Goal: Task Accomplishment & Management: Complete application form

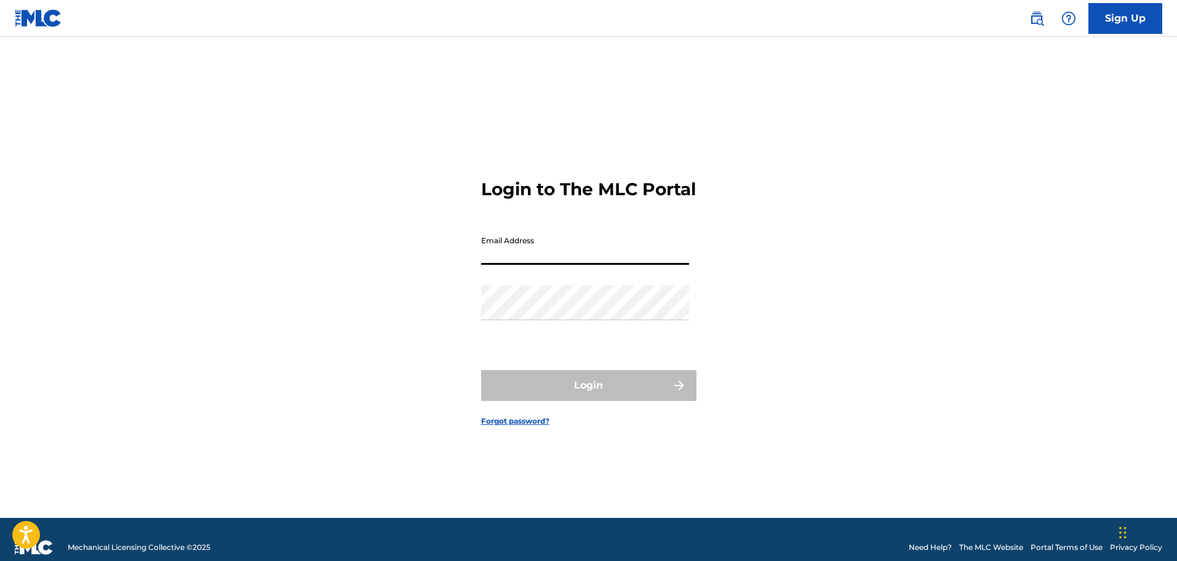
click at [507, 259] on input "Email Address" at bounding box center [585, 247] width 208 height 35
type input "[EMAIL_ADDRESS][DOMAIN_NAME]"
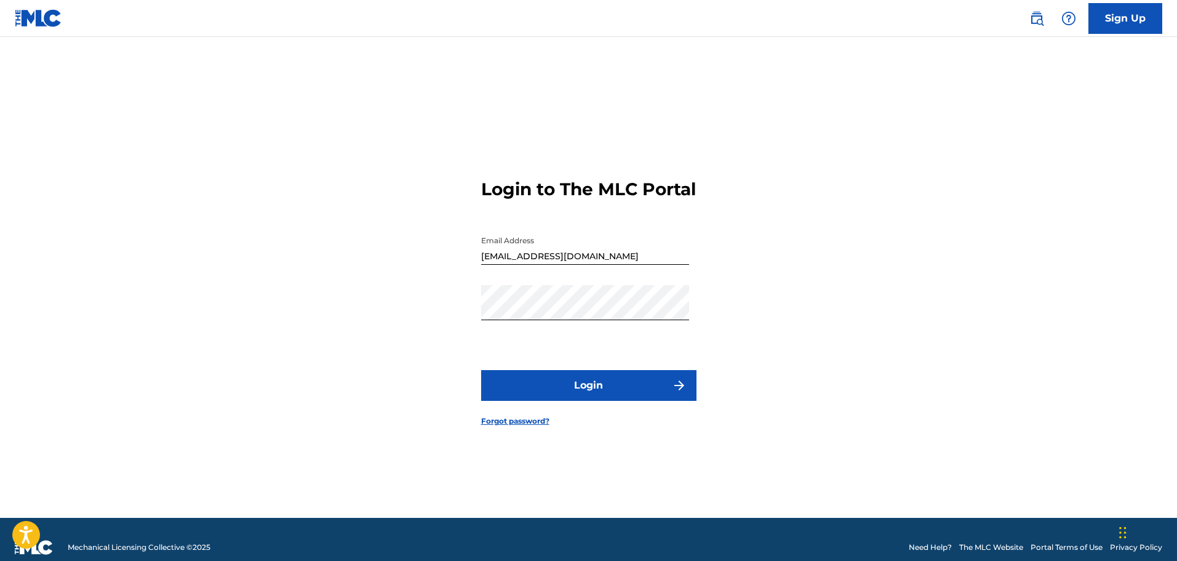
click at [589, 393] on button "Login" at bounding box center [588, 385] width 215 height 31
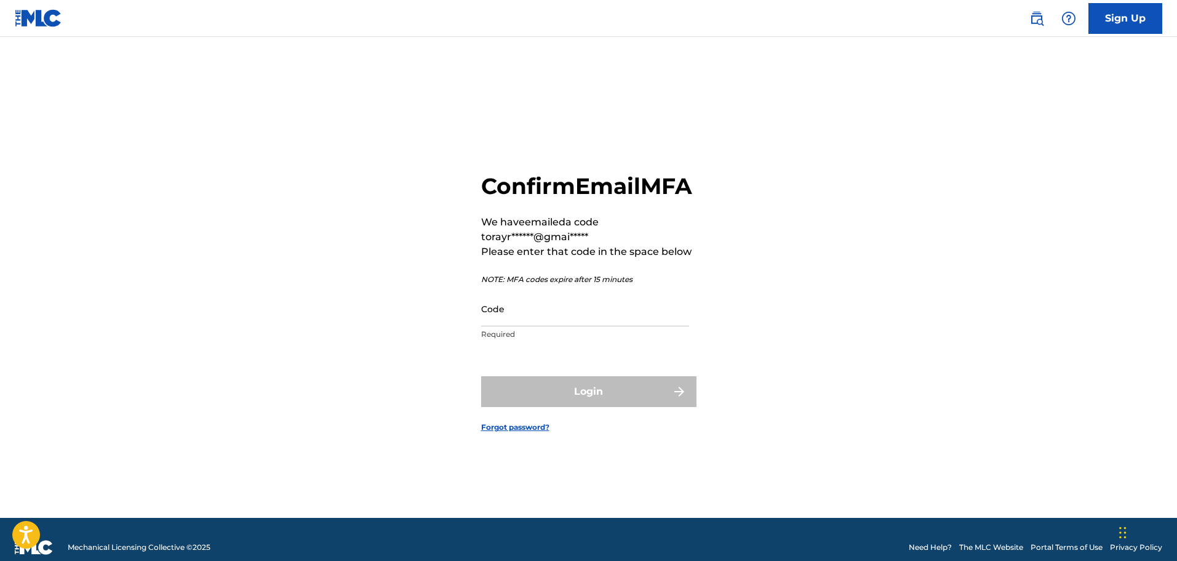
click at [531, 326] on input "Code" at bounding box center [585, 308] width 208 height 35
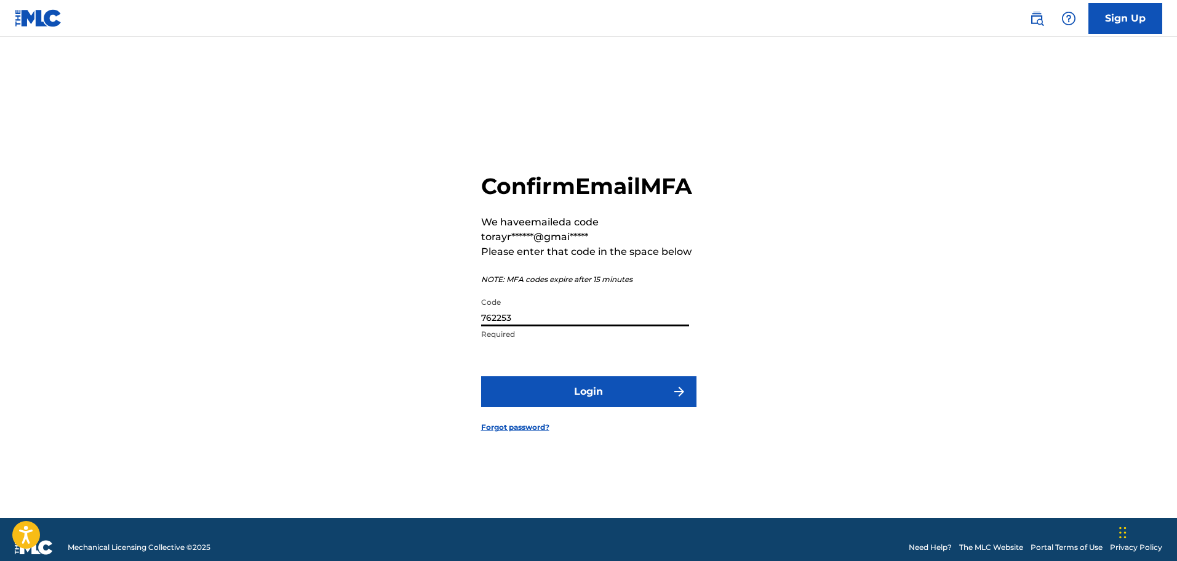
type input "762253"
click at [588, 403] on button "Login" at bounding box center [588, 391] width 215 height 31
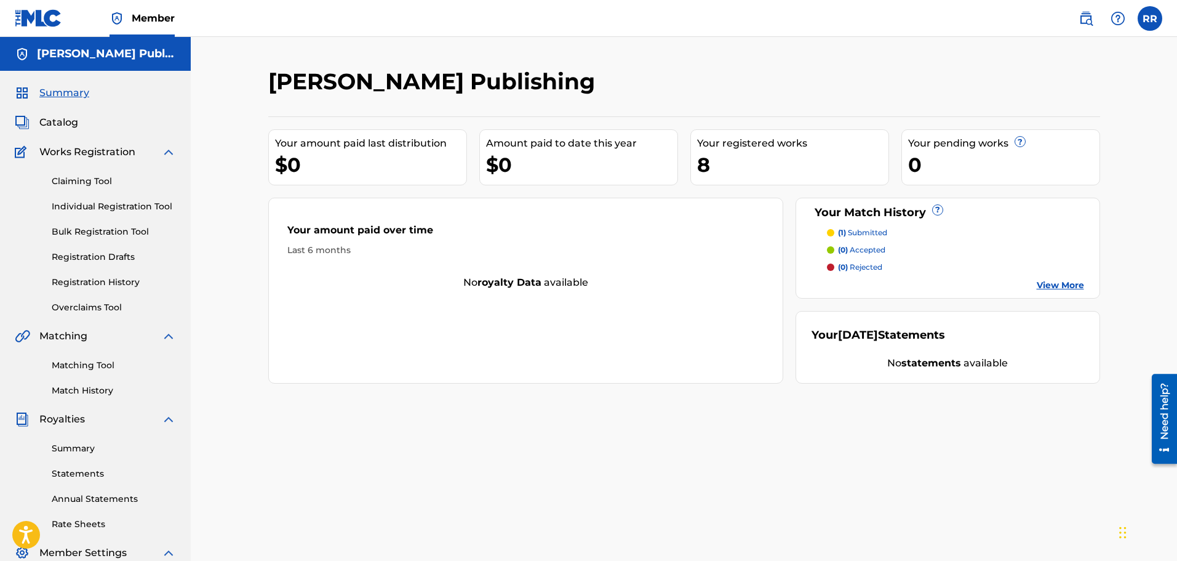
click at [81, 178] on link "Claiming Tool" at bounding box center [114, 181] width 124 height 13
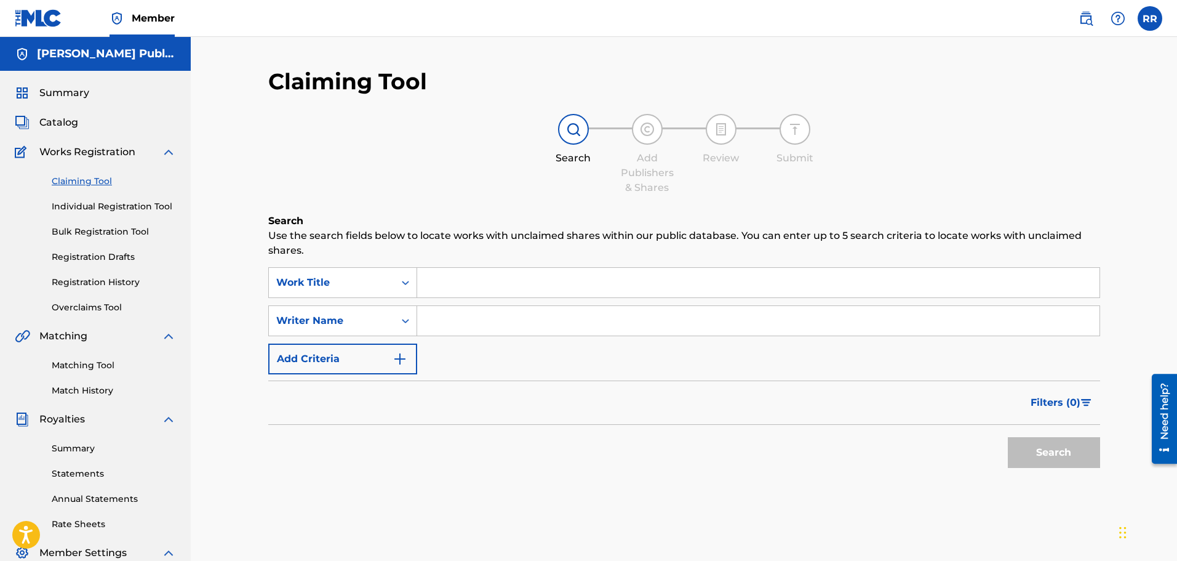
click at [427, 283] on input "Search Form" at bounding box center [758, 283] width 683 height 30
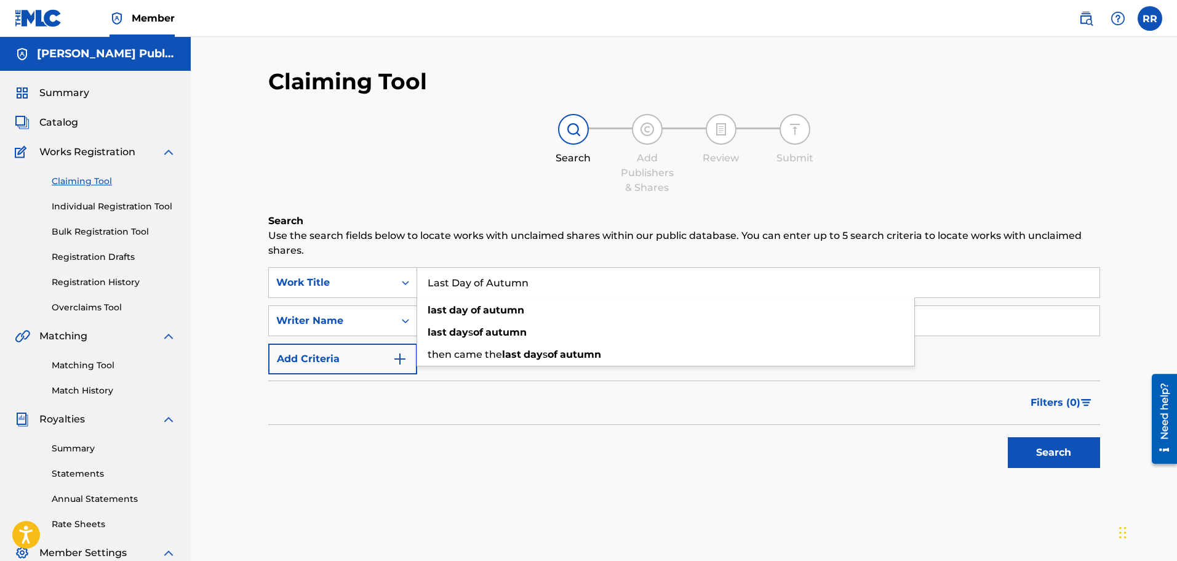
type input "Last Day of Autumn"
click at [458, 473] on div "Search" at bounding box center [684, 449] width 832 height 49
click at [438, 319] on input "Search Form" at bounding box center [758, 321] width 683 height 30
type input "[PERSON_NAME]"
click at [1046, 449] on button "Search" at bounding box center [1054, 452] width 92 height 31
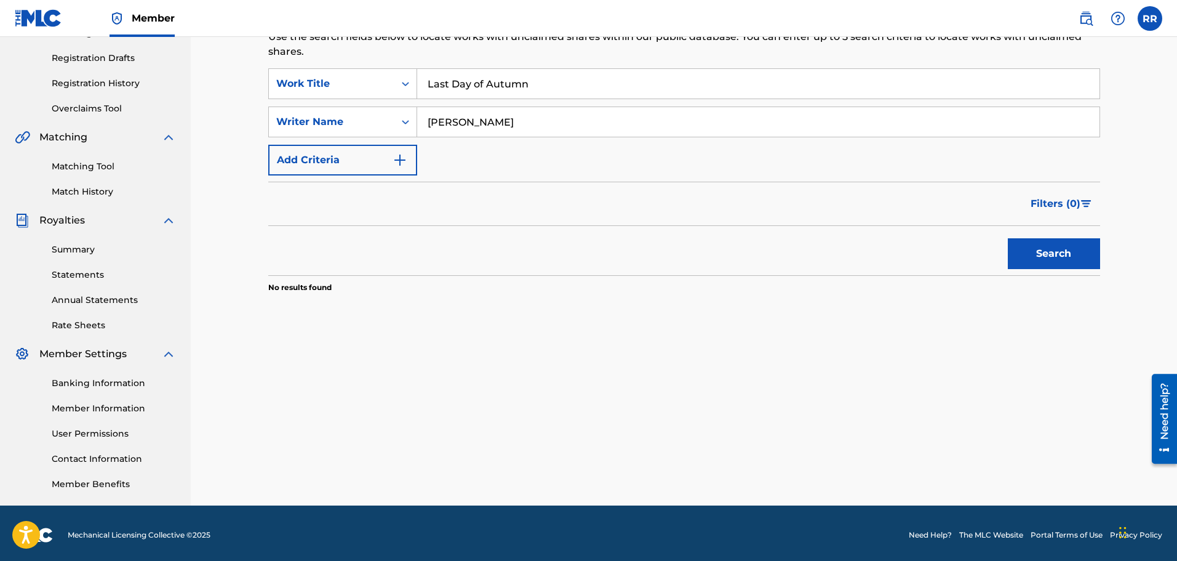
scroll to position [202, 0]
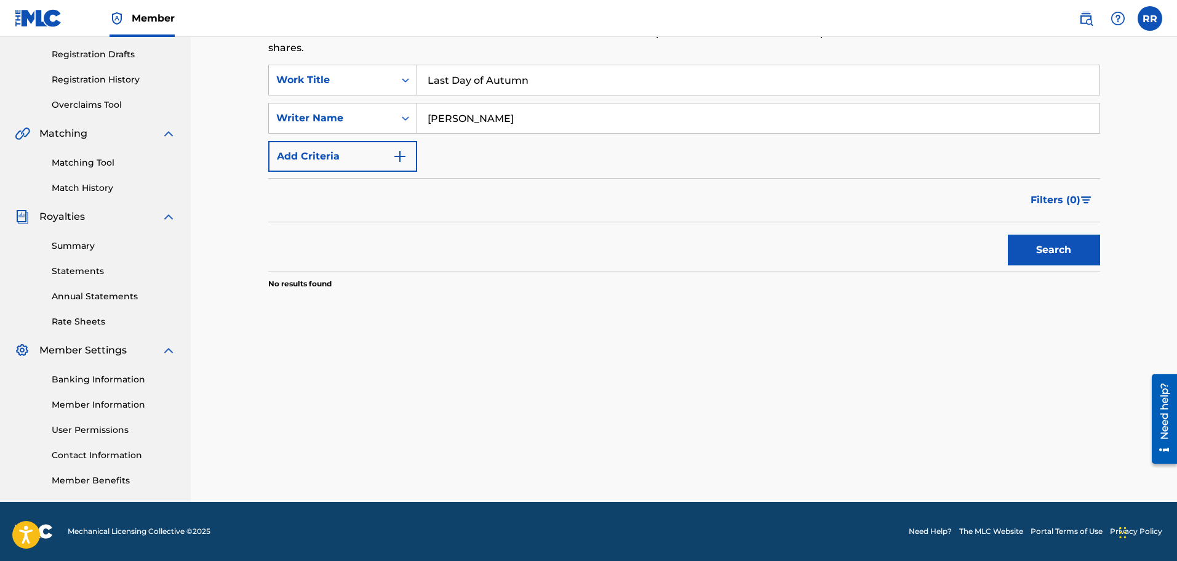
click at [1045, 247] on button "Search" at bounding box center [1054, 250] width 92 height 31
click at [399, 154] on img "Search Form" at bounding box center [400, 156] width 15 height 15
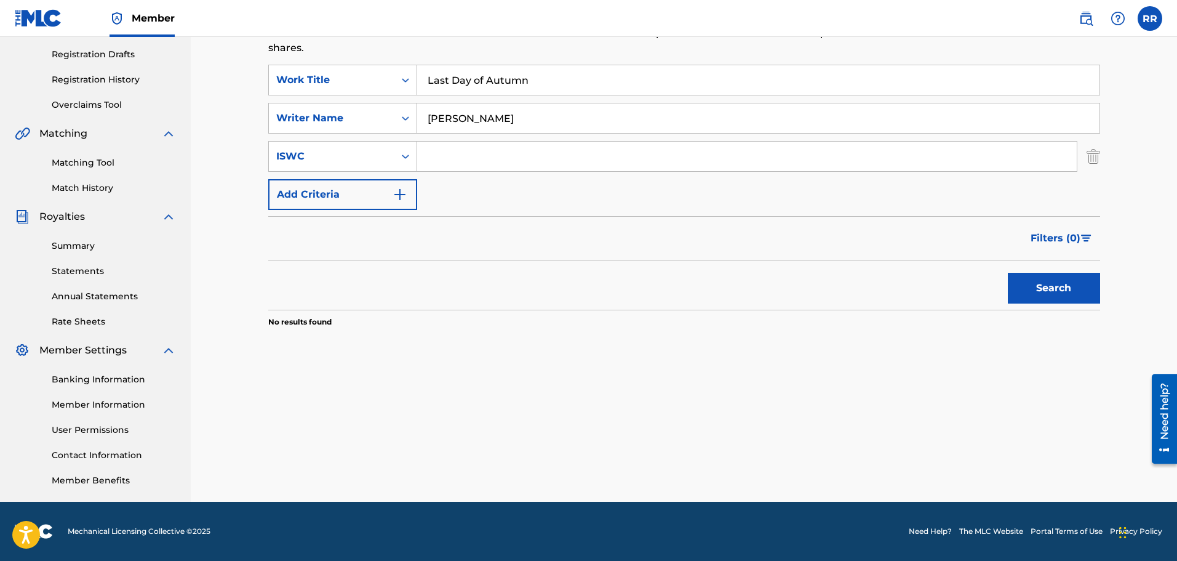
click at [454, 156] on input "Search Form" at bounding box center [747, 157] width 660 height 30
paste input "T-060479000-2"
type input "T-060479000-2"
click at [1048, 284] on button "Search" at bounding box center [1054, 288] width 92 height 31
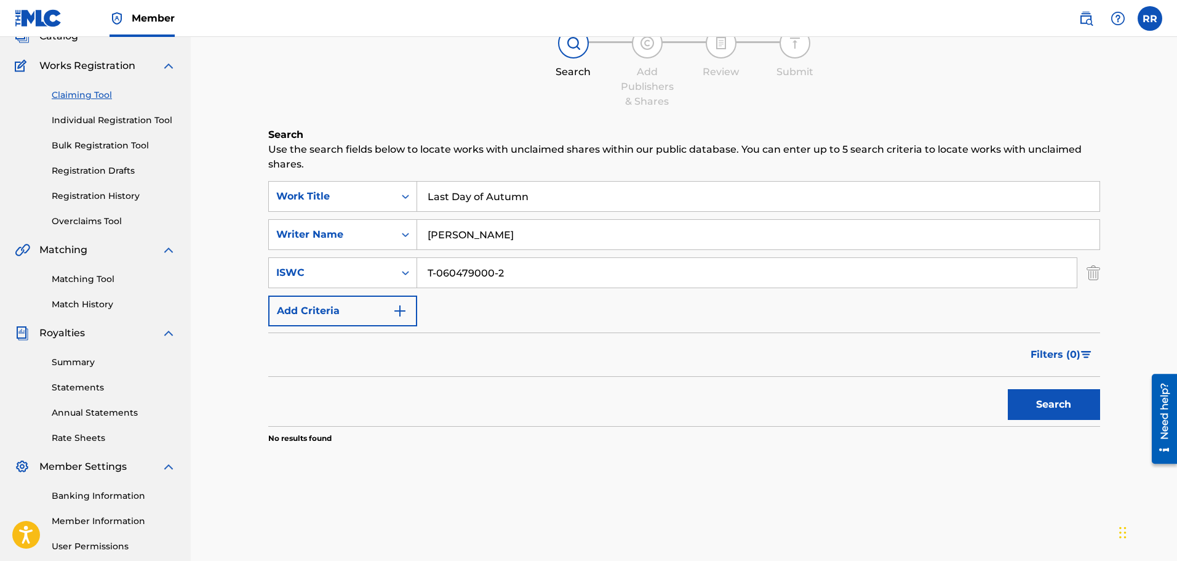
scroll to position [79, 0]
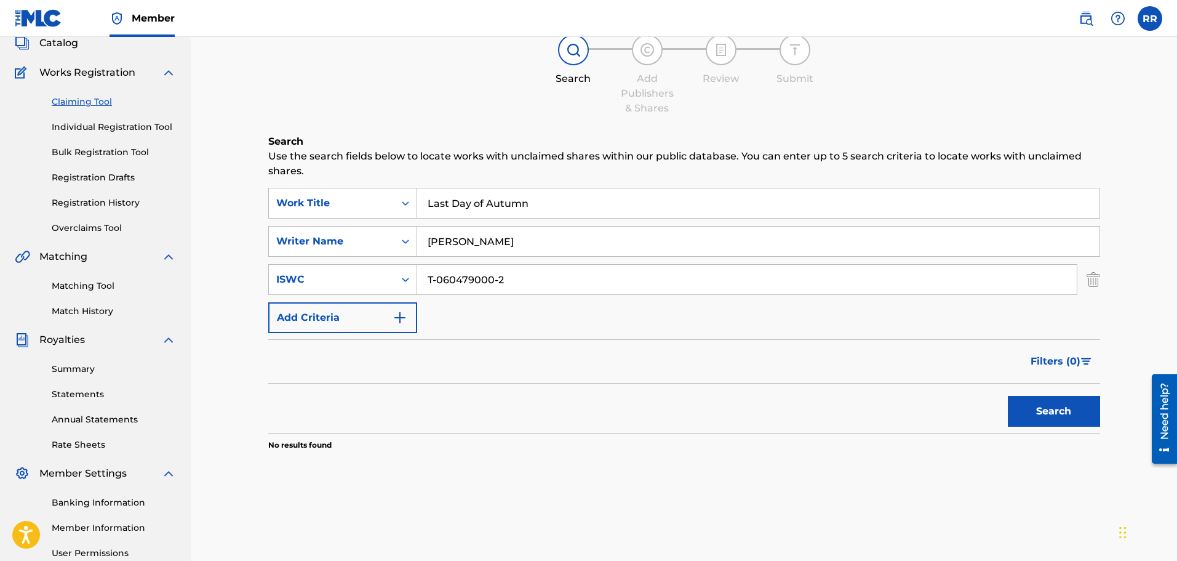
click at [121, 124] on link "Individual Registration Tool" at bounding box center [114, 127] width 124 height 13
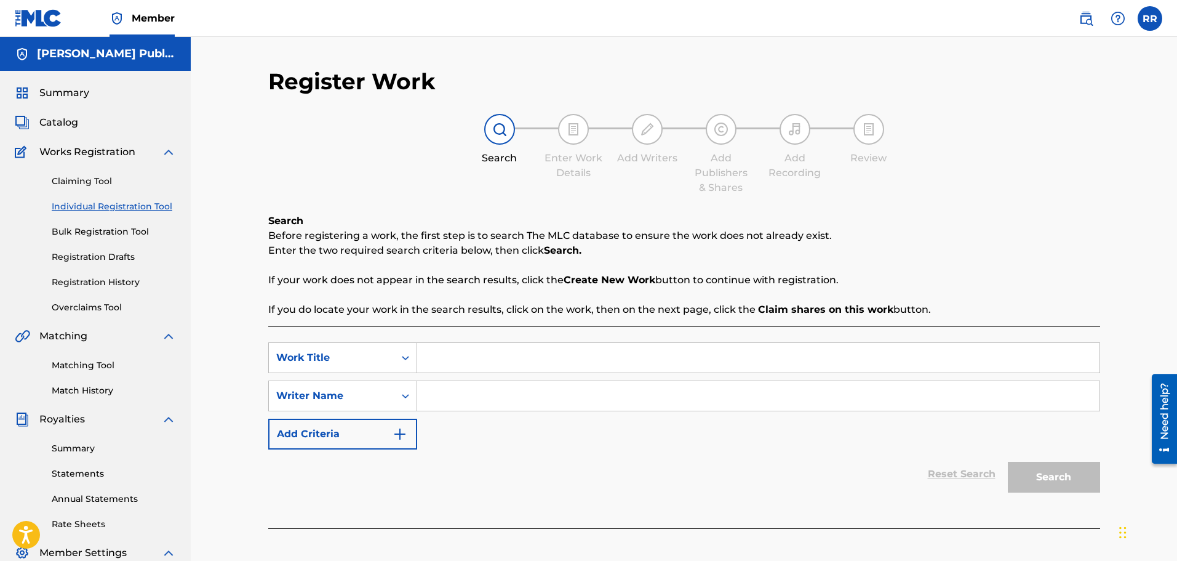
click at [444, 355] on input "Search Form" at bounding box center [758, 358] width 683 height 30
type input "l"
type input "Last Day of Autumn"
click at [451, 398] on input "Search Form" at bounding box center [758, 396] width 683 height 30
type input "[PERSON_NAME]"
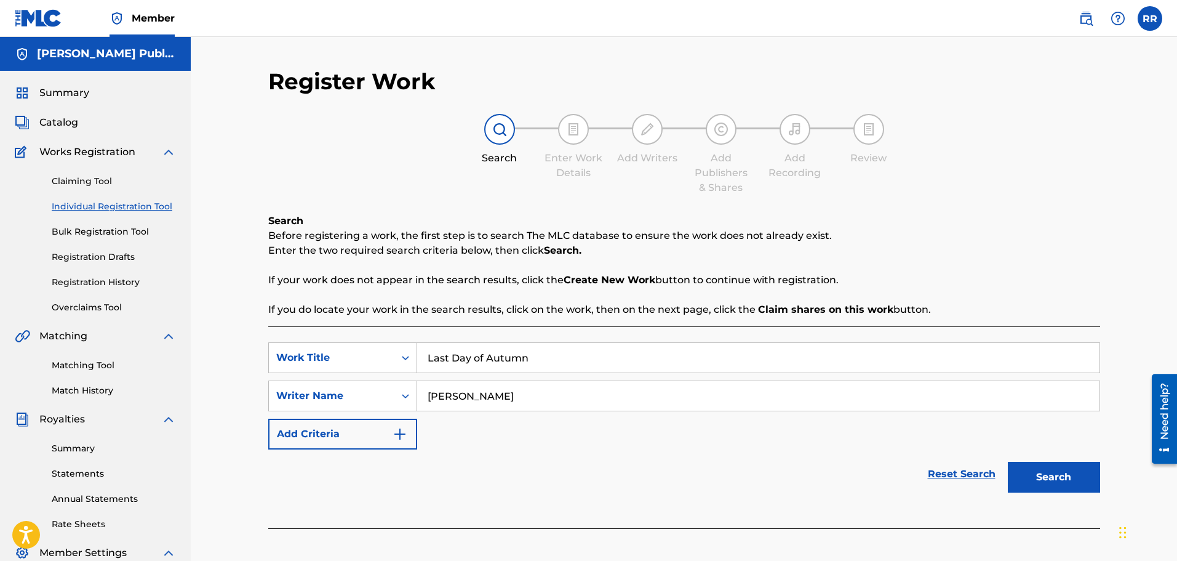
click at [401, 434] on img "Search Form" at bounding box center [400, 434] width 15 height 15
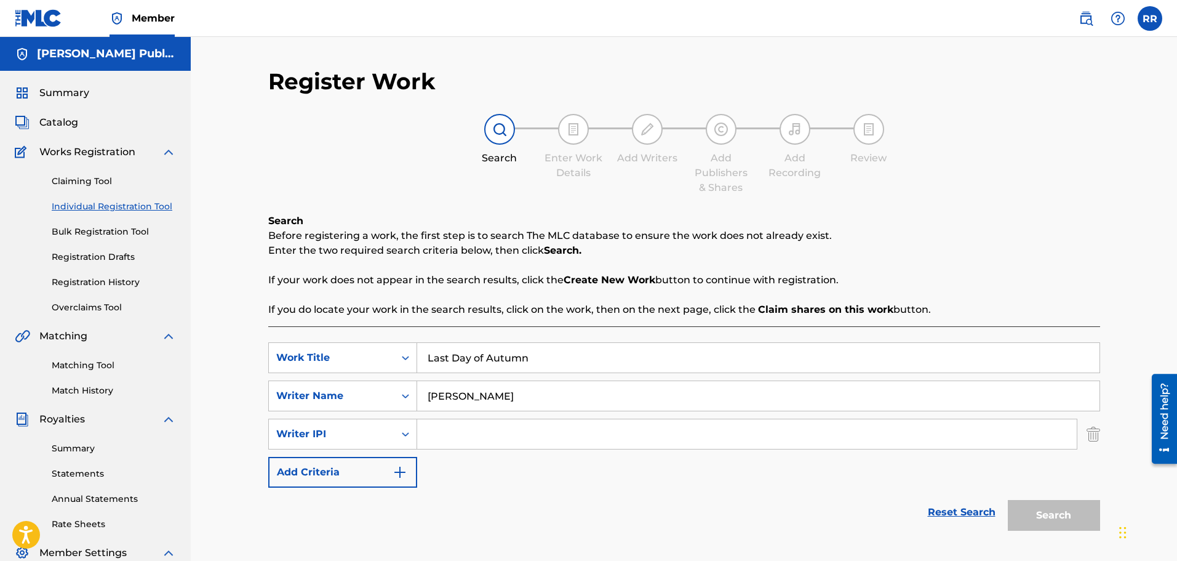
click at [401, 470] on img "Search Form" at bounding box center [400, 472] width 15 height 15
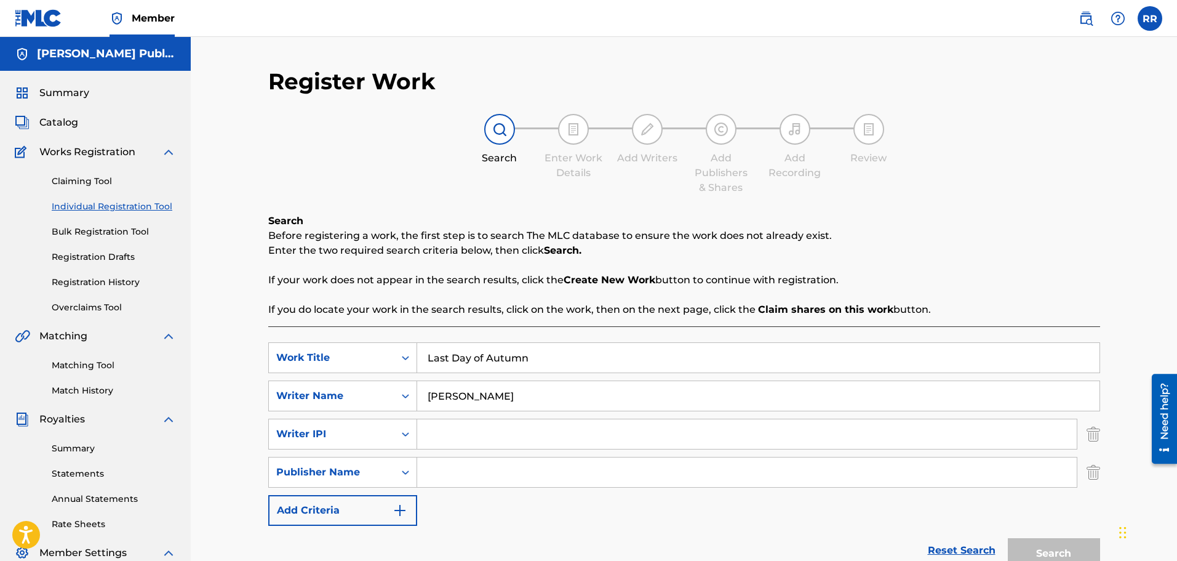
click at [403, 509] on img "Search Form" at bounding box center [400, 510] width 15 height 15
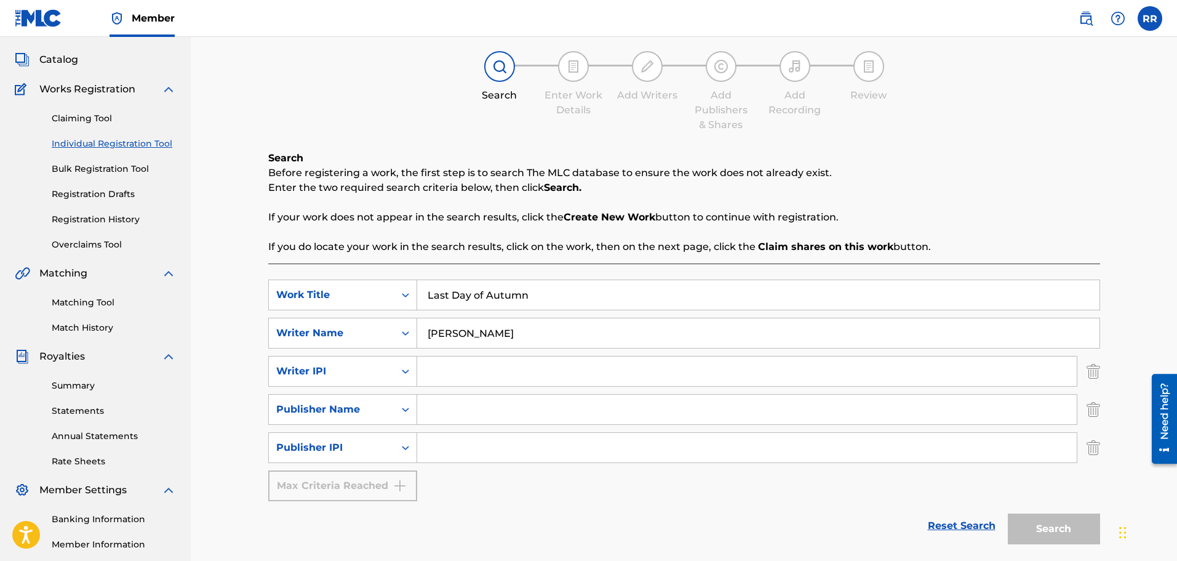
scroll to position [185, 0]
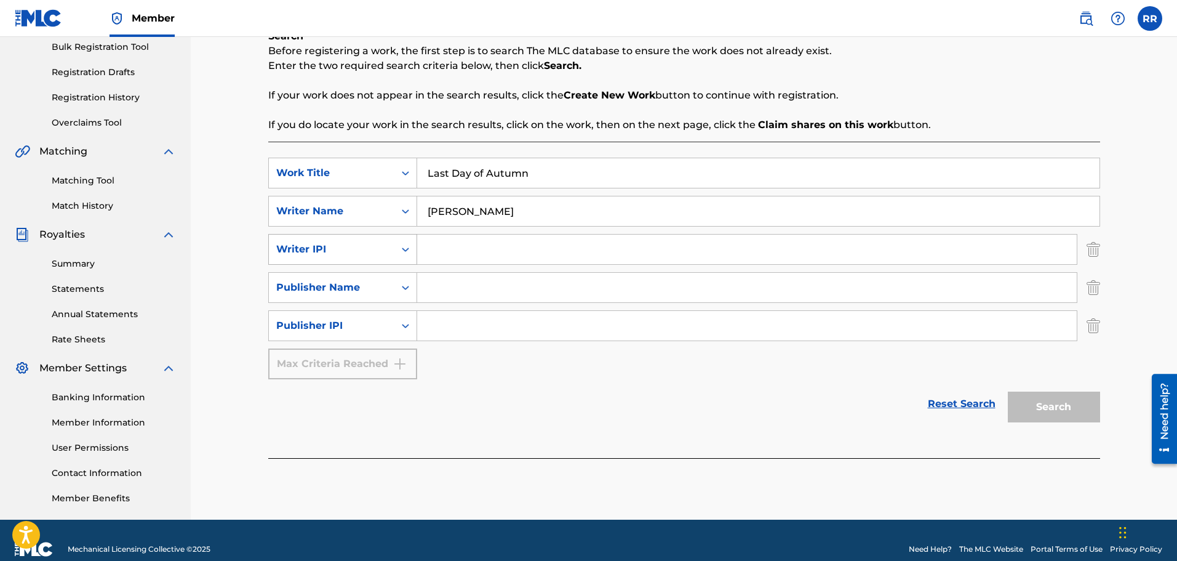
click at [404, 249] on icon "Search Form" at bounding box center [405, 249] width 7 height 4
click at [433, 246] on input "Search Form" at bounding box center [747, 250] width 660 height 30
type input "277947111"
click at [615, 359] on div "SearchWithCriteria94a550e2-2826-4251-9044-dbd2e2219eba Work Title Last Day of A…" at bounding box center [684, 269] width 832 height 222
click at [404, 287] on icon "Search Form" at bounding box center [405, 288] width 7 height 4
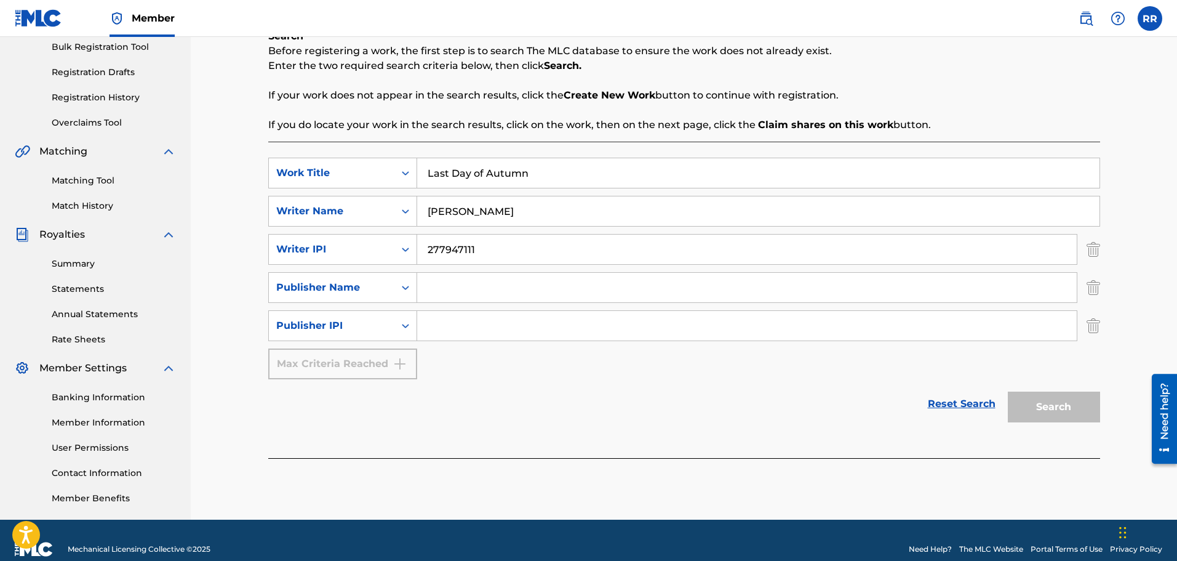
click at [430, 286] on input "Search Form" at bounding box center [747, 288] width 660 height 30
click at [433, 323] on input "Search Form" at bounding box center [747, 326] width 660 height 30
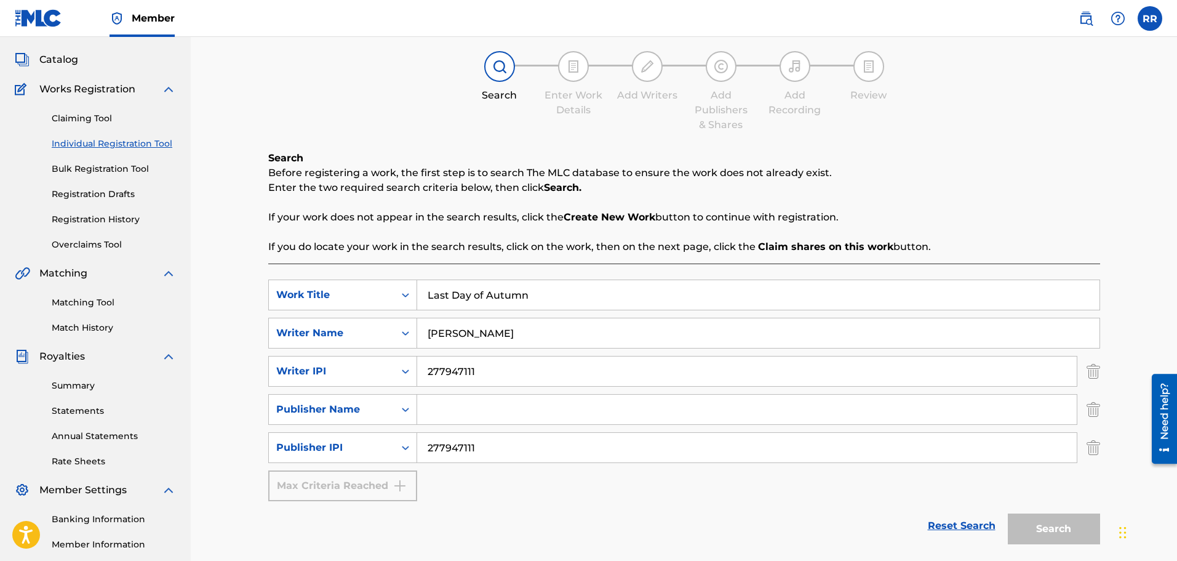
scroll to position [62, 0]
type input "277947111"
click at [513, 375] on input "277947111" at bounding box center [747, 373] width 660 height 30
type input "2"
click at [491, 449] on input "277947111" at bounding box center [747, 449] width 660 height 30
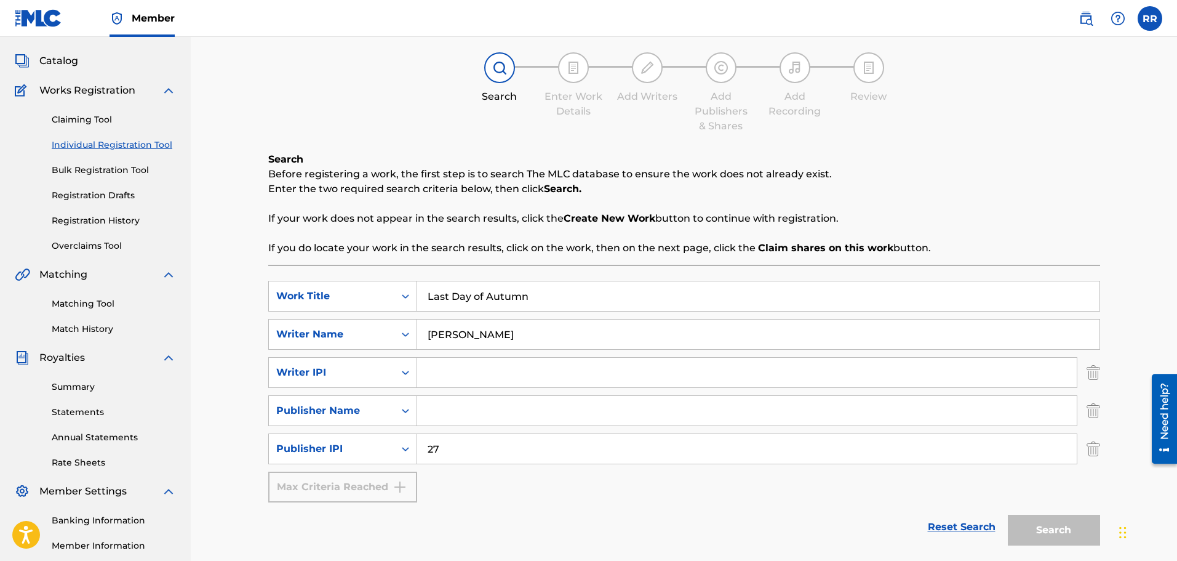
type input "2"
drag, startPoint x: 652, startPoint y: 497, endPoint x: 1032, endPoint y: 535, distance: 381.7
click at [652, 497] on div "SearchWithCriteria94a550e2-2826-4251-9044-dbd2e2219eba Work Title Last Day of A…" at bounding box center [684, 392] width 832 height 222
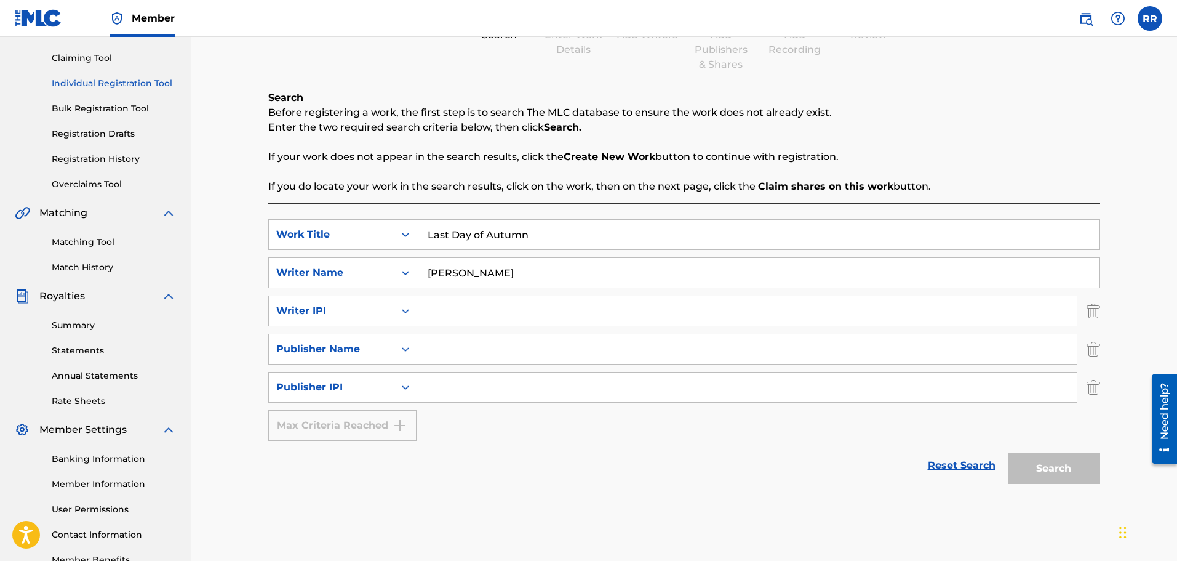
scroll to position [202, 0]
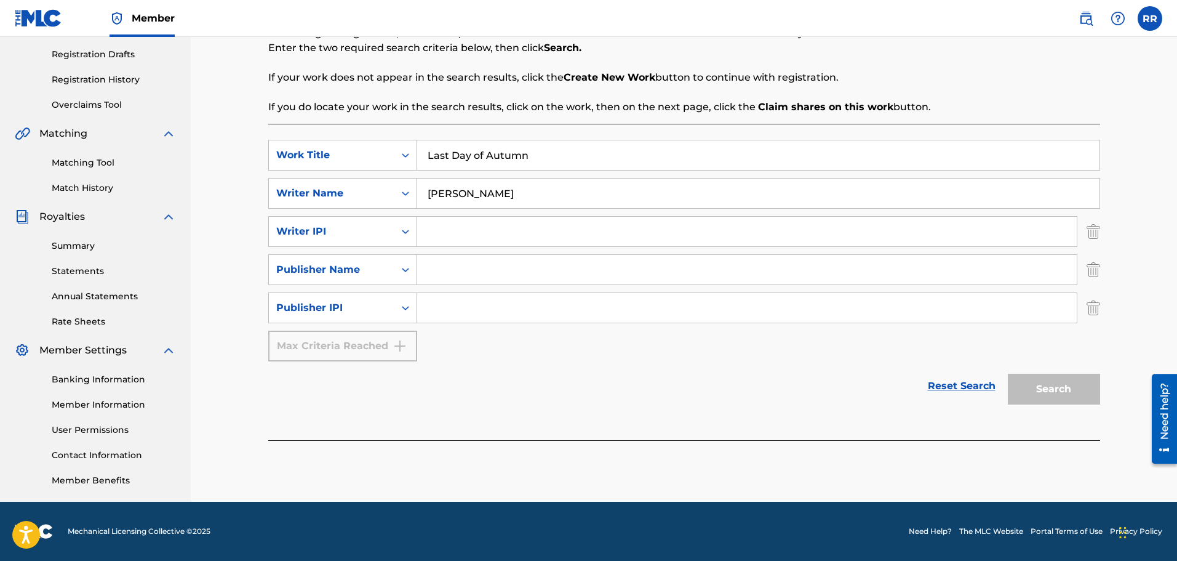
click at [956, 385] on link "Reset Search" at bounding box center [962, 385] width 80 height 27
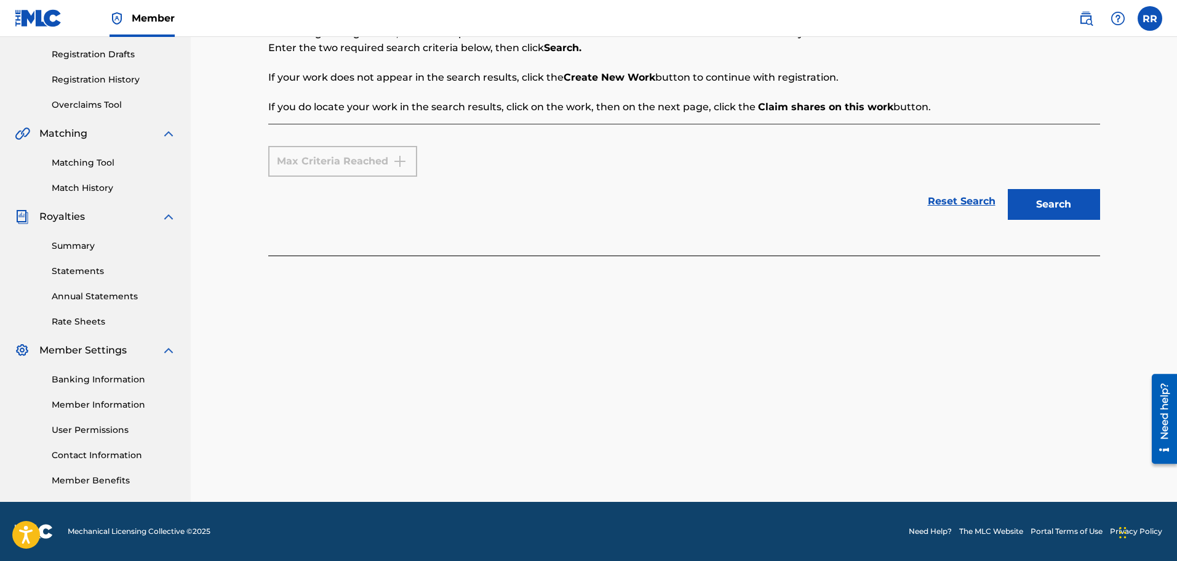
click at [1024, 195] on button "Search" at bounding box center [1054, 204] width 92 height 31
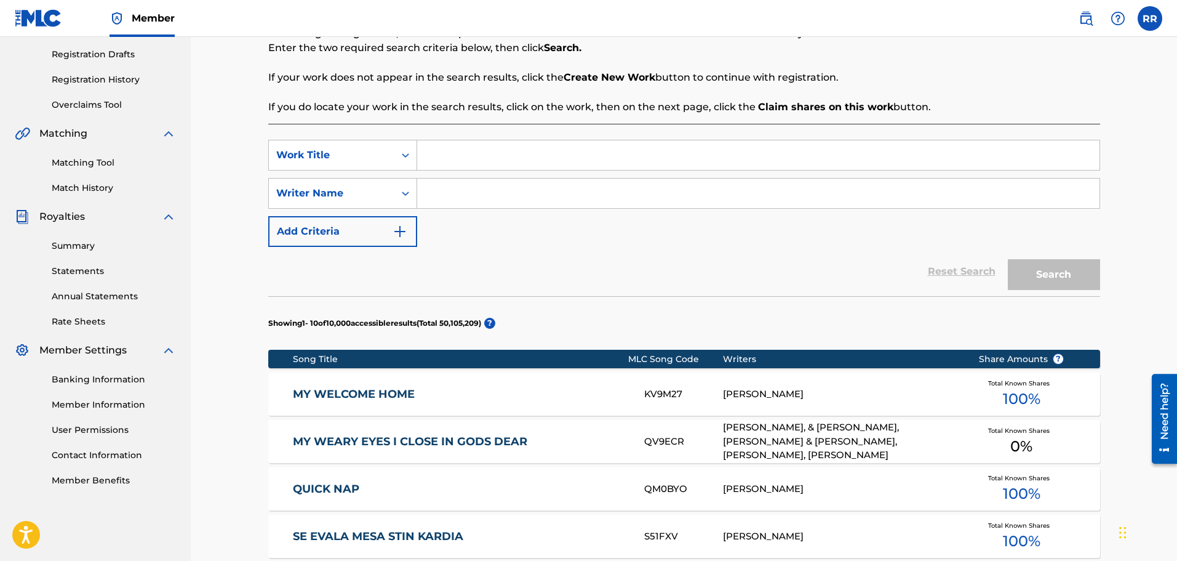
click at [447, 151] on input "Search Form" at bounding box center [758, 155] width 683 height 30
type input "Last Day of Autumn"
click at [441, 190] on input "Search Form" at bounding box center [758, 193] width 683 height 30
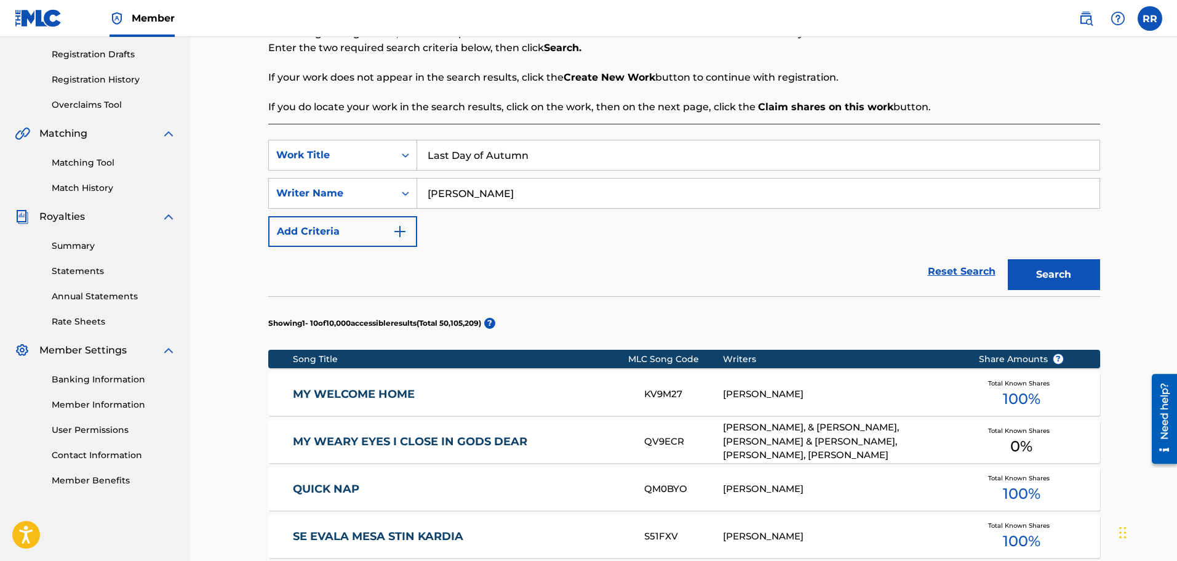
type input "[PERSON_NAME]"
click at [1053, 270] on button "Search" at bounding box center [1054, 274] width 92 height 31
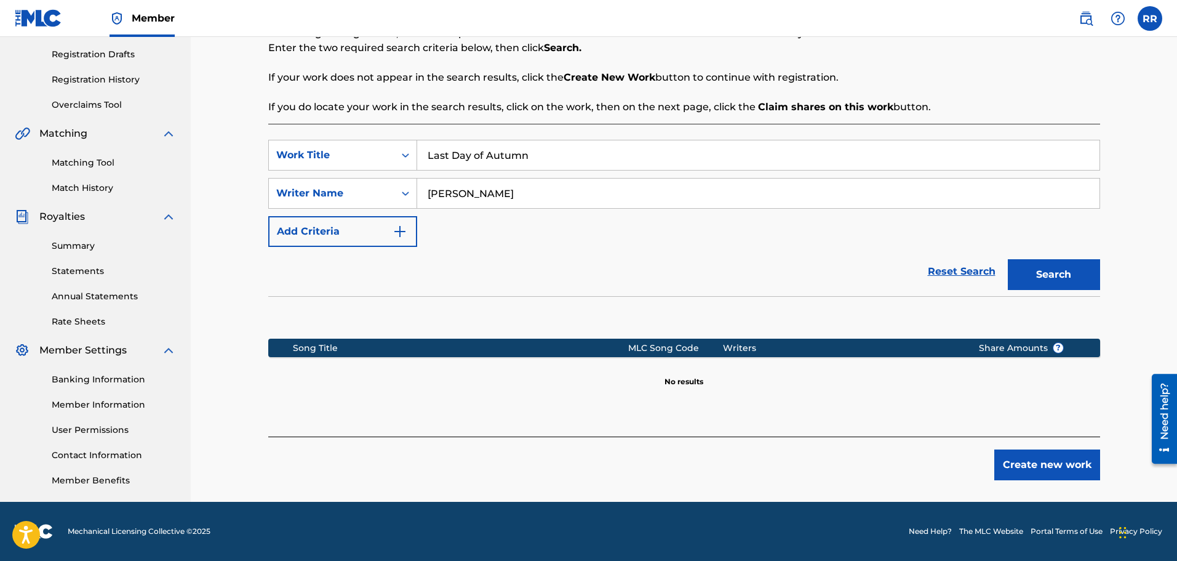
click at [1033, 460] on button "Create new work" at bounding box center [1048, 464] width 106 height 31
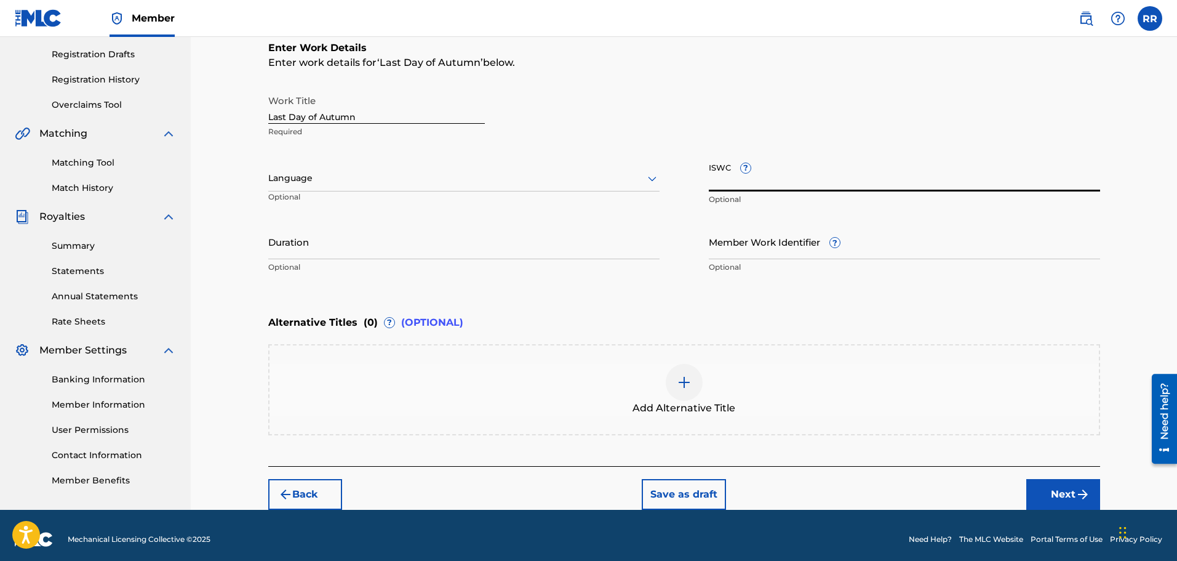
click at [721, 183] on input "ISWC ?" at bounding box center [904, 173] width 391 height 35
paste input "T-060479000-2"
type input "T-060479000-2"
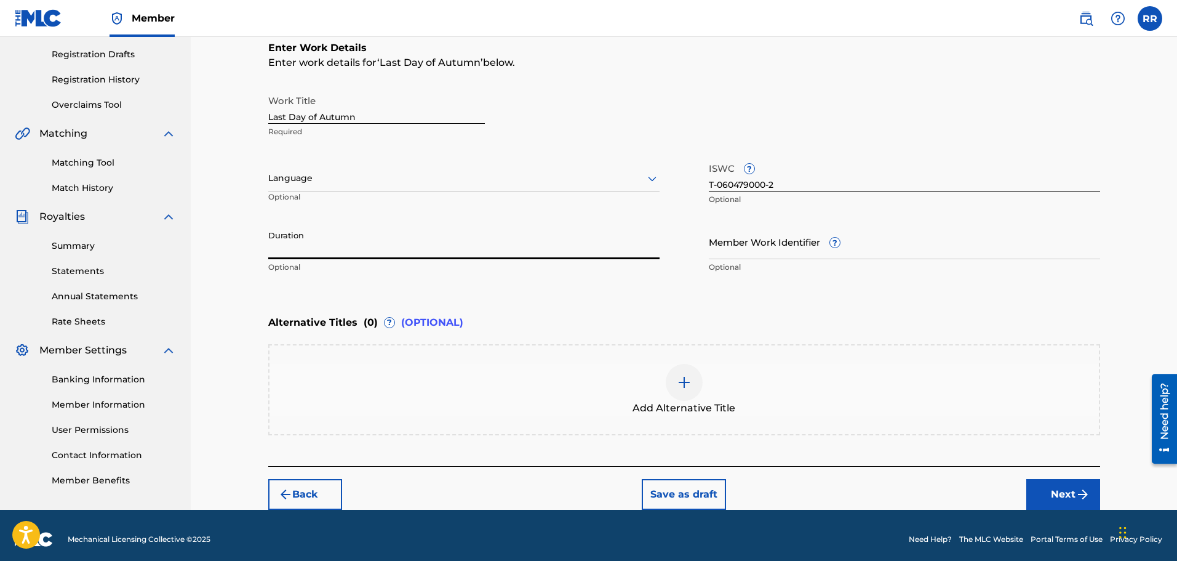
click at [305, 246] on input "Duration" at bounding box center [463, 241] width 391 height 35
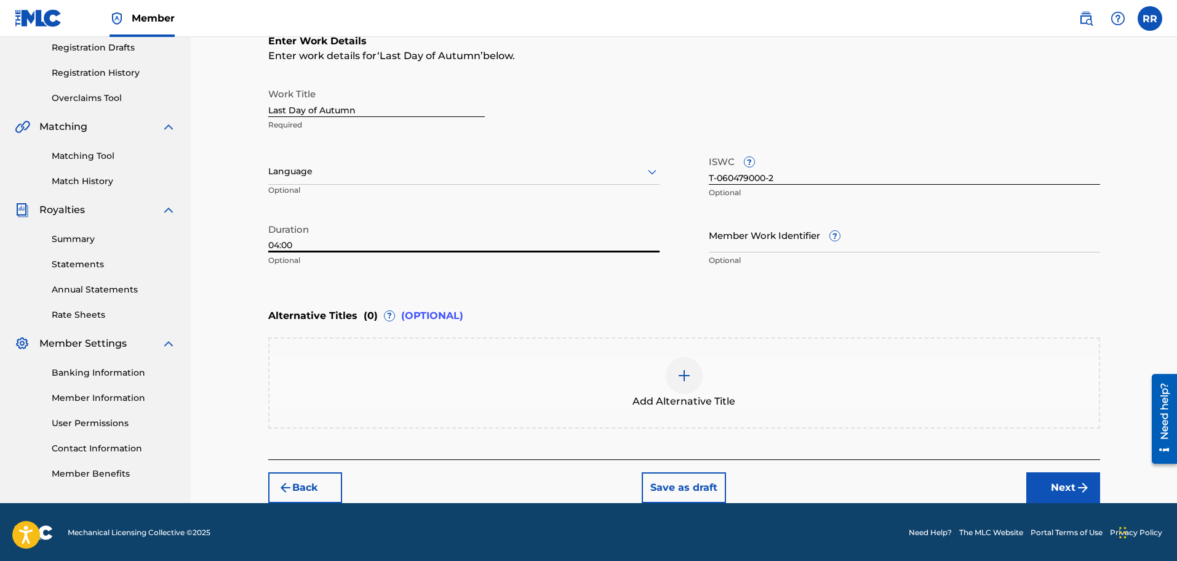
scroll to position [211, 0]
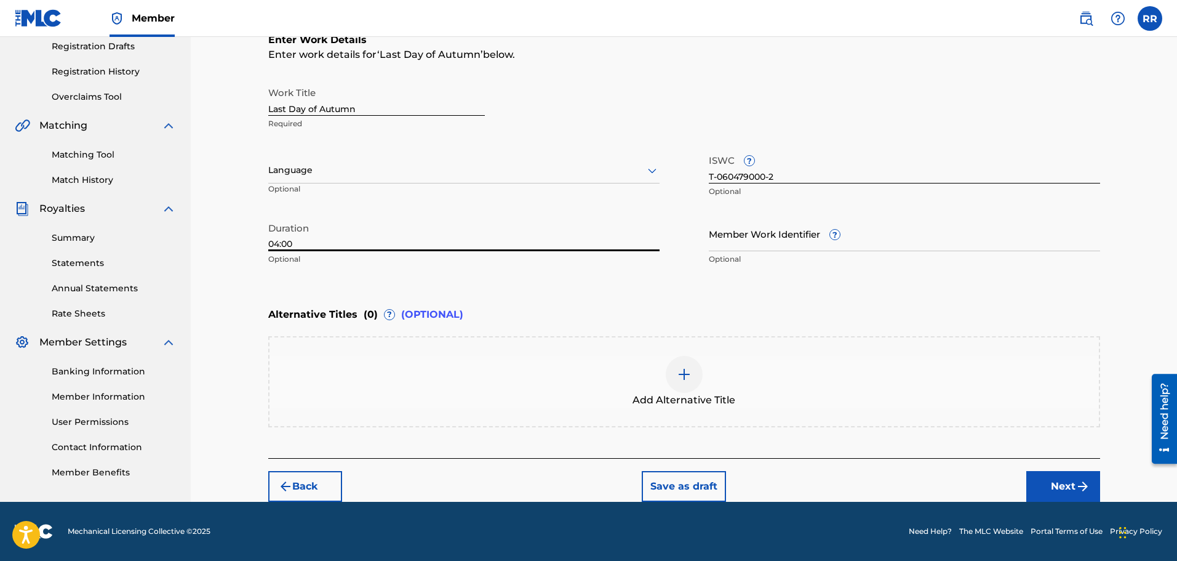
type input "04:00"
click at [1067, 487] on button "Next" at bounding box center [1064, 486] width 74 height 31
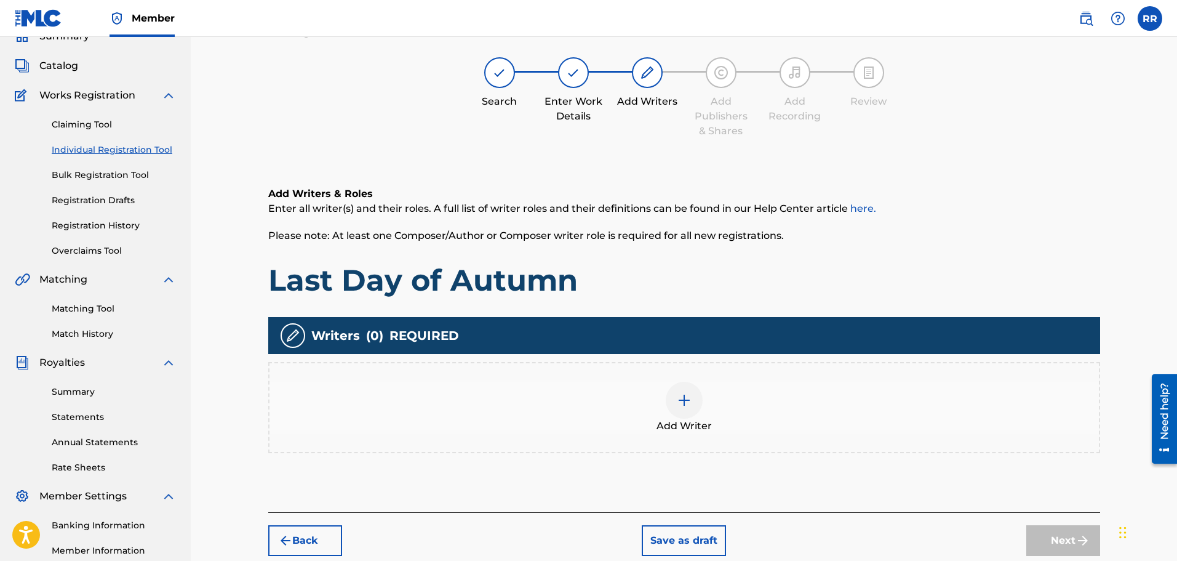
scroll to position [55, 0]
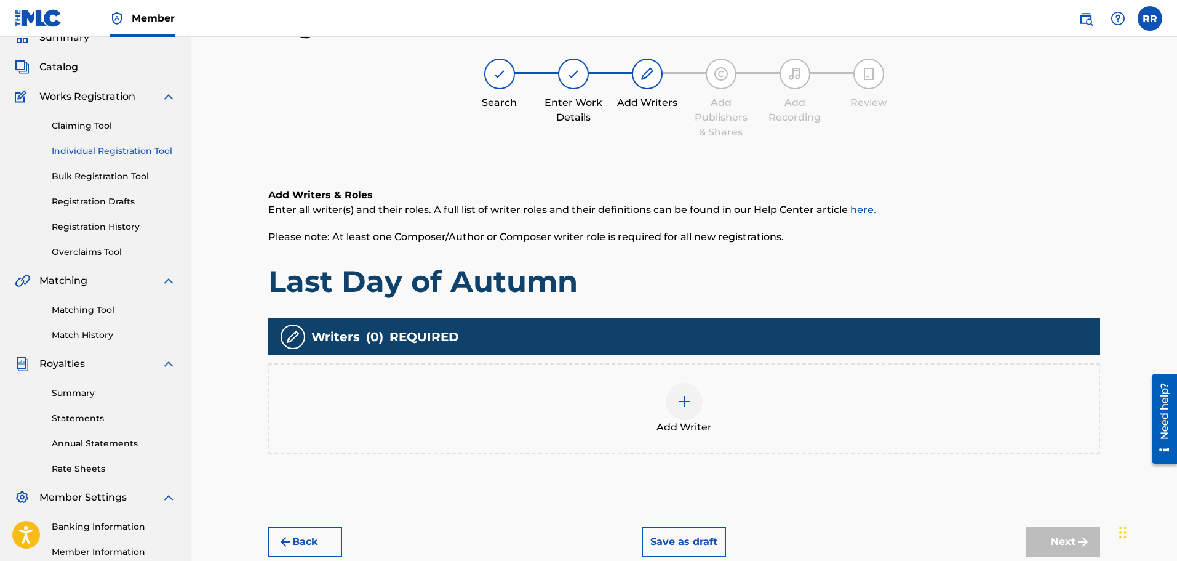
click at [684, 399] on img at bounding box center [684, 401] width 15 height 15
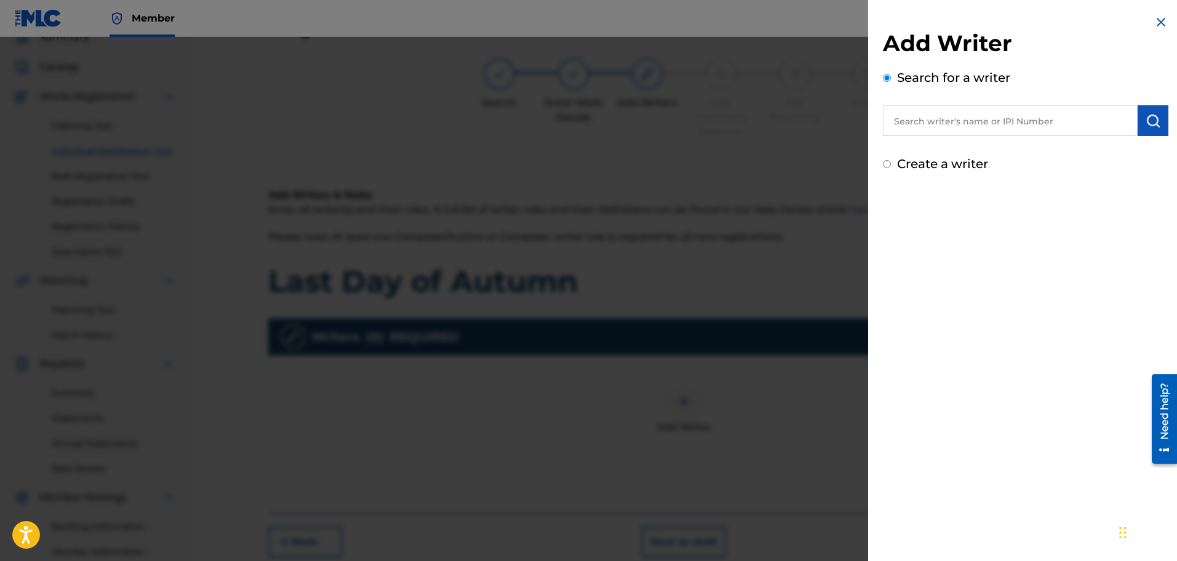
click at [937, 121] on input "text" at bounding box center [1010, 120] width 255 height 31
click at [1147, 121] on img "submit" at bounding box center [1153, 120] width 15 height 15
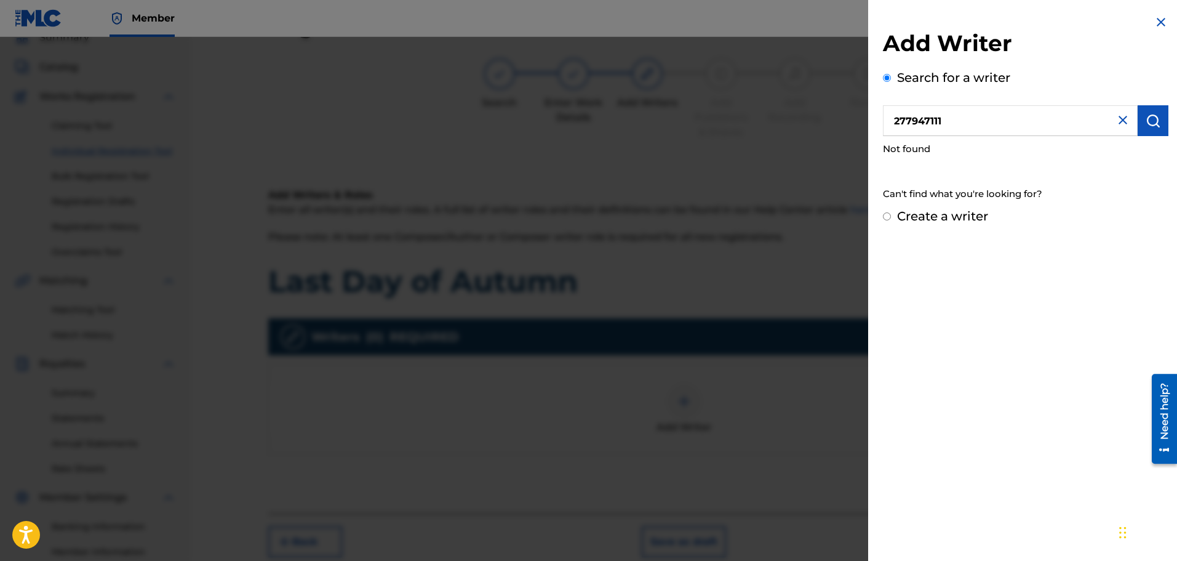
click at [966, 121] on input "277947111" at bounding box center [1010, 120] width 255 height 31
type input "2"
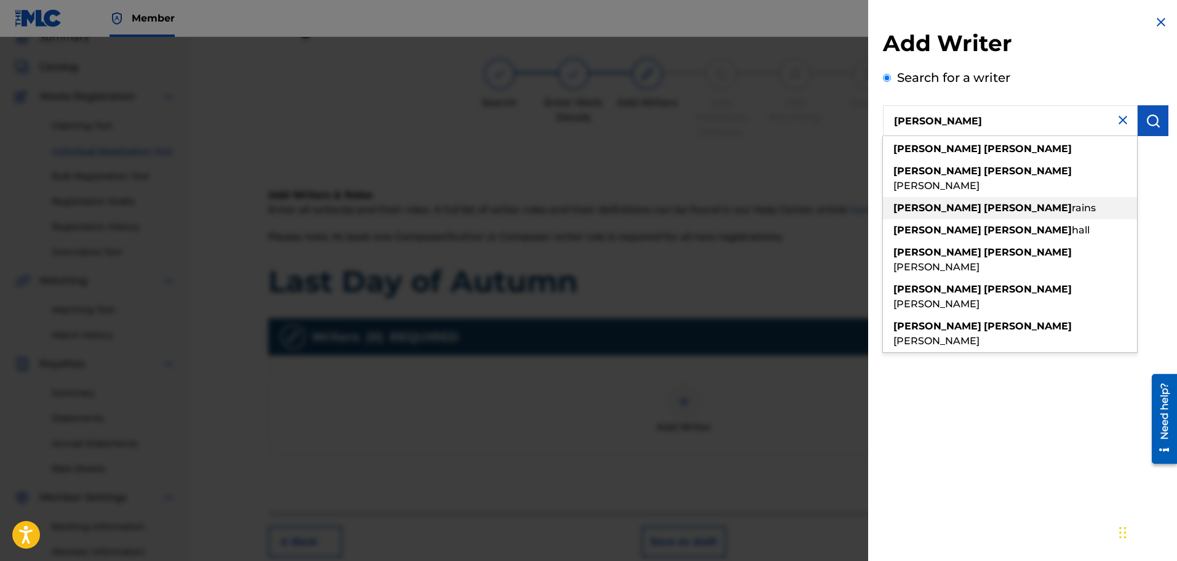
click at [1072, 202] on span "rains" at bounding box center [1084, 208] width 24 height 12
type input "[PERSON_NAME]"
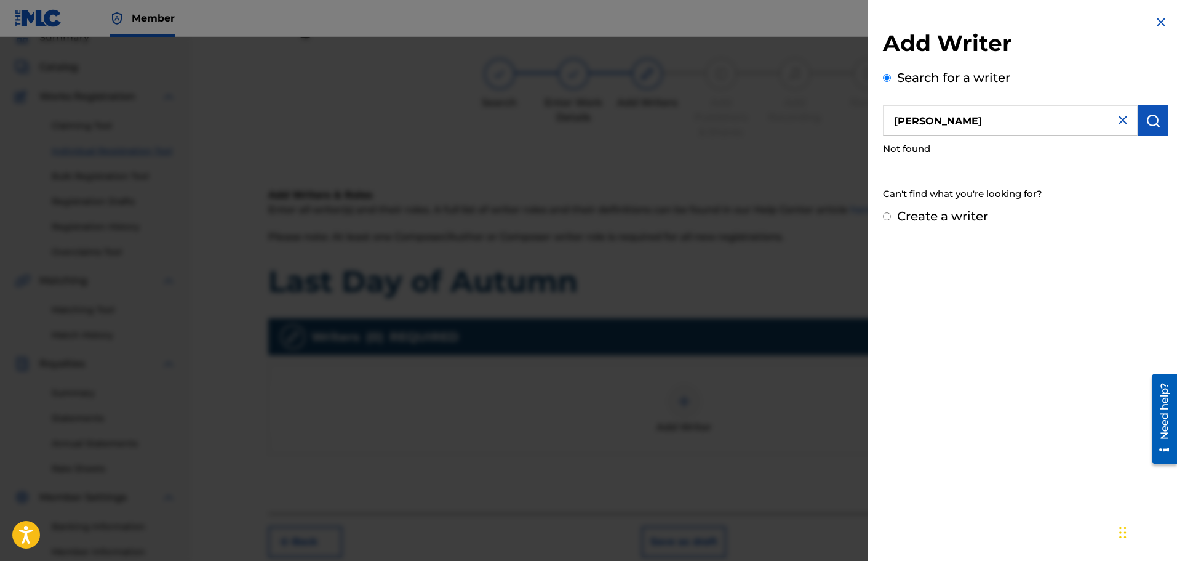
click at [1152, 118] on img "submit" at bounding box center [1153, 120] width 15 height 15
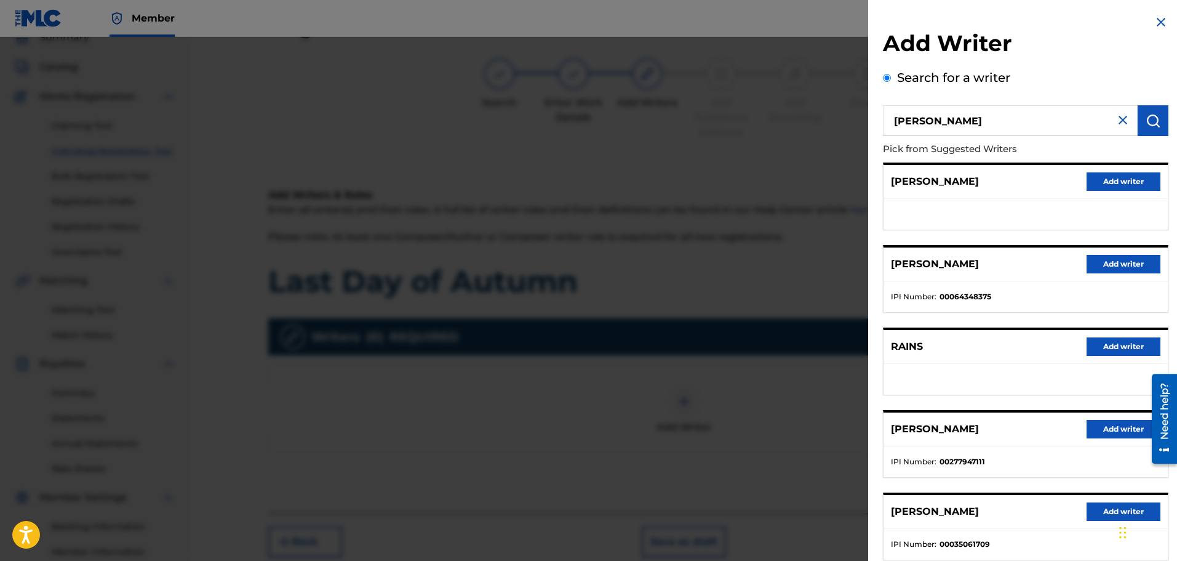
click at [1110, 430] on button "Add writer" at bounding box center [1124, 429] width 74 height 18
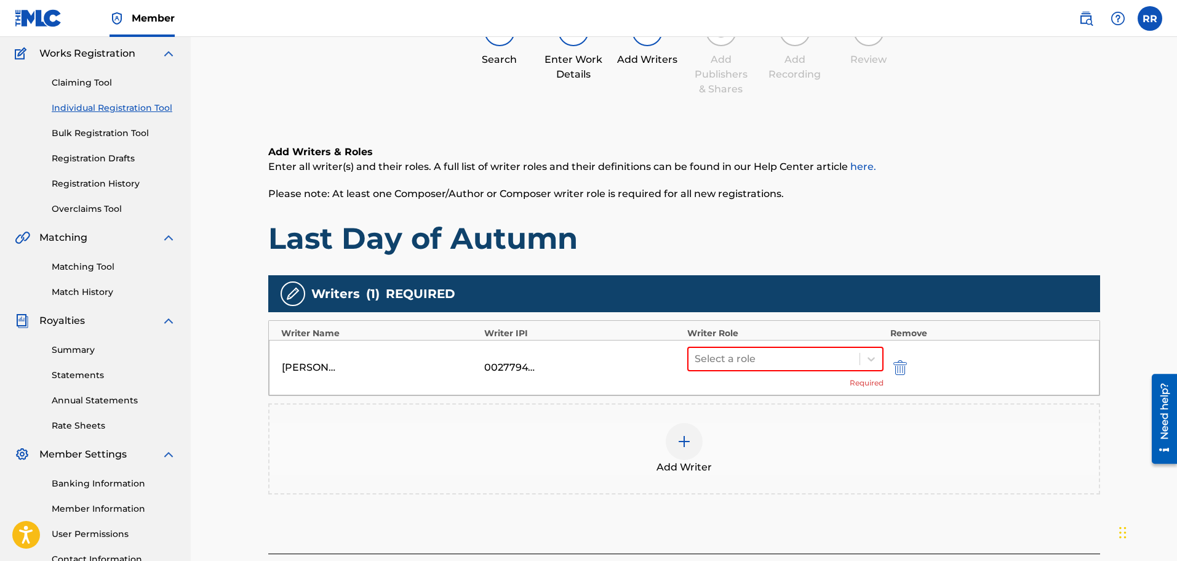
scroll to position [117, 0]
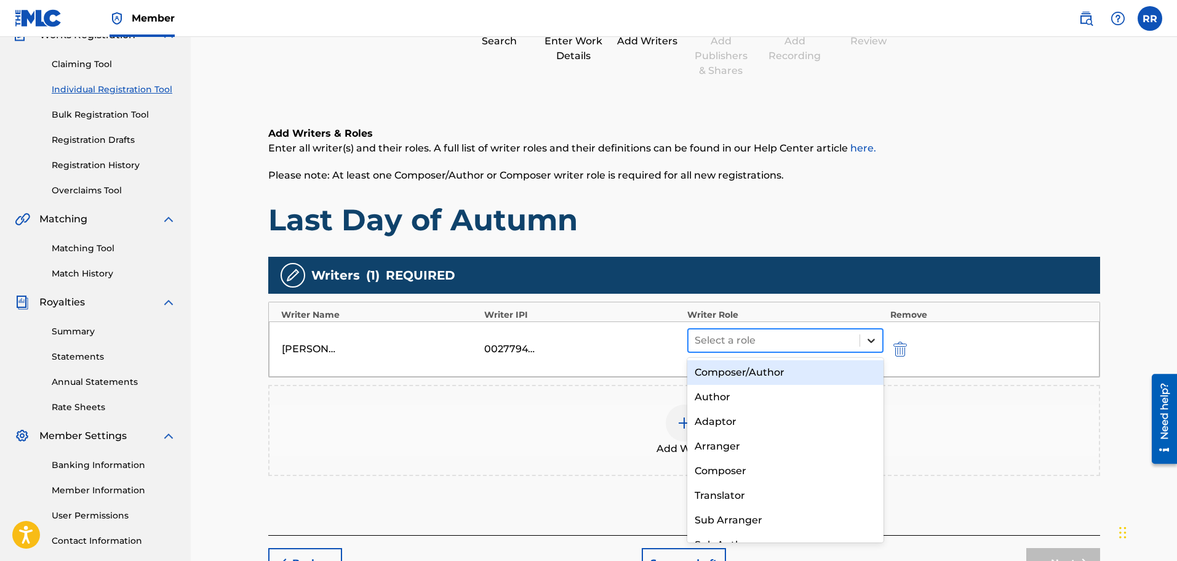
click at [873, 341] on icon at bounding box center [871, 341] width 7 height 4
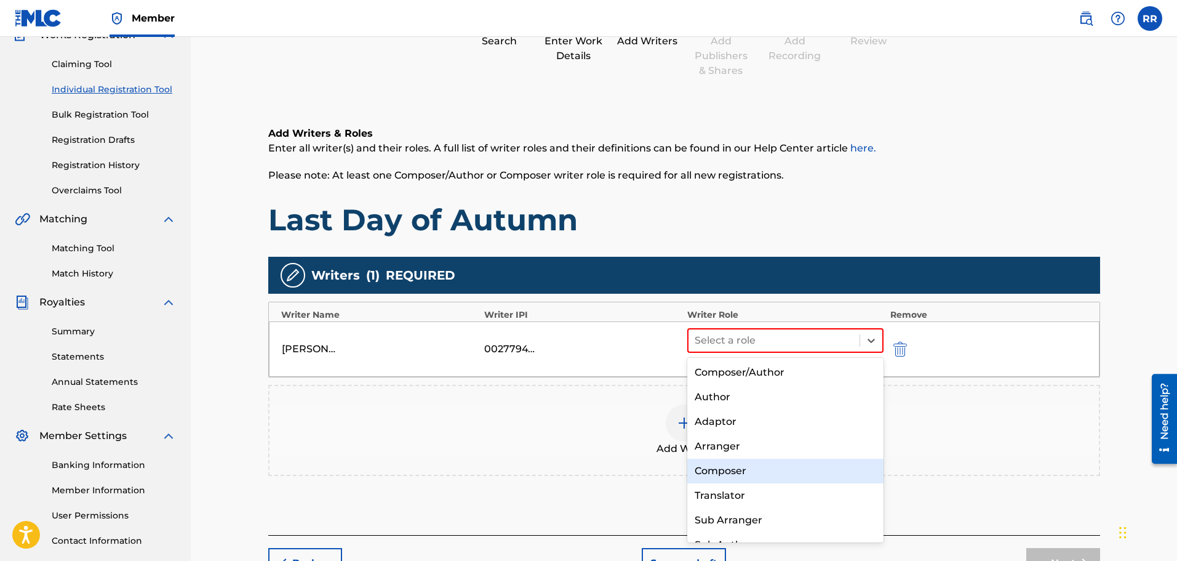
click at [724, 470] on div "Composer" at bounding box center [786, 471] width 197 height 25
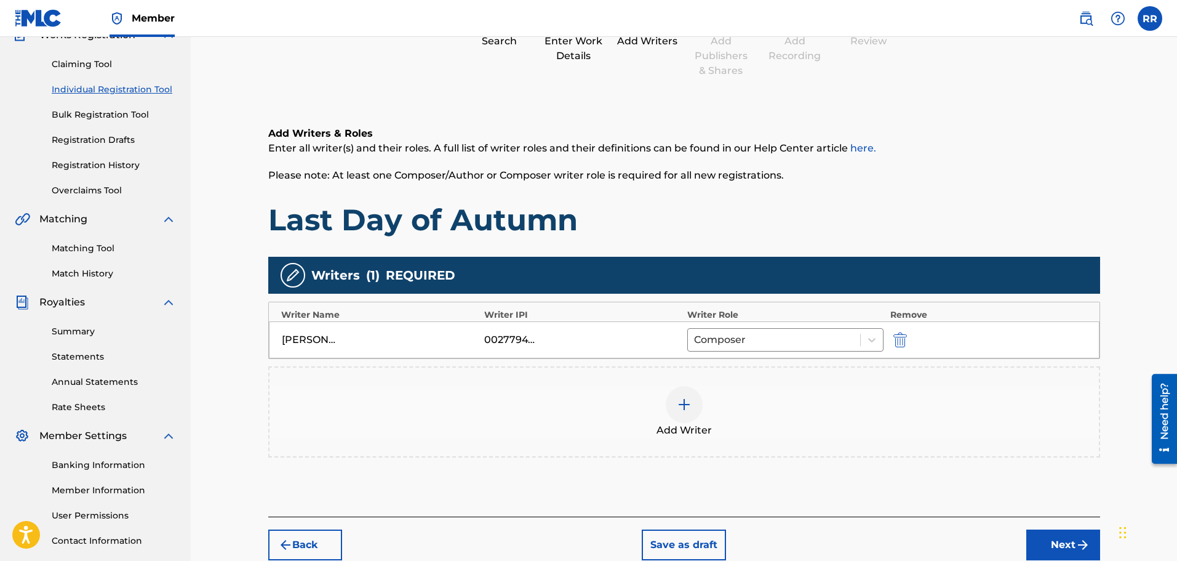
click at [1068, 545] on button "Next" at bounding box center [1064, 544] width 74 height 31
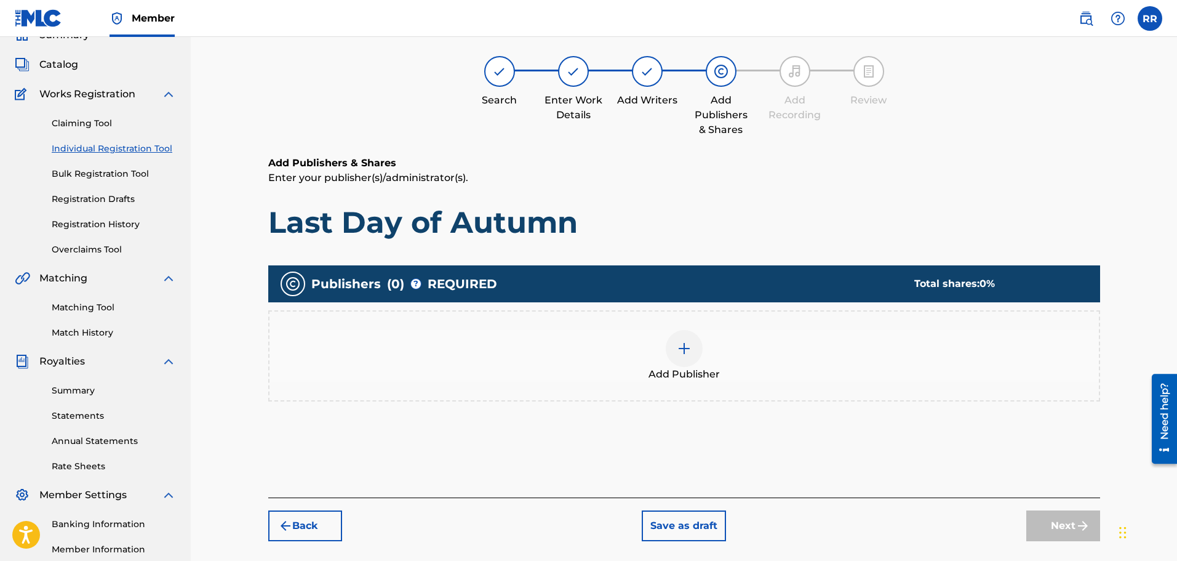
scroll to position [55, 0]
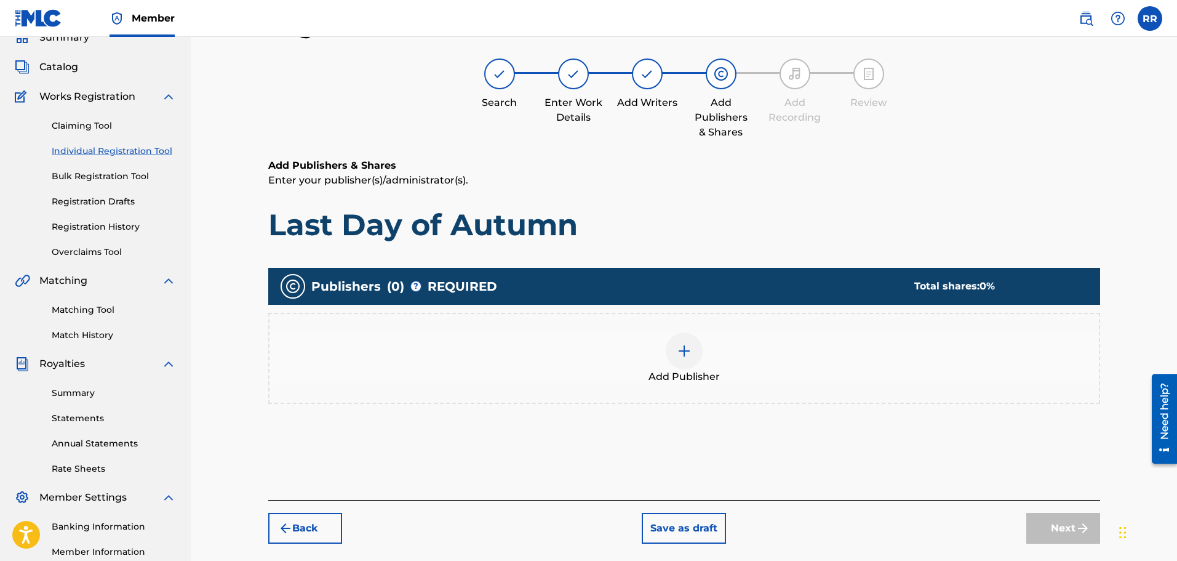
click at [681, 351] on img at bounding box center [684, 350] width 15 height 15
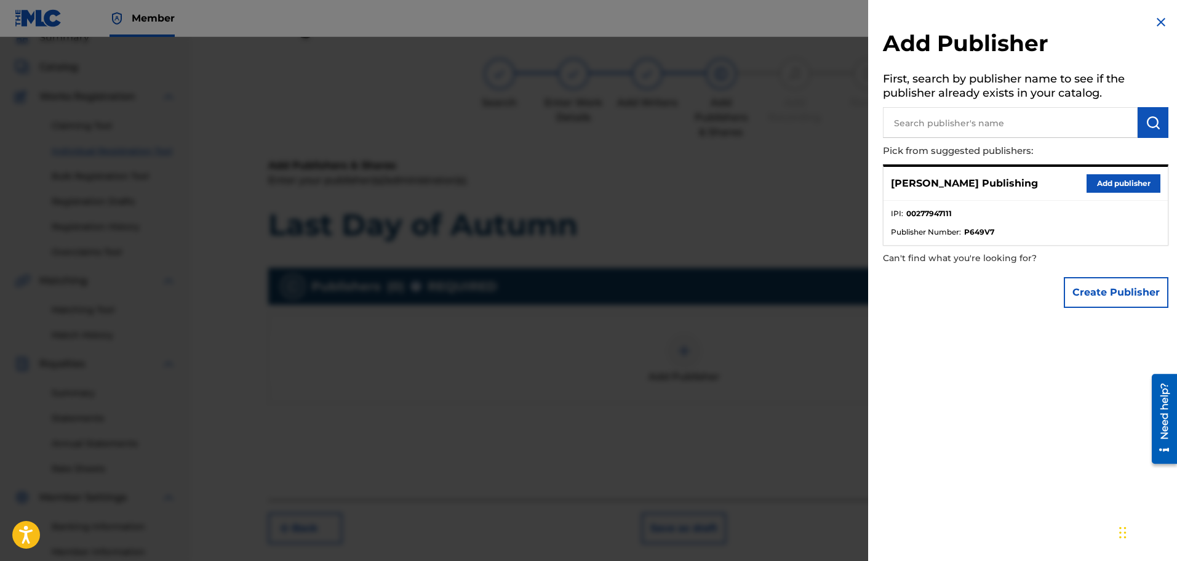
click at [1114, 182] on button "Add publisher" at bounding box center [1124, 183] width 74 height 18
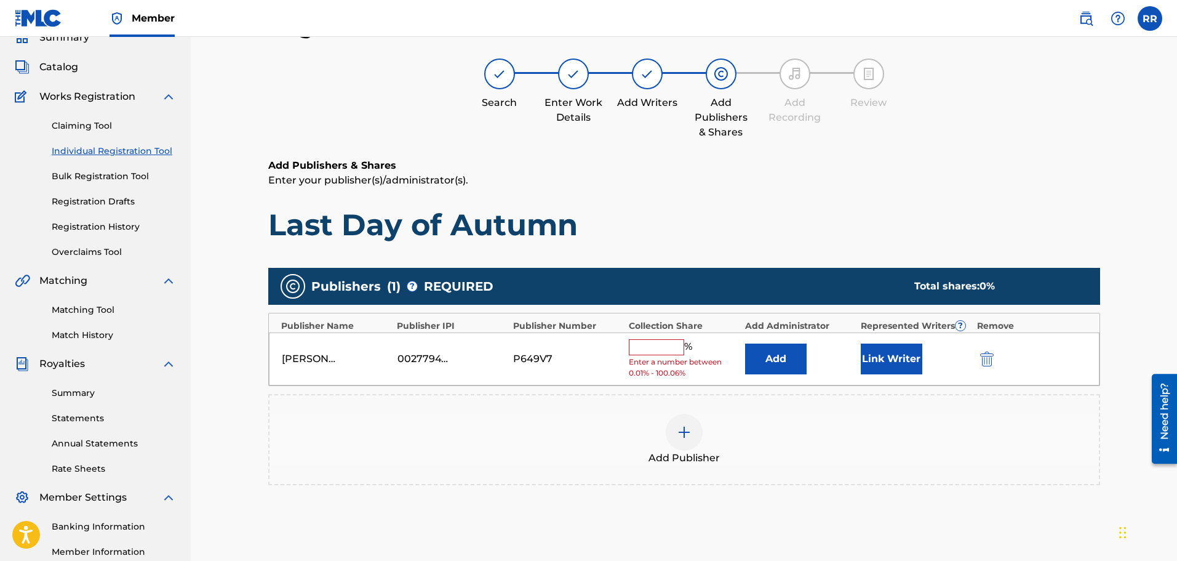
click at [654, 342] on input "text" at bounding box center [656, 347] width 55 height 16
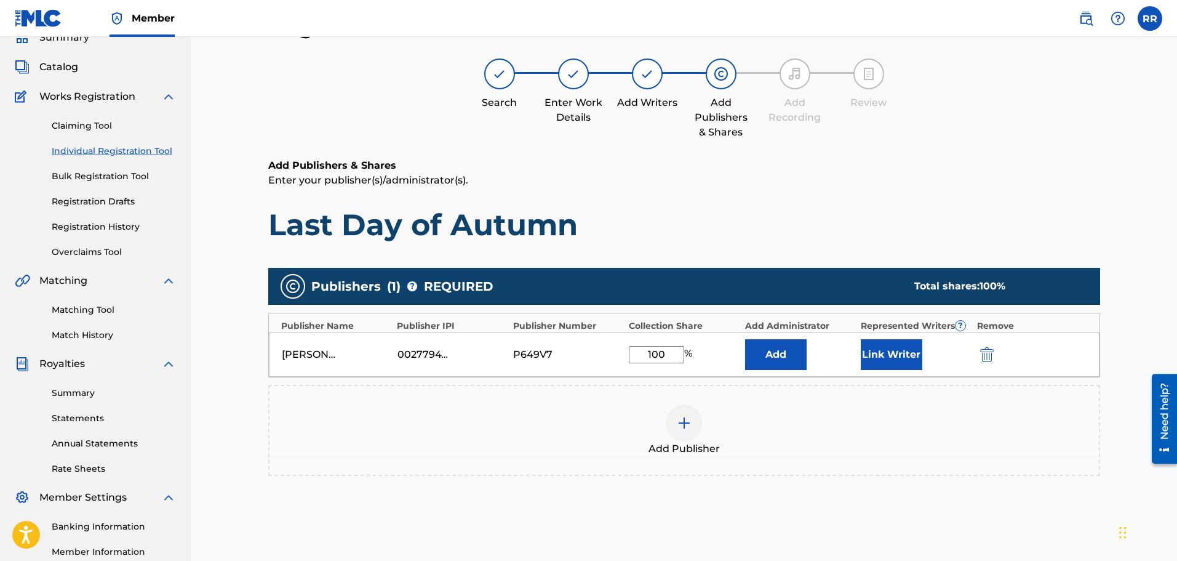
type input "100"
click at [884, 350] on button "Link Writer" at bounding box center [892, 354] width 62 height 31
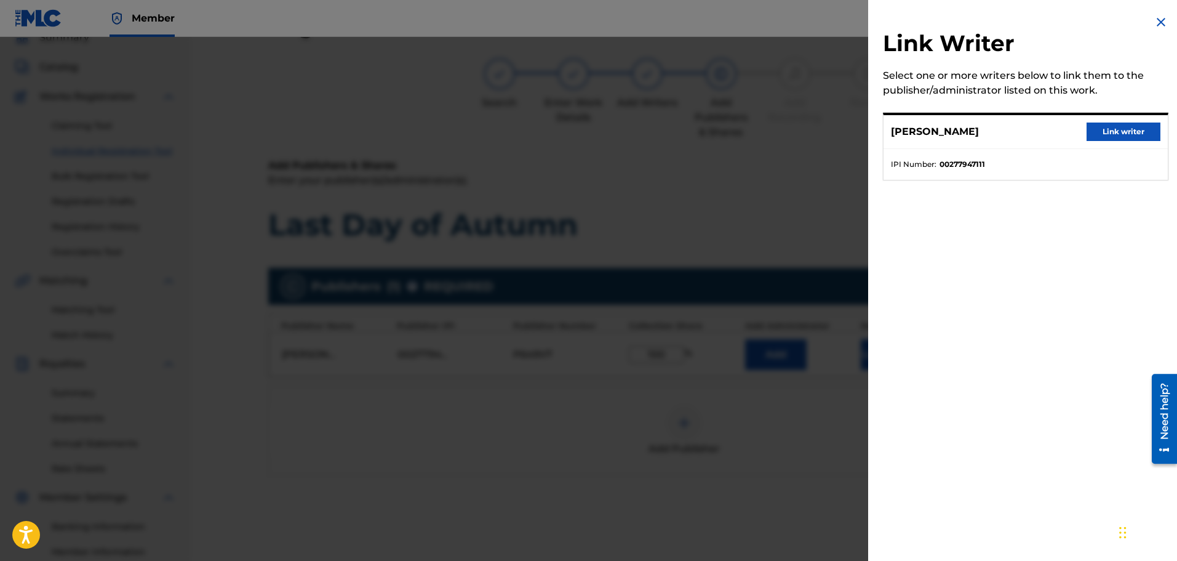
click at [1120, 128] on button "Link writer" at bounding box center [1124, 131] width 74 height 18
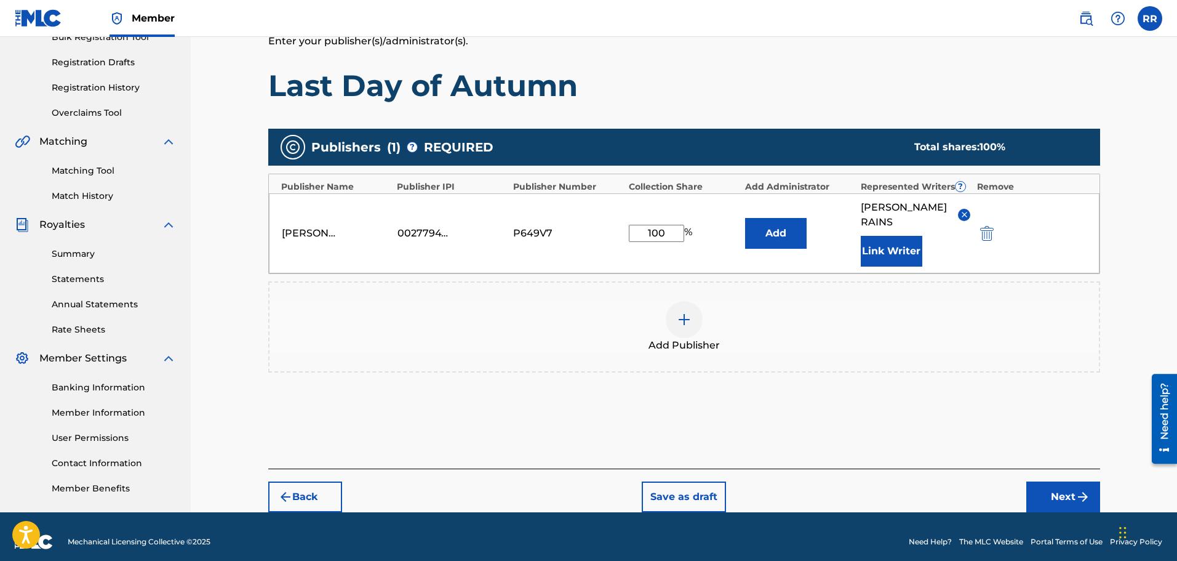
scroll to position [205, 0]
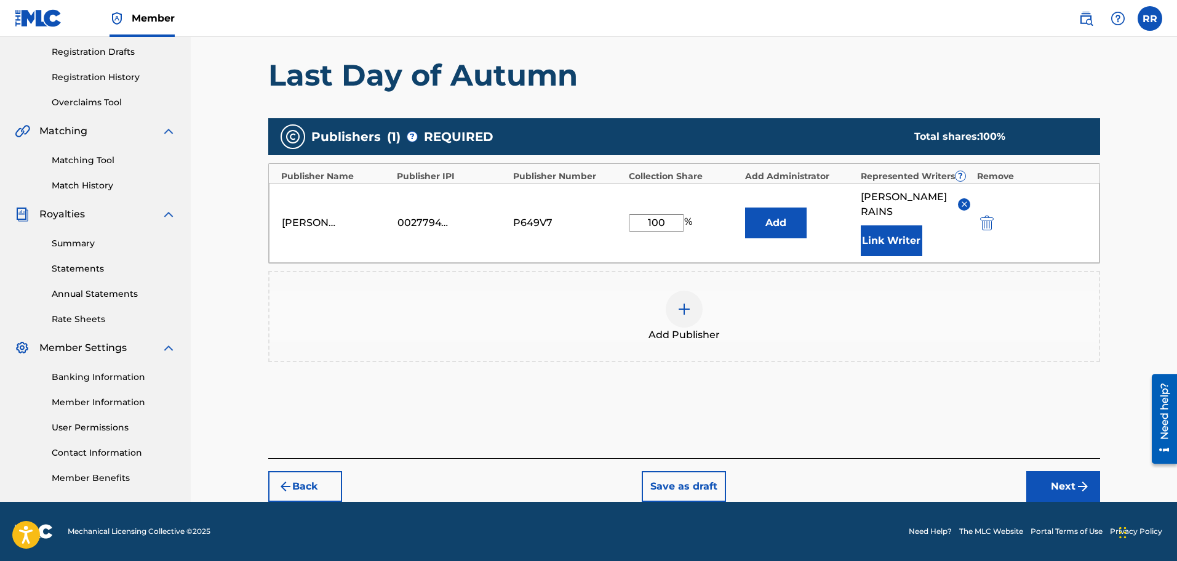
click at [1055, 485] on button "Next" at bounding box center [1064, 486] width 74 height 31
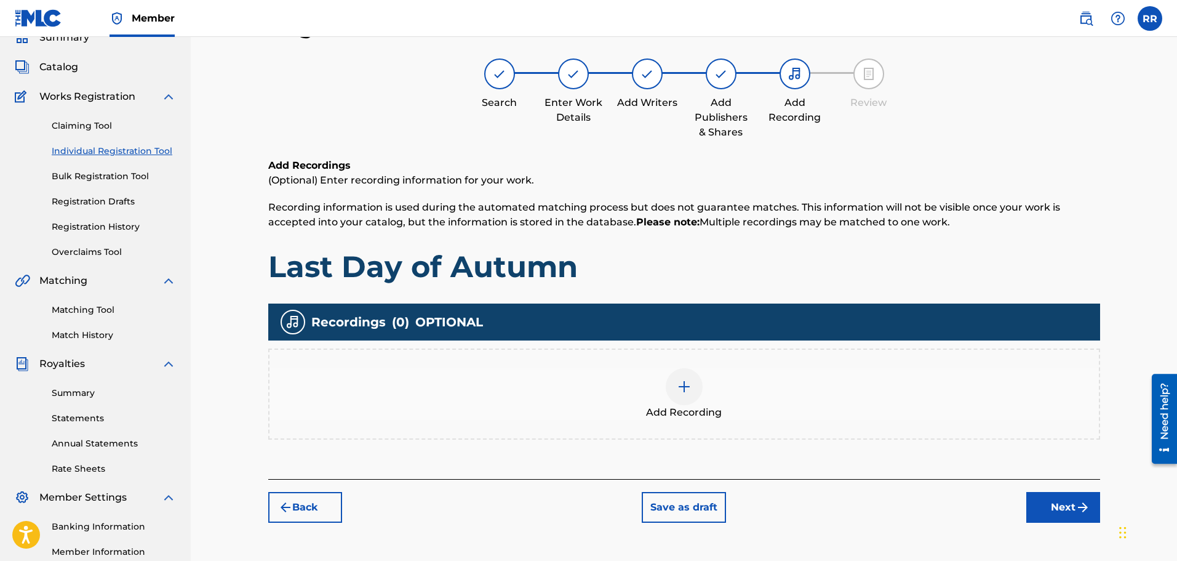
scroll to position [178, 0]
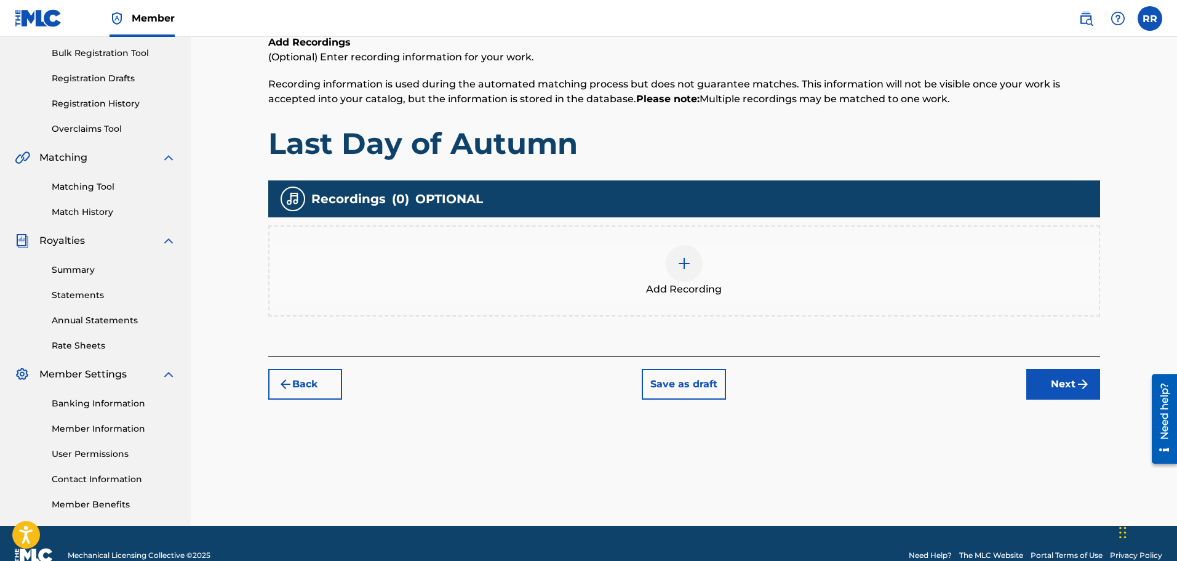
click at [1062, 380] on button "Next" at bounding box center [1064, 384] width 74 height 31
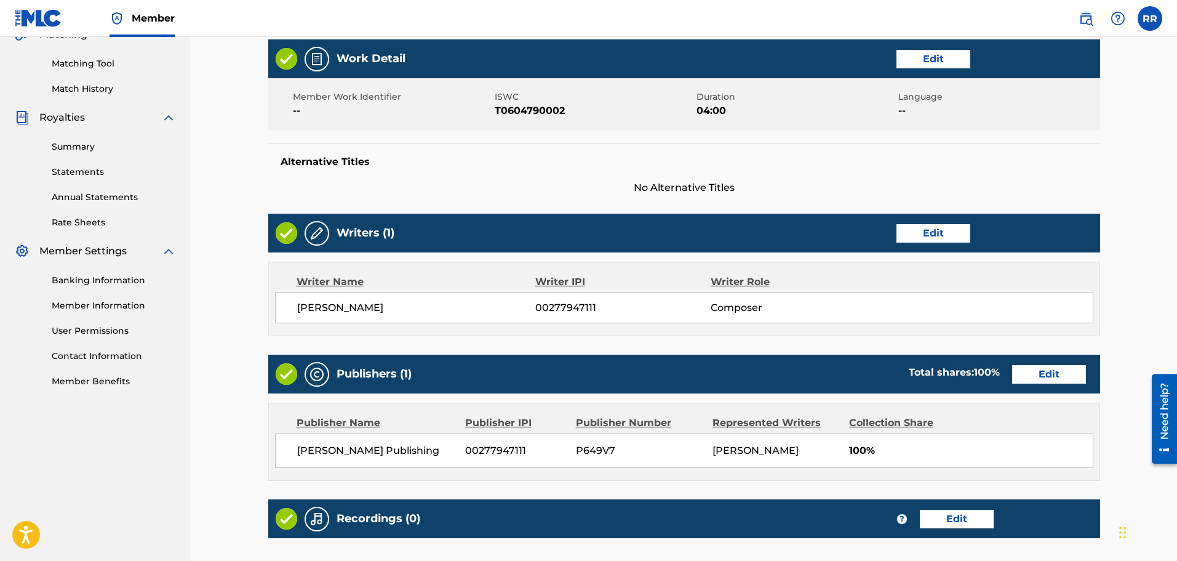
scroll to position [439, 0]
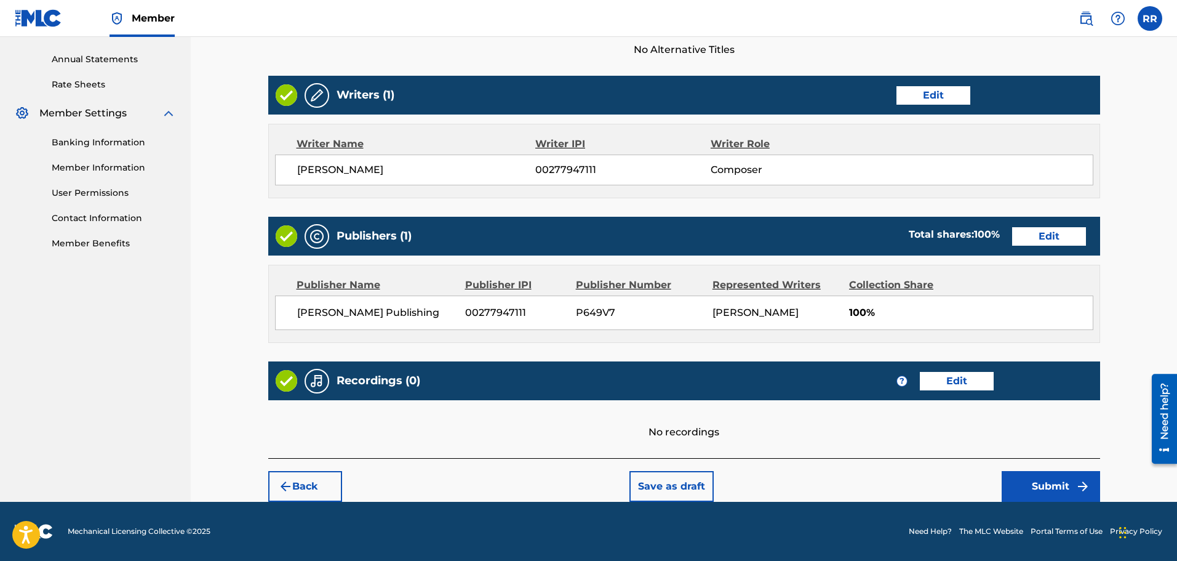
click at [1045, 485] on button "Submit" at bounding box center [1051, 486] width 98 height 31
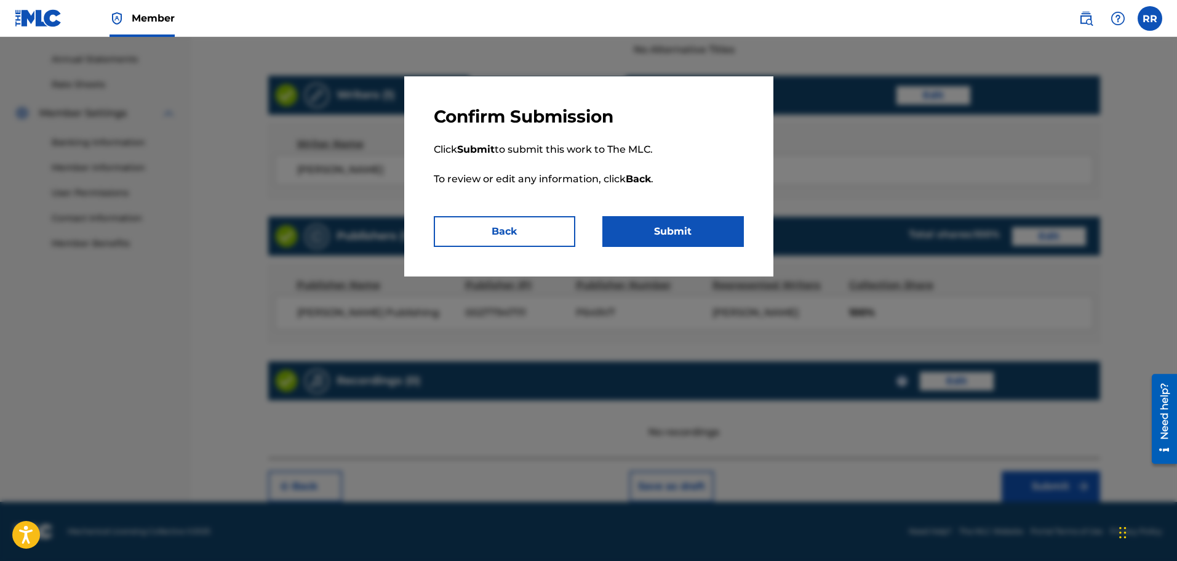
click at [664, 227] on button "Submit" at bounding box center [674, 231] width 142 height 31
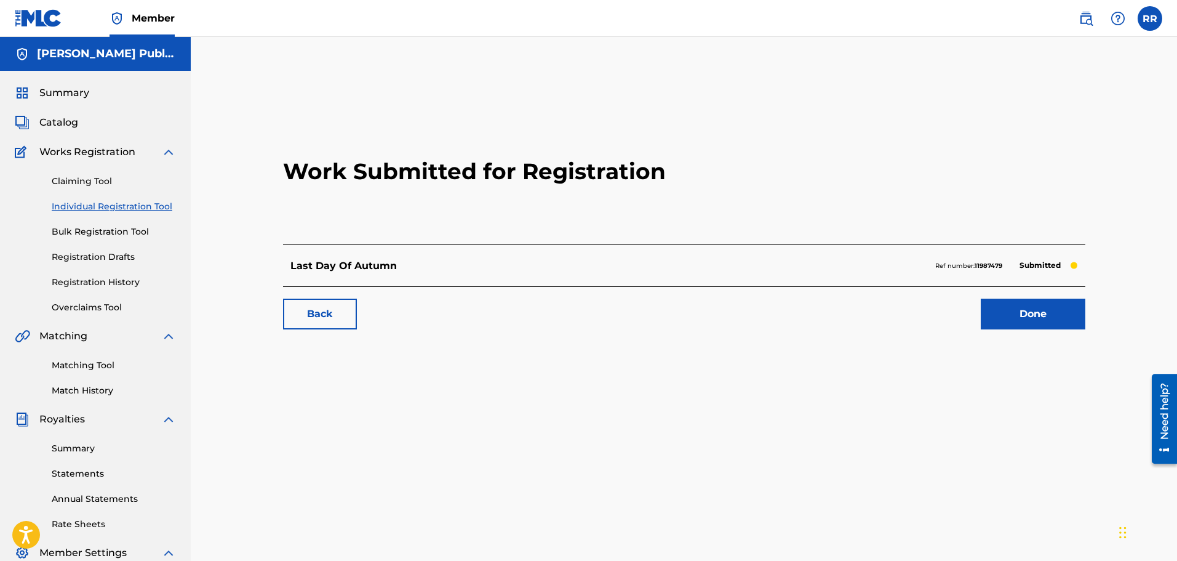
click at [1030, 307] on link "Done" at bounding box center [1033, 314] width 105 height 31
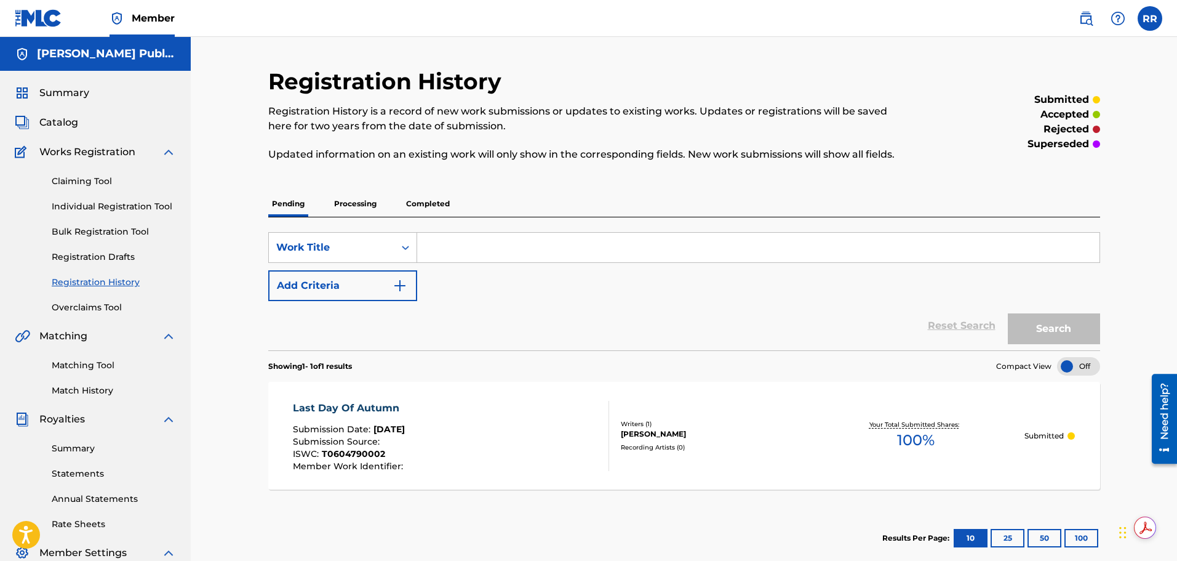
click at [81, 180] on link "Claiming Tool" at bounding box center [114, 181] width 124 height 13
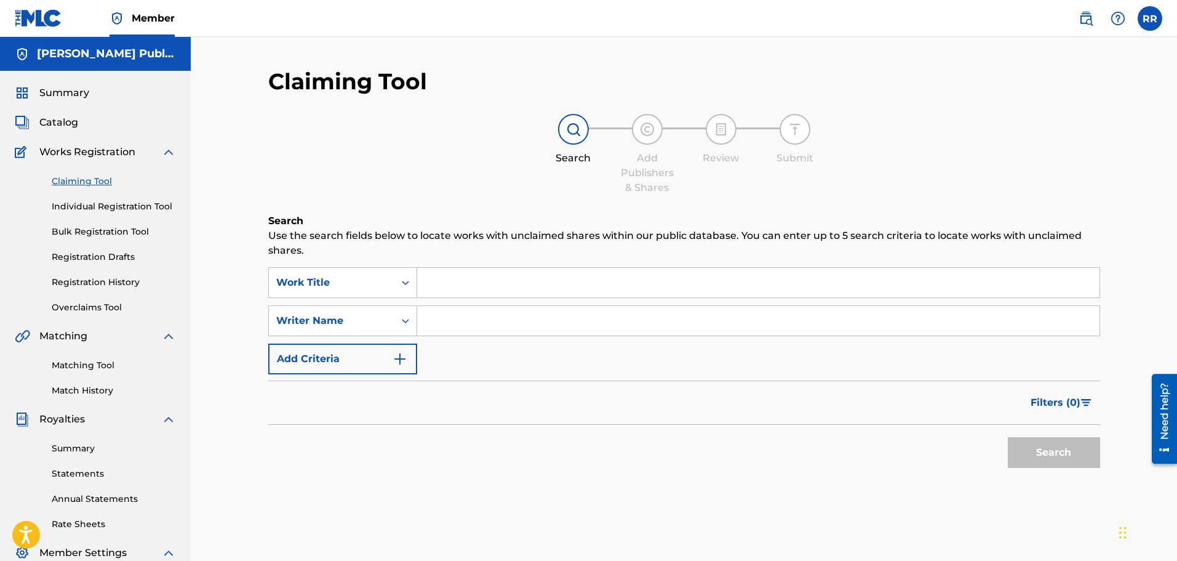
click at [436, 281] on input "Search Form" at bounding box center [758, 283] width 683 height 30
type input "Hope My Mother's Alive"
click at [447, 319] on input "Search Form" at bounding box center [758, 321] width 683 height 30
type input "[PERSON_NAME]"
click at [1051, 449] on button "Search" at bounding box center [1054, 452] width 92 height 31
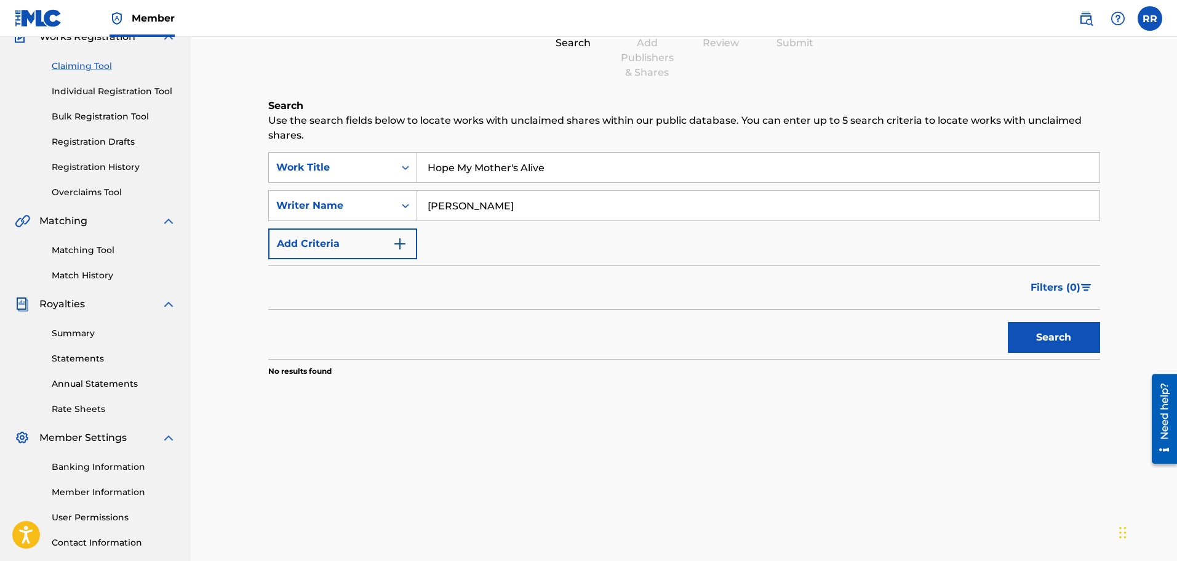
scroll to position [123, 0]
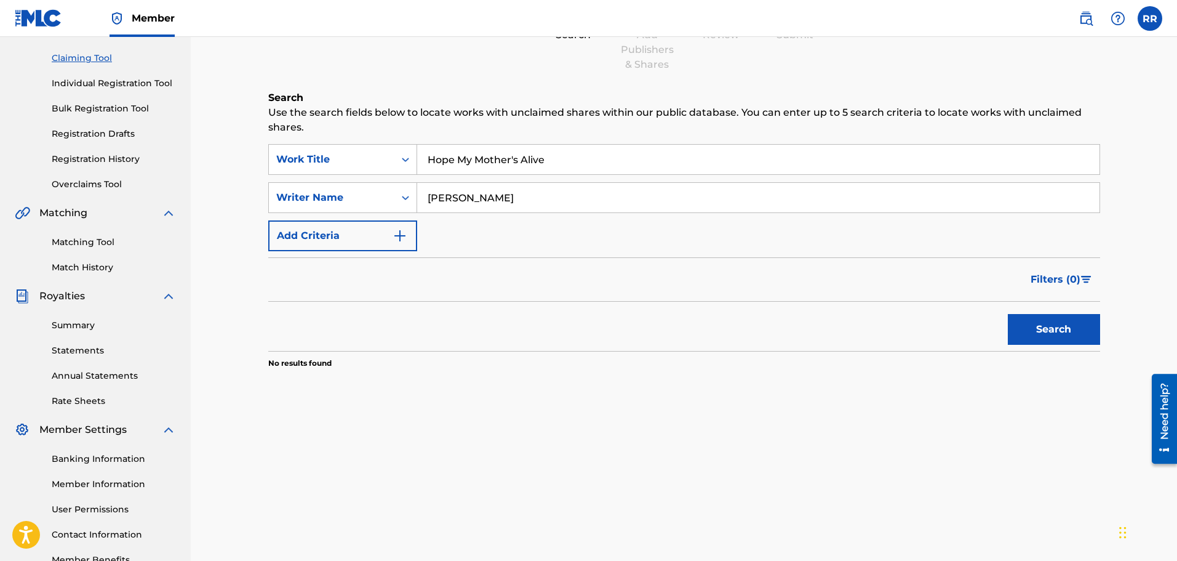
click at [1056, 326] on button "Search" at bounding box center [1054, 329] width 92 height 31
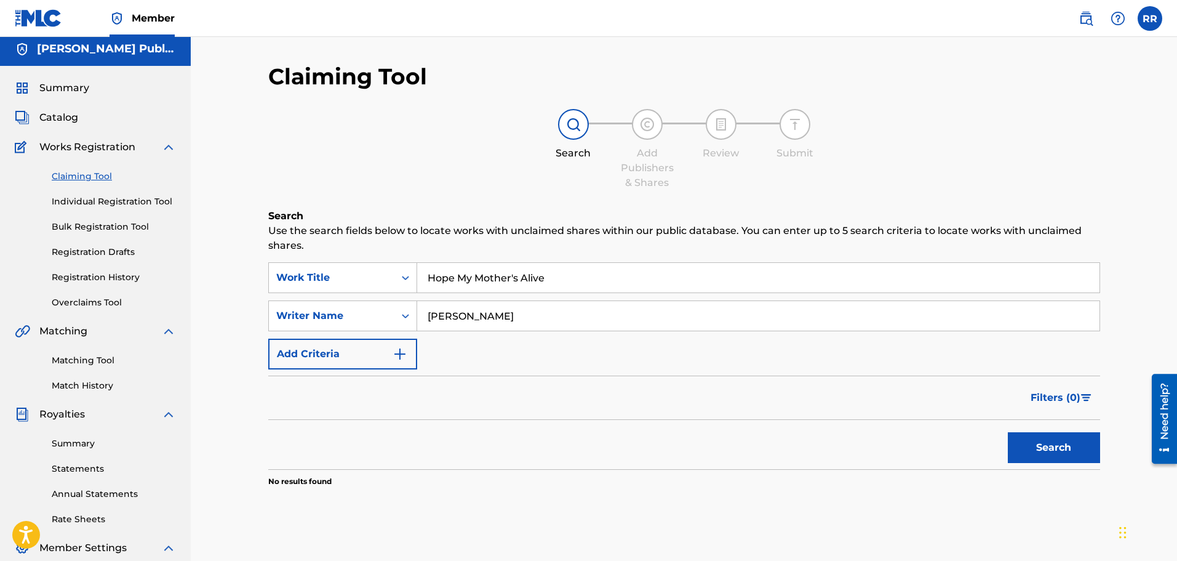
scroll to position [0, 0]
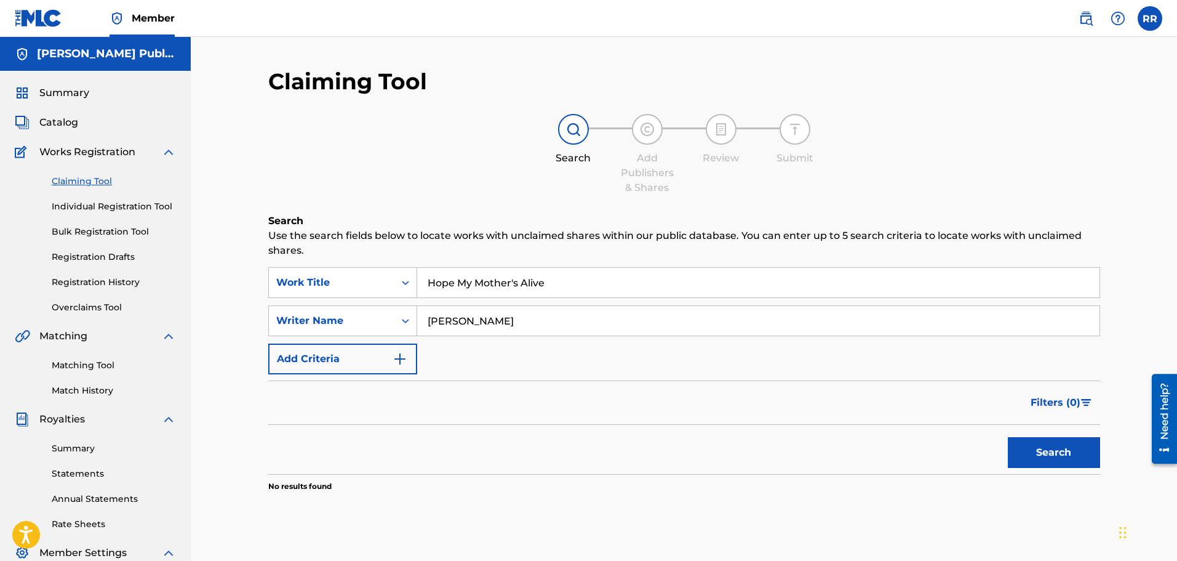
click at [86, 204] on link "Individual Registration Tool" at bounding box center [114, 206] width 124 height 13
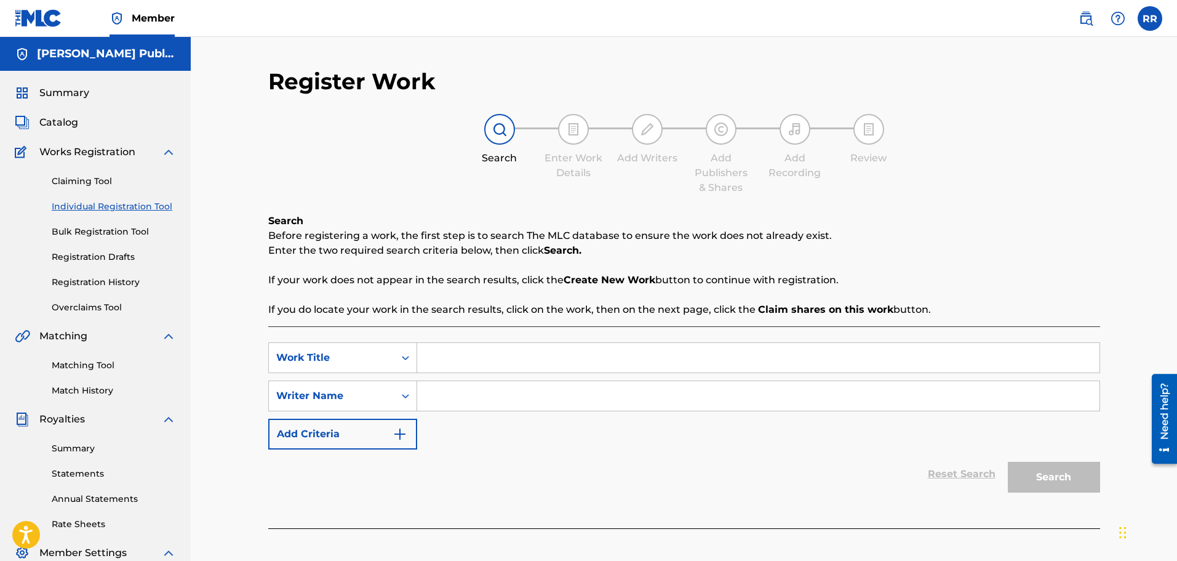
click at [449, 363] on input "Search Form" at bounding box center [758, 358] width 683 height 30
type input "Hope My Mother's Alive"
click at [438, 395] on input "Search Form" at bounding box center [758, 396] width 683 height 30
type input "[PERSON_NAME]"
click at [1051, 473] on button "Search" at bounding box center [1054, 477] width 92 height 31
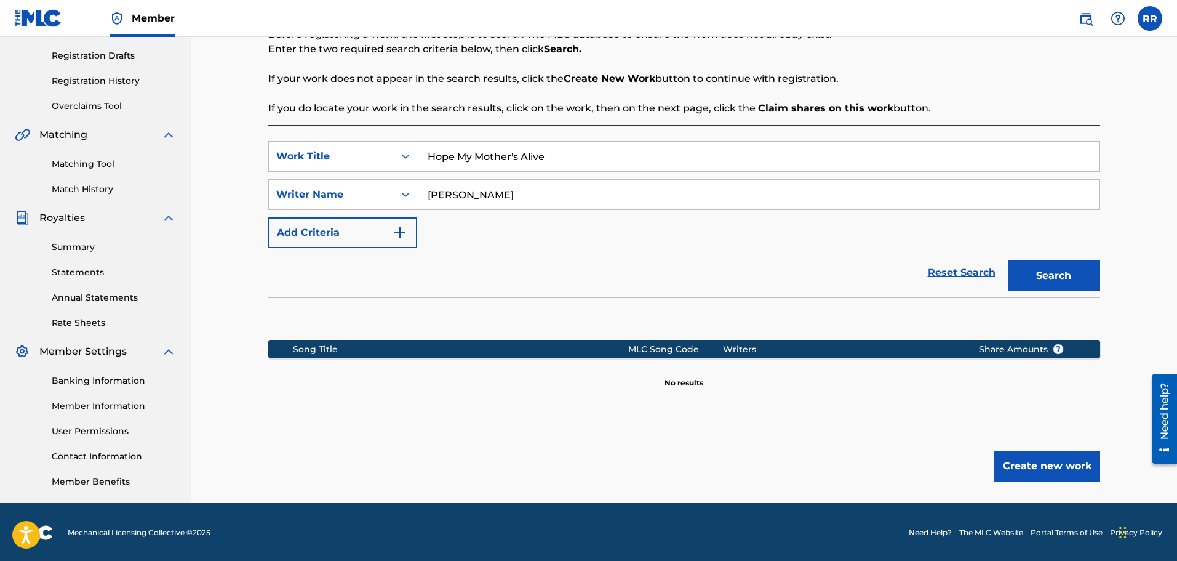
scroll to position [202, 0]
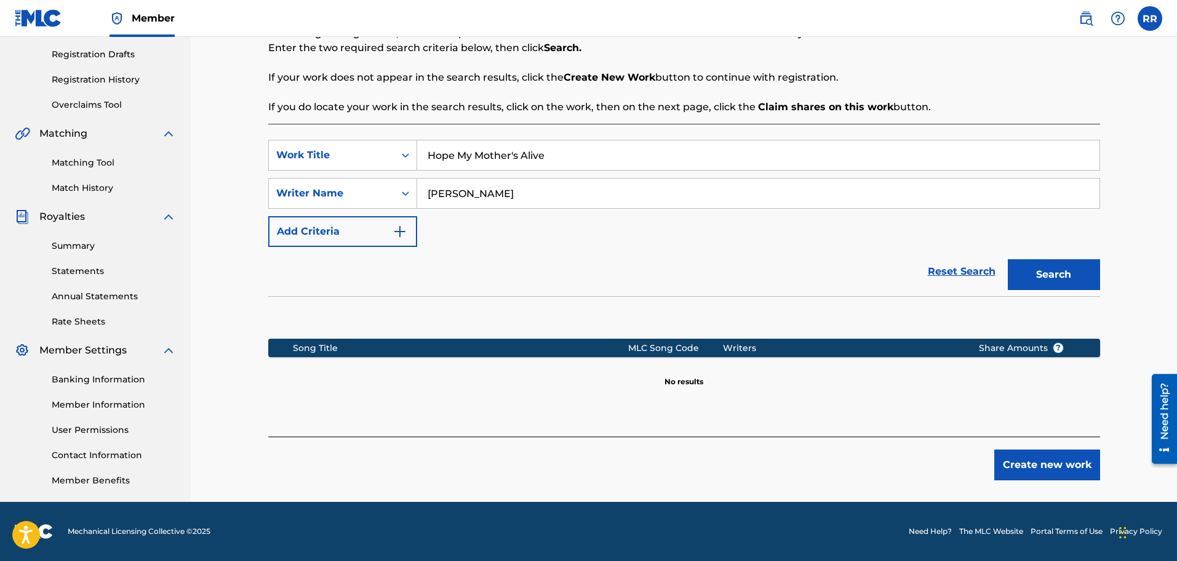
click at [1054, 459] on button "Create new work" at bounding box center [1048, 464] width 106 height 31
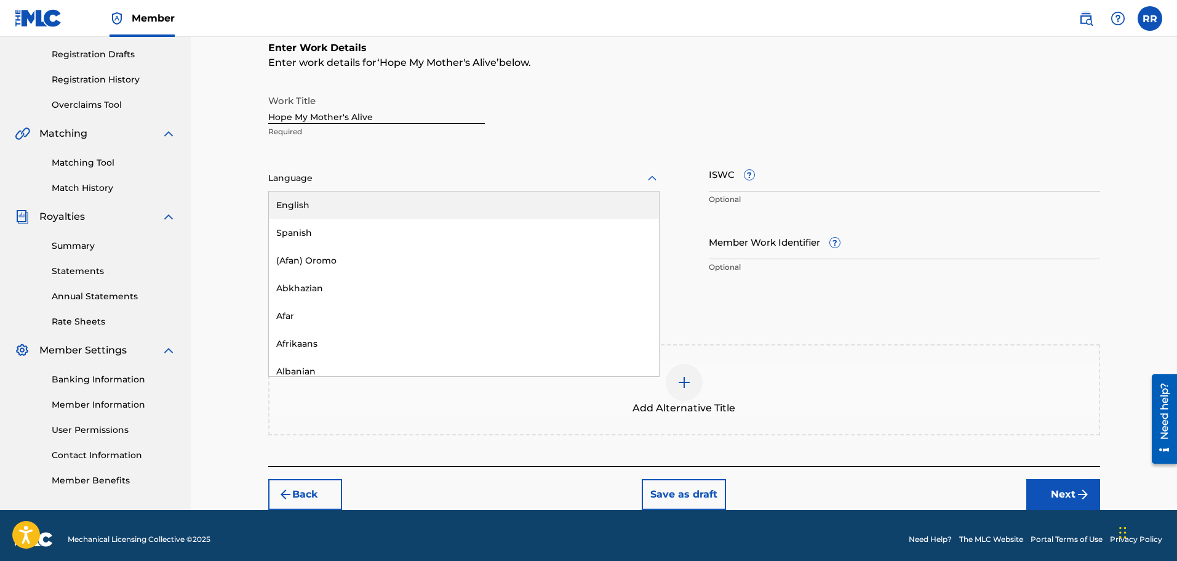
click at [652, 178] on icon at bounding box center [652, 178] width 15 height 15
click at [381, 202] on div "English" at bounding box center [464, 205] width 390 height 28
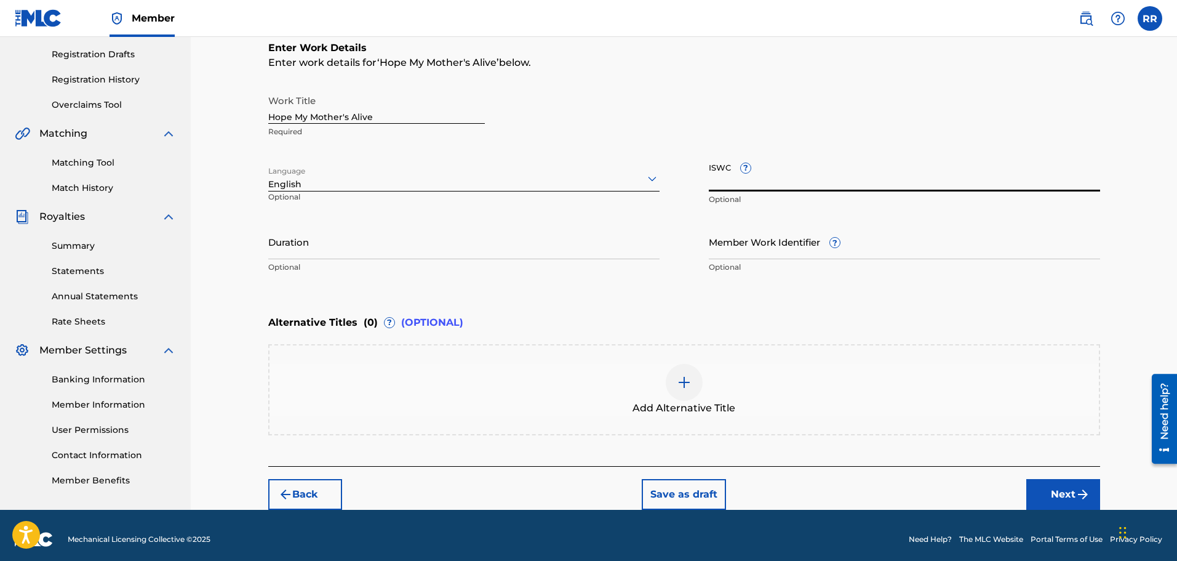
click at [734, 182] on input "ISWC ?" at bounding box center [904, 173] width 391 height 35
paste input "T-061664033-5"
type input "T-061664033-5"
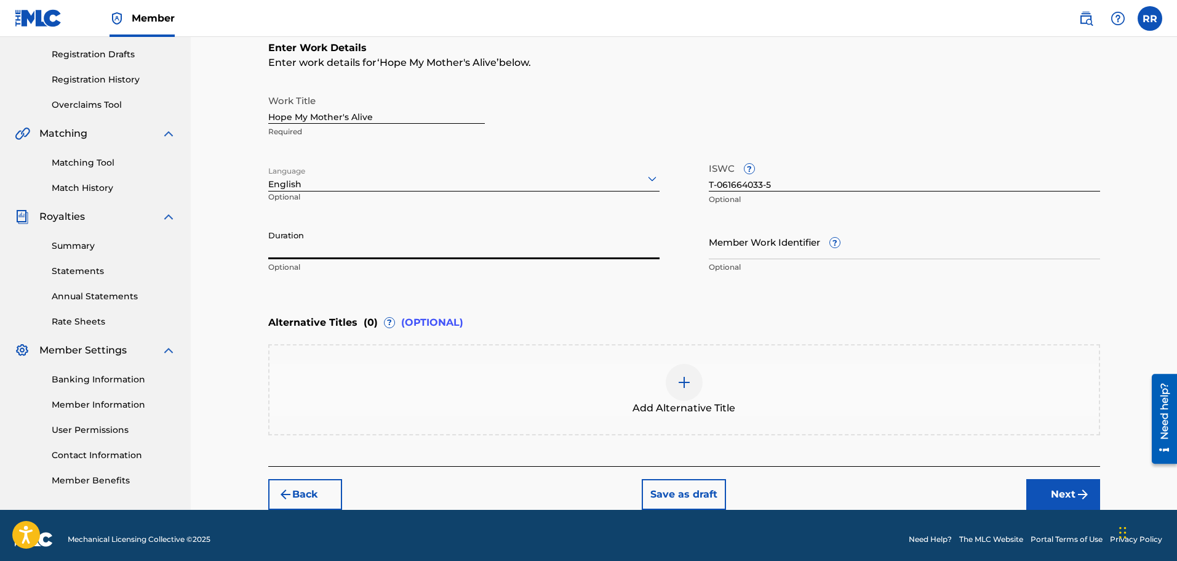
click at [329, 243] on input "Duration" at bounding box center [463, 241] width 391 height 35
type input "02:58"
click at [1057, 494] on button "Next" at bounding box center [1064, 494] width 74 height 31
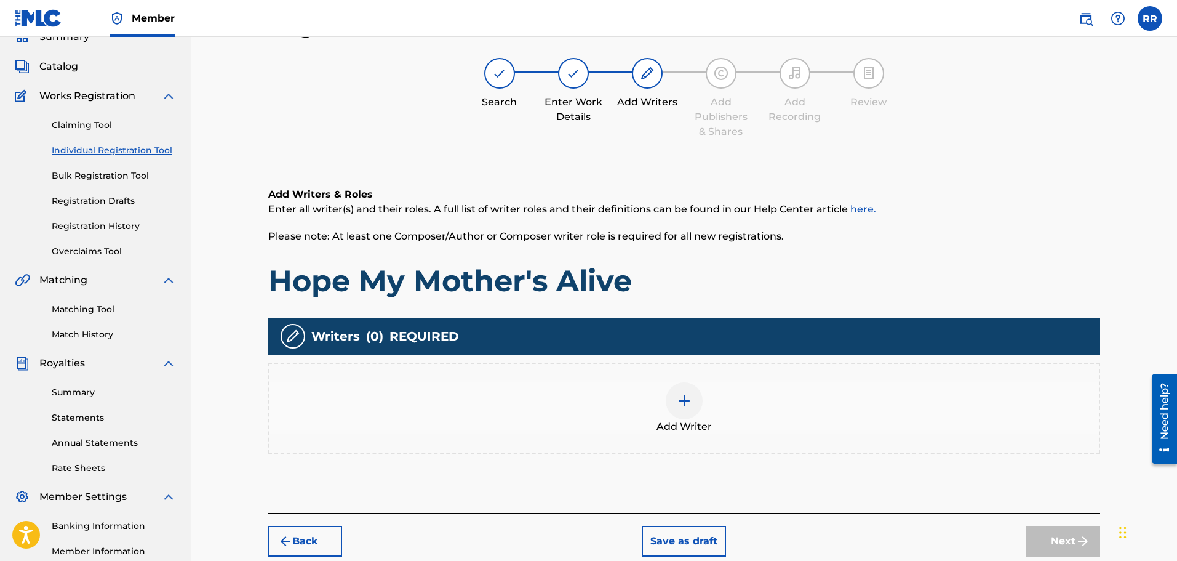
scroll to position [55, 0]
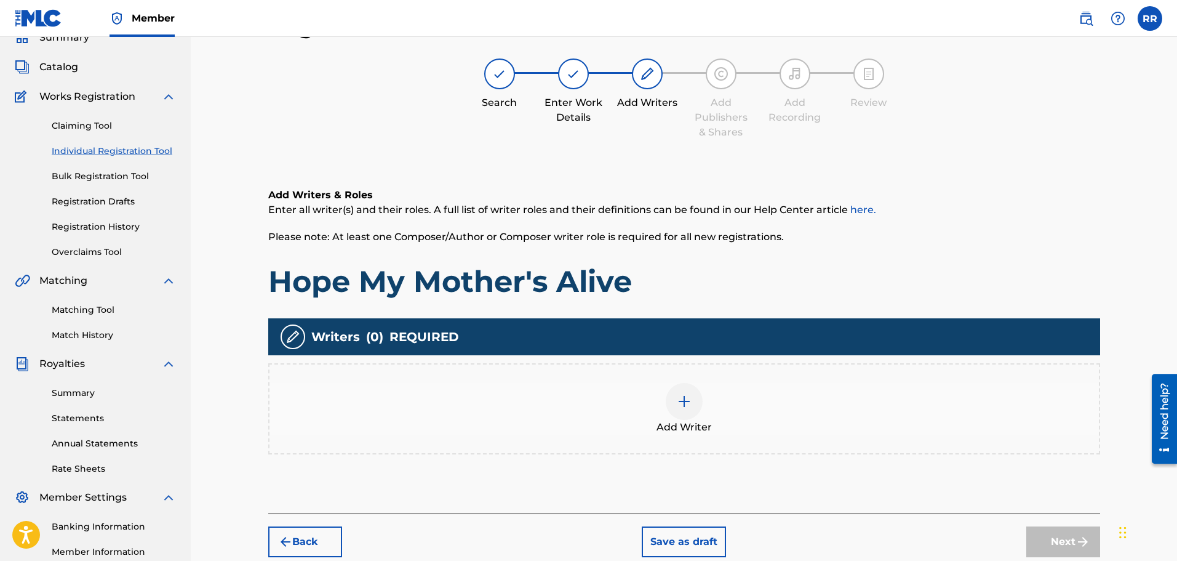
click at [682, 399] on img at bounding box center [684, 401] width 15 height 15
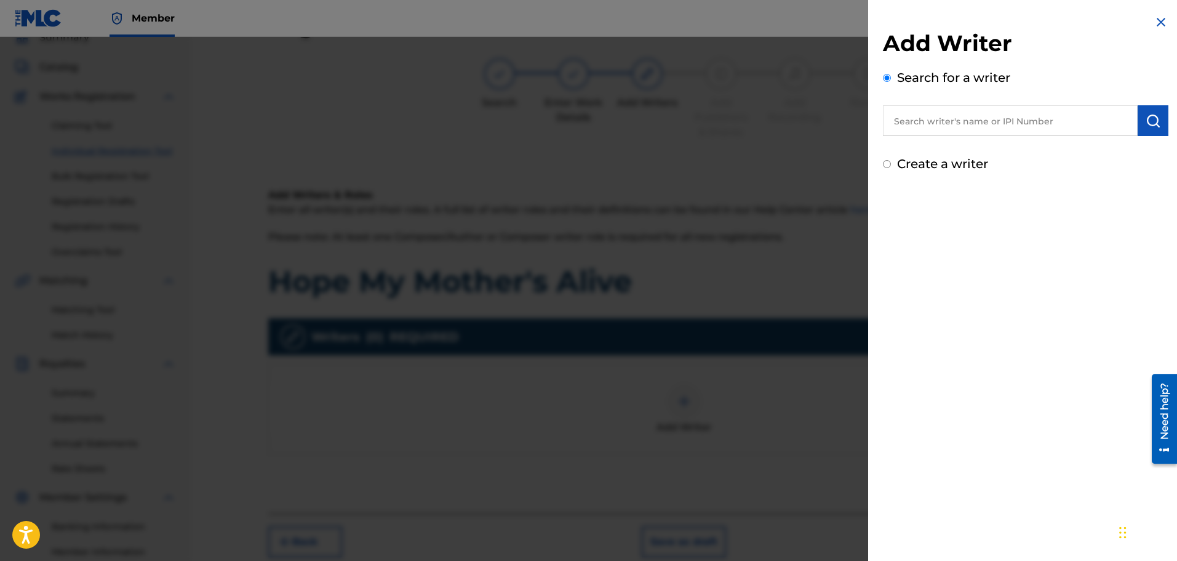
click at [936, 119] on input "text" at bounding box center [1010, 120] width 255 height 31
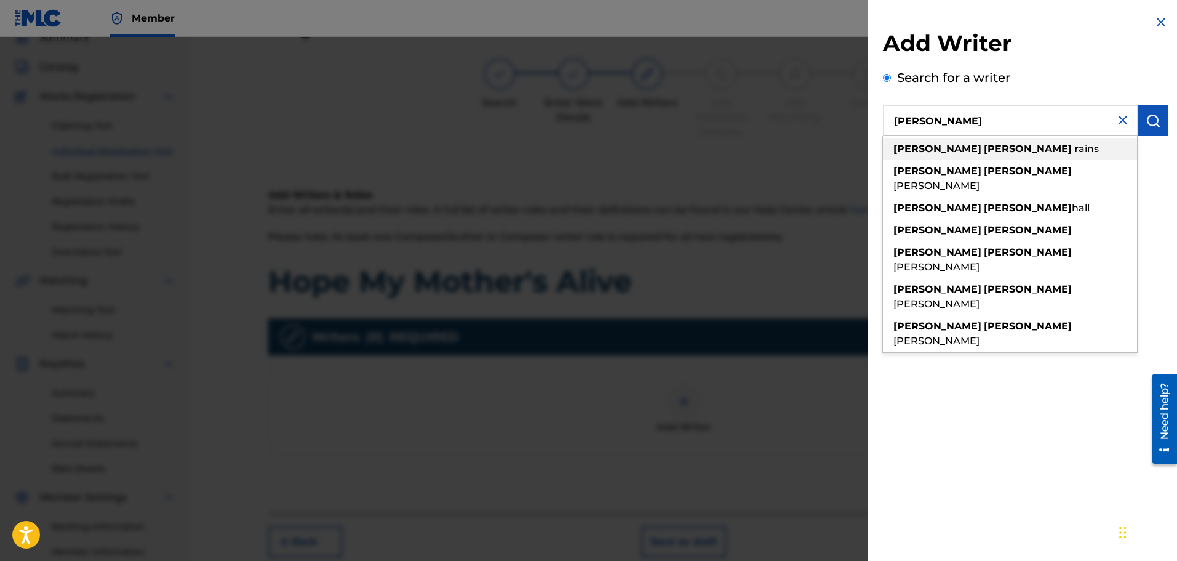
click at [937, 146] on strong "[PERSON_NAME]" at bounding box center [938, 149] width 88 height 12
type input "[PERSON_NAME]"
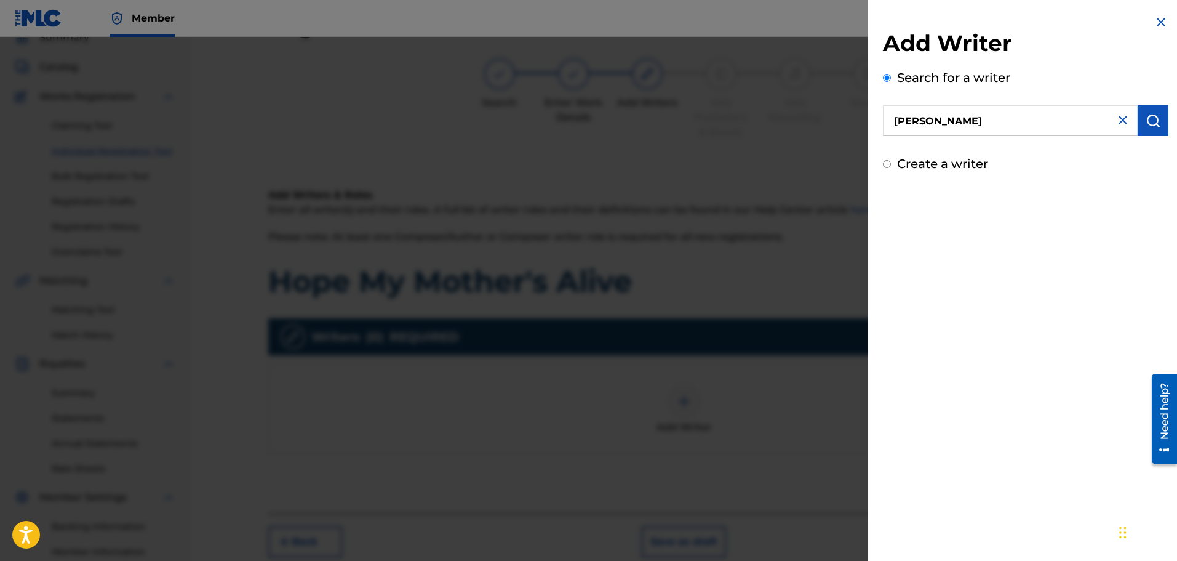
click at [1146, 119] on img "submit" at bounding box center [1153, 120] width 15 height 15
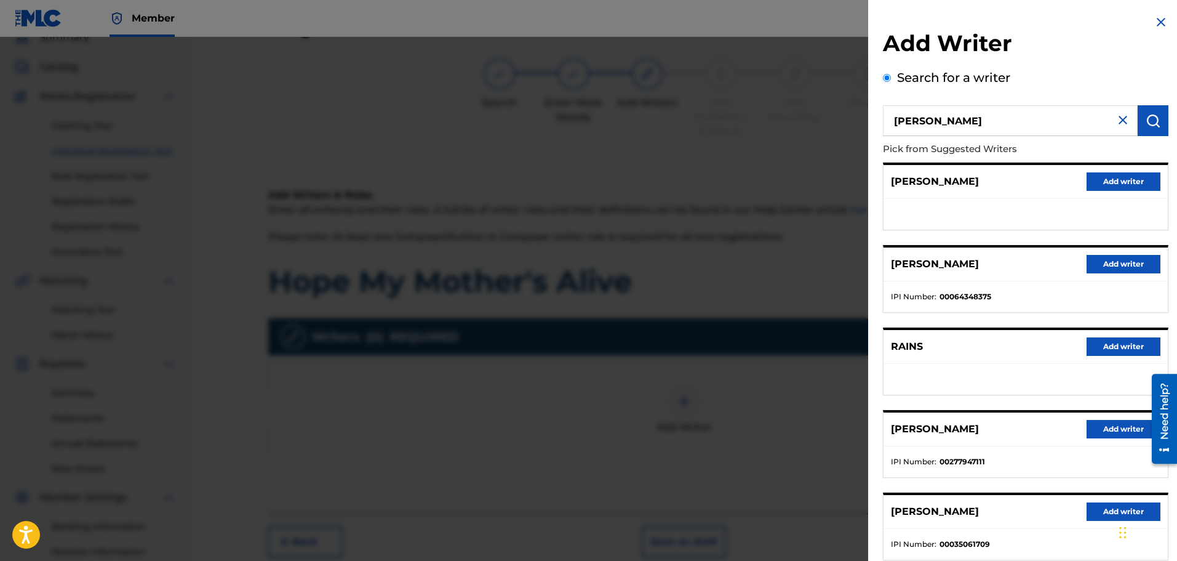
click at [1112, 428] on button "Add writer" at bounding box center [1124, 429] width 74 height 18
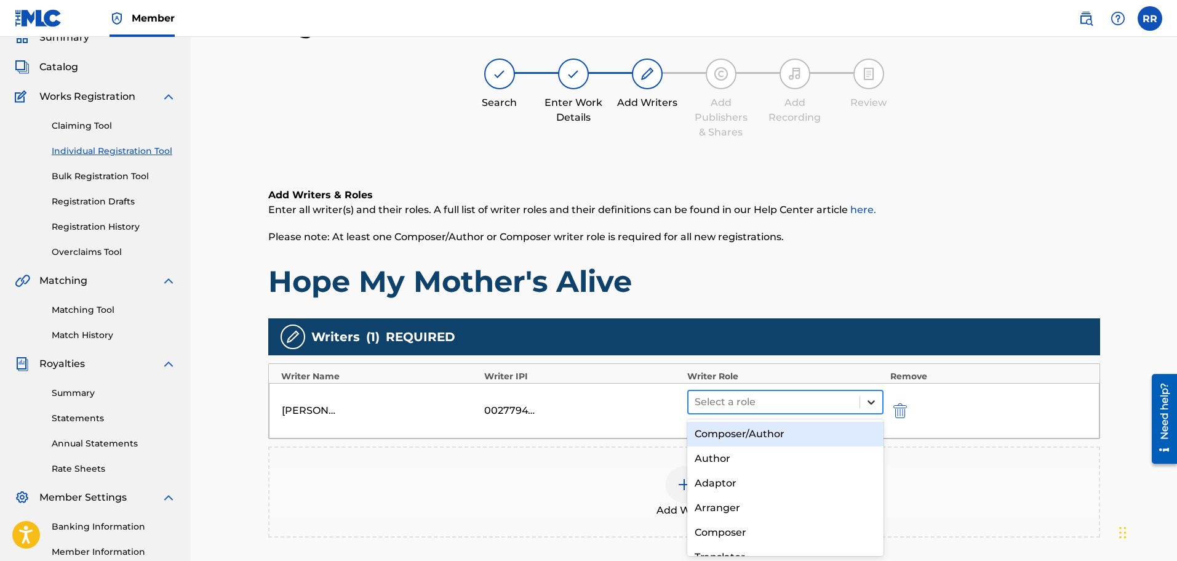
click at [871, 401] on icon at bounding box center [871, 402] width 12 height 12
click at [763, 431] on div "Composer/Author" at bounding box center [786, 434] width 197 height 25
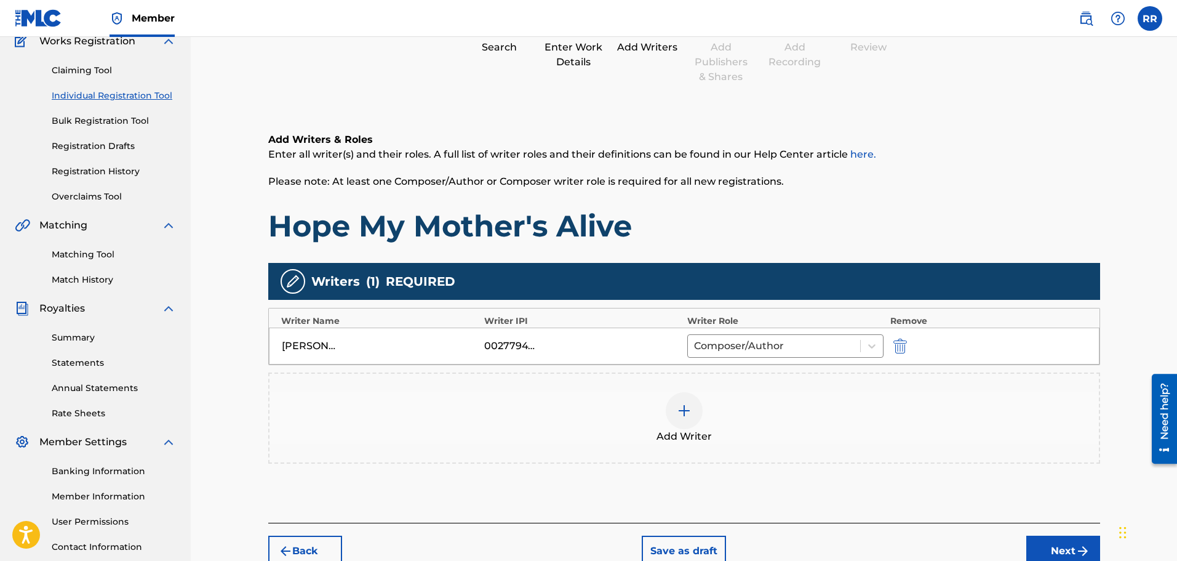
scroll to position [202, 0]
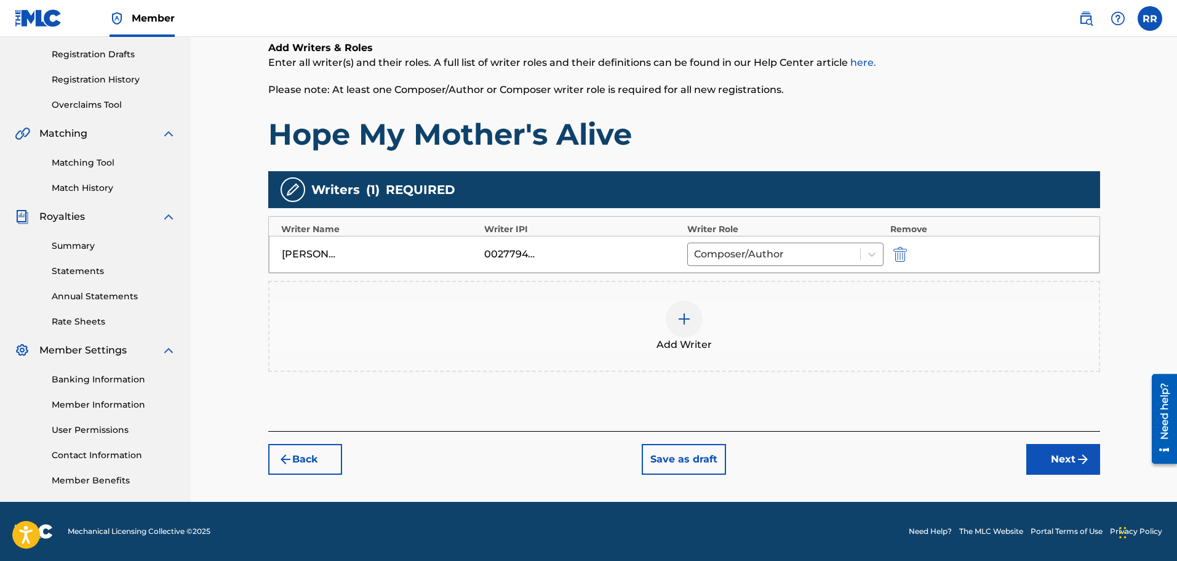
click at [1062, 454] on button "Next" at bounding box center [1064, 459] width 74 height 31
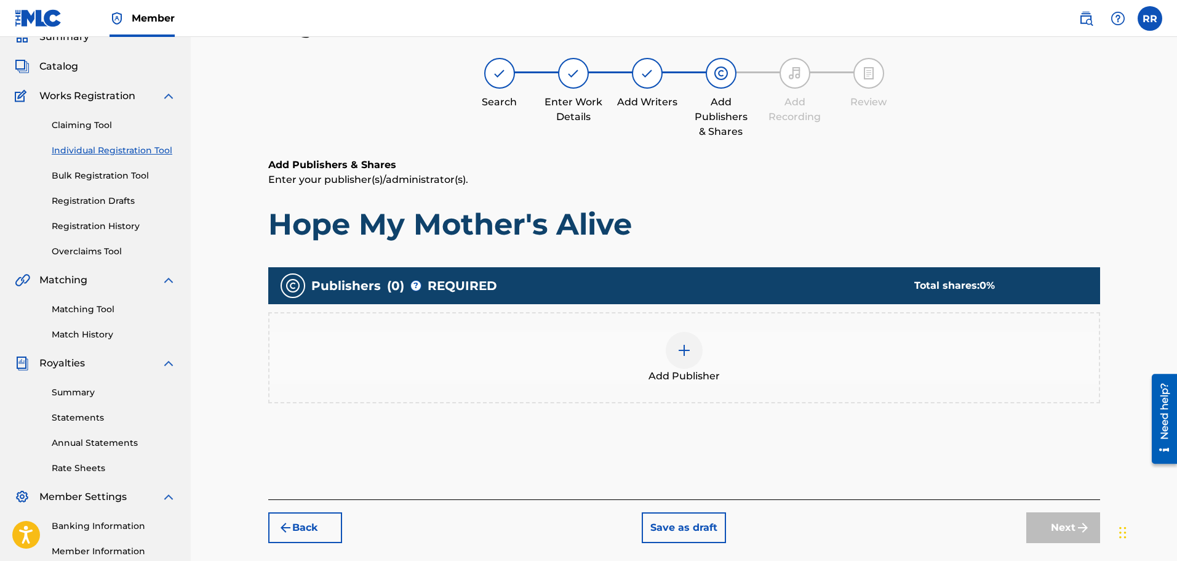
scroll to position [55, 0]
click at [684, 350] on img at bounding box center [684, 350] width 15 height 15
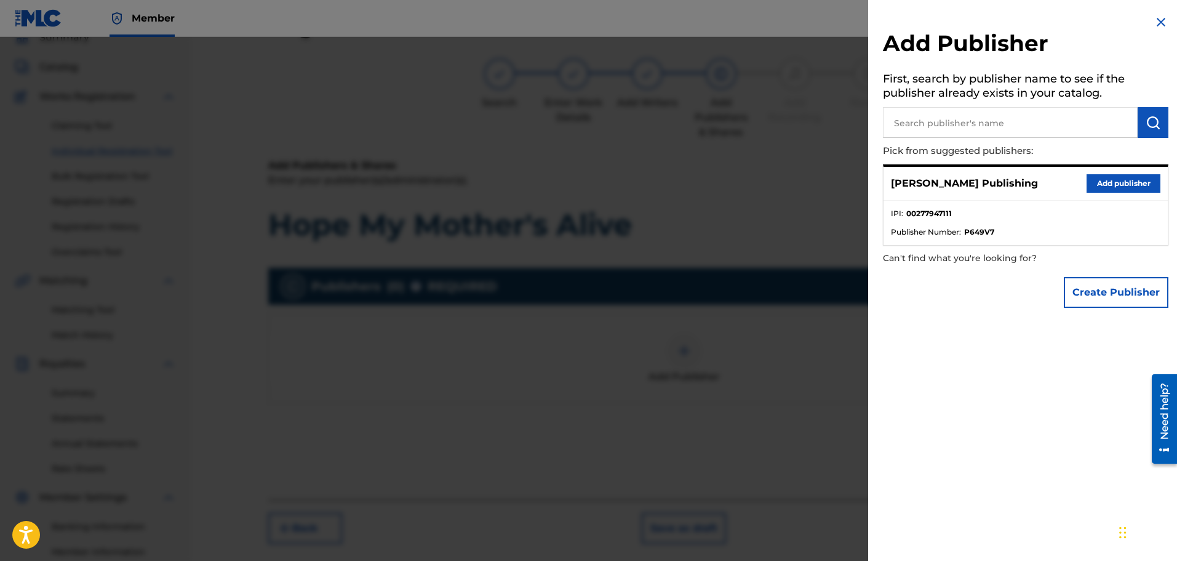
click at [1127, 184] on button "Add publisher" at bounding box center [1124, 183] width 74 height 18
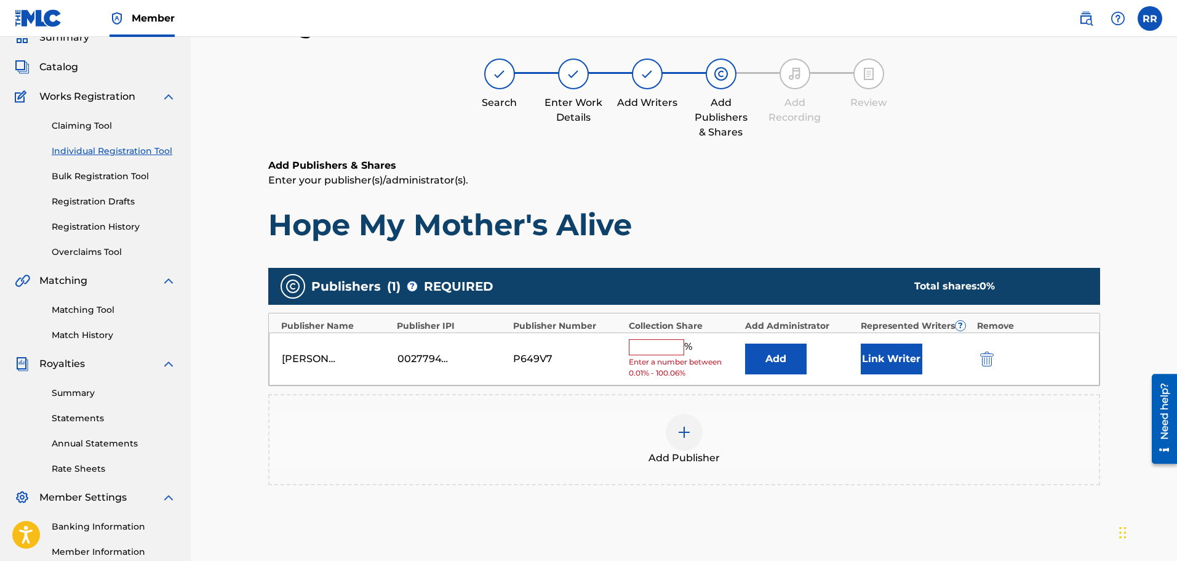
click at [646, 345] on input "text" at bounding box center [656, 347] width 55 height 16
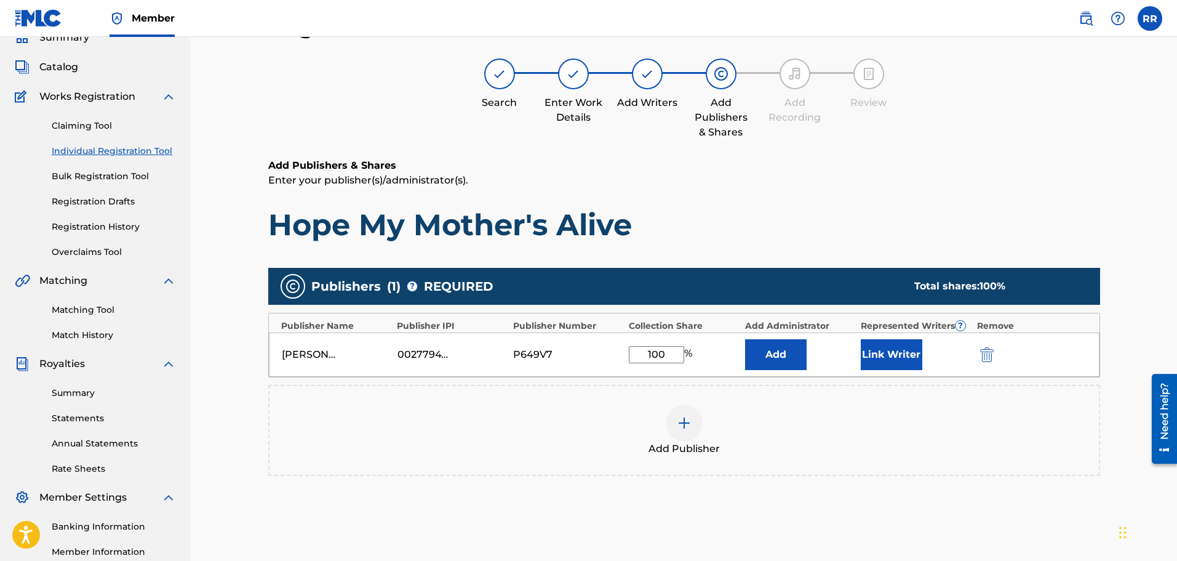
type input "100"
click at [883, 351] on button "Link Writer" at bounding box center [892, 354] width 62 height 31
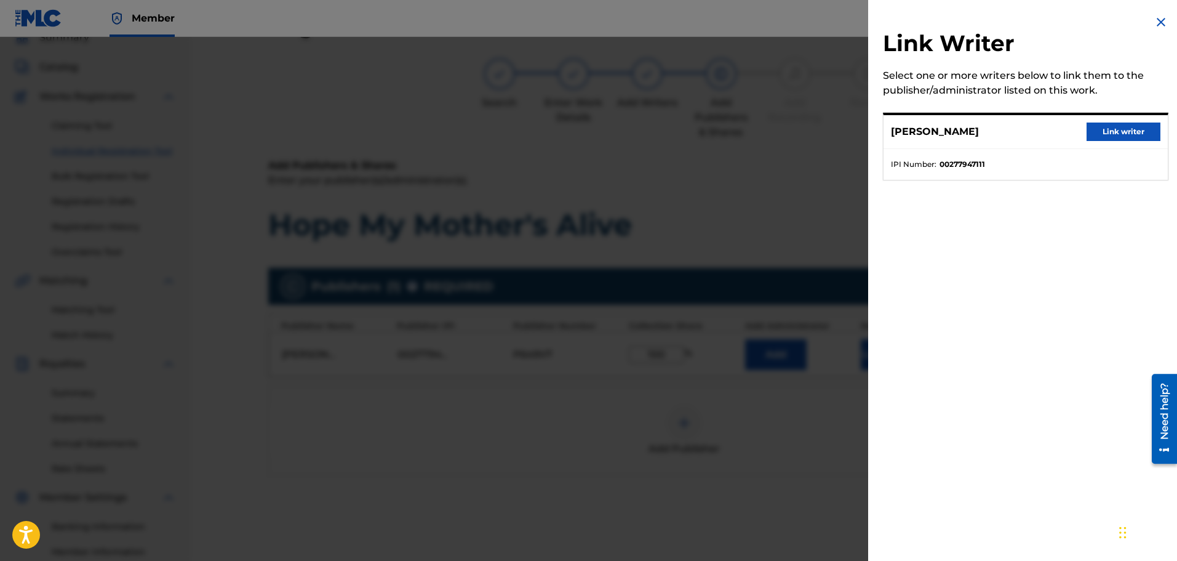
click at [1125, 129] on button "Link writer" at bounding box center [1124, 131] width 74 height 18
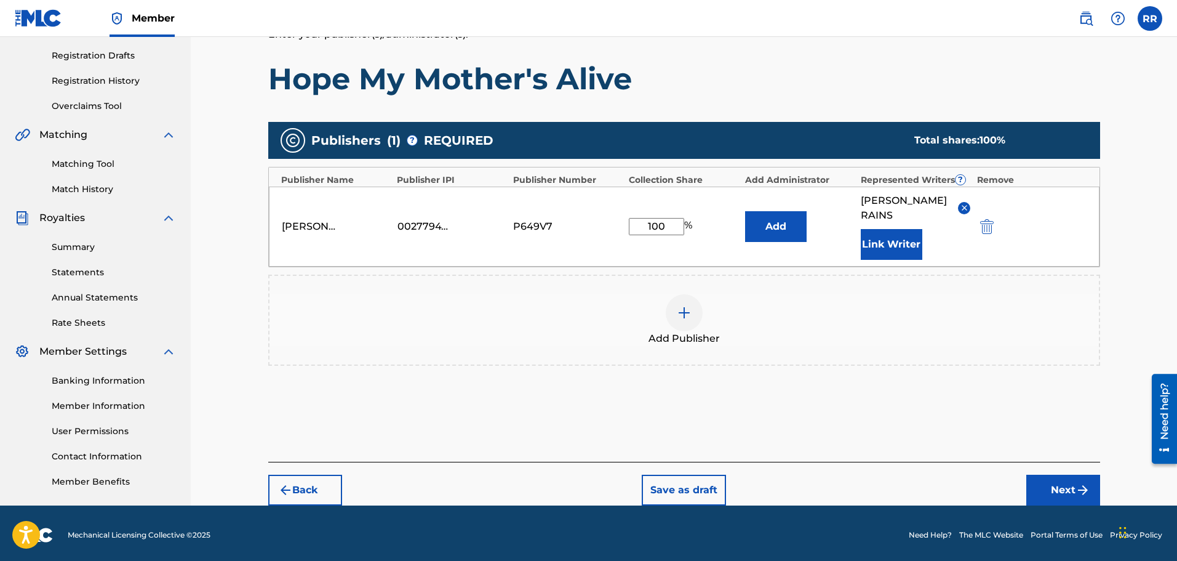
scroll to position [205, 0]
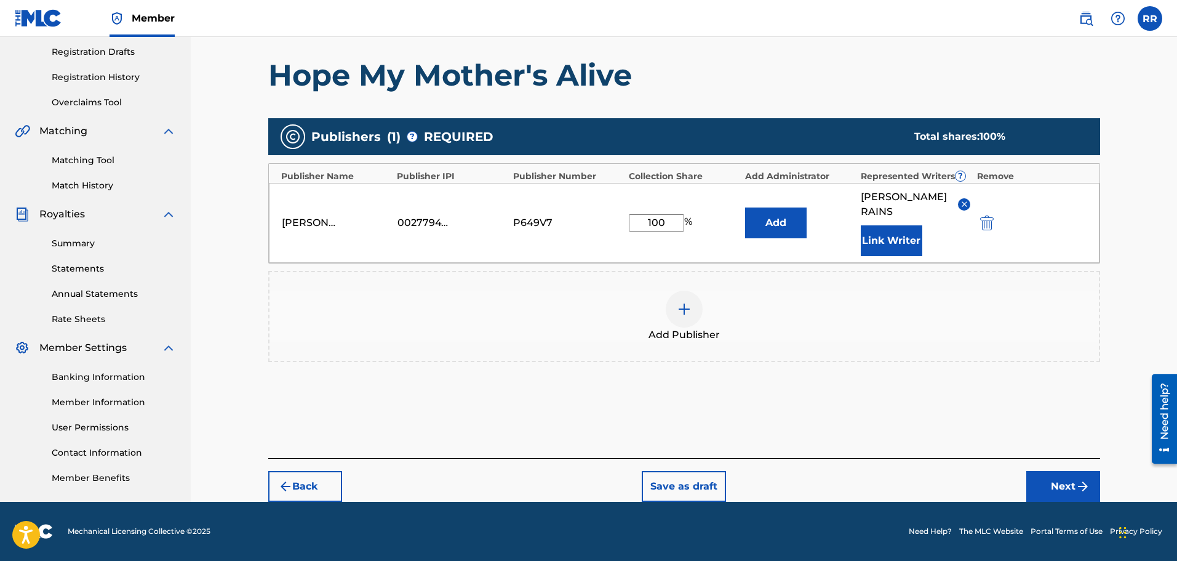
click at [1062, 484] on button "Next" at bounding box center [1064, 486] width 74 height 31
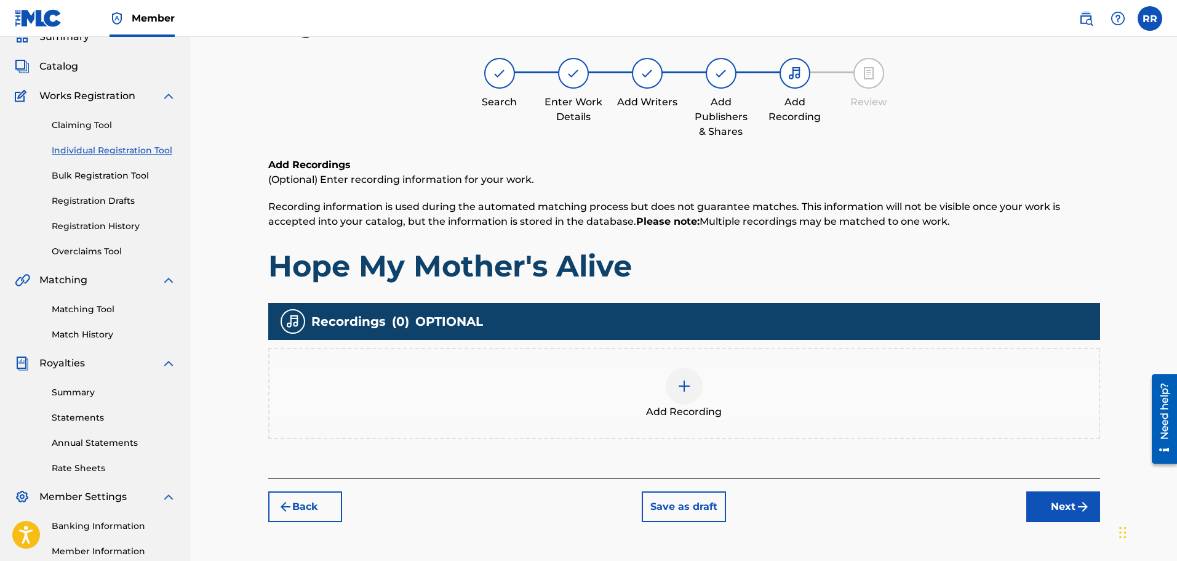
scroll to position [55, 0]
click at [1057, 503] on button "Next" at bounding box center [1064, 507] width 74 height 31
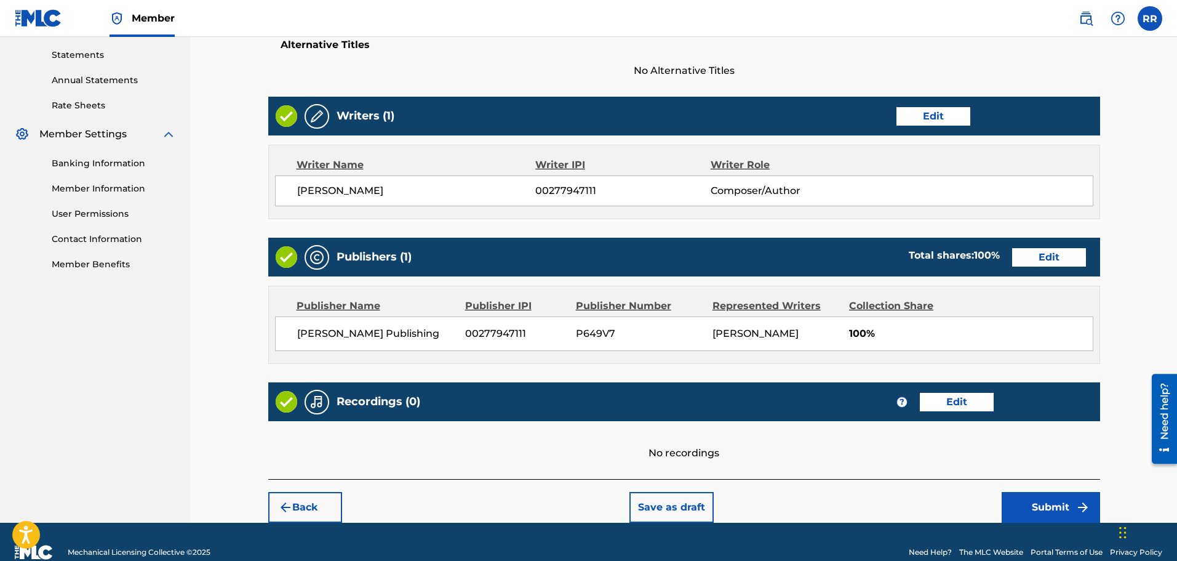
scroll to position [425, 0]
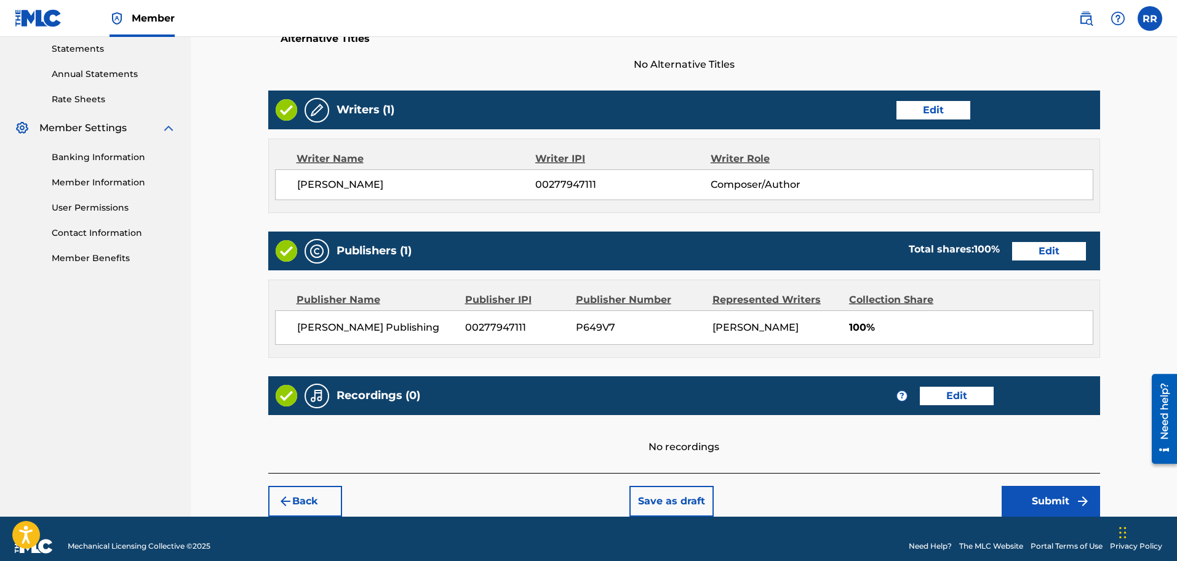
click at [1051, 495] on button "Submit" at bounding box center [1051, 501] width 98 height 31
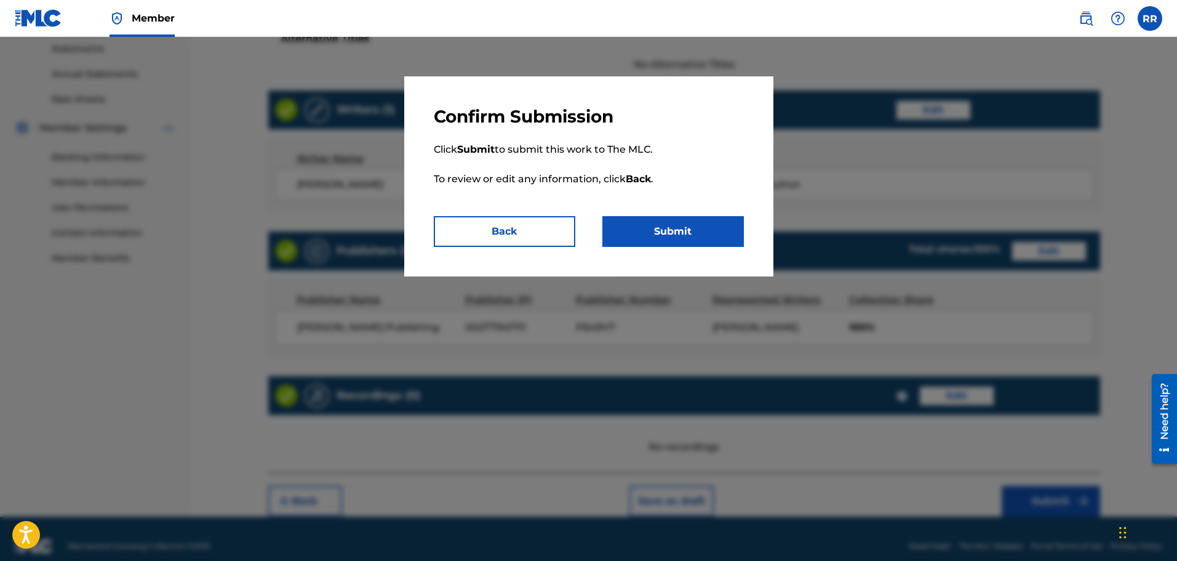
click at [668, 227] on button "Submit" at bounding box center [674, 231] width 142 height 31
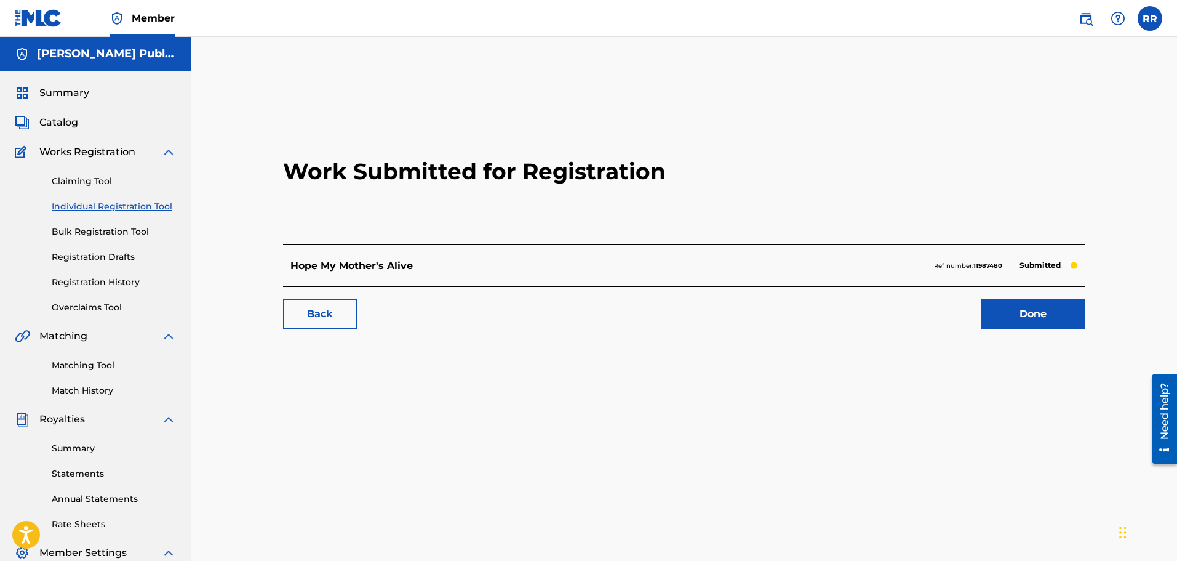
click at [1041, 310] on link "Done" at bounding box center [1033, 314] width 105 height 31
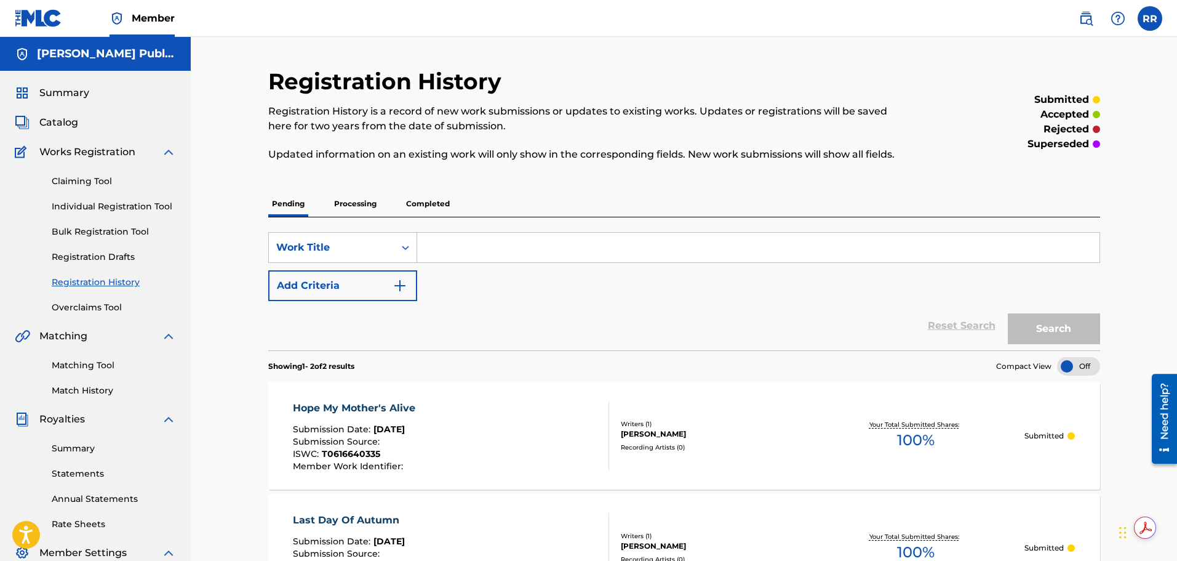
click at [141, 206] on link "Individual Registration Tool" at bounding box center [114, 206] width 124 height 13
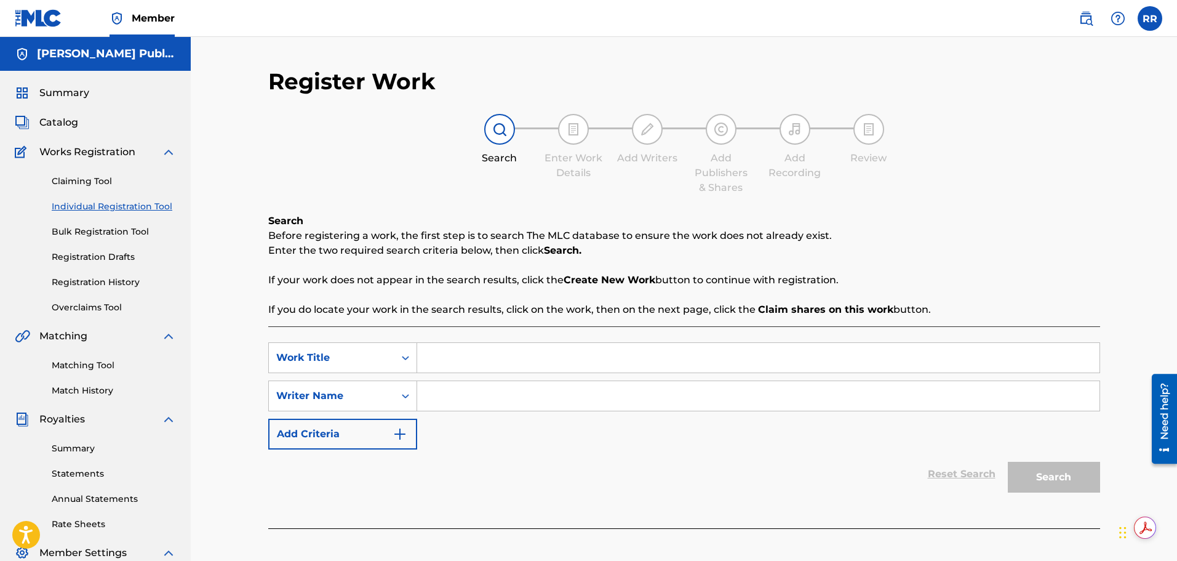
click at [457, 356] on input "Search Form" at bounding box center [758, 358] width 683 height 30
type input "Once There Stood a Village"
click at [448, 395] on input "Search Form" at bounding box center [758, 396] width 683 height 30
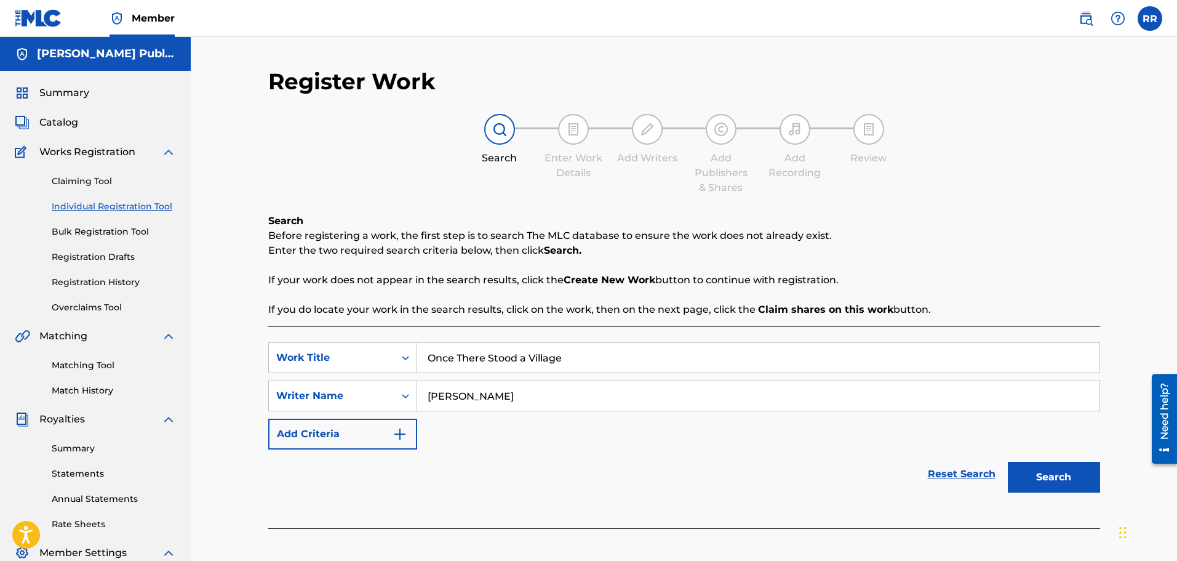
type input "[PERSON_NAME]"
click at [1058, 475] on button "Search" at bounding box center [1054, 477] width 92 height 31
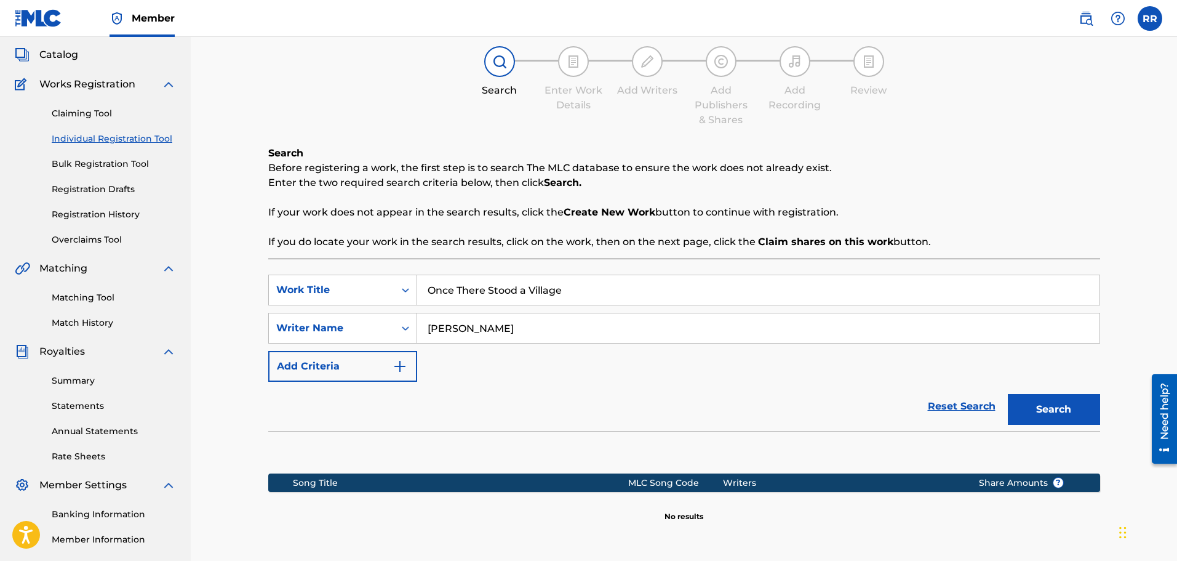
scroll to position [202, 0]
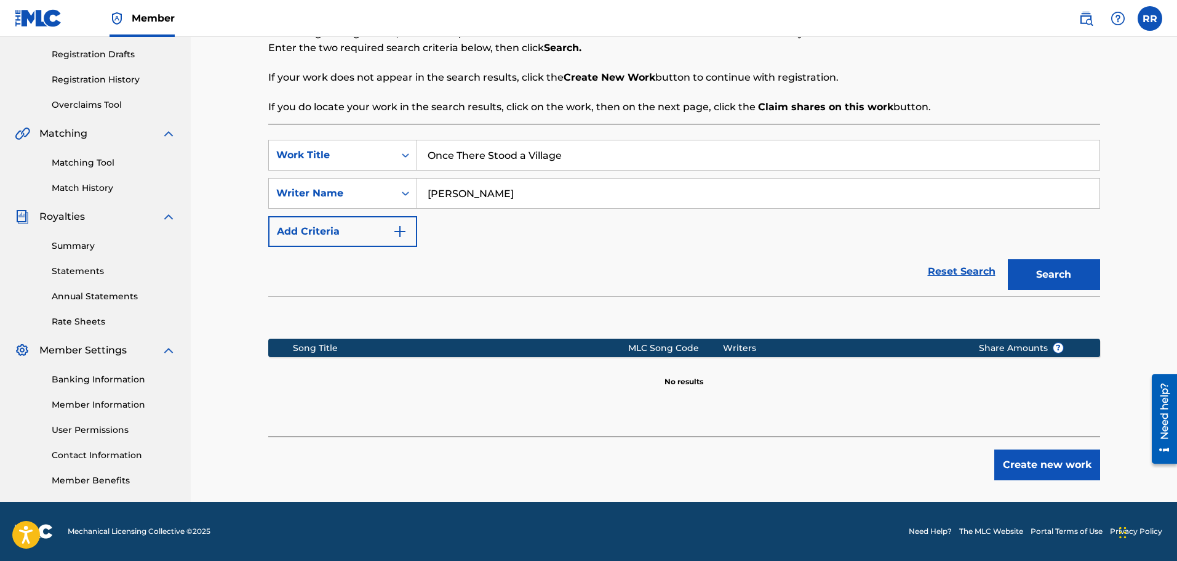
click at [1030, 459] on button "Create new work" at bounding box center [1048, 464] width 106 height 31
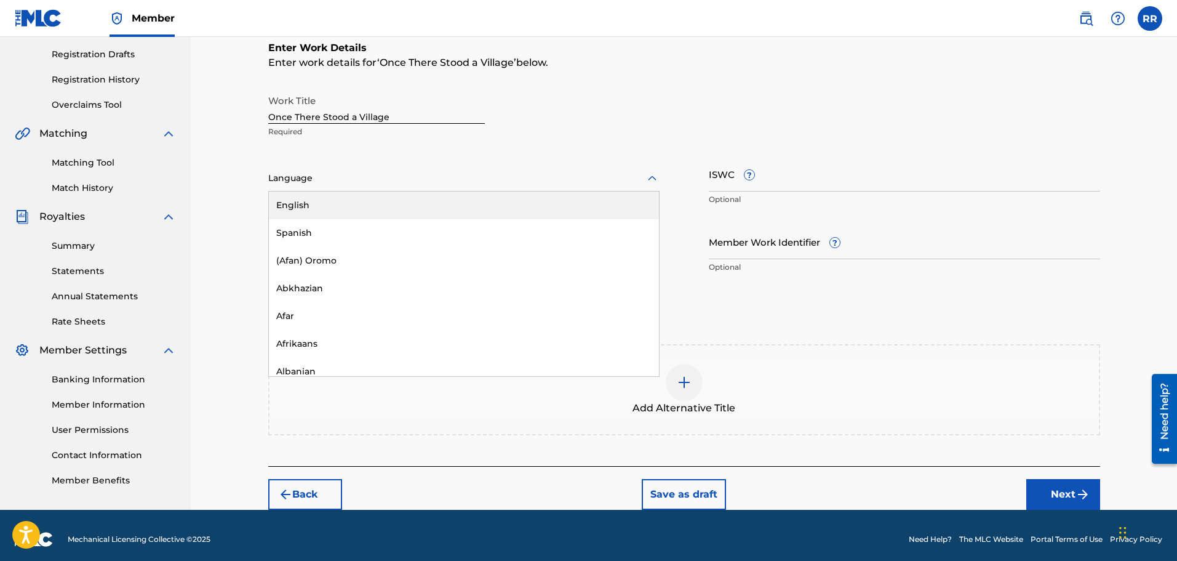
click at [653, 177] on icon at bounding box center [652, 178] width 15 height 15
click at [378, 202] on div "English" at bounding box center [464, 205] width 390 height 28
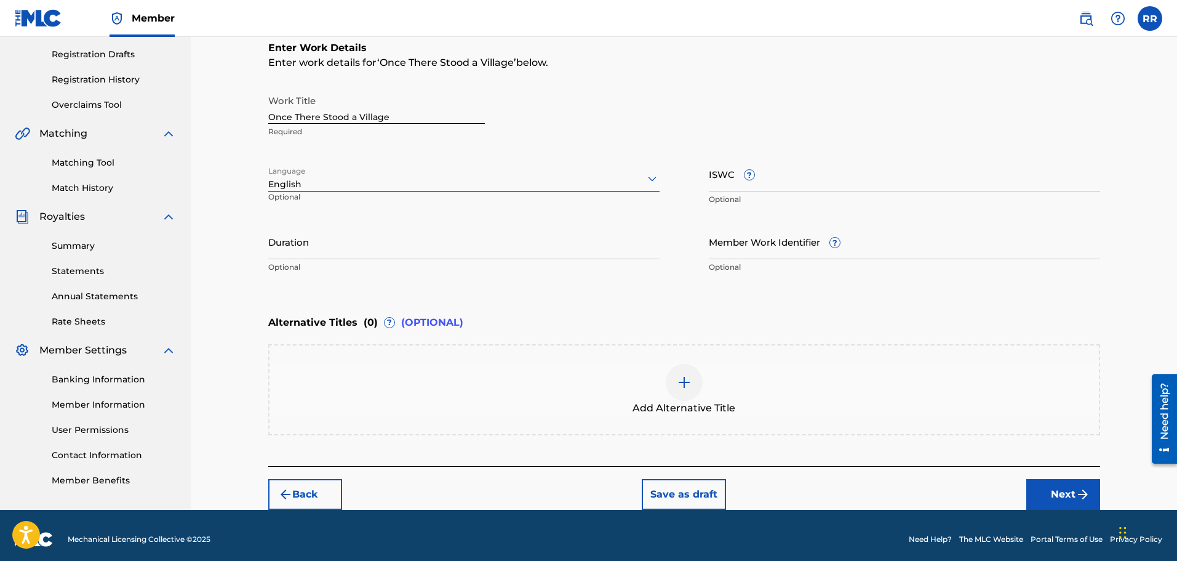
click at [320, 249] on input "Duration" at bounding box center [463, 241] width 391 height 35
type input "03:02"
click at [719, 180] on input "ISWC ?" at bounding box center [904, 173] width 391 height 35
paste input "T-060659238-4"
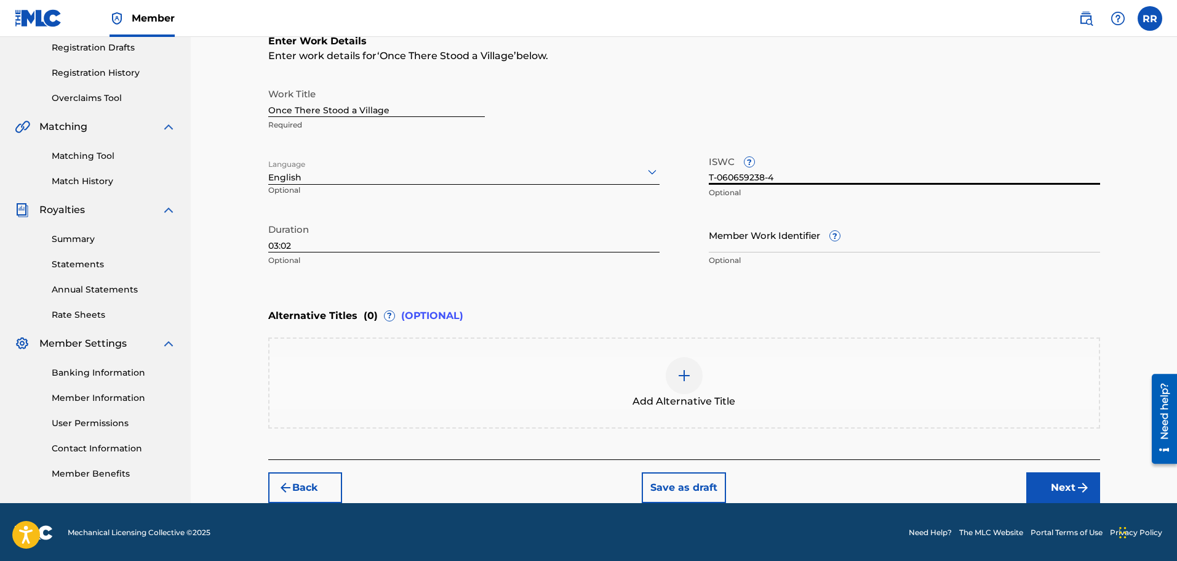
scroll to position [211, 0]
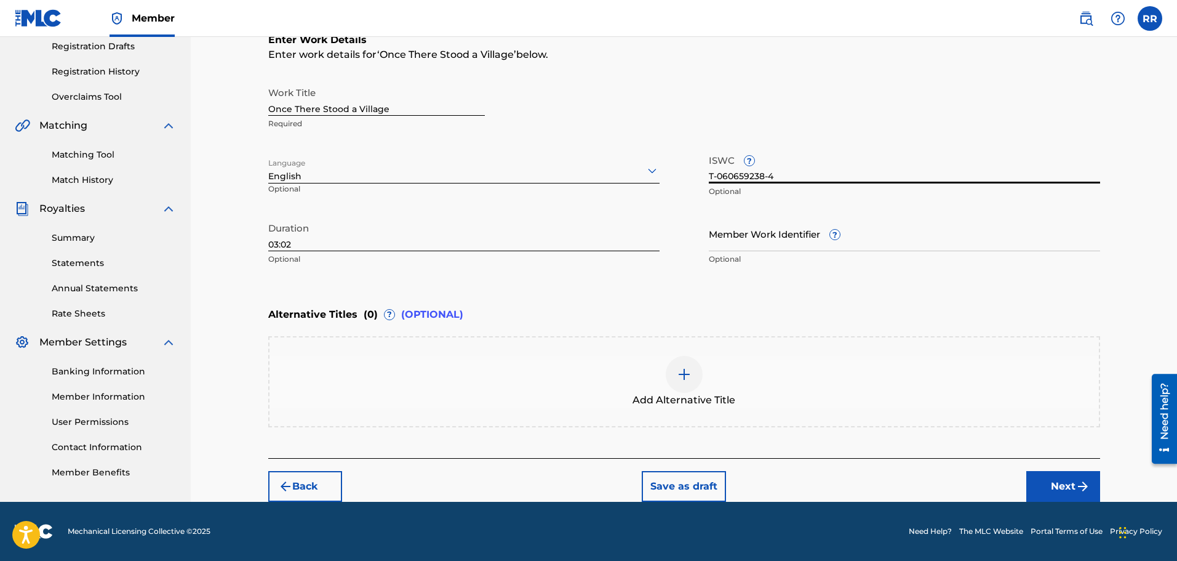
type input "T-060659238-4"
click at [1062, 484] on button "Next" at bounding box center [1064, 486] width 74 height 31
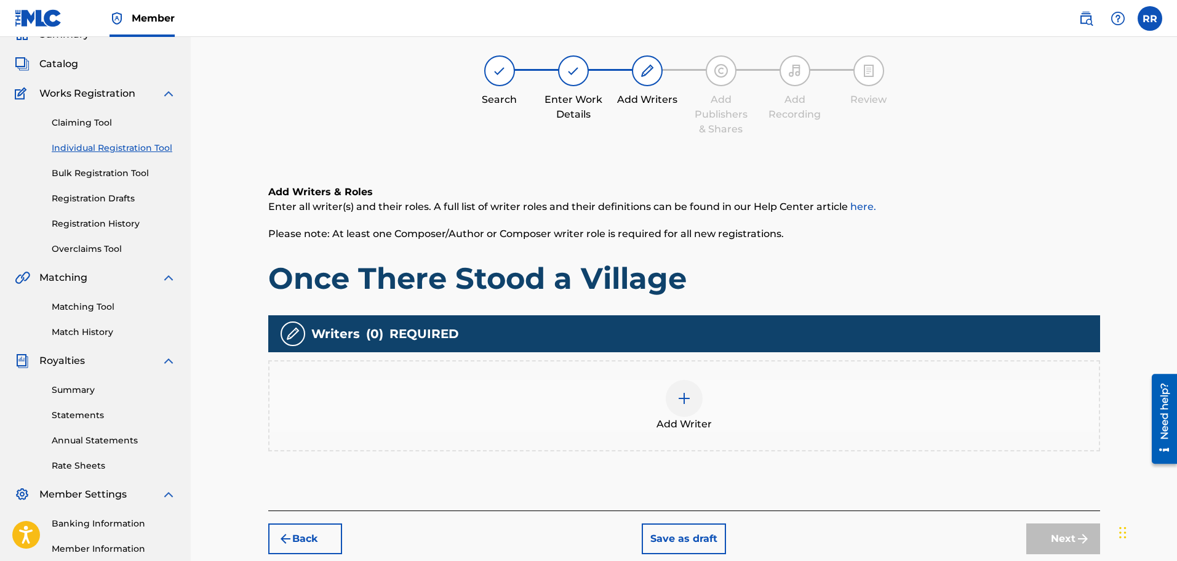
scroll to position [55, 0]
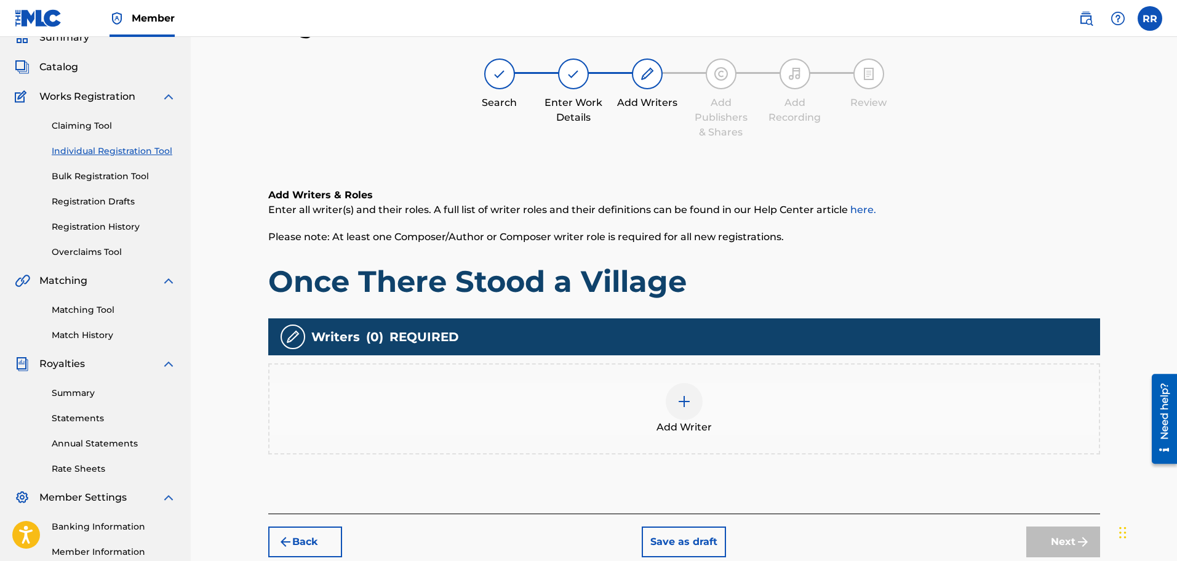
click at [682, 399] on img at bounding box center [684, 401] width 15 height 15
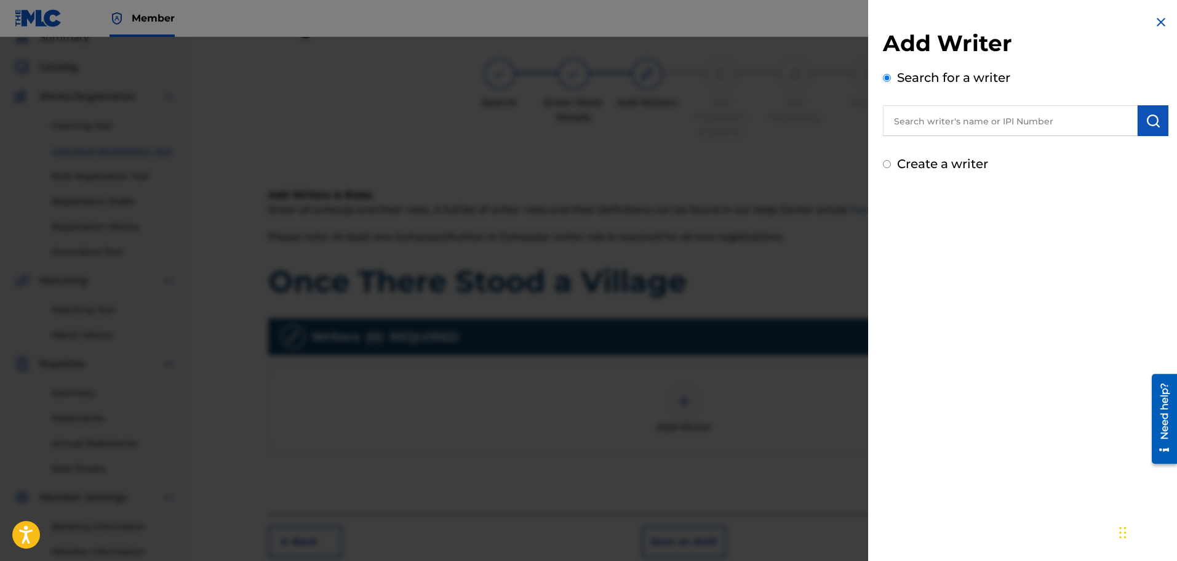
click at [939, 120] on input "text" at bounding box center [1010, 120] width 255 height 31
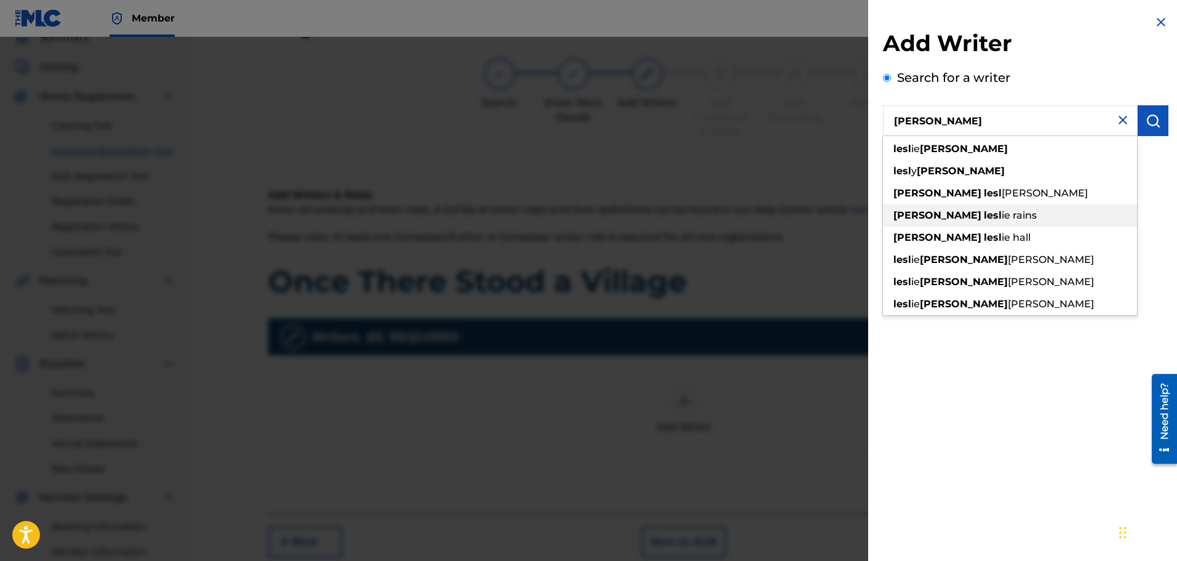
click at [1002, 215] on span "ie rains" at bounding box center [1019, 215] width 35 height 12
type input "[PERSON_NAME]"
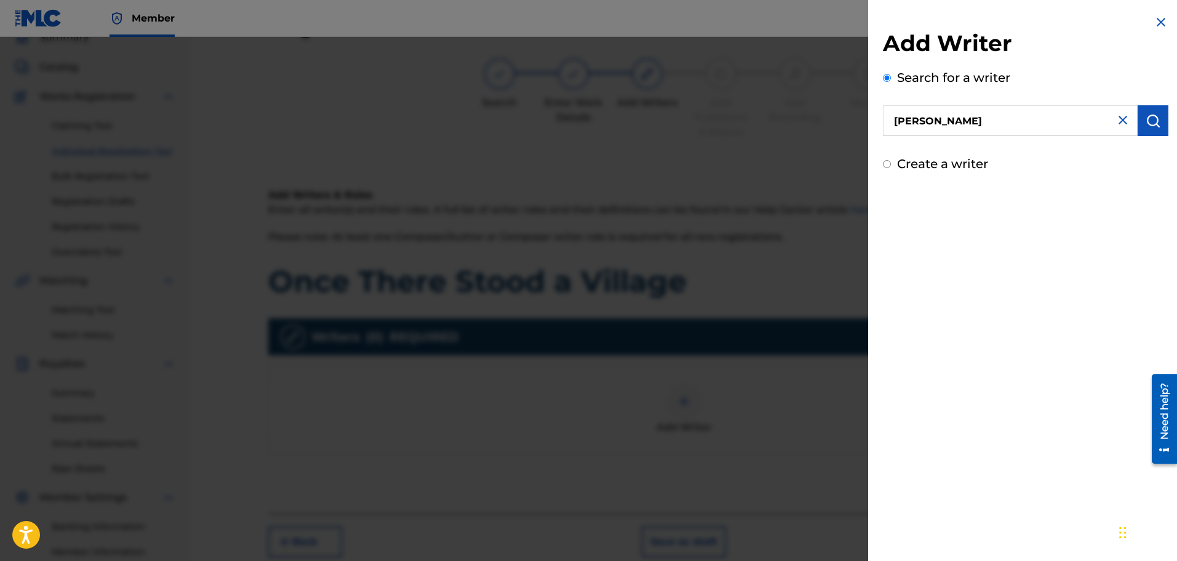
click at [1151, 119] on img "submit" at bounding box center [1153, 120] width 15 height 15
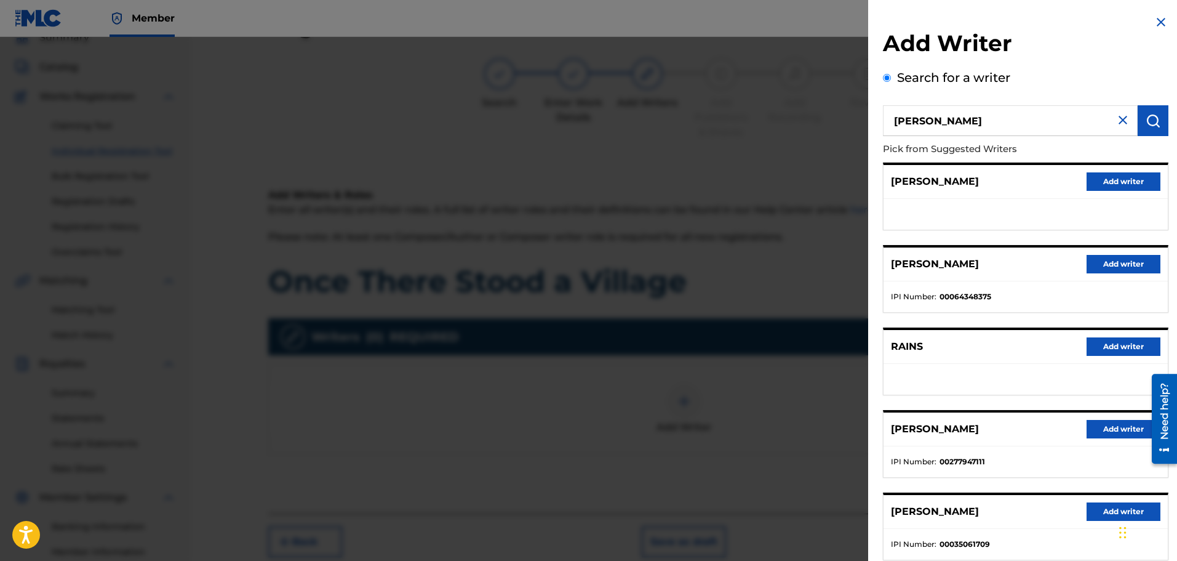
click at [1101, 427] on button "Add writer" at bounding box center [1124, 429] width 74 height 18
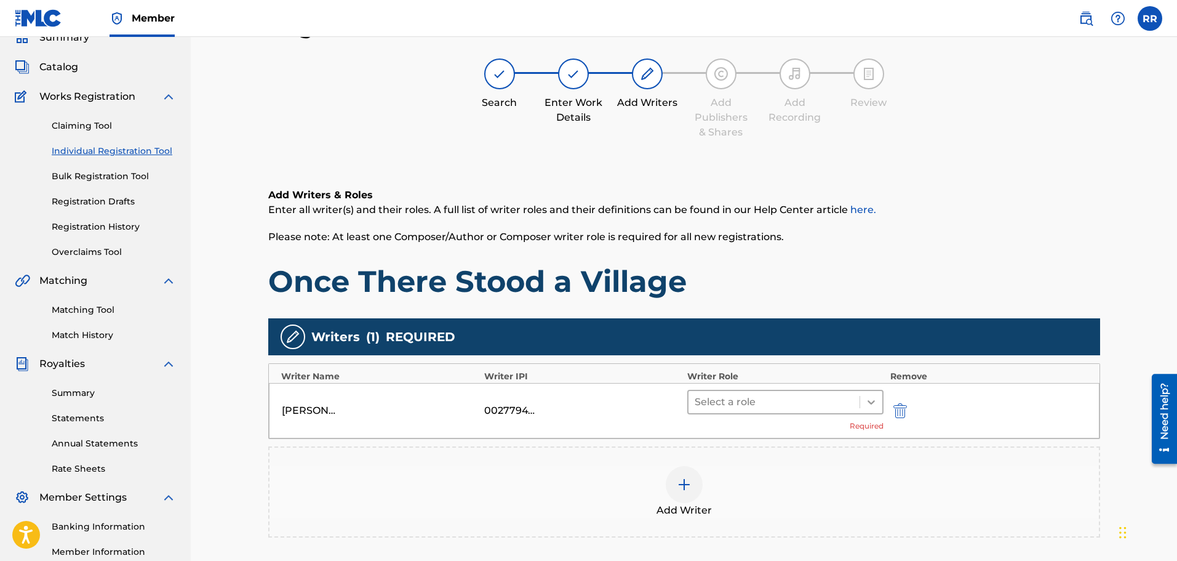
click at [870, 402] on icon at bounding box center [871, 402] width 7 height 4
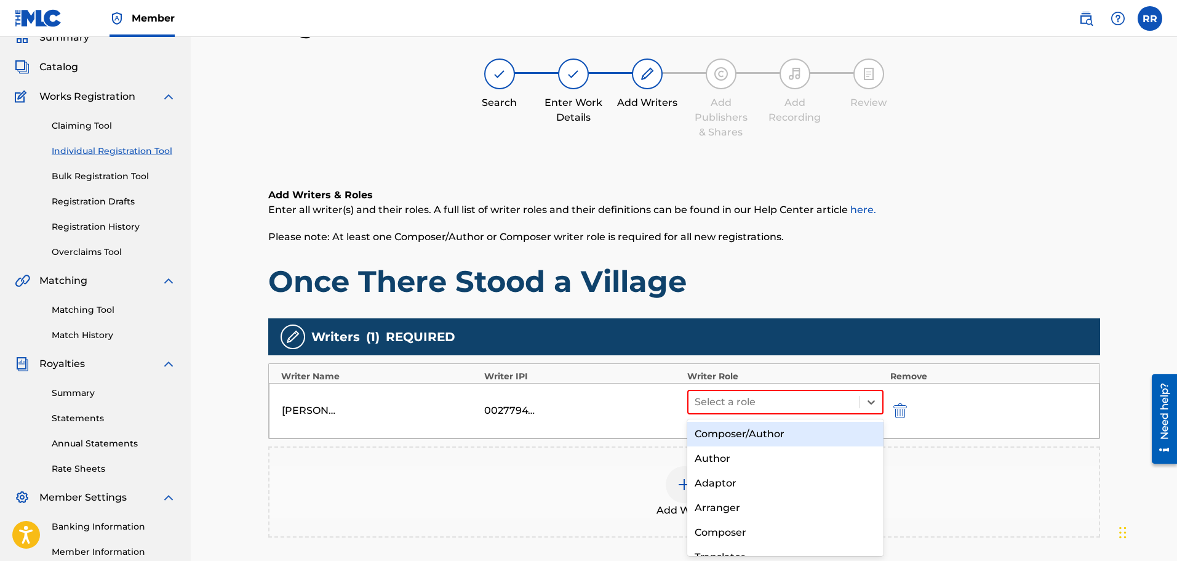
click at [774, 435] on div "Composer/Author" at bounding box center [786, 434] width 197 height 25
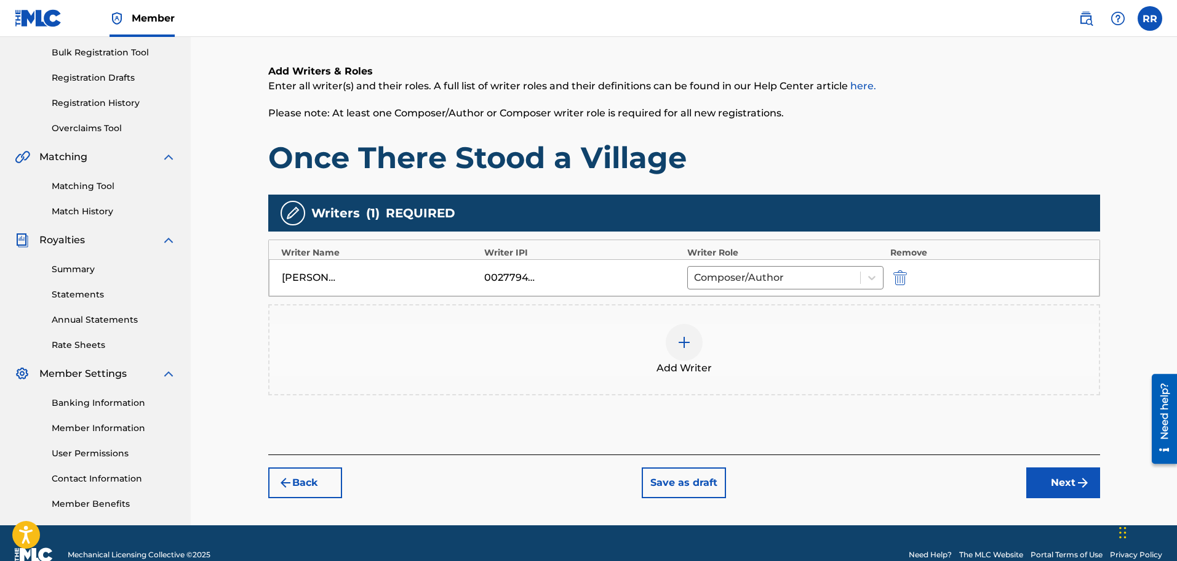
scroll to position [202, 0]
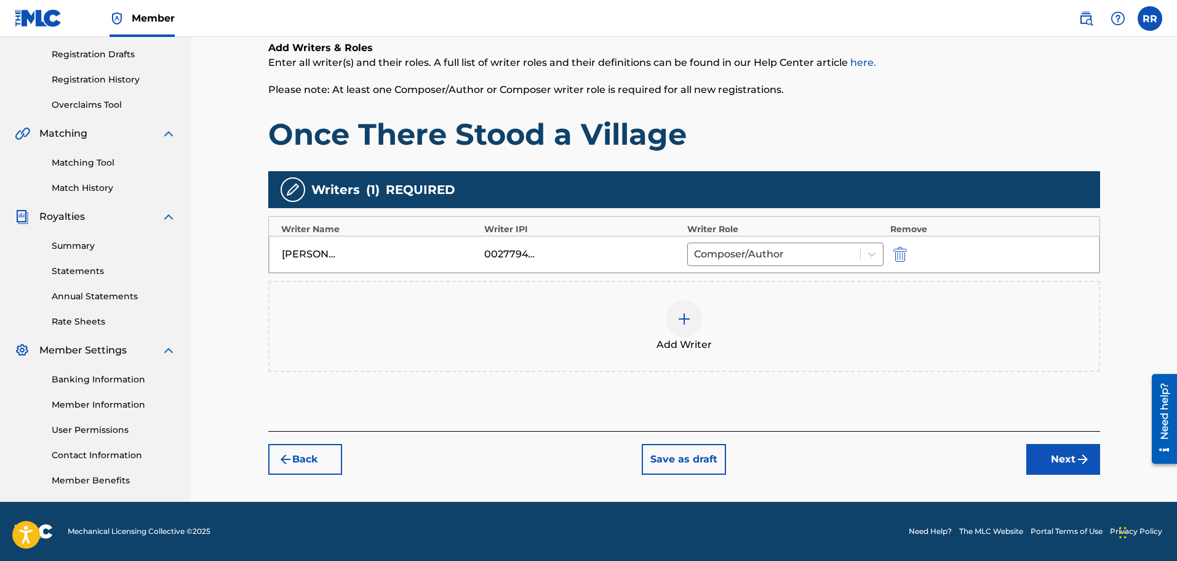
click at [1053, 455] on button "Next" at bounding box center [1064, 459] width 74 height 31
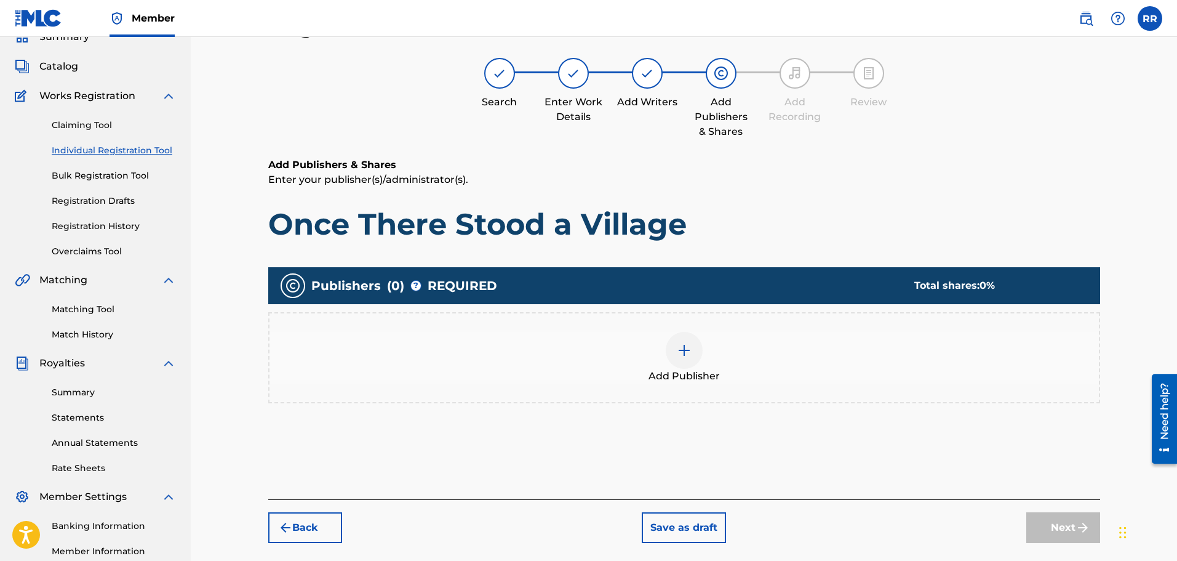
scroll to position [55, 0]
click at [680, 350] on img at bounding box center [684, 350] width 15 height 15
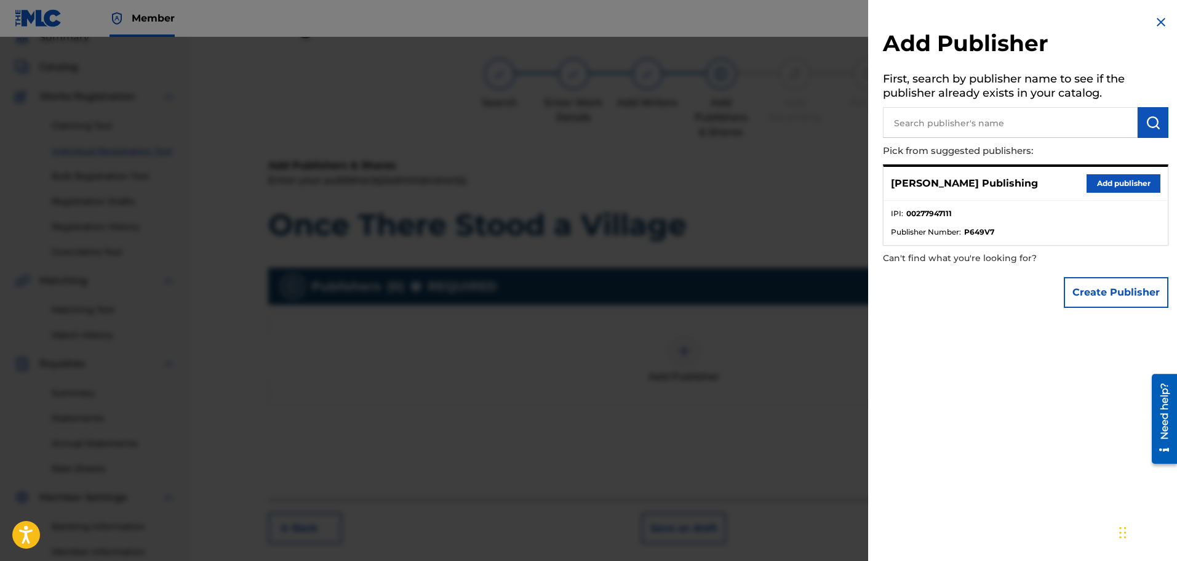
click at [1123, 182] on button "Add publisher" at bounding box center [1124, 183] width 74 height 18
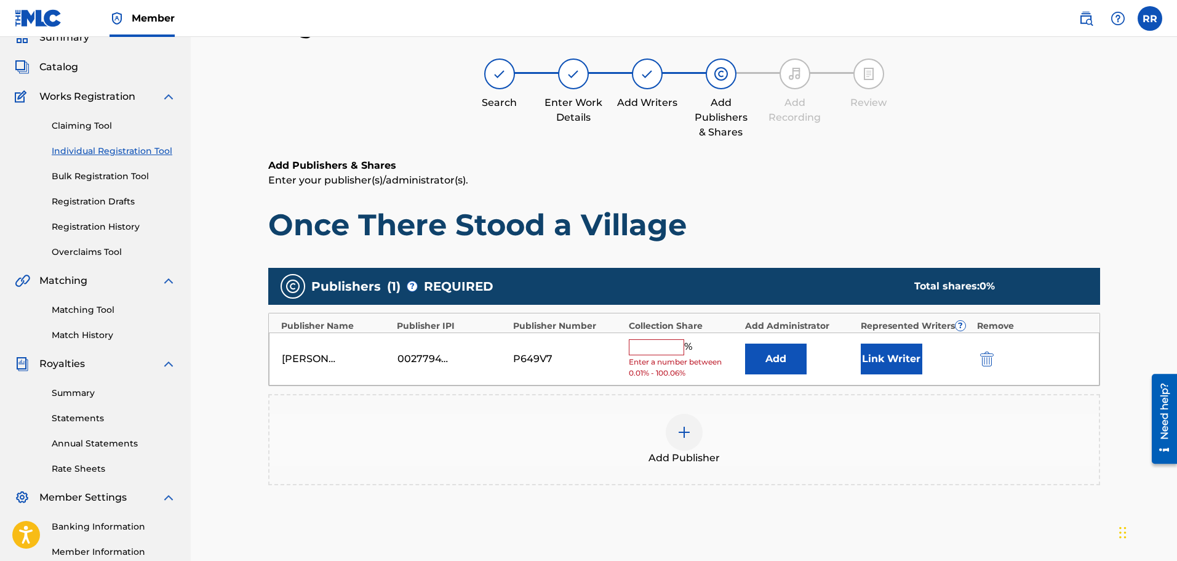
click at [655, 347] on input "text" at bounding box center [656, 347] width 55 height 16
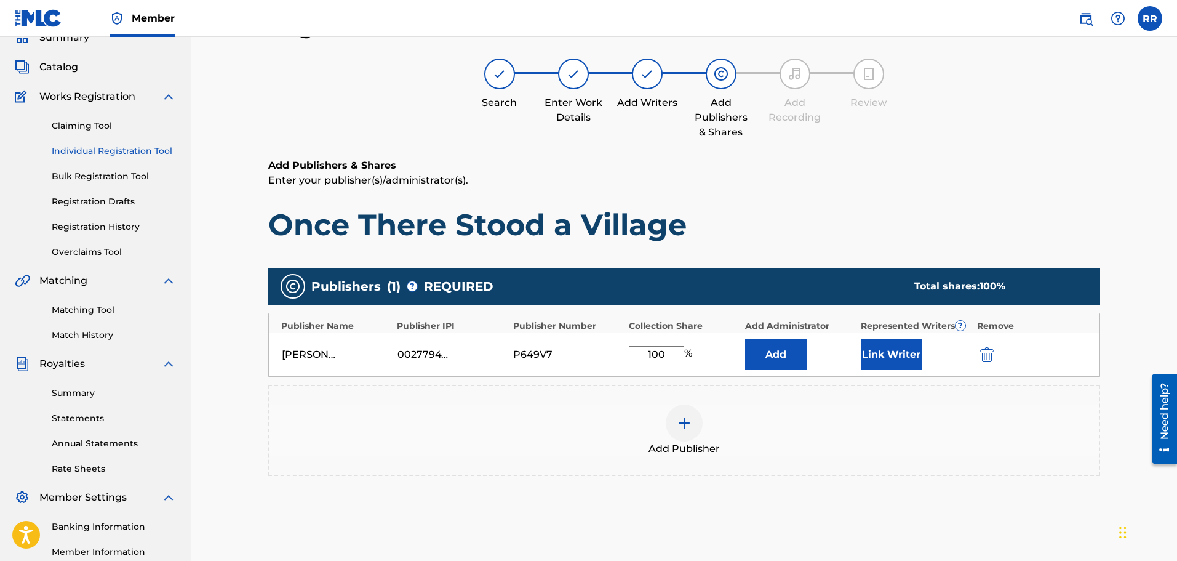
type input "100"
click at [882, 350] on button "Link Writer" at bounding box center [892, 354] width 62 height 31
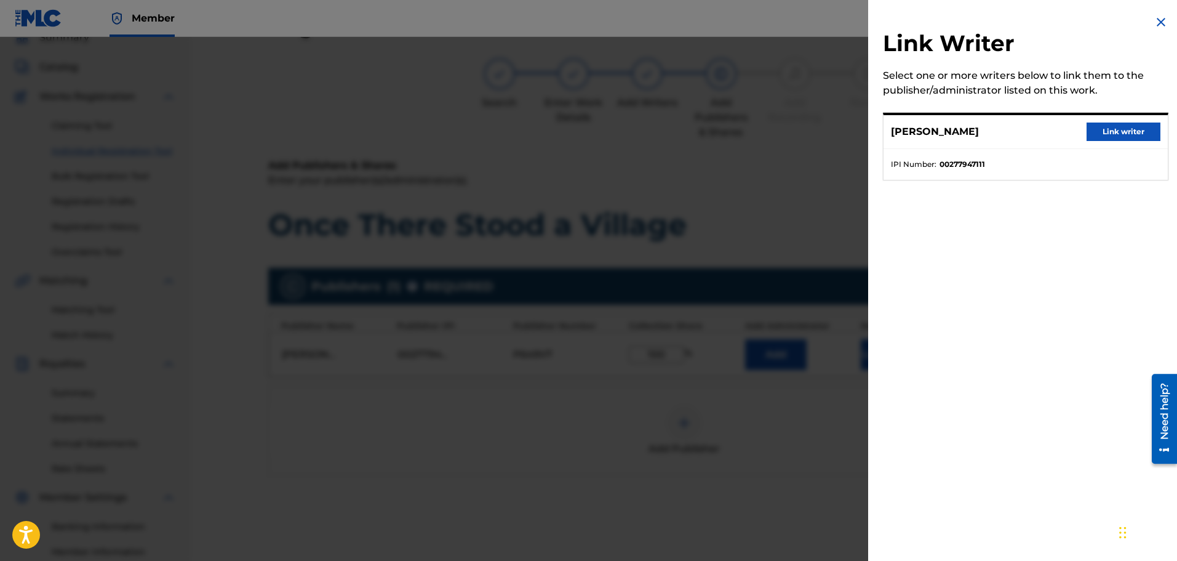
click at [1131, 129] on button "Link writer" at bounding box center [1124, 131] width 74 height 18
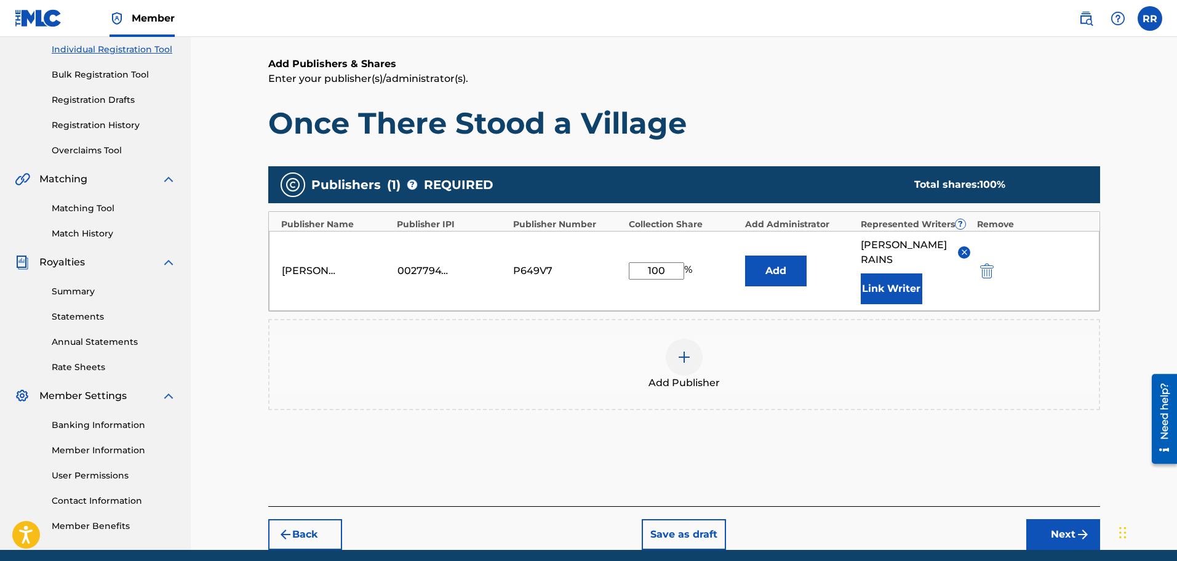
scroll to position [178, 0]
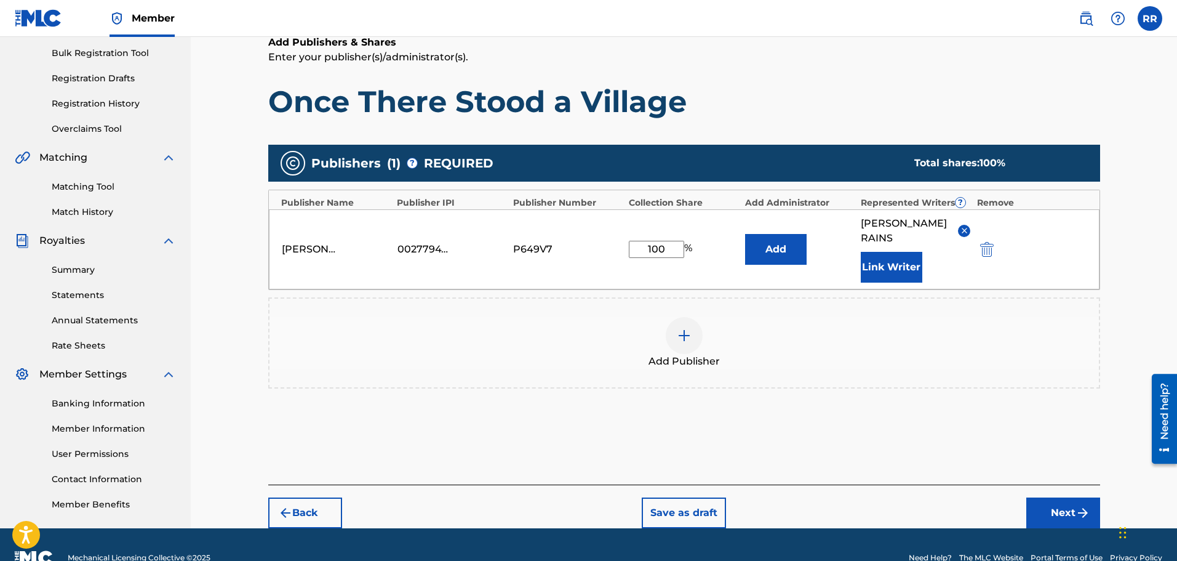
click at [1057, 510] on button "Next" at bounding box center [1064, 512] width 74 height 31
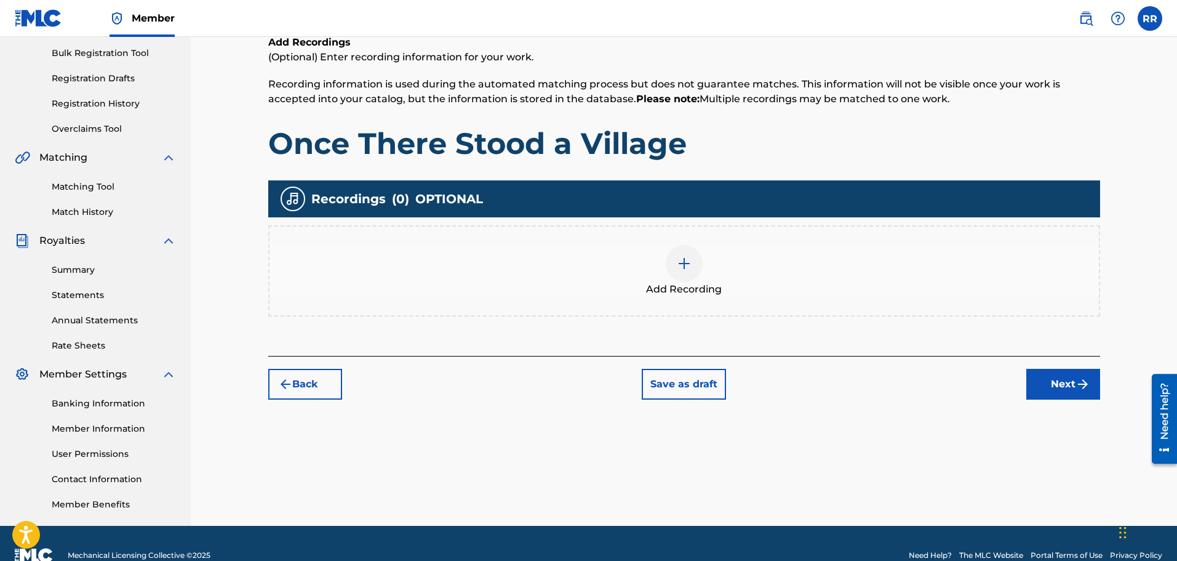
click at [1062, 382] on button "Next" at bounding box center [1064, 384] width 74 height 31
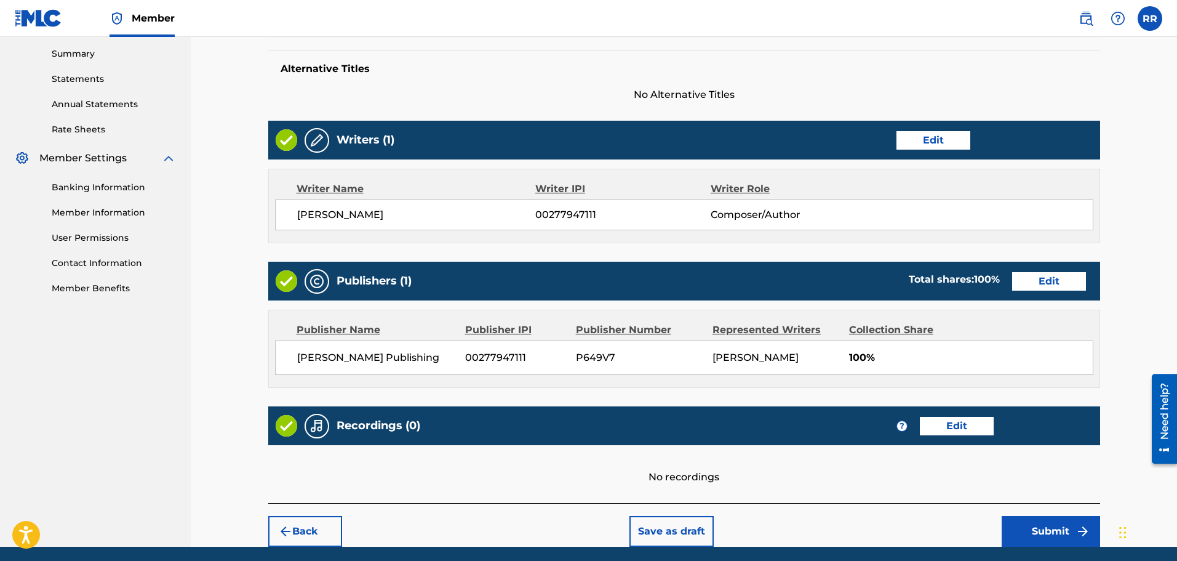
scroll to position [439, 0]
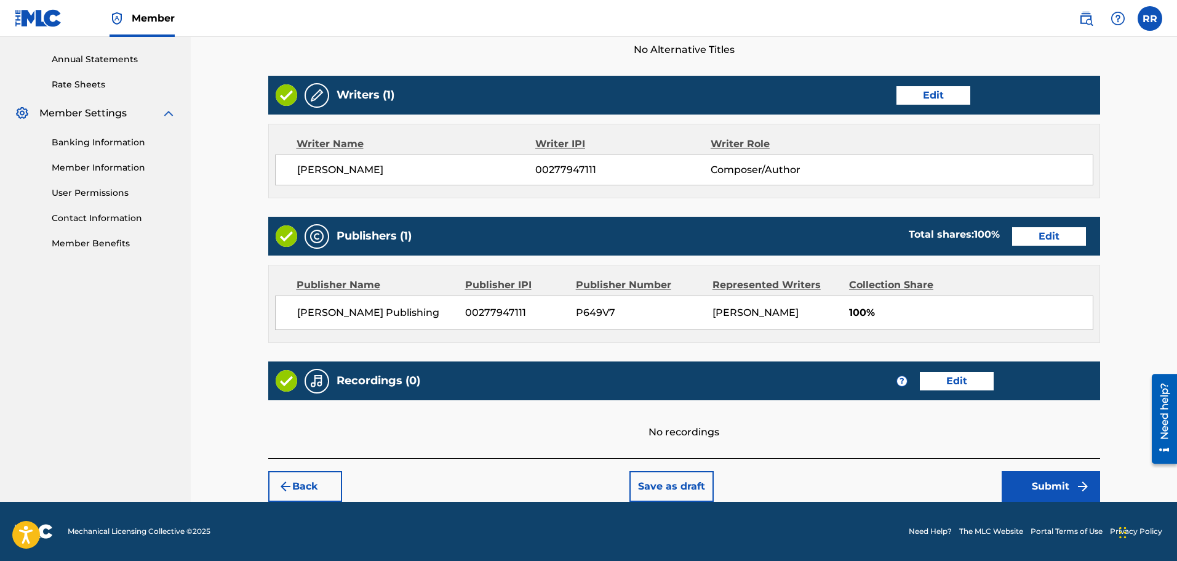
click at [1045, 483] on button "Submit" at bounding box center [1051, 486] width 98 height 31
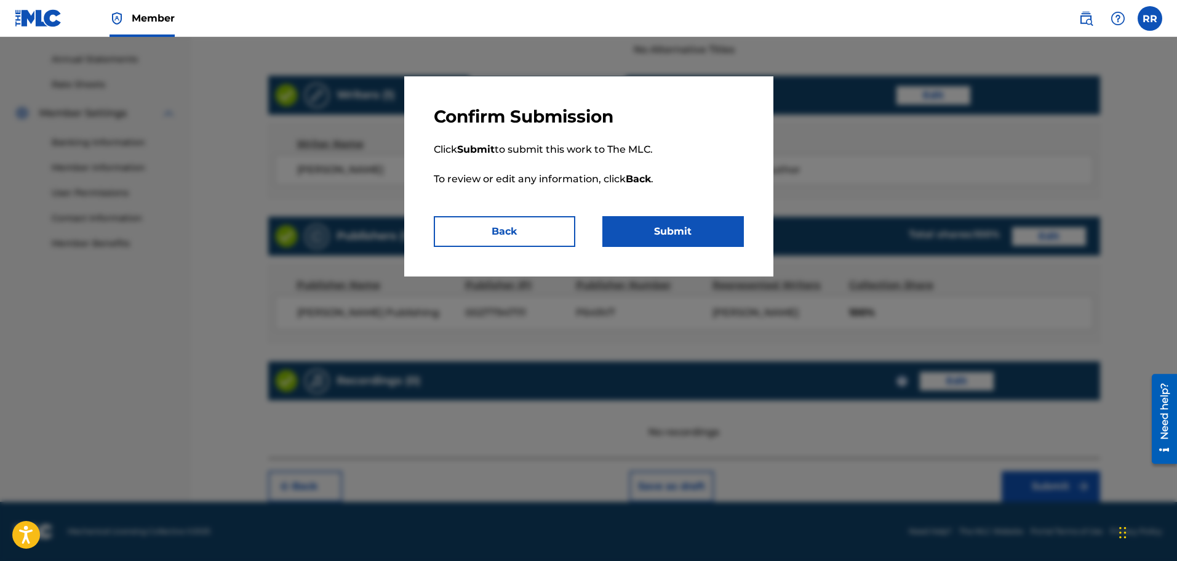
click at [684, 227] on button "Submit" at bounding box center [674, 231] width 142 height 31
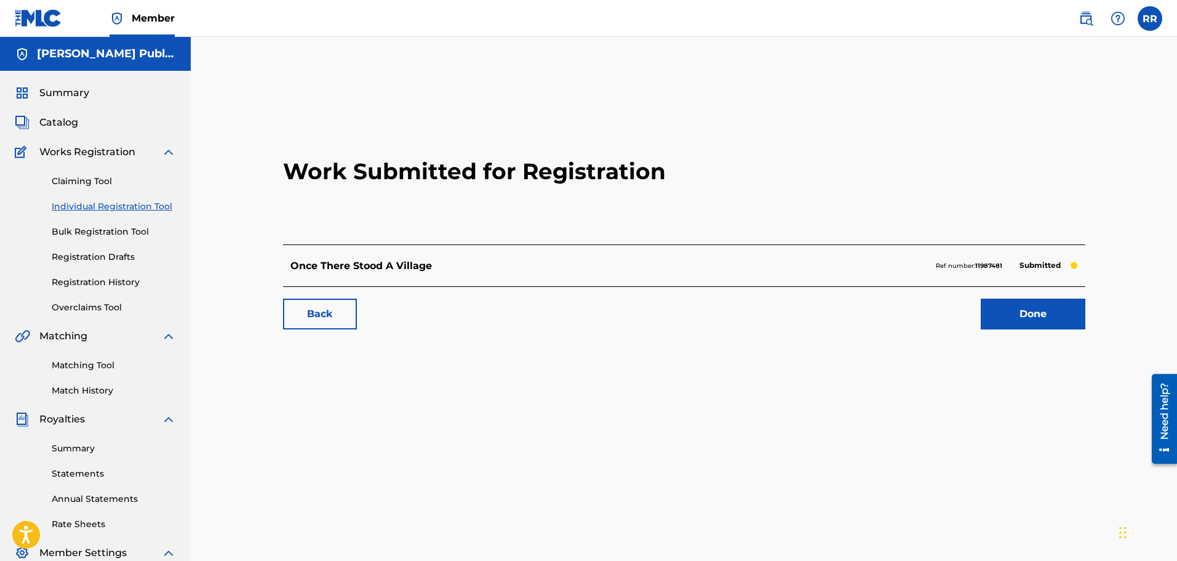
click at [1047, 310] on link "Done" at bounding box center [1033, 314] width 105 height 31
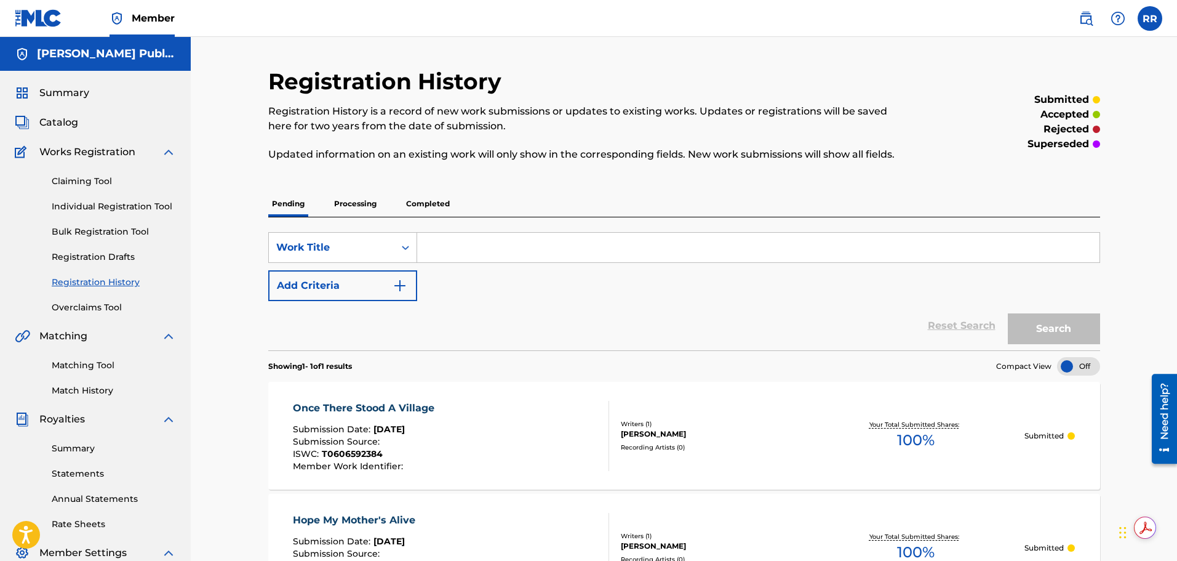
click at [444, 247] on input "Search Form" at bounding box center [758, 248] width 683 height 30
type input "Make This Thing Fly"
click at [381, 284] on button "Add Criteria" at bounding box center [342, 285] width 149 height 31
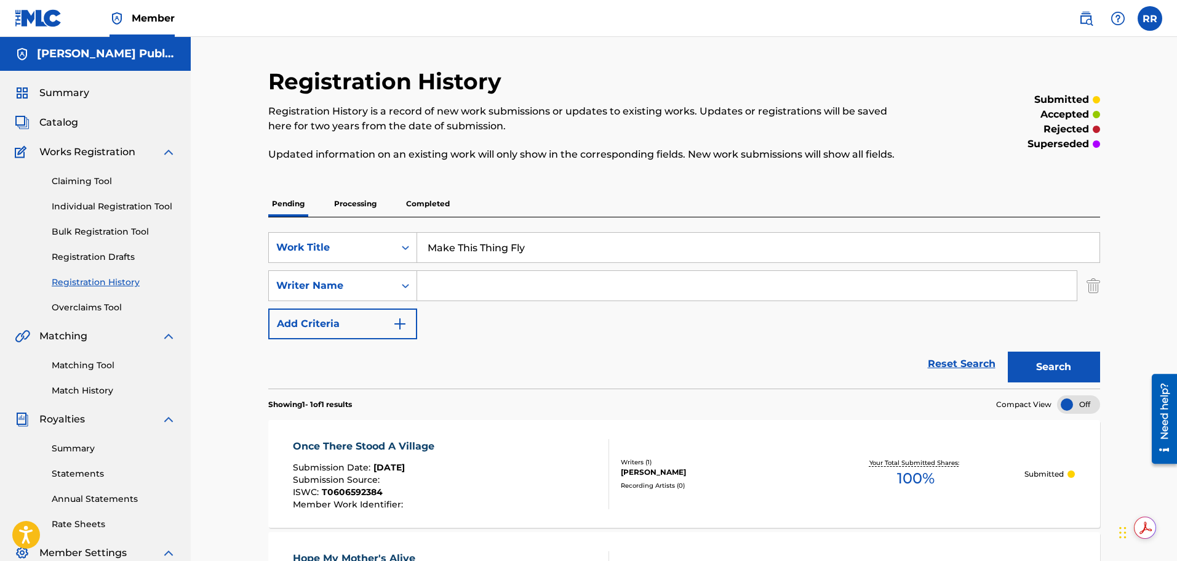
click at [489, 283] on input "Search Form" at bounding box center [747, 286] width 660 height 30
type input "[PERSON_NAME]"
click at [1031, 364] on button "Search" at bounding box center [1054, 366] width 92 height 31
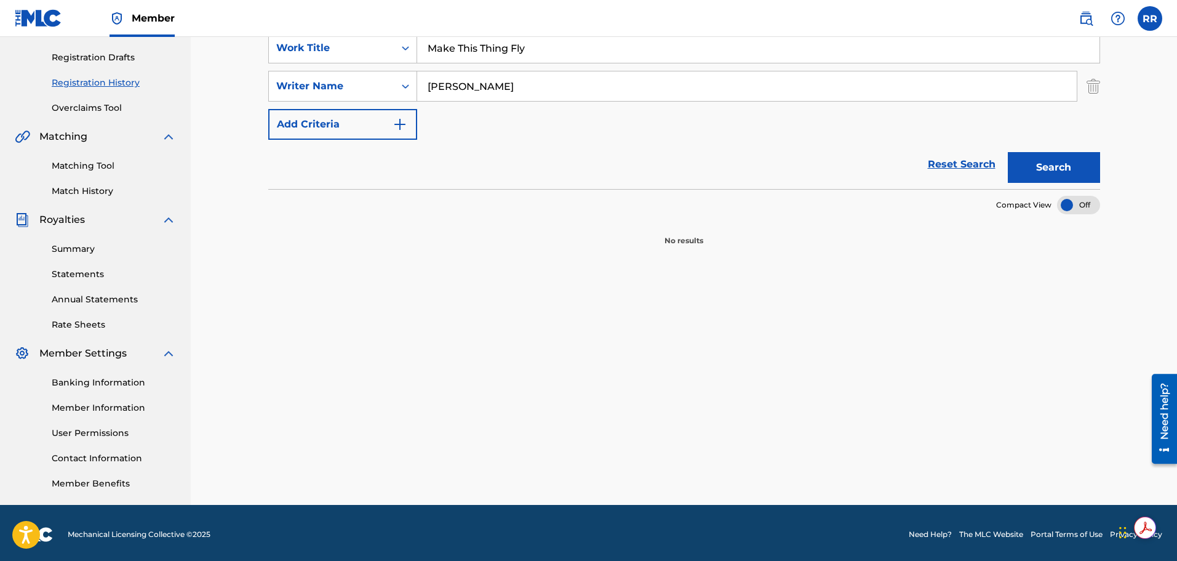
scroll to position [202, 0]
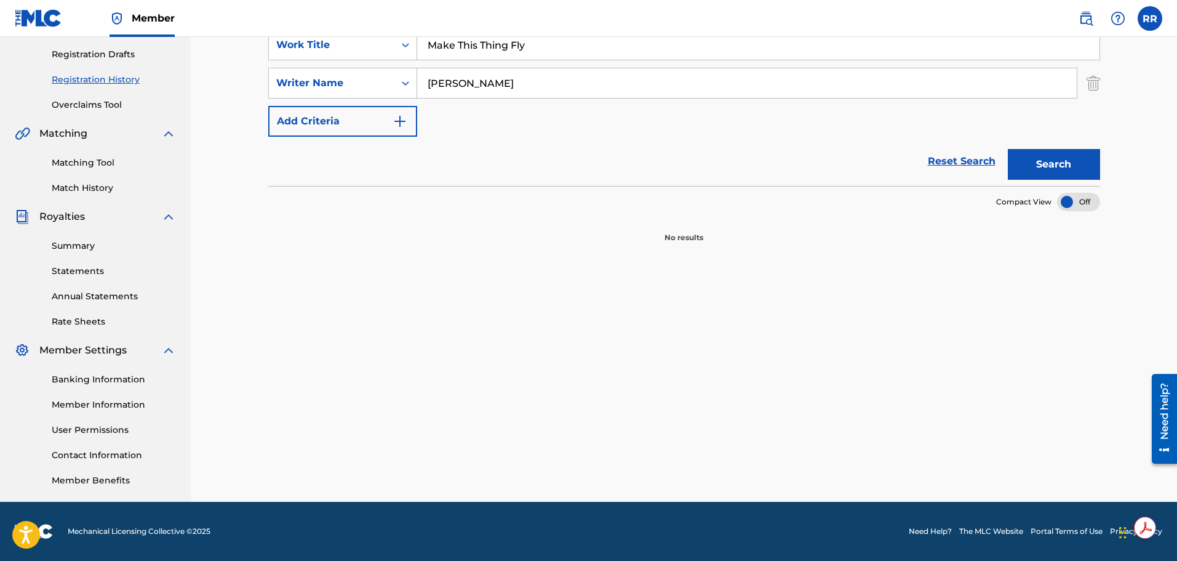
click at [975, 161] on link "Reset Search" at bounding box center [962, 161] width 80 height 27
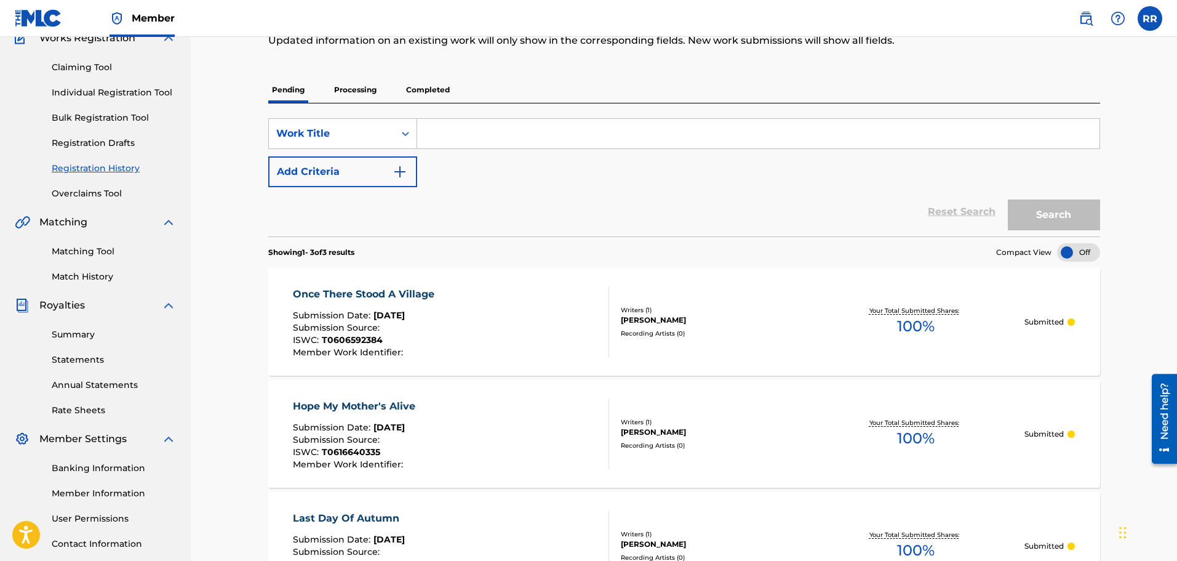
scroll to position [0, 0]
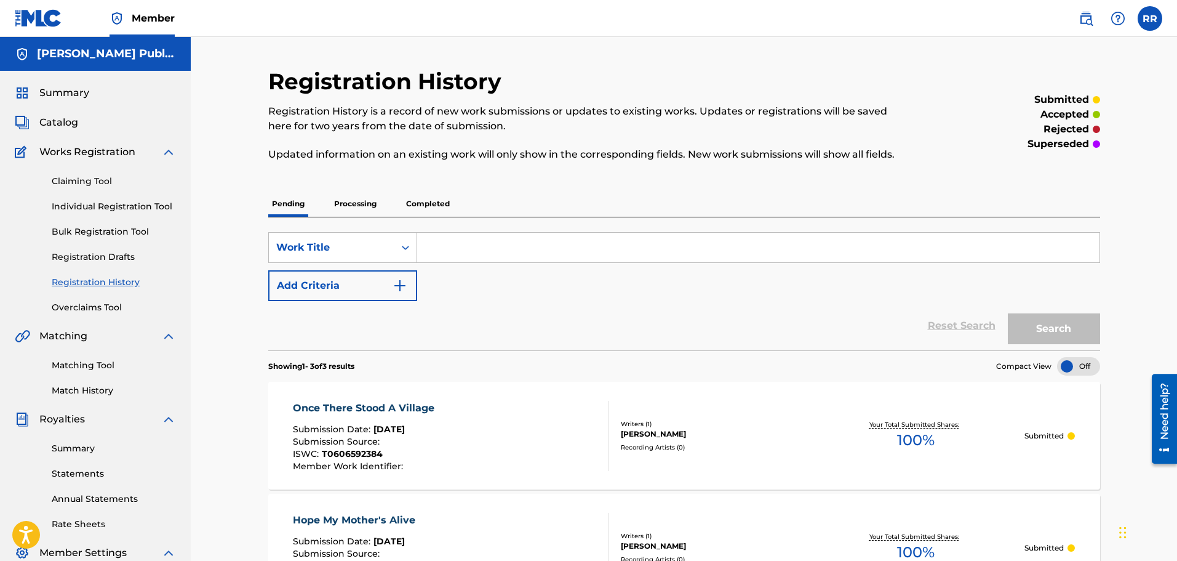
click at [443, 246] on input "Search Form" at bounding box center [758, 248] width 683 height 30
type input "Make This Thing Fly"
click at [136, 205] on link "Individual Registration Tool" at bounding box center [114, 206] width 124 height 13
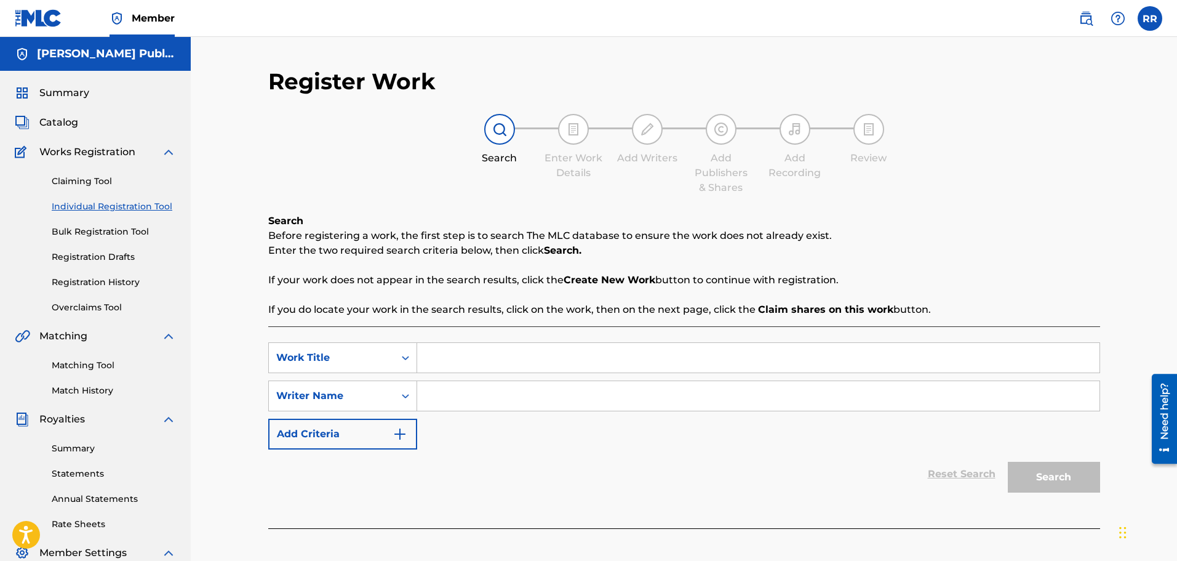
click at [433, 363] on input "Search Form" at bounding box center [758, 358] width 683 height 30
type input "Make This Thing fly"
click at [439, 393] on input "Search Form" at bounding box center [758, 396] width 683 height 30
type input "[PERSON_NAME]"
click at [1046, 477] on button "Search" at bounding box center [1054, 477] width 92 height 31
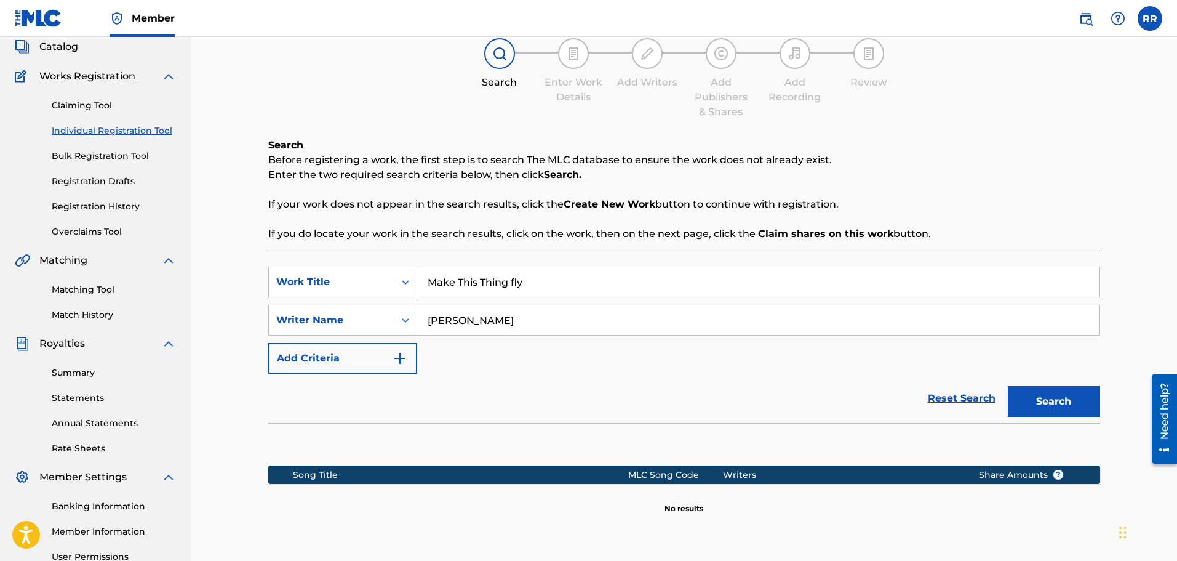
scroll to position [185, 0]
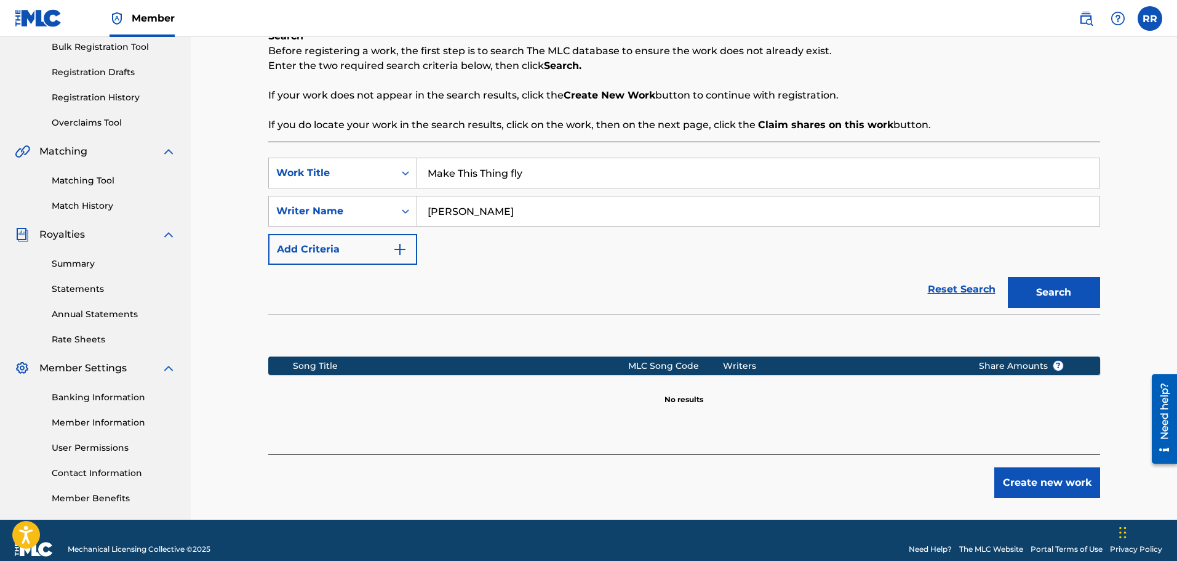
click at [1037, 478] on button "Create new work" at bounding box center [1048, 482] width 106 height 31
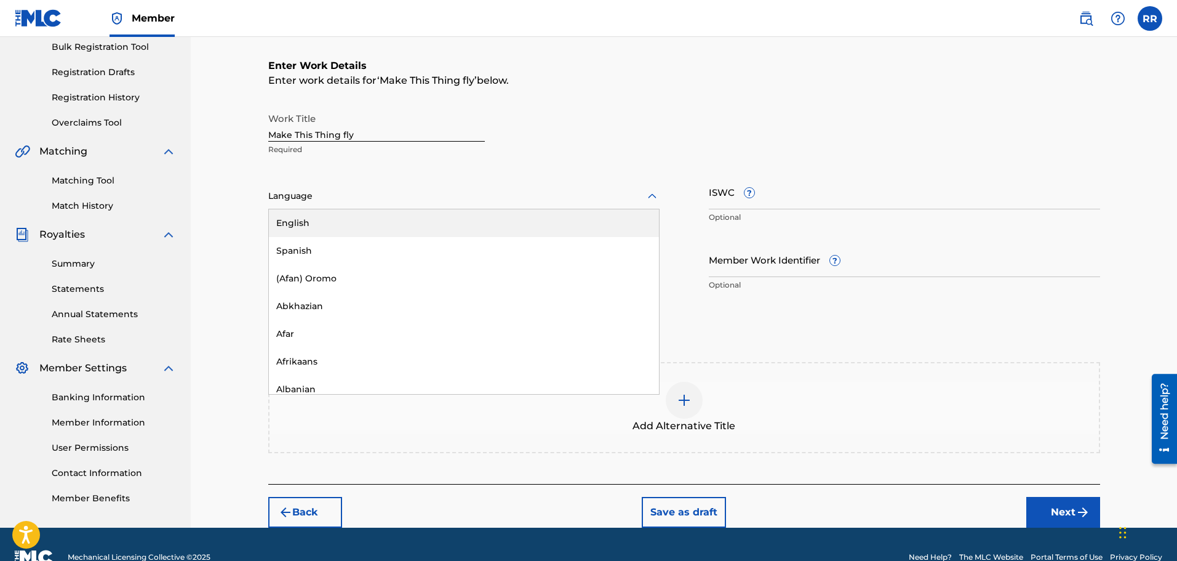
click at [652, 198] on icon at bounding box center [652, 196] width 15 height 15
click at [334, 217] on div "English" at bounding box center [464, 223] width 390 height 28
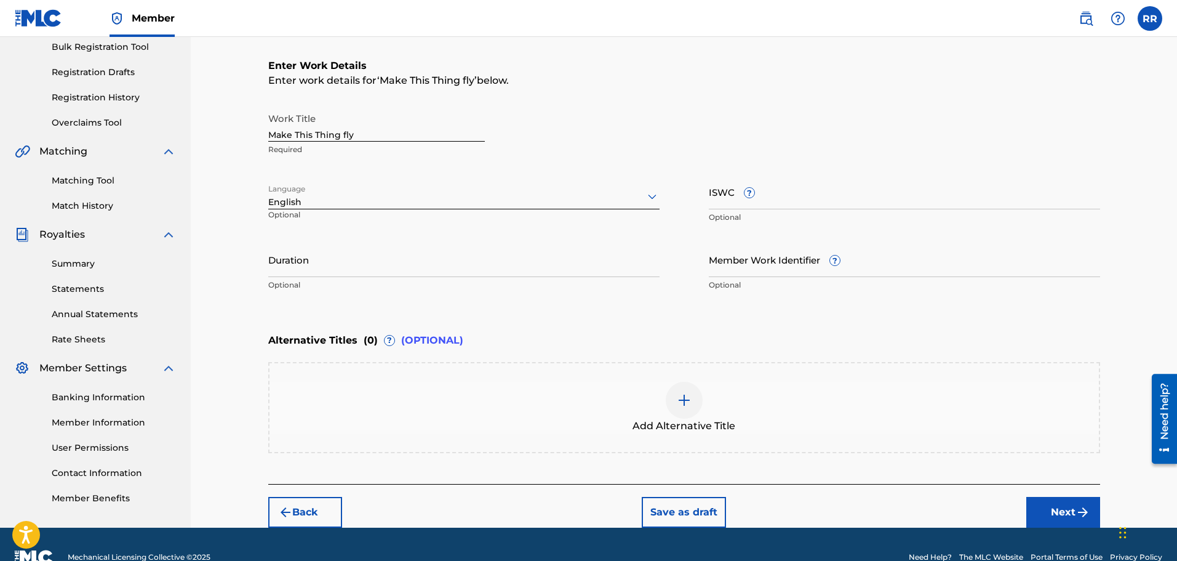
click at [345, 135] on input "Make This Thing fly" at bounding box center [376, 123] width 217 height 35
type input "Make This Thing Fly"
click at [737, 196] on input "ISWC ?" at bounding box center [904, 191] width 391 height 35
paste input "T-060659237-3"
type input "T-060659237-3"
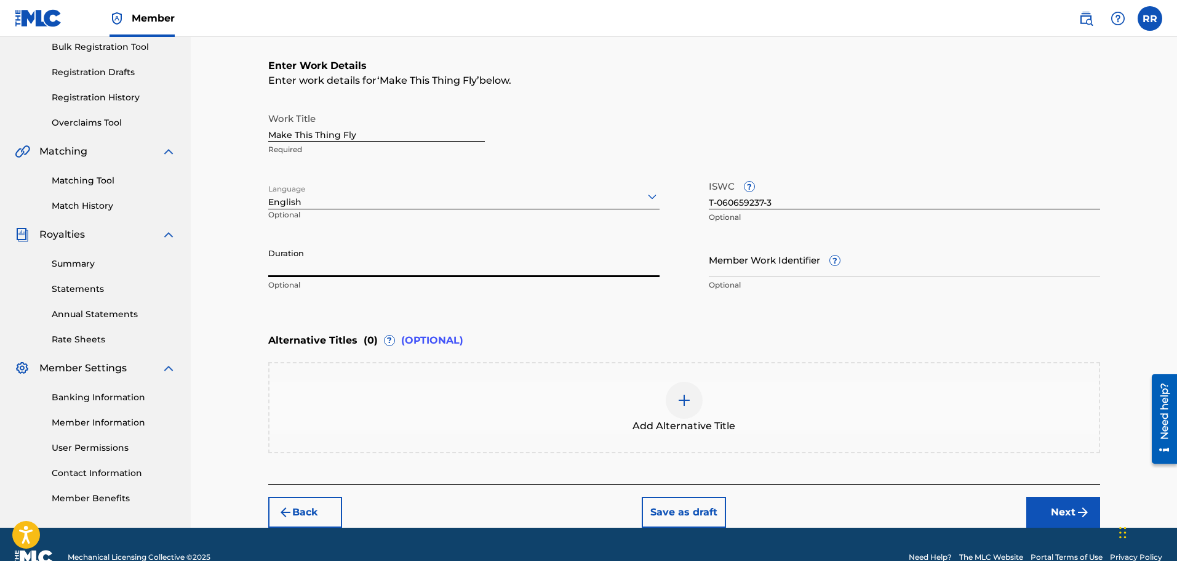
click at [309, 265] on input "Duration" at bounding box center [463, 259] width 391 height 35
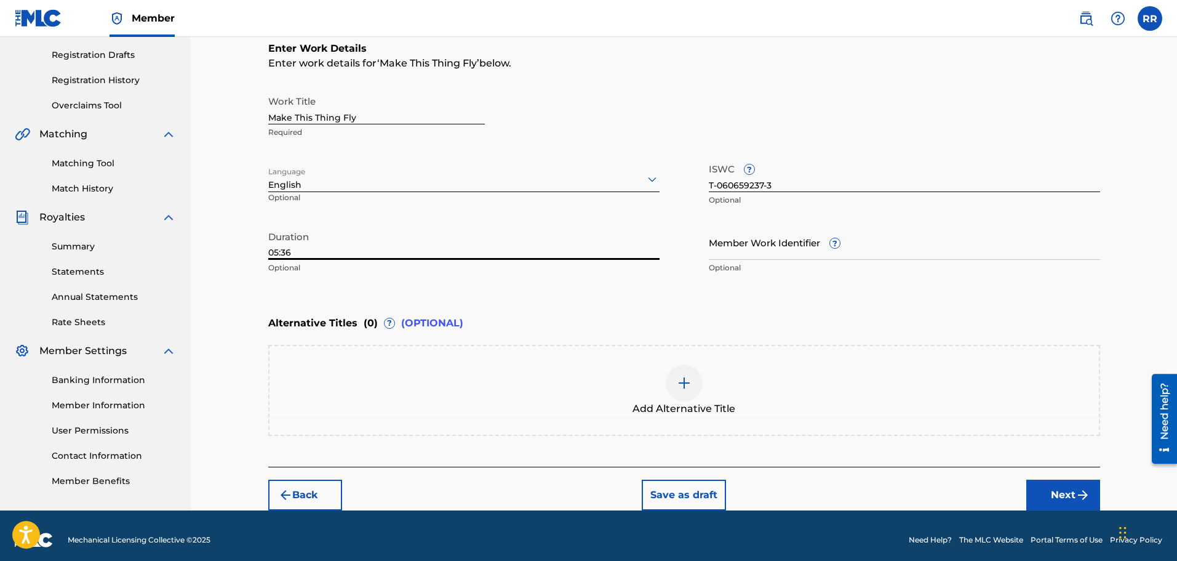
scroll to position [211, 0]
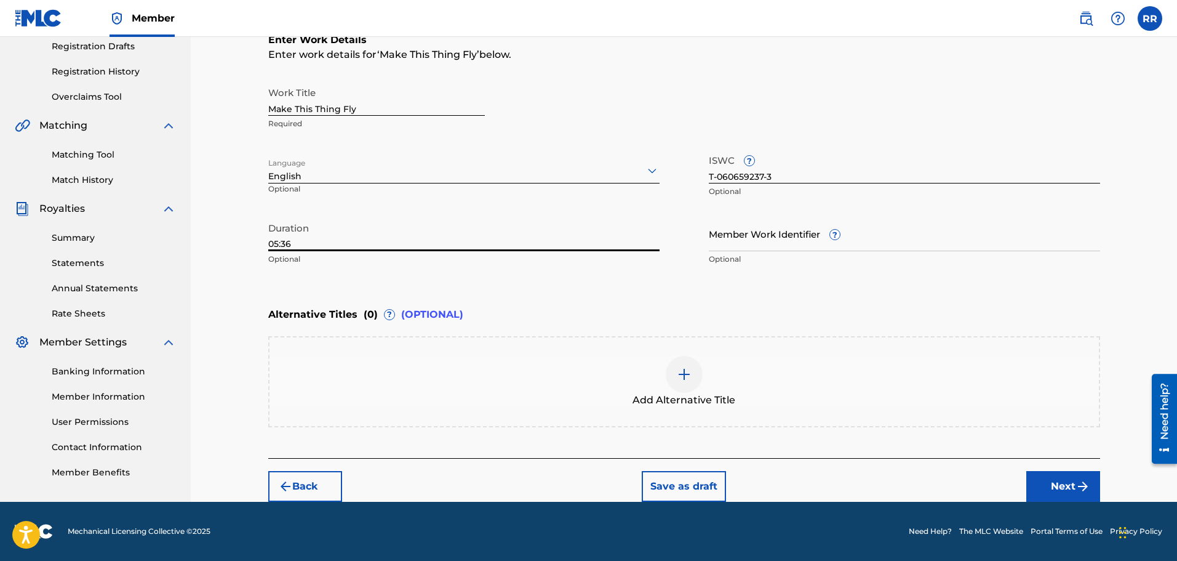
type input "05:36"
click at [1060, 483] on button "Next" at bounding box center [1064, 486] width 74 height 31
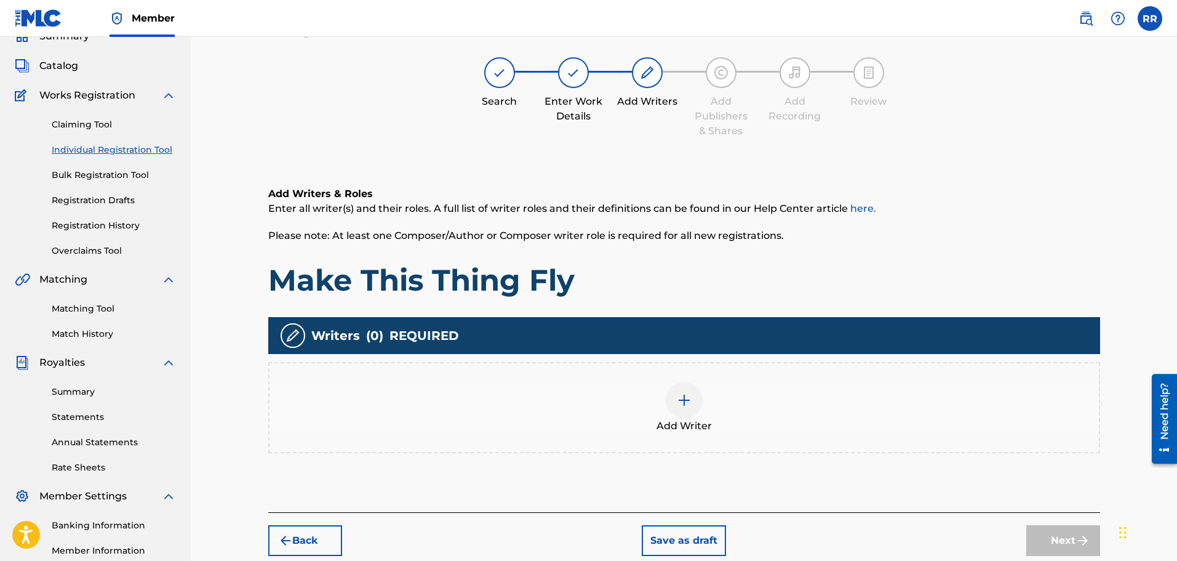
scroll to position [55, 0]
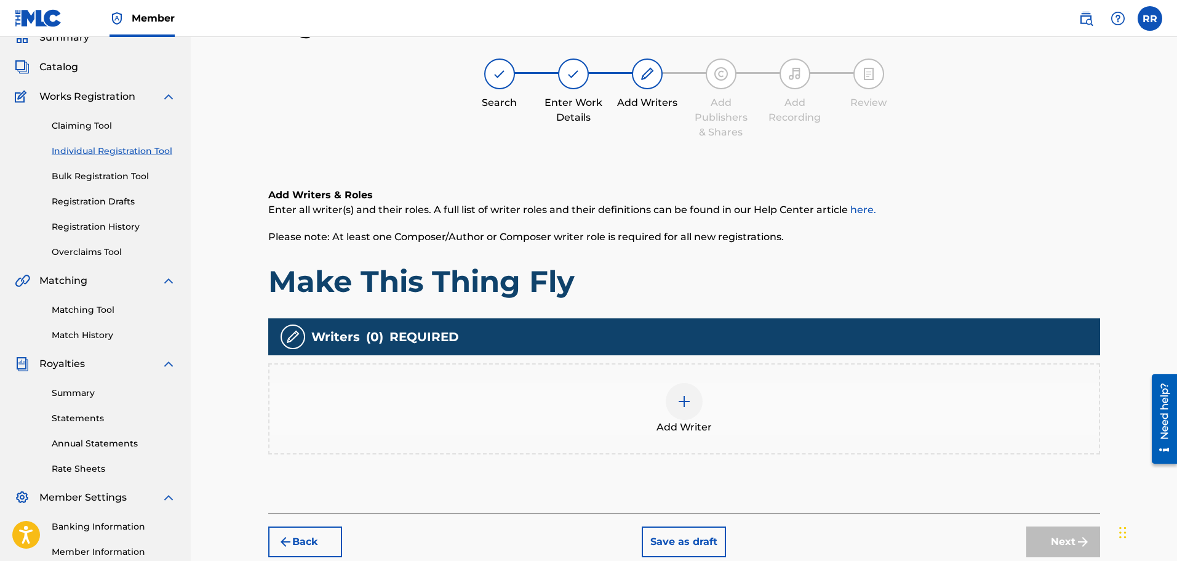
click at [686, 400] on img at bounding box center [684, 401] width 15 height 15
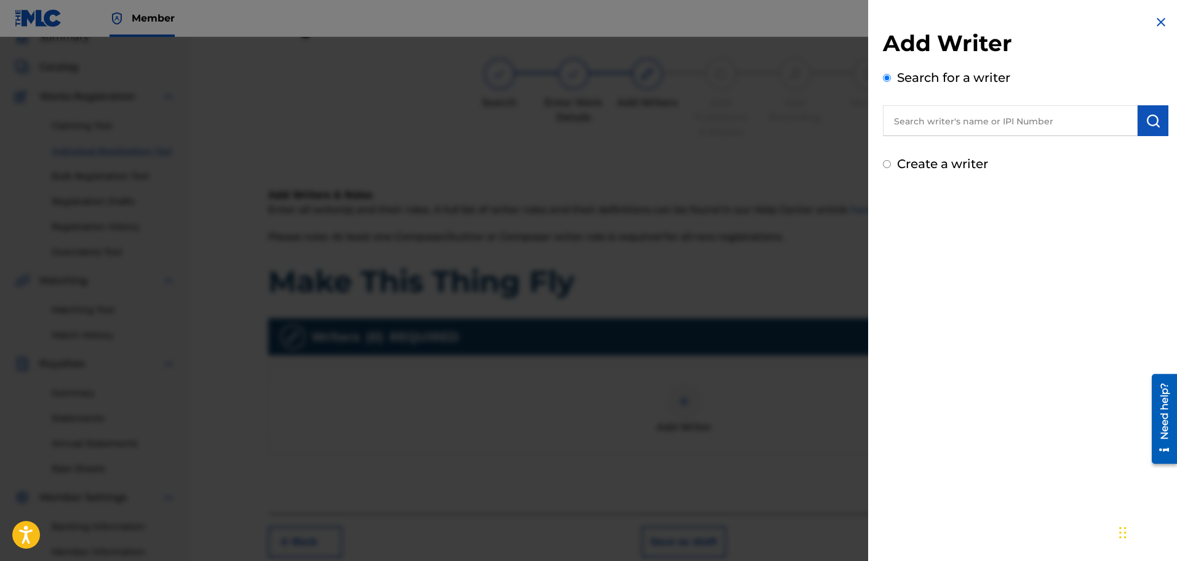
click at [932, 122] on input "text" at bounding box center [1010, 120] width 255 height 31
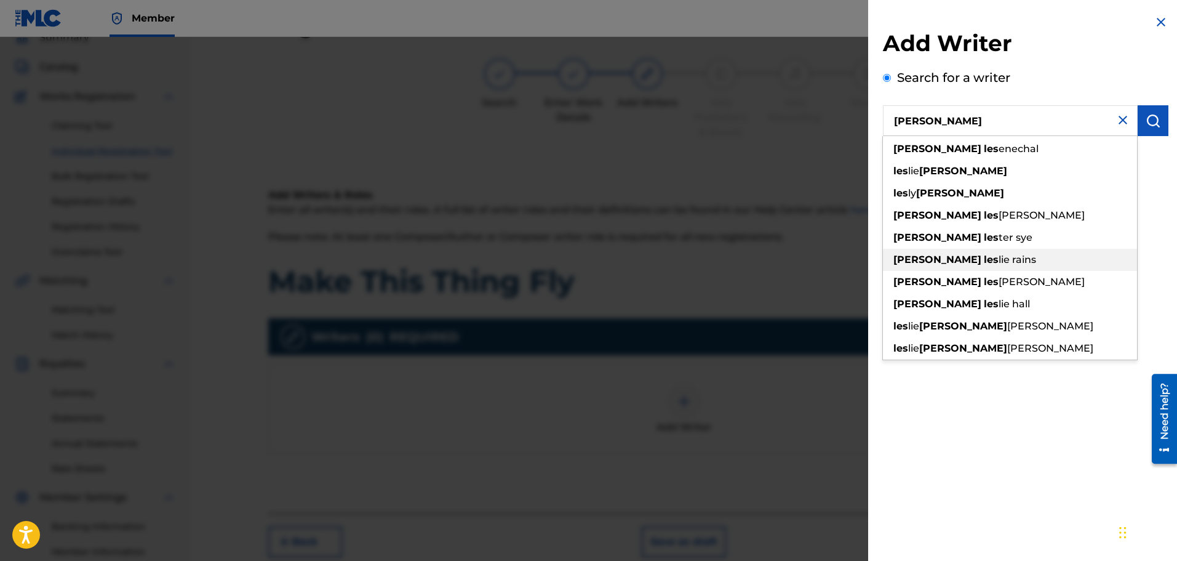
click at [999, 255] on span "lie rains" at bounding box center [1018, 260] width 38 height 12
type input "[PERSON_NAME]"
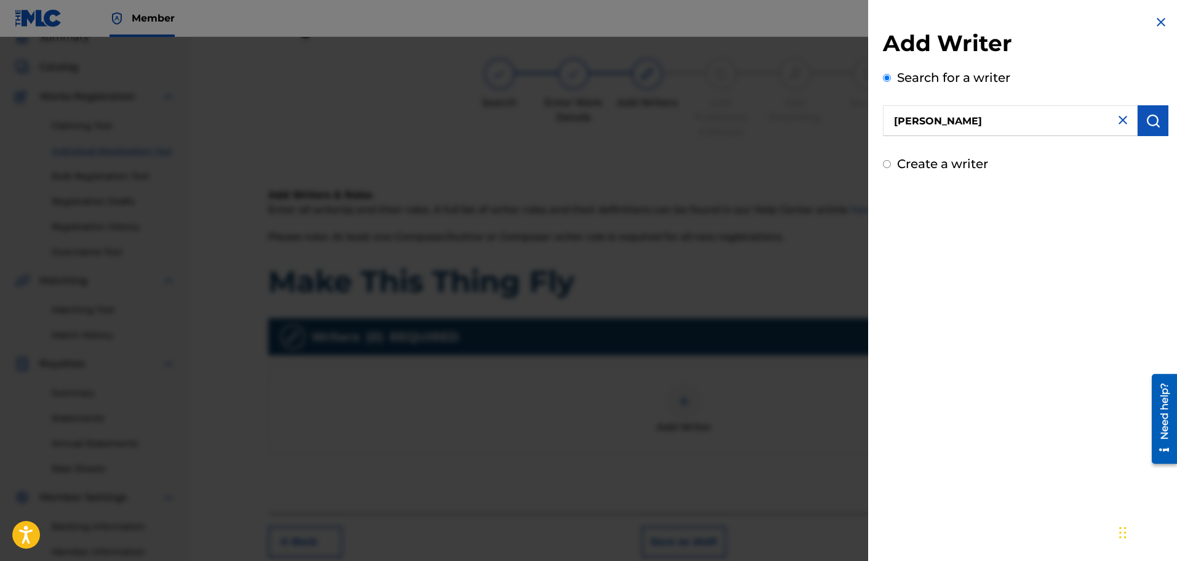
click at [1146, 118] on img "submit" at bounding box center [1153, 120] width 15 height 15
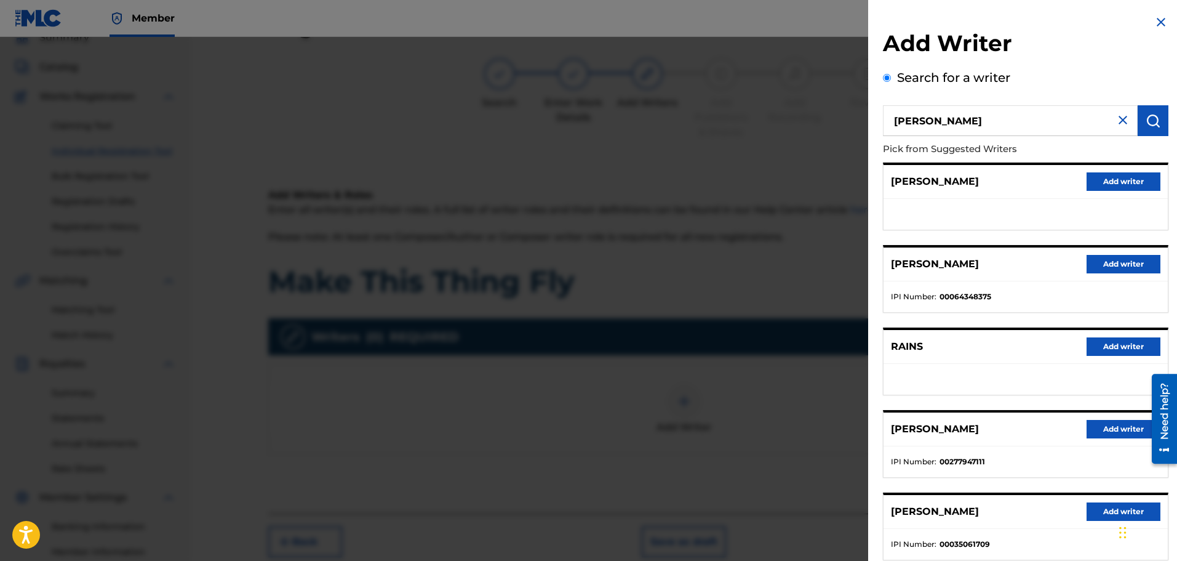
click at [1118, 428] on button "Add writer" at bounding box center [1124, 429] width 74 height 18
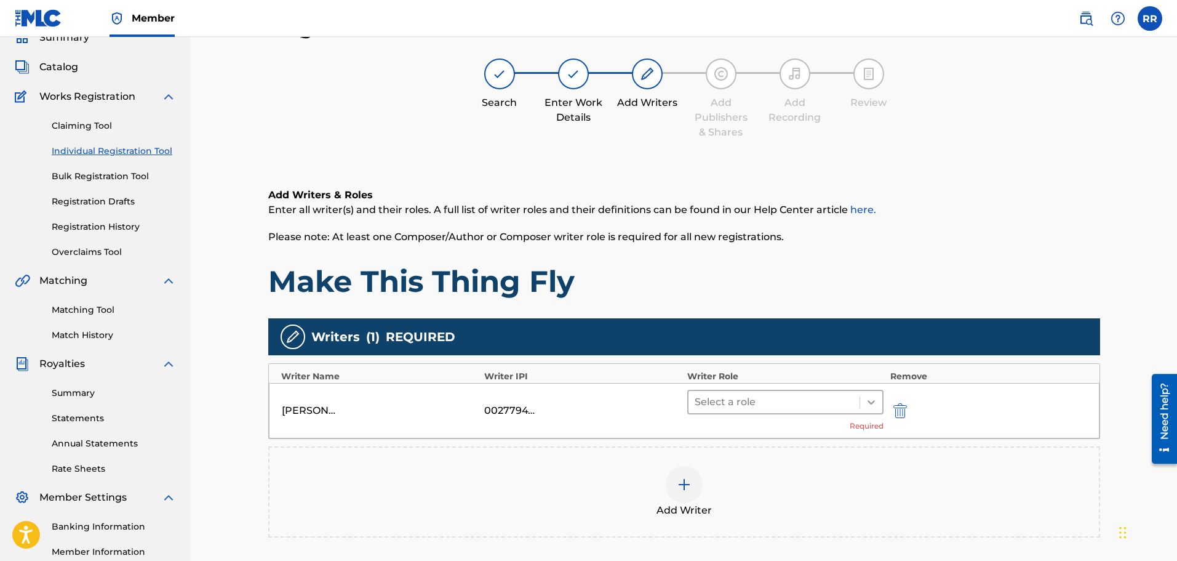
click at [872, 402] on icon at bounding box center [871, 402] width 12 height 12
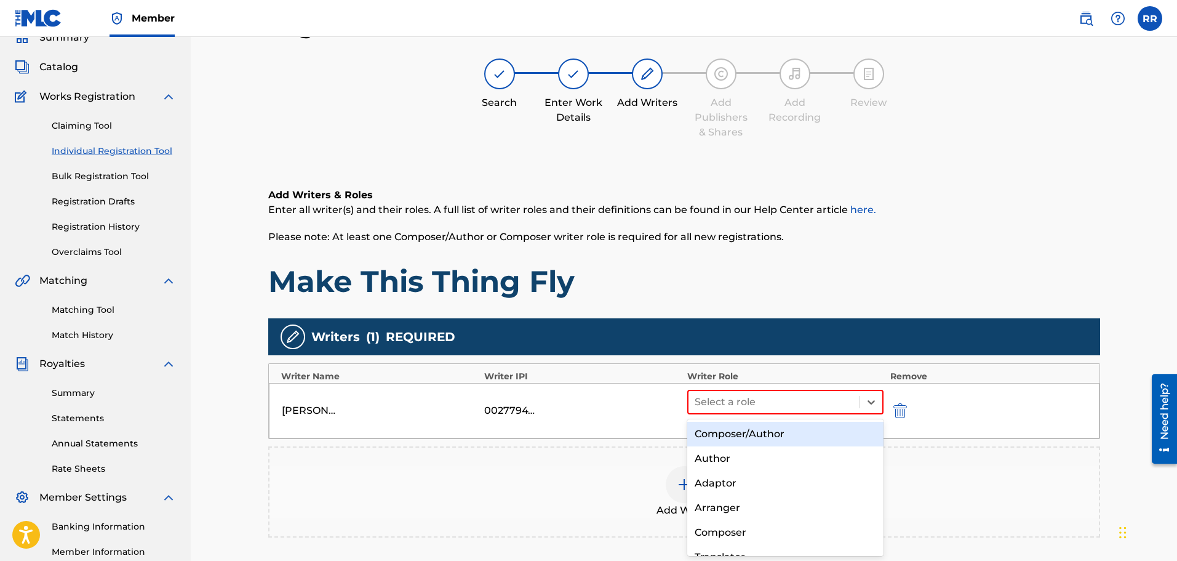
click at [796, 431] on div "Composer/Author" at bounding box center [786, 434] width 197 height 25
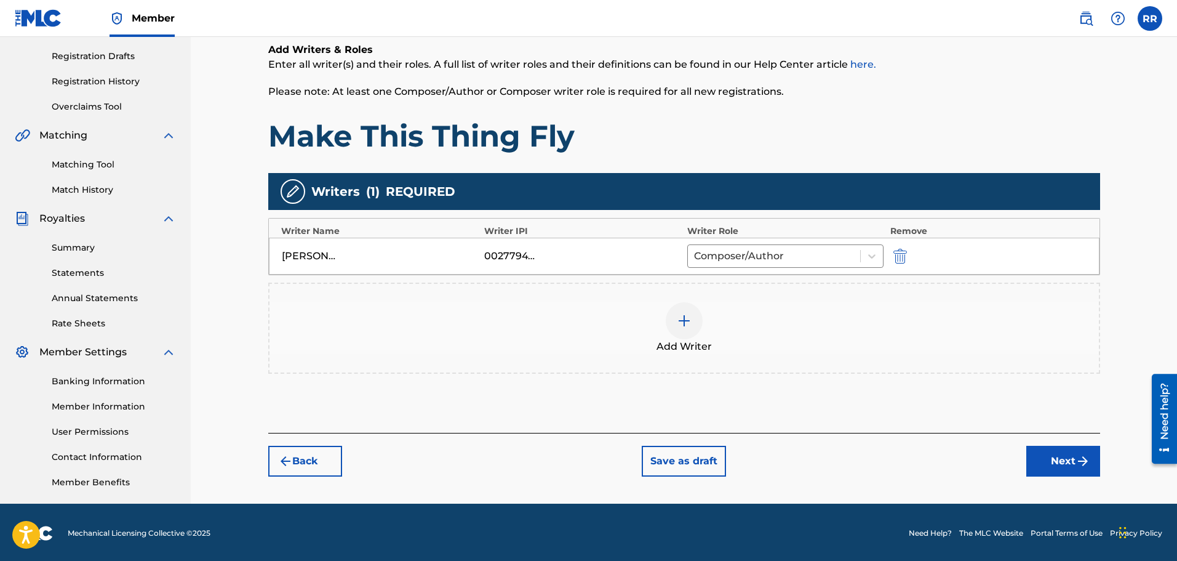
scroll to position [202, 0]
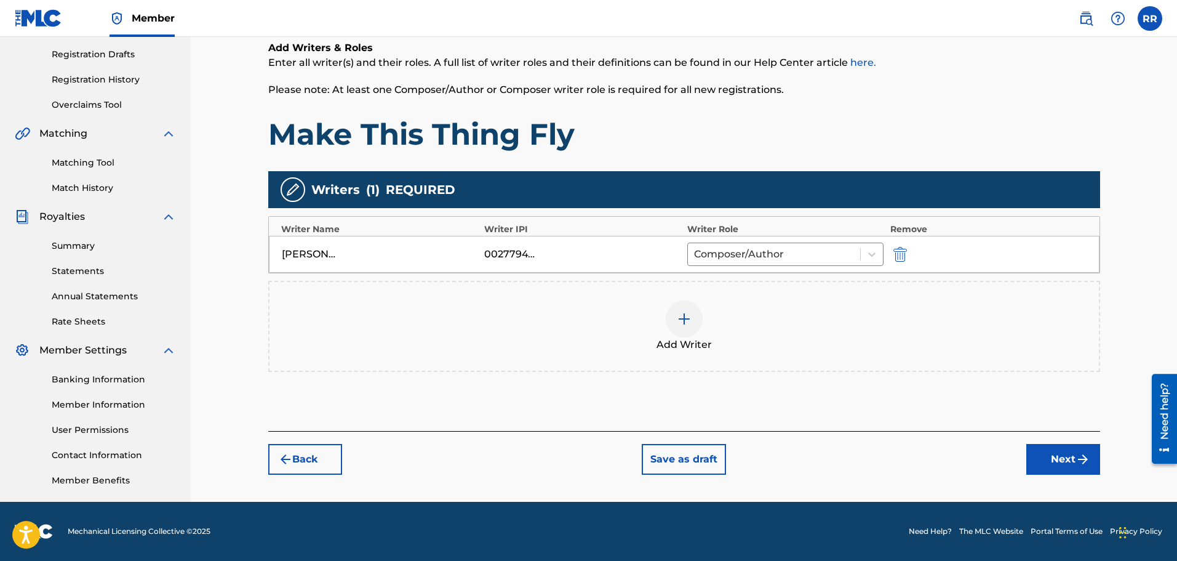
click at [1064, 457] on button "Next" at bounding box center [1064, 459] width 74 height 31
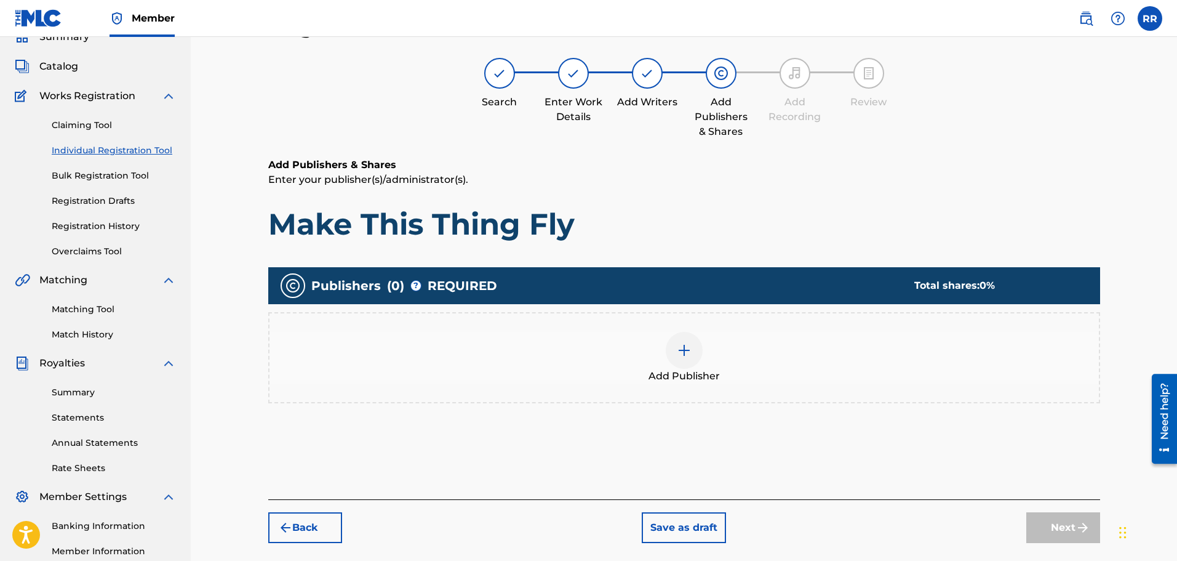
scroll to position [55, 0]
click at [682, 351] on img at bounding box center [684, 350] width 15 height 15
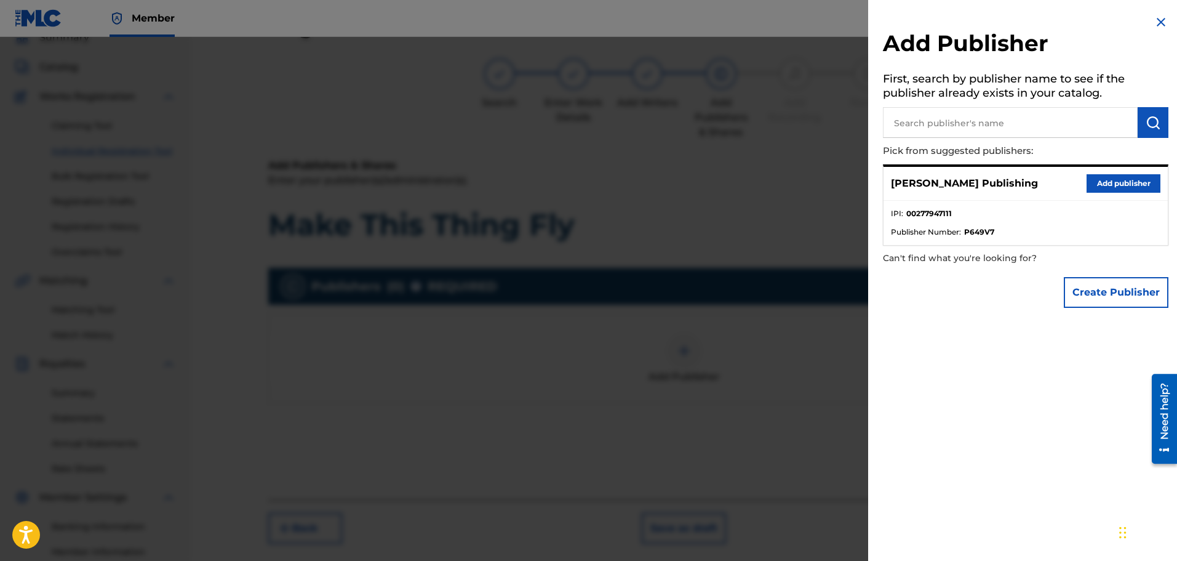
click at [1116, 183] on button "Add publisher" at bounding box center [1124, 183] width 74 height 18
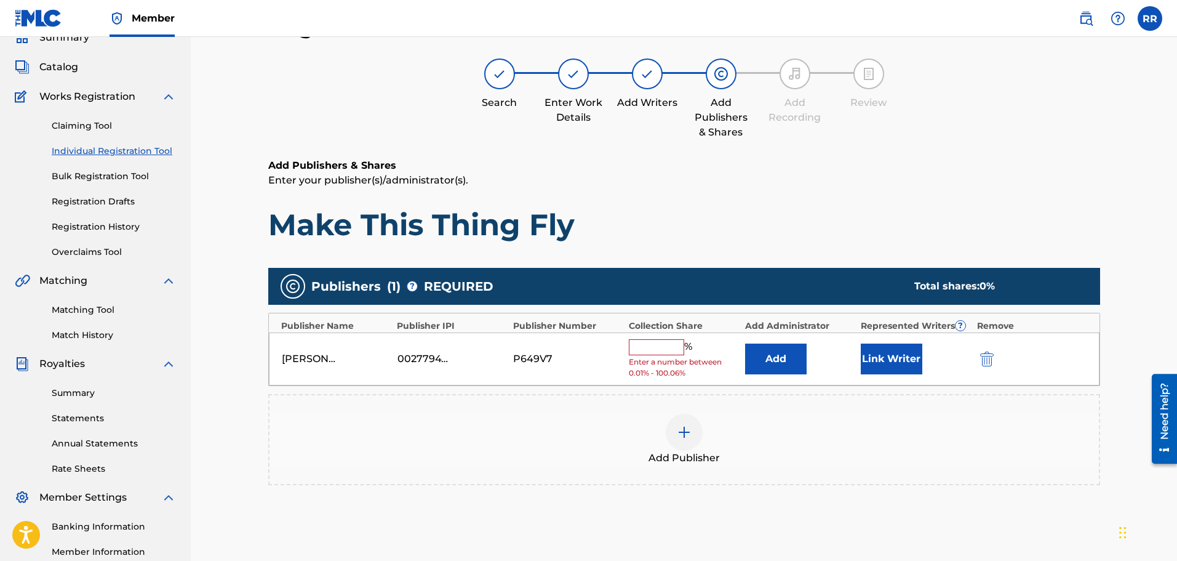
click at [663, 345] on input "text" at bounding box center [656, 347] width 55 height 16
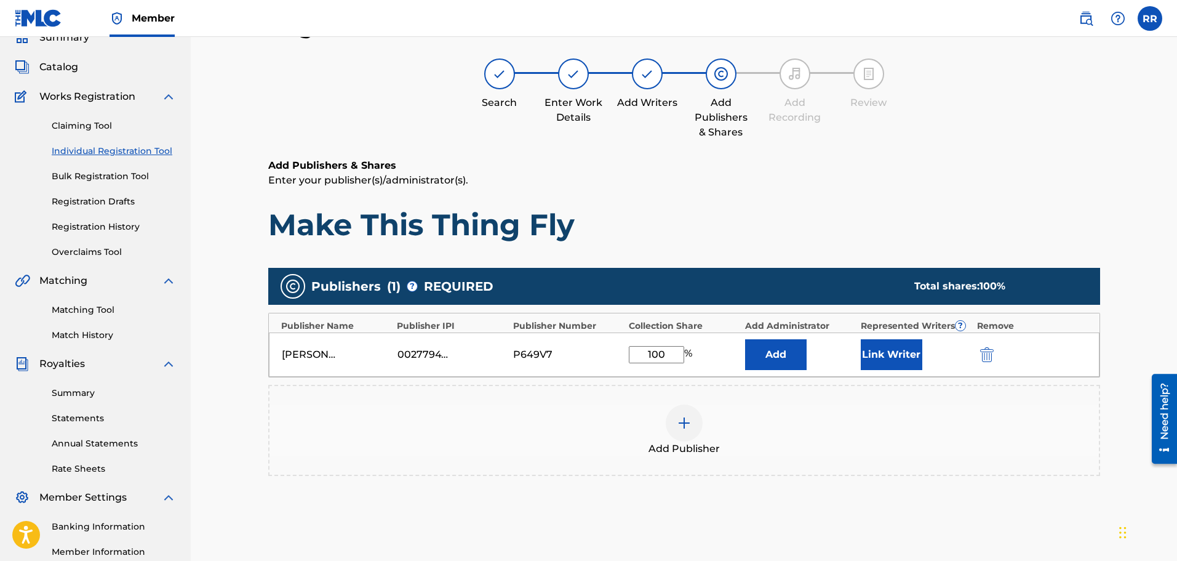
type input "100"
click at [894, 354] on button "Link Writer" at bounding box center [892, 354] width 62 height 31
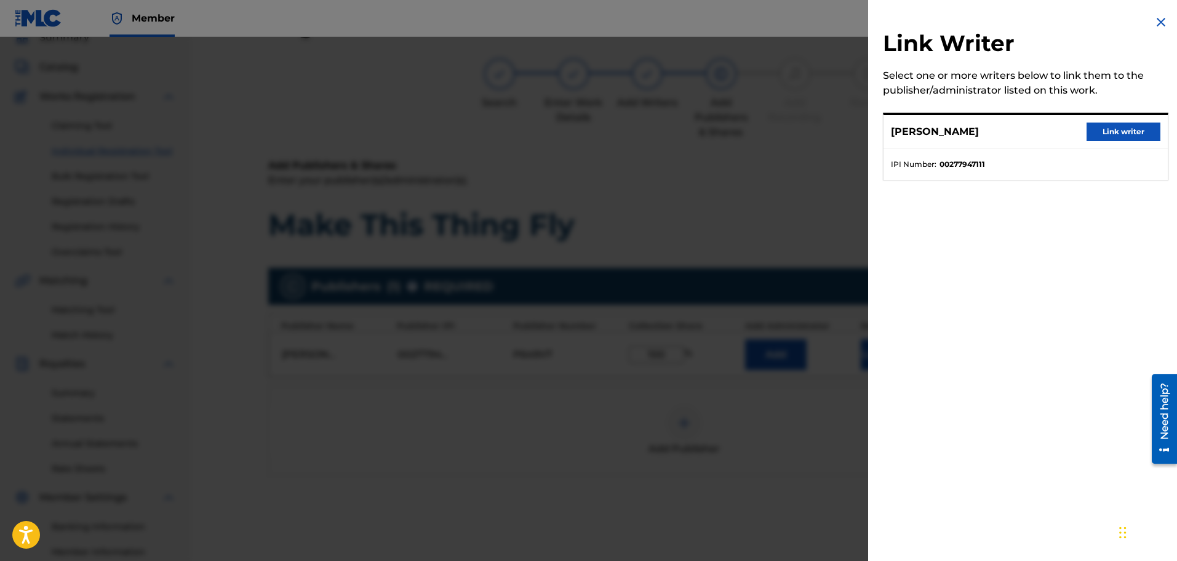
click at [1119, 130] on button "Link writer" at bounding box center [1124, 131] width 74 height 18
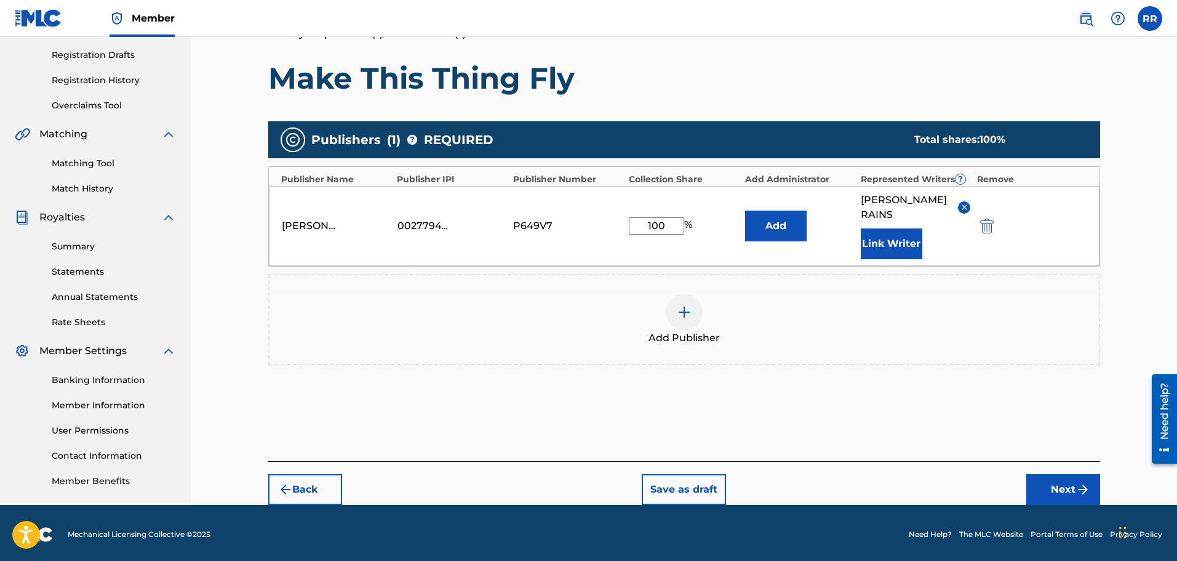
scroll to position [205, 0]
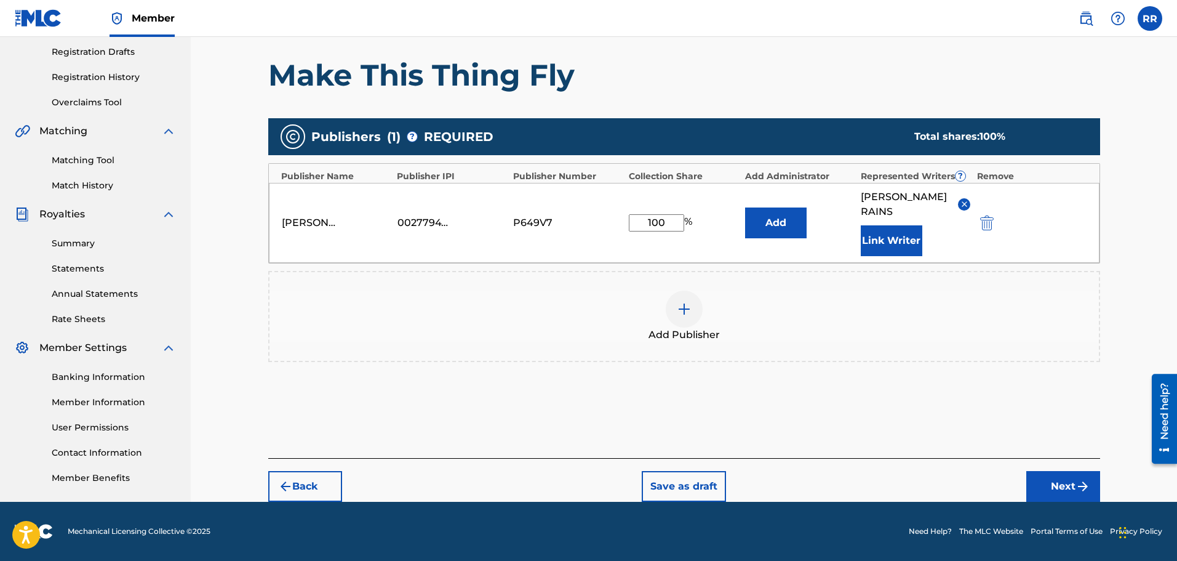
click at [1064, 482] on button "Next" at bounding box center [1064, 486] width 74 height 31
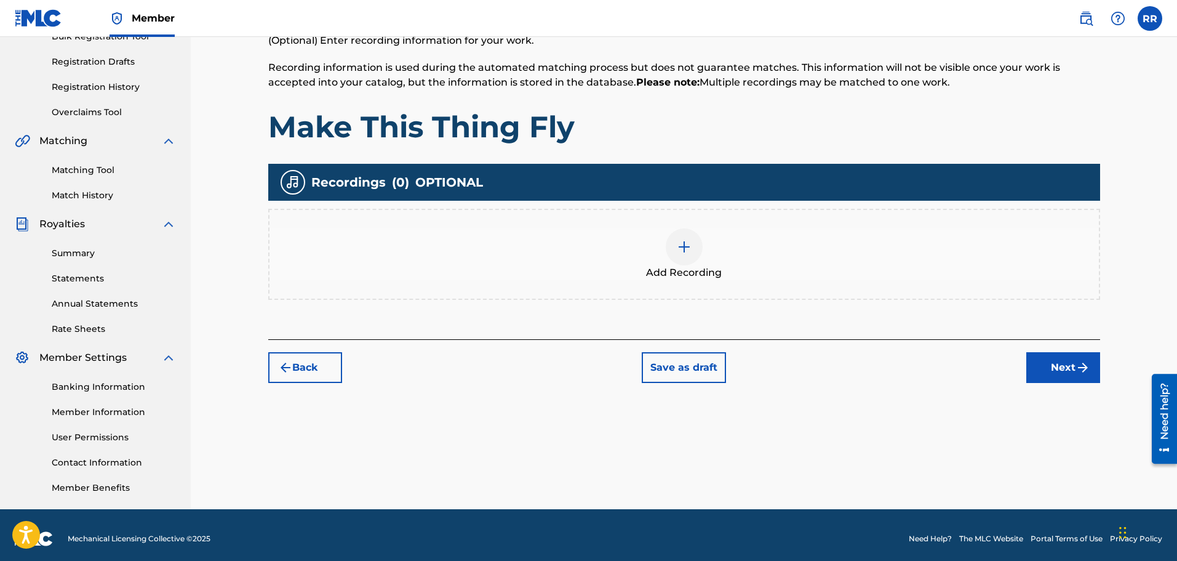
scroll to position [202, 0]
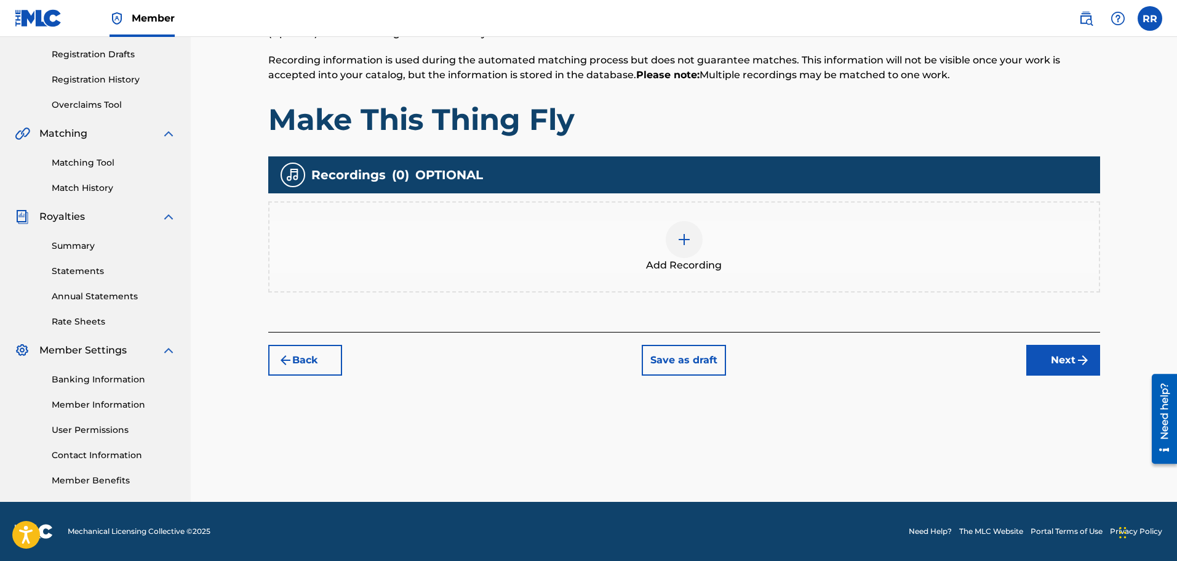
click at [1062, 356] on button "Next" at bounding box center [1064, 360] width 74 height 31
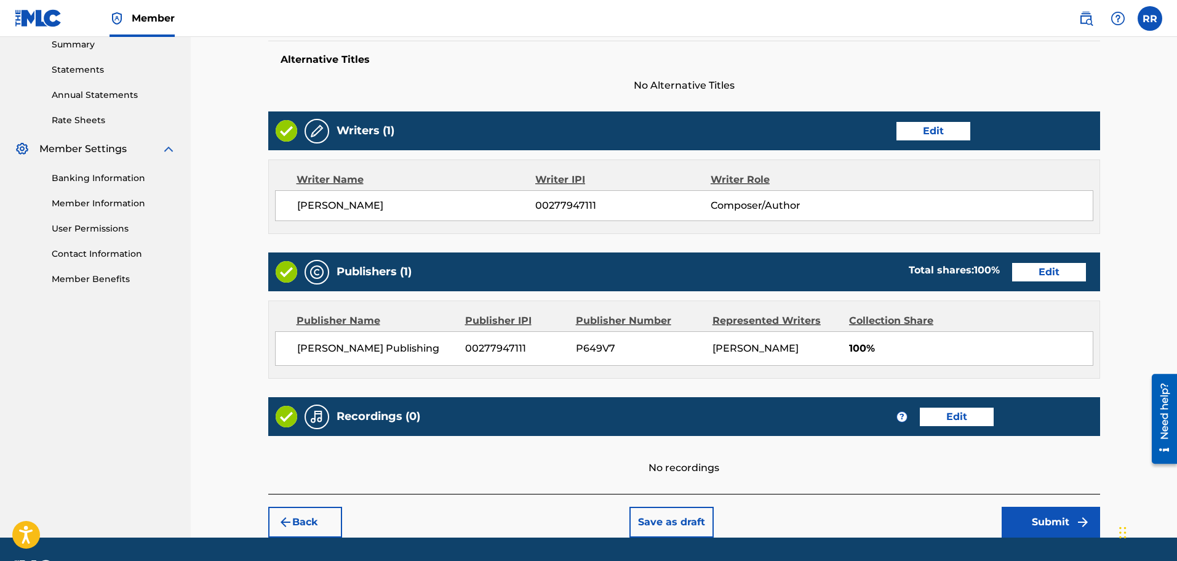
scroll to position [425, 0]
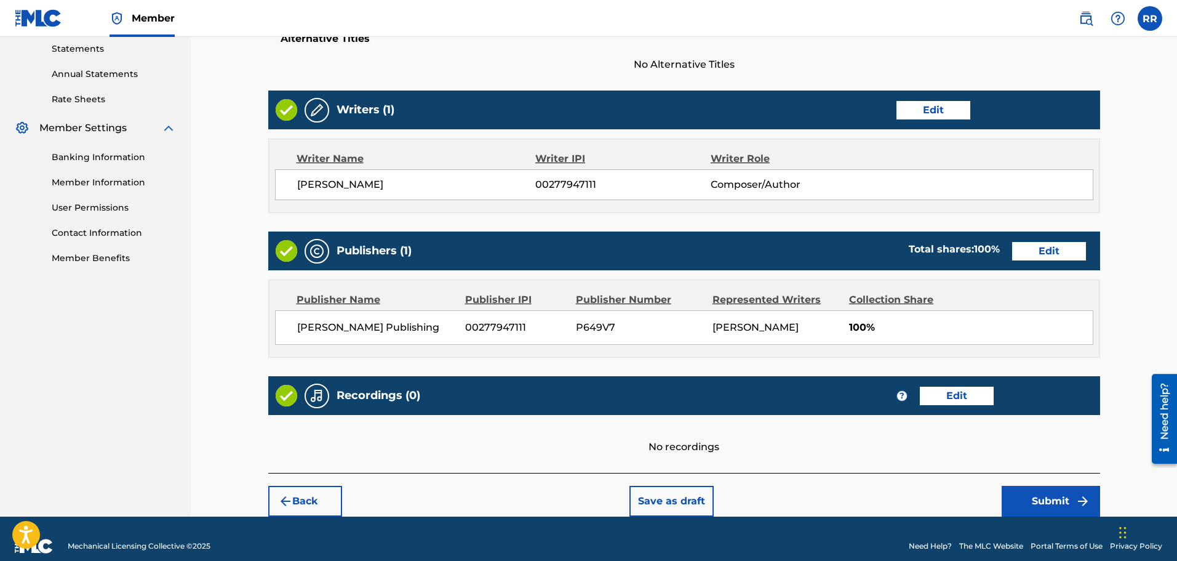
click at [1057, 495] on button "Submit" at bounding box center [1051, 501] width 98 height 31
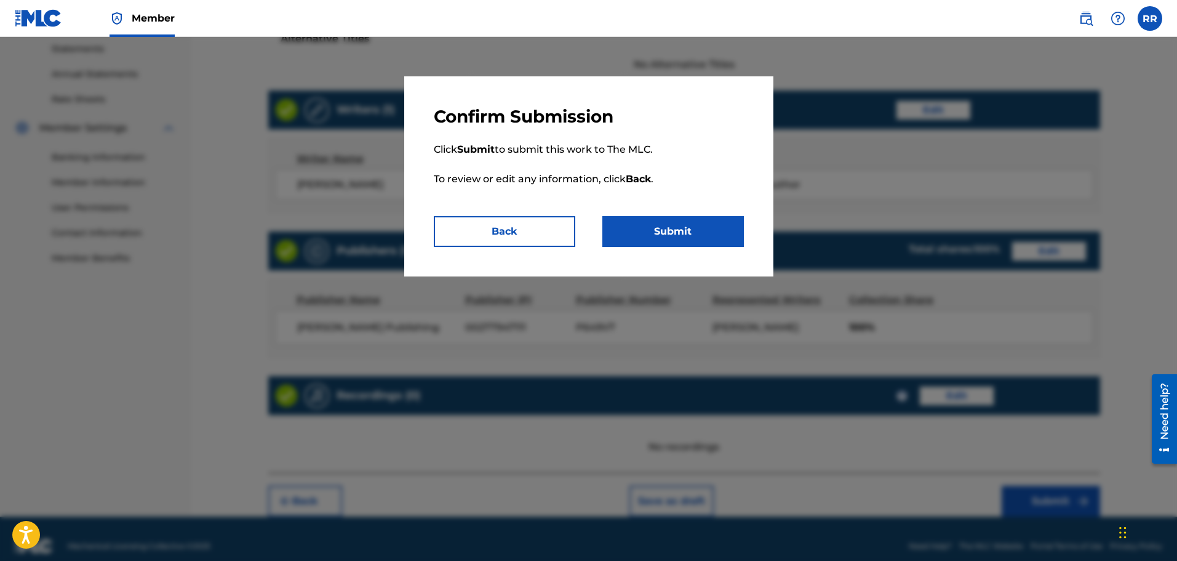
click at [673, 228] on button "Submit" at bounding box center [674, 231] width 142 height 31
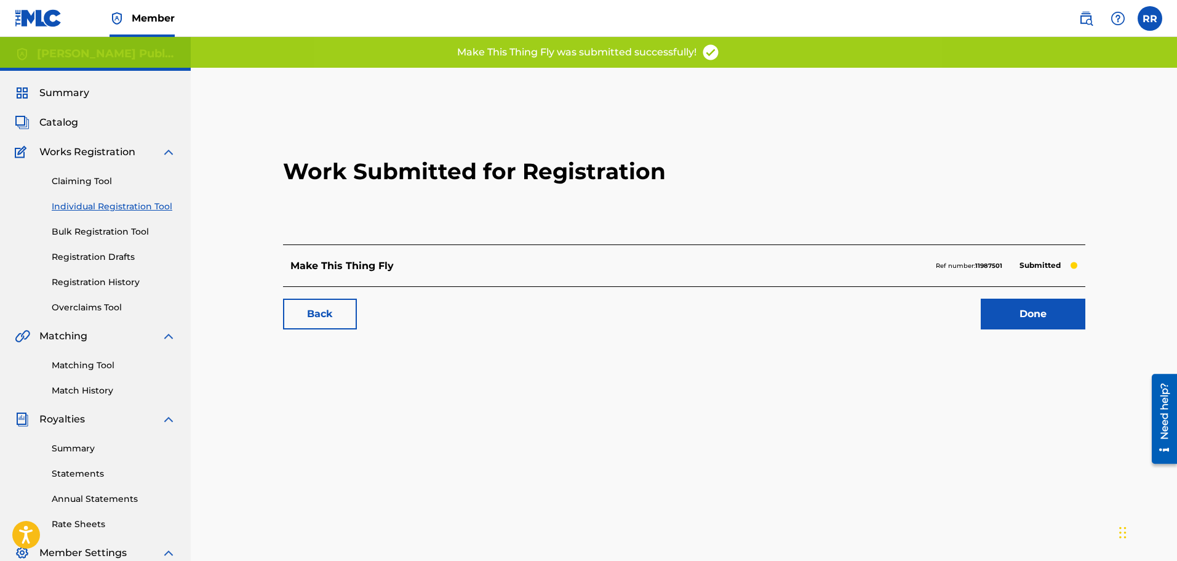
click at [1030, 314] on link "Done" at bounding box center [1033, 314] width 105 height 31
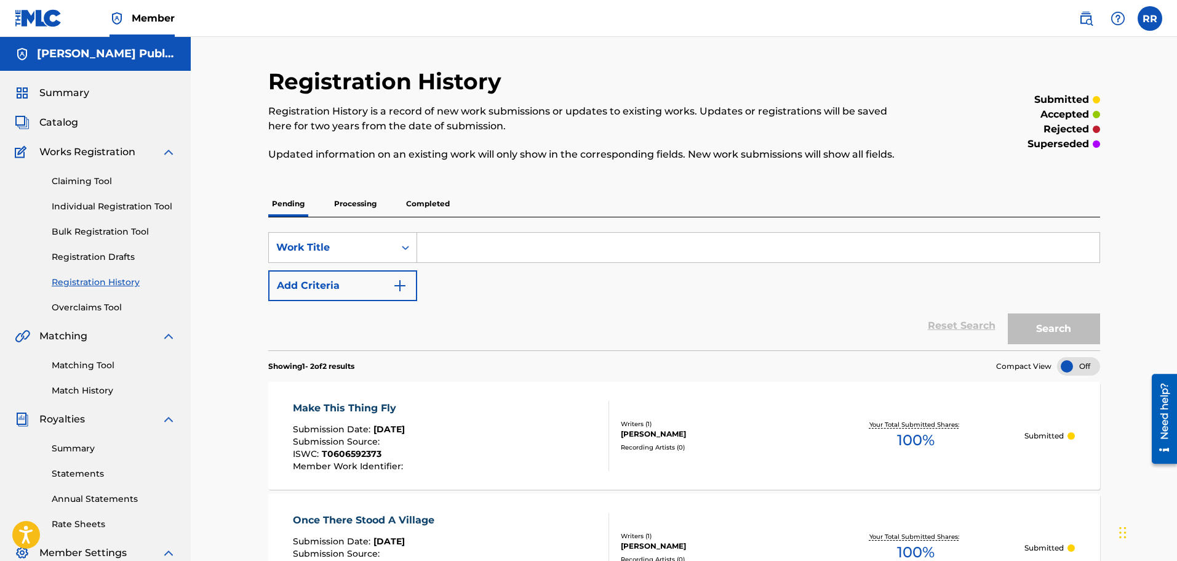
click at [148, 204] on link "Individual Registration Tool" at bounding box center [114, 206] width 124 height 13
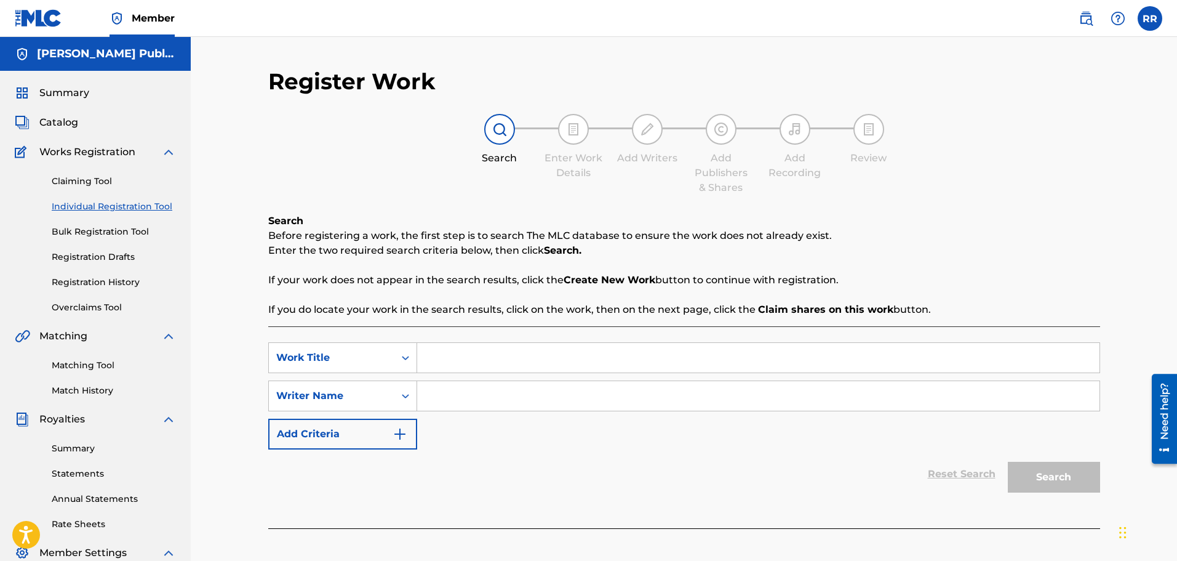
click at [455, 353] on input "Search Form" at bounding box center [758, 358] width 683 height 30
type input "When We Reach the [DEMOGRAPHIC_DATA]"
click at [441, 396] on input "Search Form" at bounding box center [758, 396] width 683 height 30
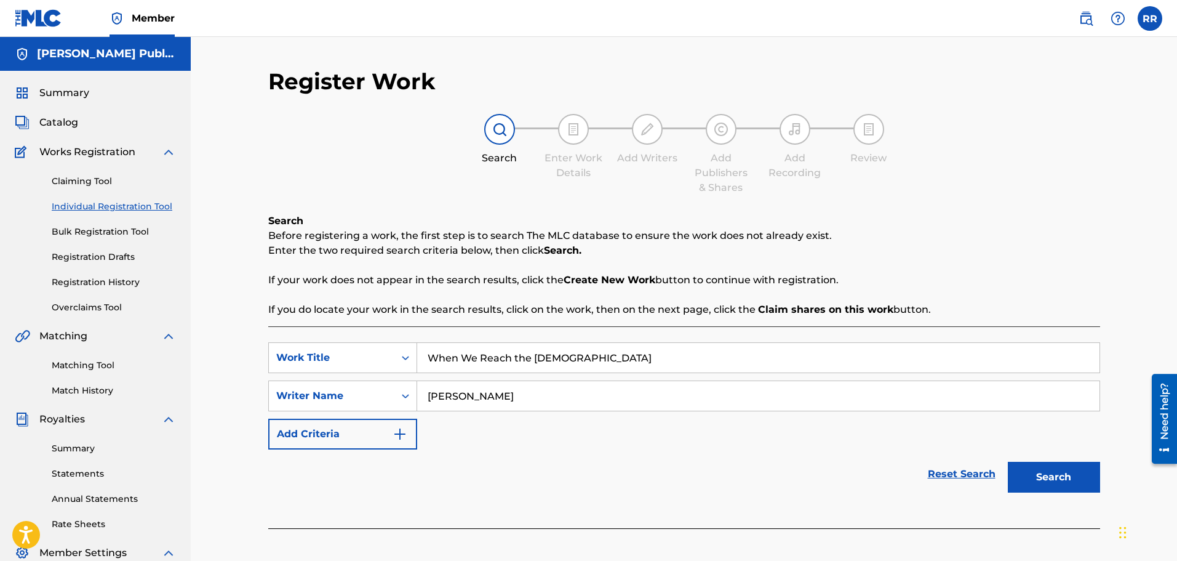
type input "[PERSON_NAME]"
click at [1043, 475] on button "Search" at bounding box center [1054, 477] width 92 height 31
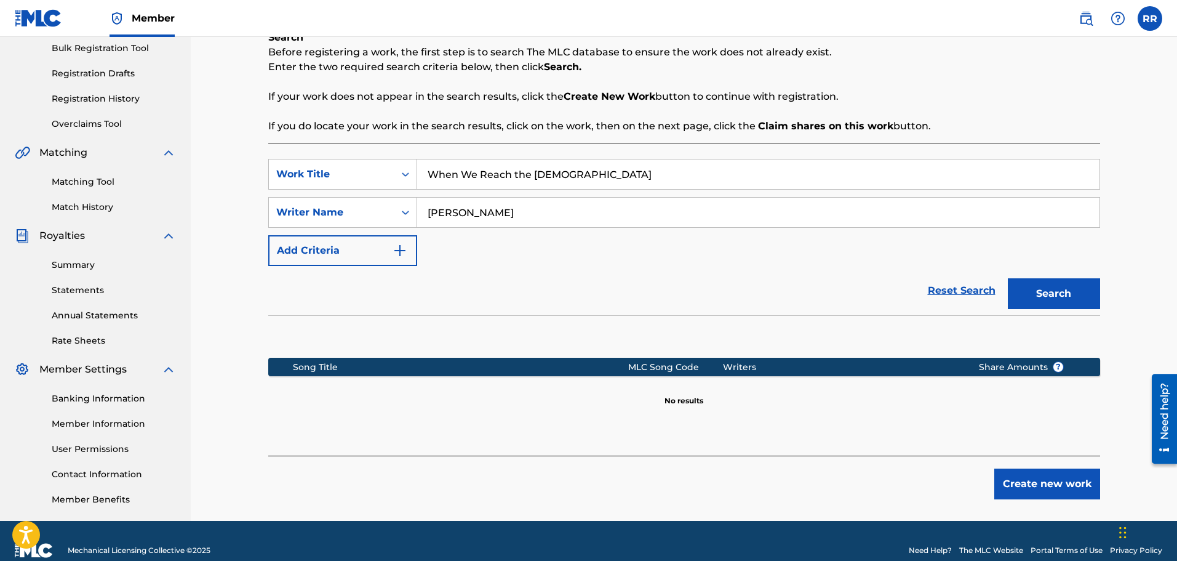
scroll to position [185, 0]
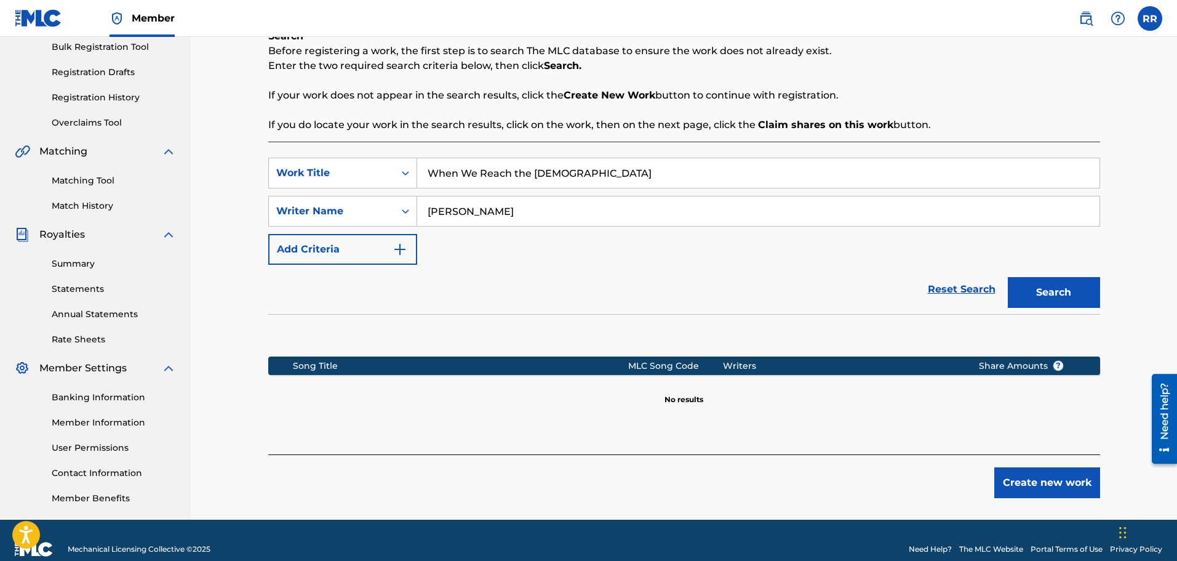
click at [1052, 482] on button "Create new work" at bounding box center [1048, 482] width 106 height 31
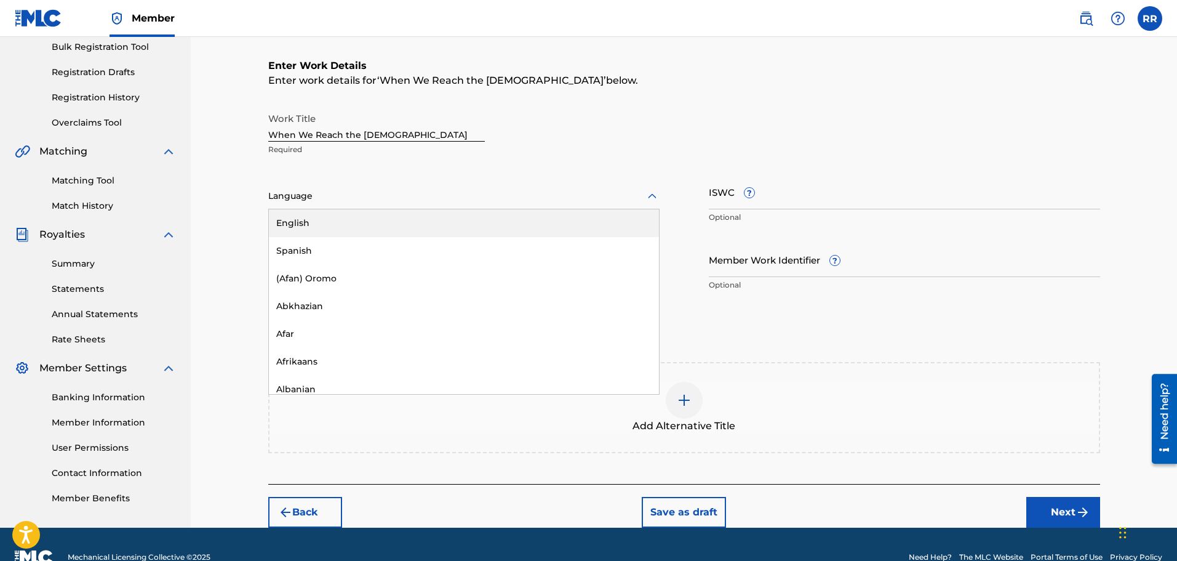
click at [653, 193] on icon at bounding box center [652, 196] width 15 height 15
click at [338, 219] on div "English" at bounding box center [464, 223] width 390 height 28
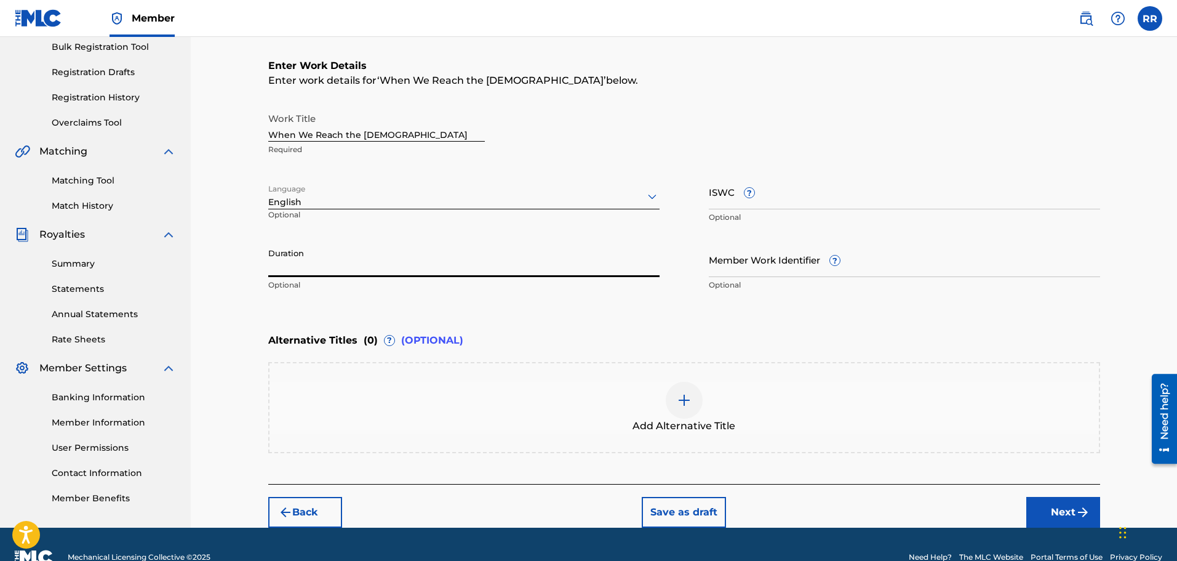
click at [309, 262] on input "Duration" at bounding box center [463, 259] width 391 height 35
type input "03:35"
click at [722, 198] on input "ISWC ?" at bounding box center [904, 191] width 391 height 35
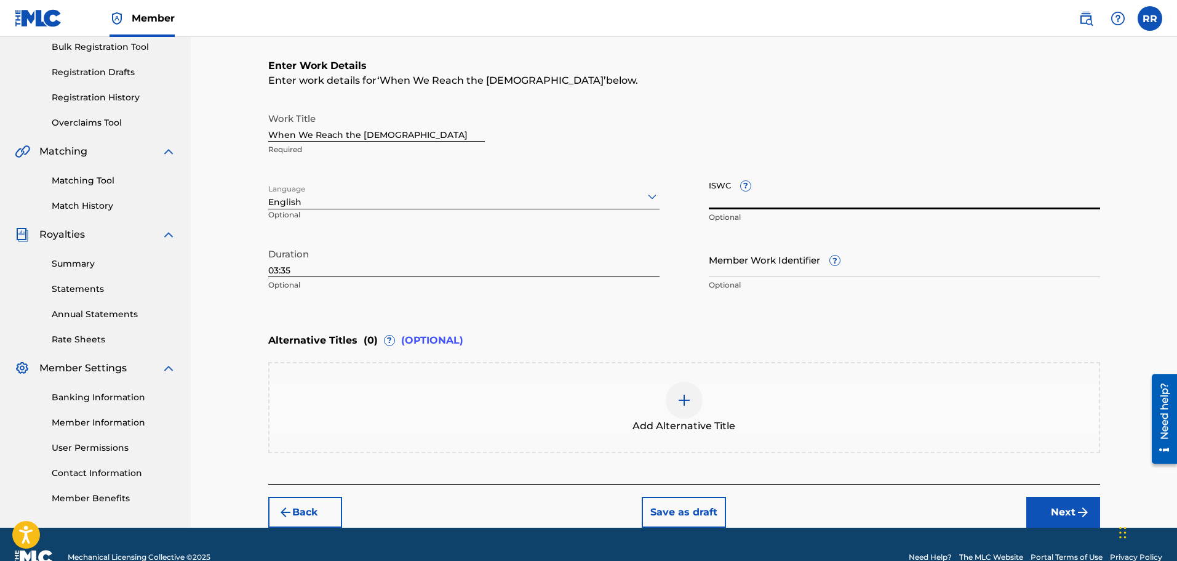
paste input "T-060478999-2"
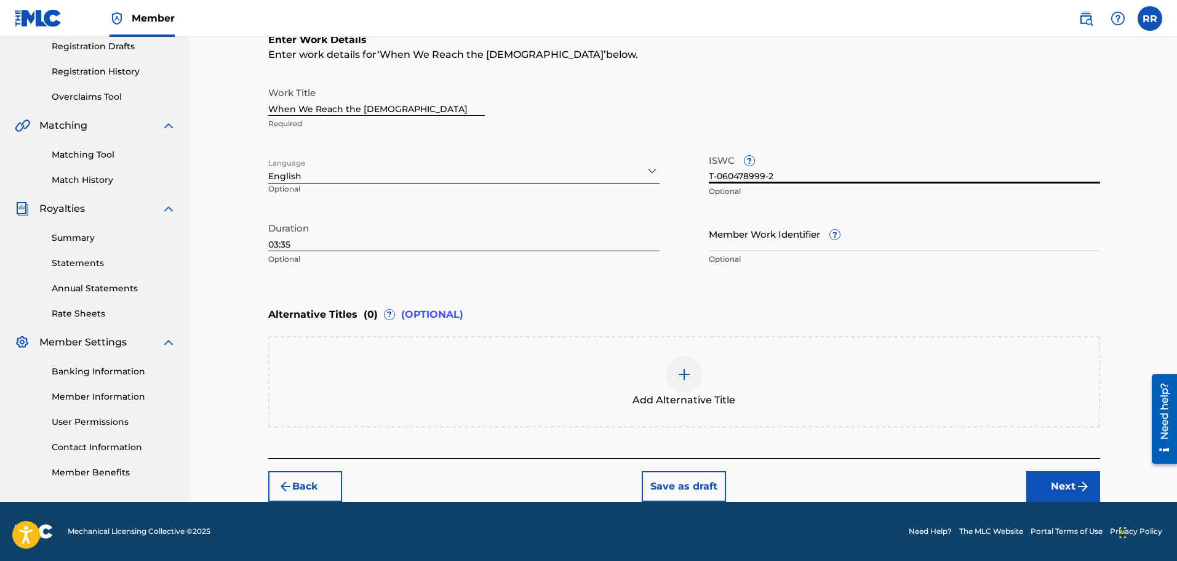
type input "T-060478999-2"
click at [1049, 483] on button "Next" at bounding box center [1064, 486] width 74 height 31
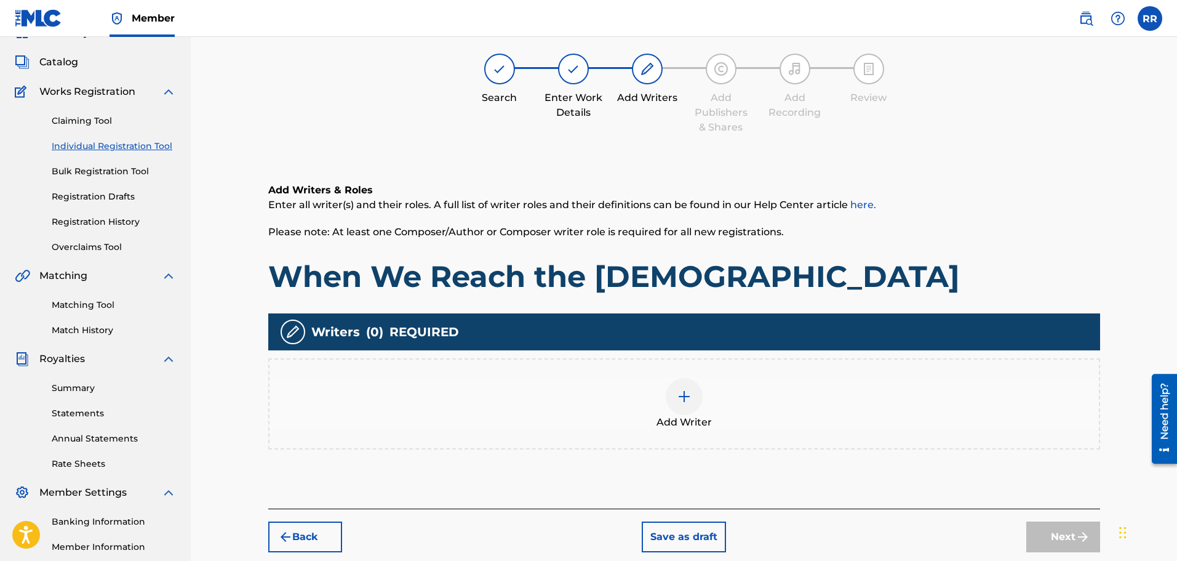
scroll to position [55, 0]
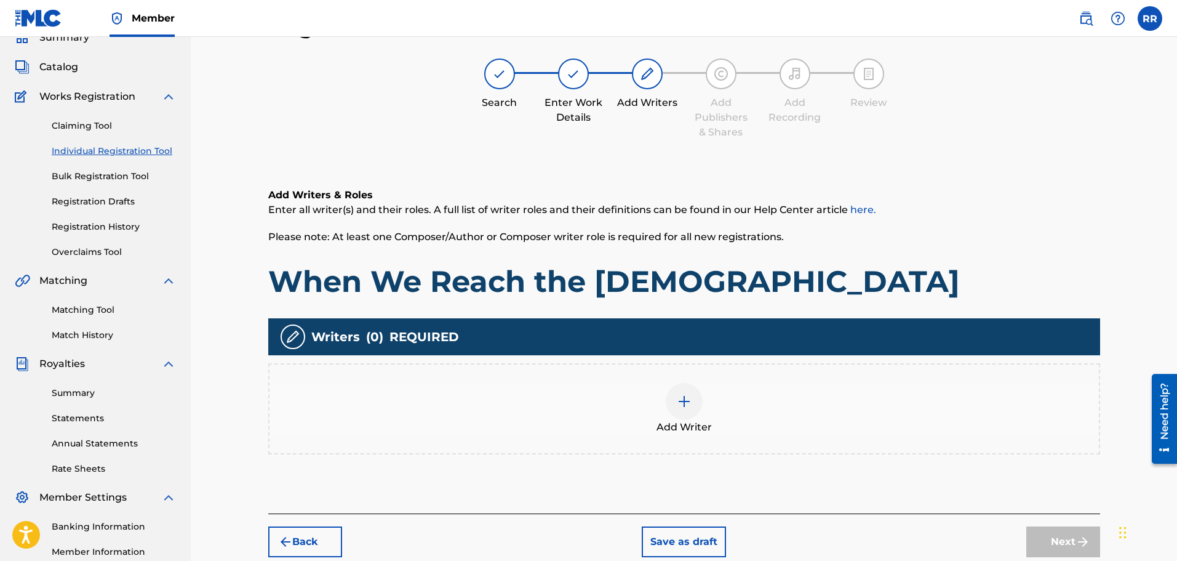
click at [683, 396] on img at bounding box center [684, 401] width 15 height 15
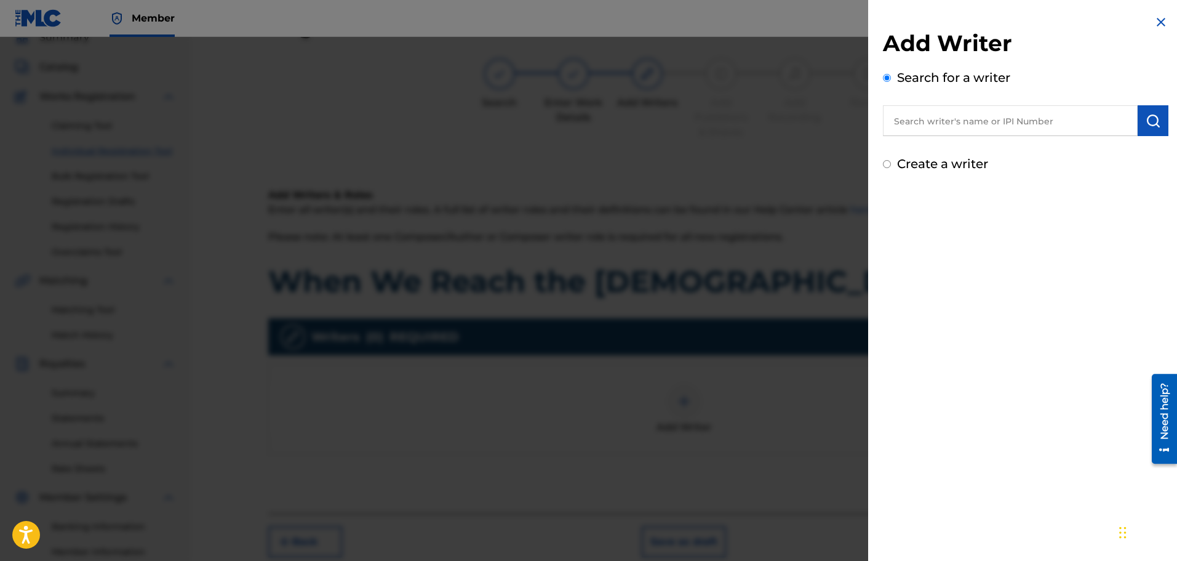
click at [922, 120] on input "text" at bounding box center [1010, 120] width 255 height 31
type input "[PERSON_NAME]"
click at [1150, 118] on img "submit" at bounding box center [1153, 120] width 15 height 15
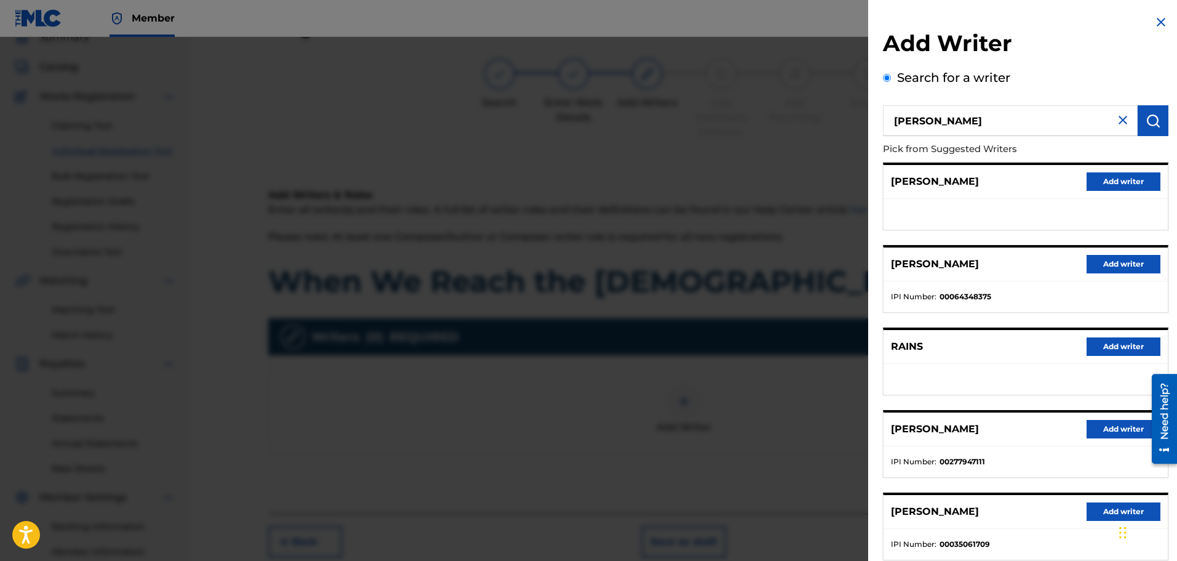
click at [1122, 425] on button "Add writer" at bounding box center [1124, 429] width 74 height 18
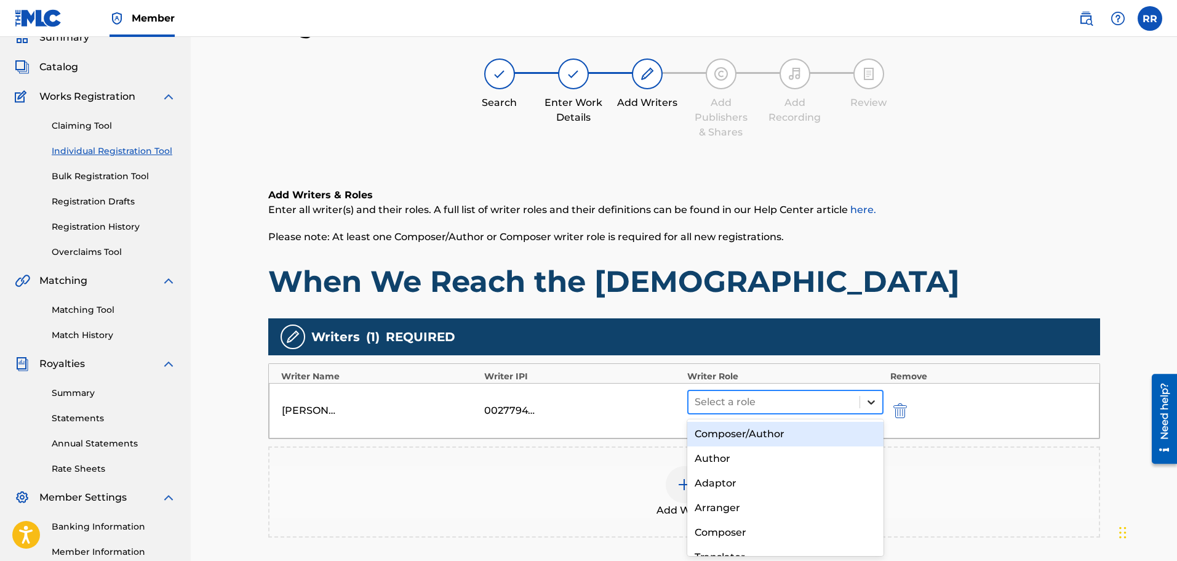
click at [871, 401] on icon at bounding box center [871, 402] width 12 height 12
click at [779, 428] on div "Composer/Author" at bounding box center [786, 434] width 197 height 25
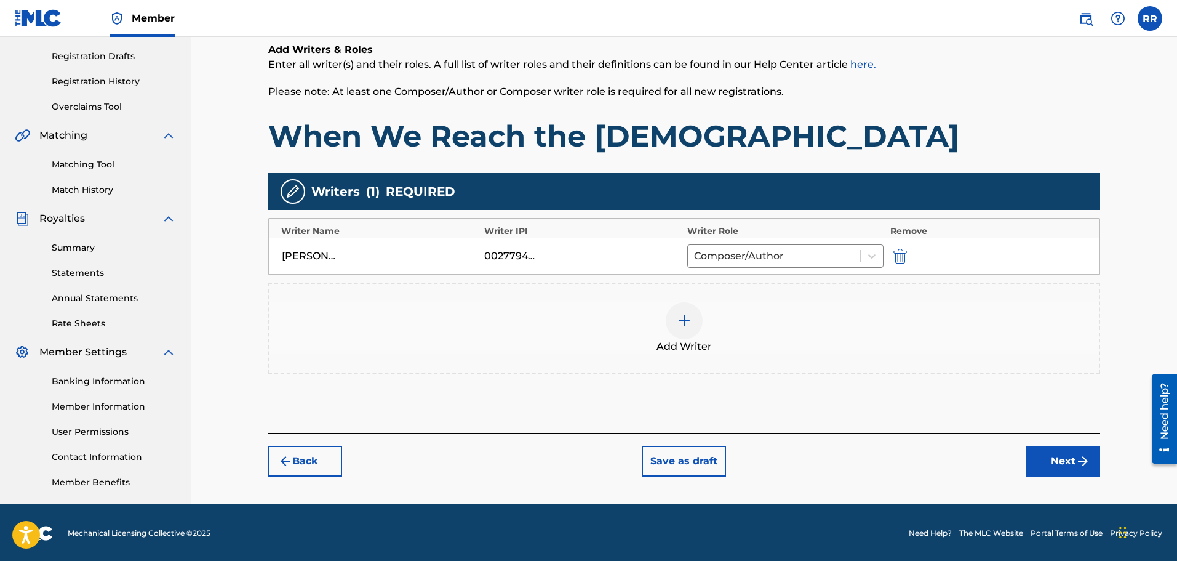
scroll to position [202, 0]
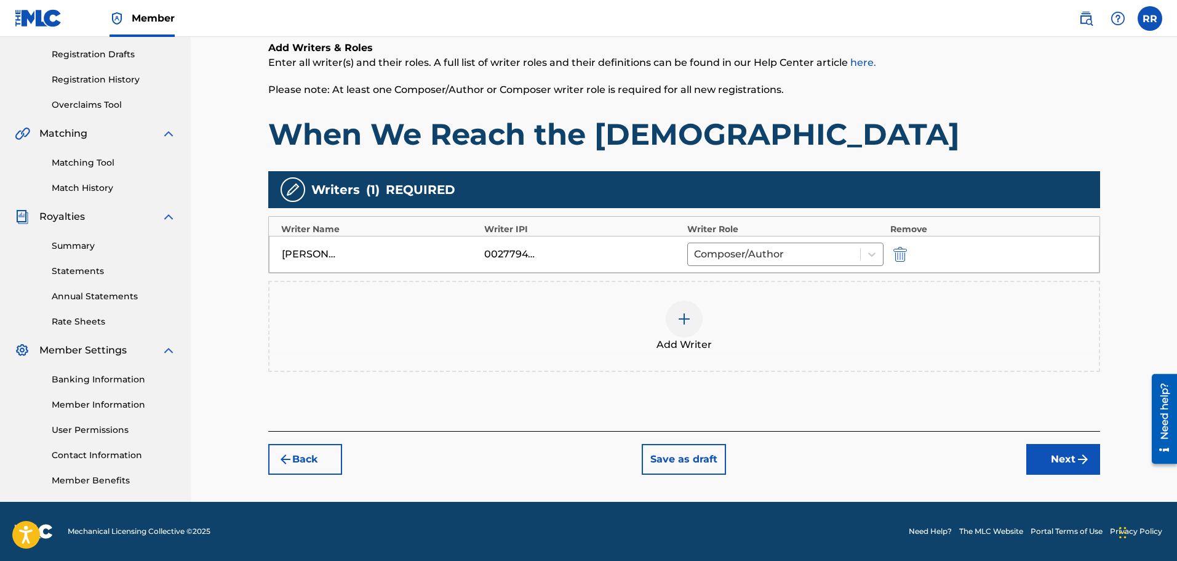
click at [1064, 459] on button "Next" at bounding box center [1064, 459] width 74 height 31
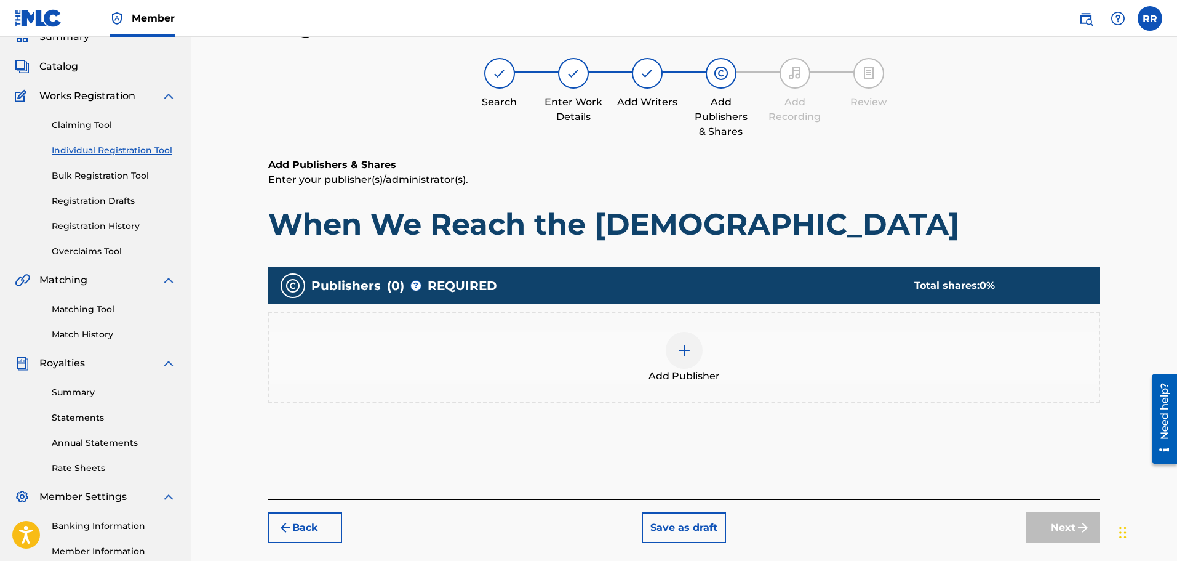
scroll to position [55, 0]
click at [681, 346] on img at bounding box center [684, 350] width 15 height 15
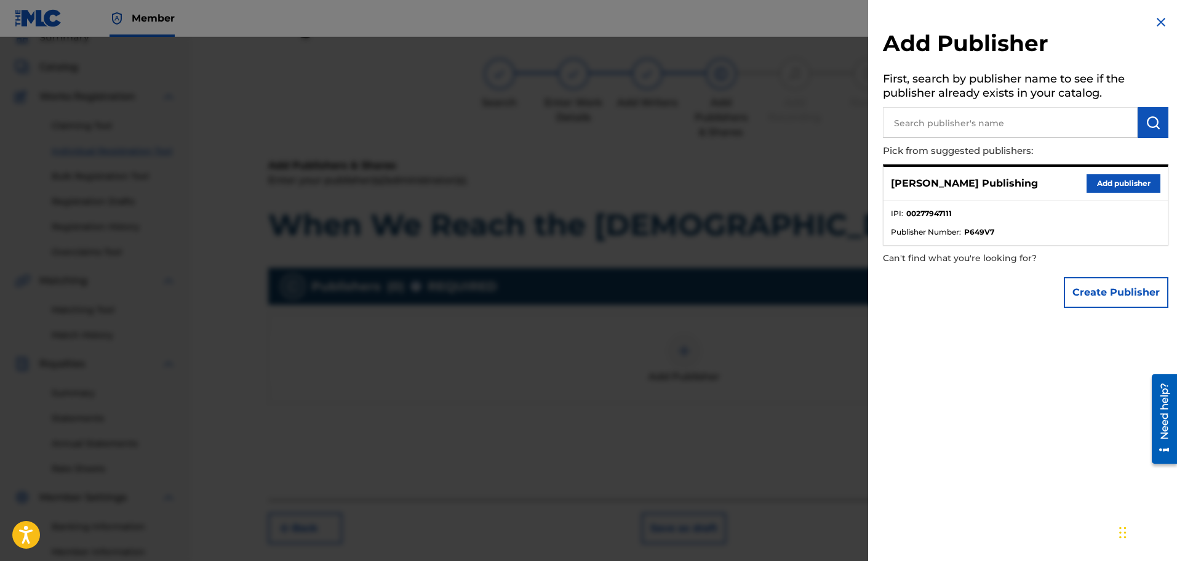
click at [1117, 183] on button "Add publisher" at bounding box center [1124, 183] width 74 height 18
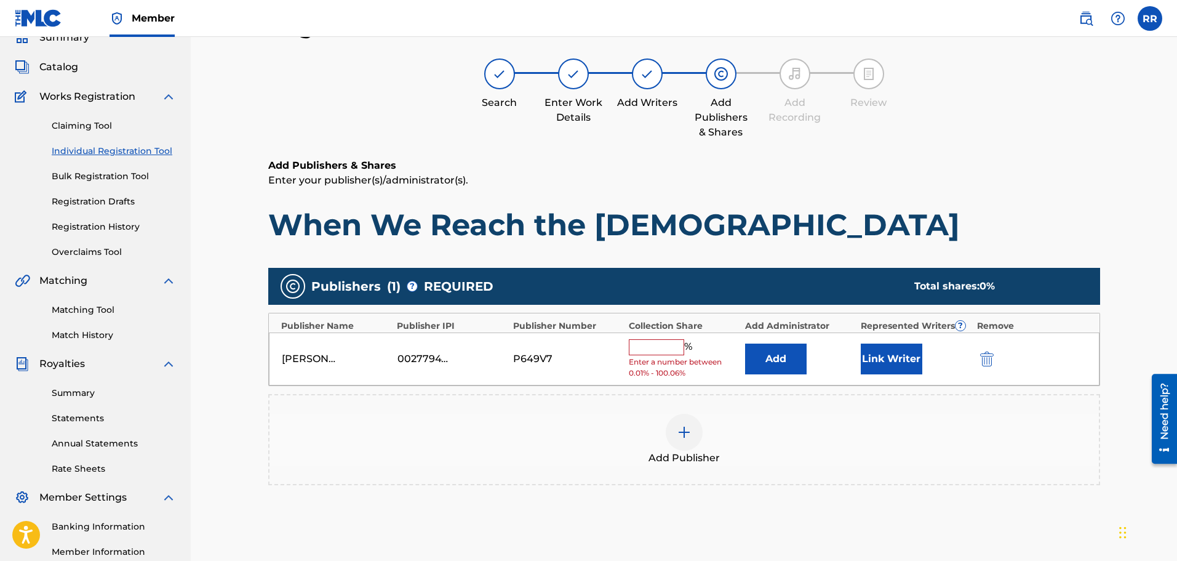
click at [651, 346] on input "text" at bounding box center [656, 347] width 55 height 16
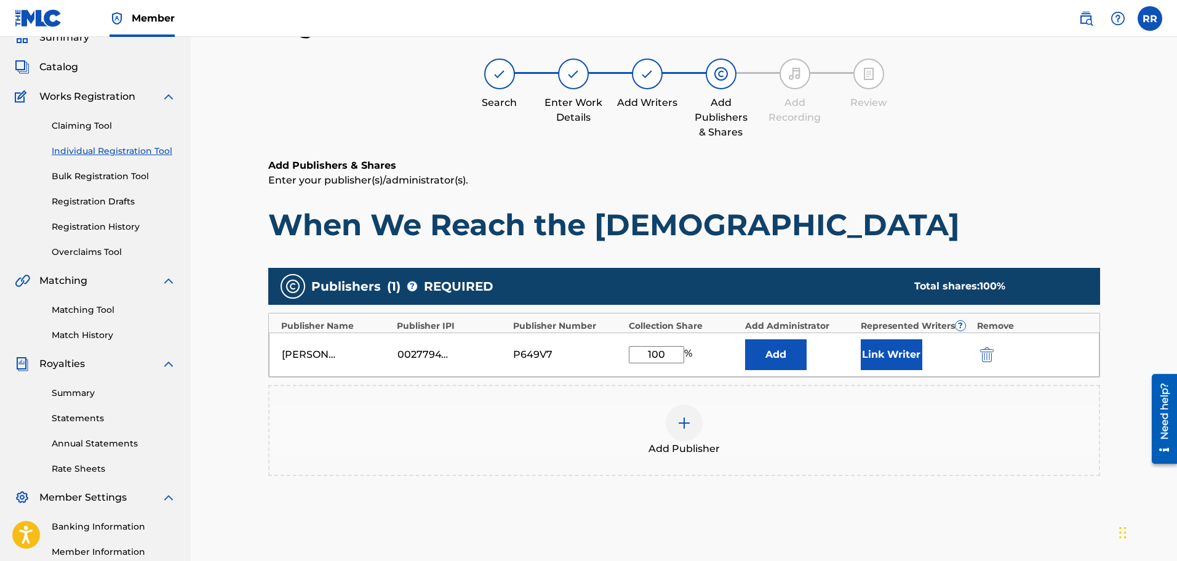
type input "100"
click at [883, 350] on button "Link Writer" at bounding box center [892, 354] width 62 height 31
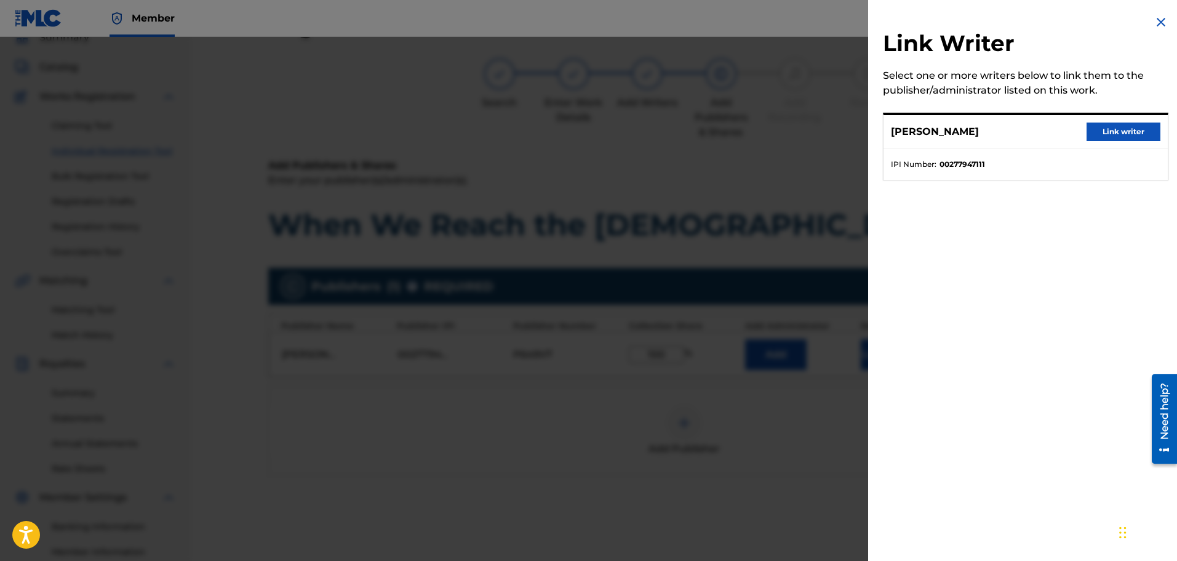
click at [1123, 130] on button "Link writer" at bounding box center [1124, 131] width 74 height 18
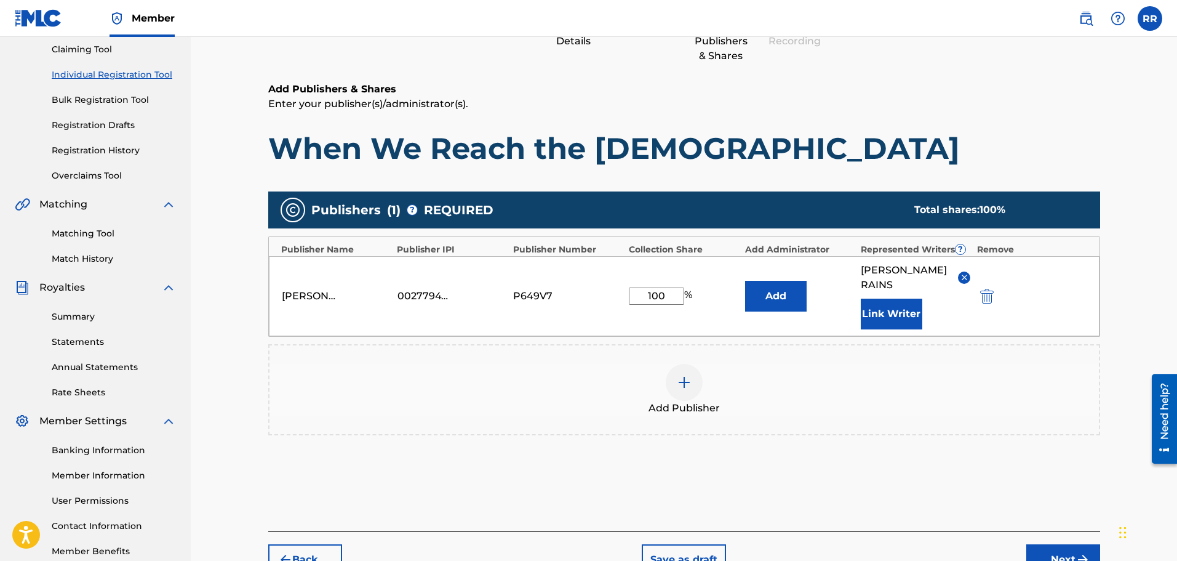
scroll to position [205, 0]
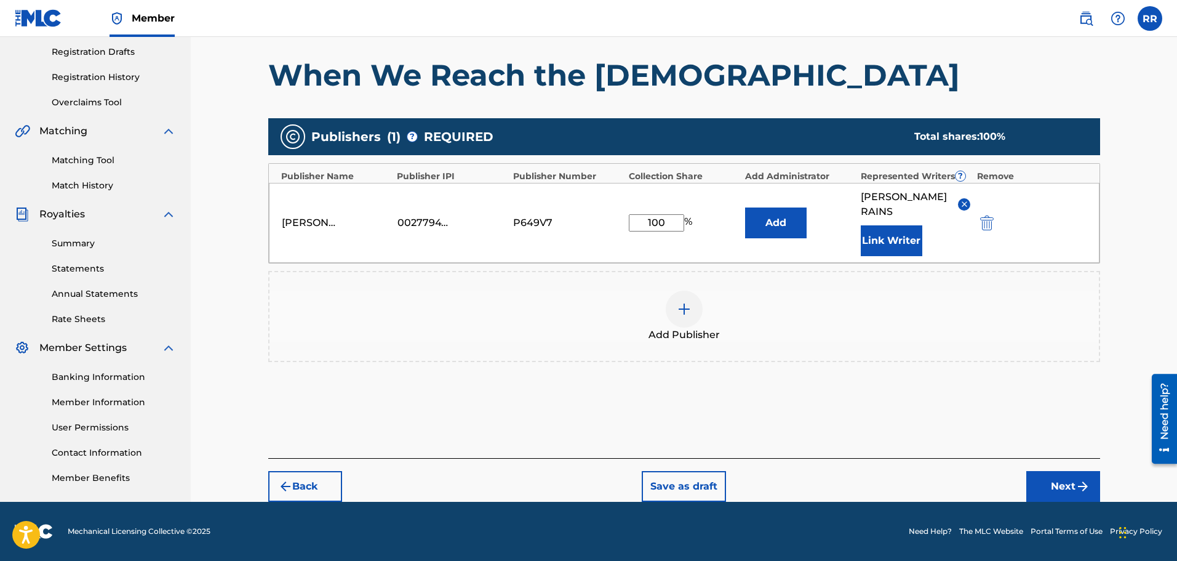
click at [1064, 483] on button "Next" at bounding box center [1064, 486] width 74 height 31
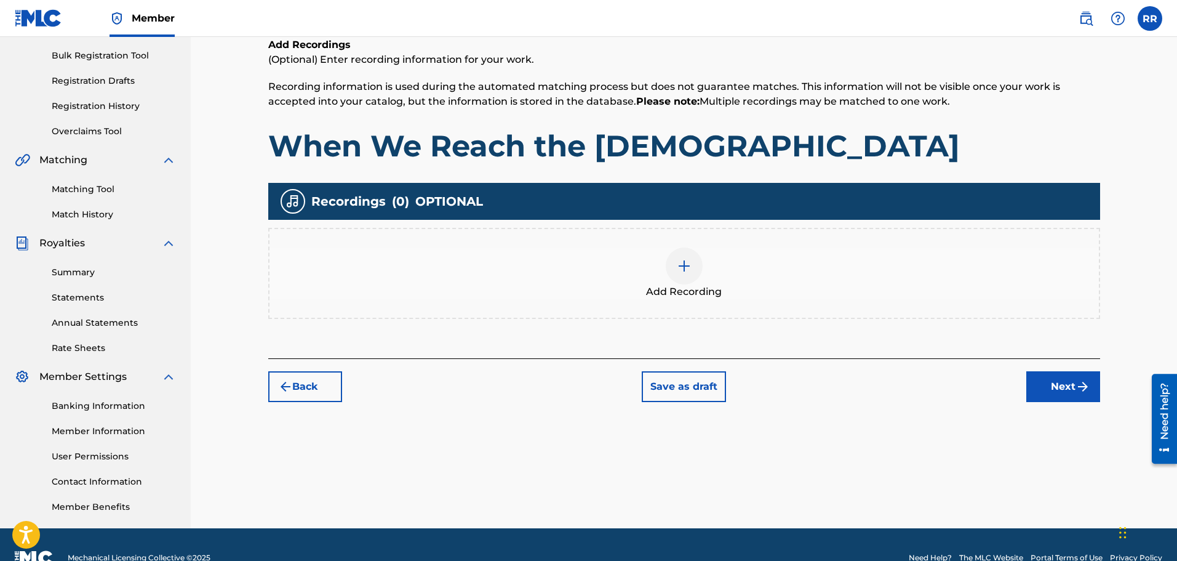
scroll to position [202, 0]
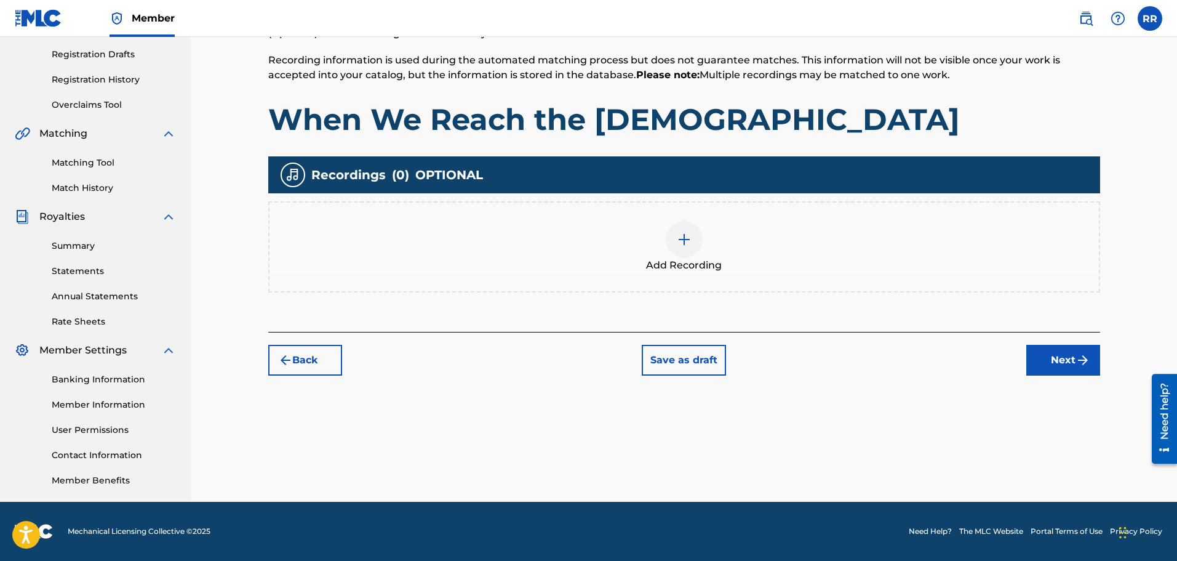
click at [1062, 358] on button "Next" at bounding box center [1064, 360] width 74 height 31
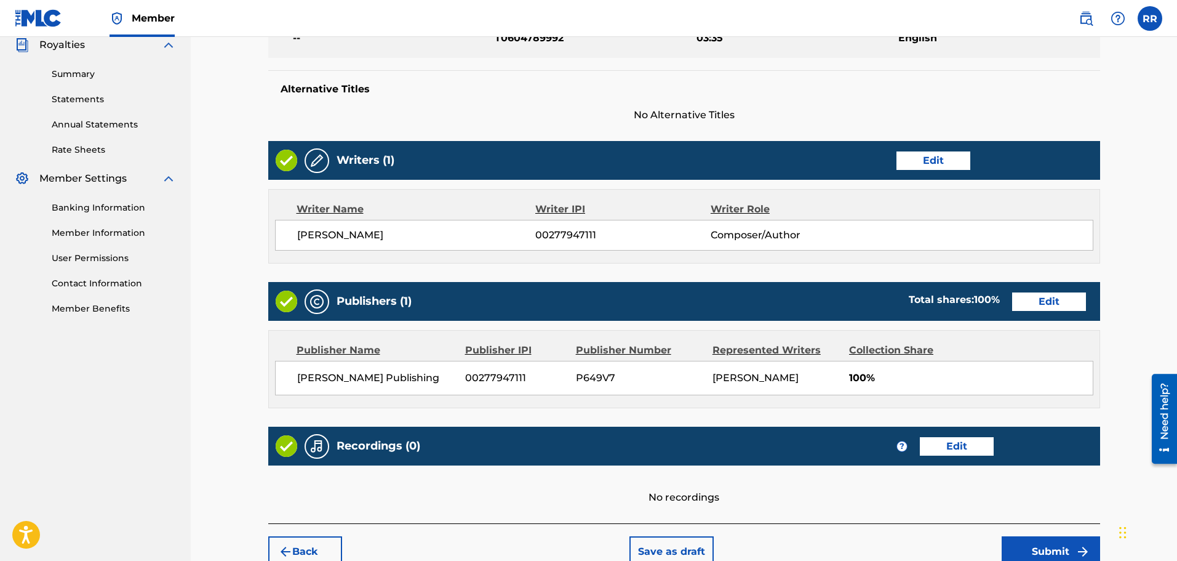
scroll to position [439, 0]
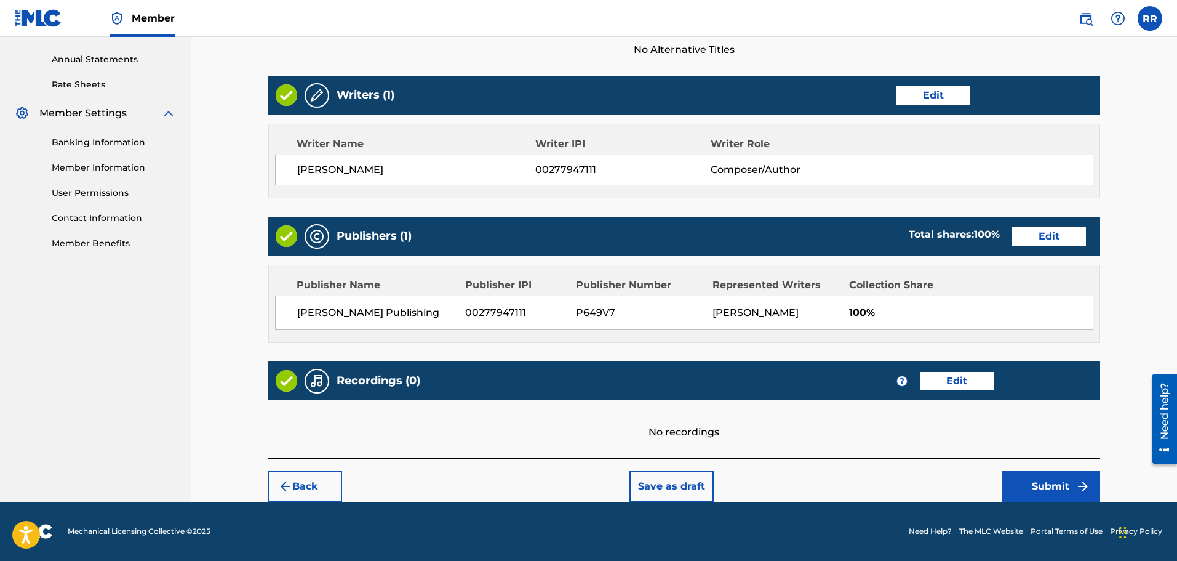
click at [1051, 486] on button "Submit" at bounding box center [1051, 486] width 98 height 31
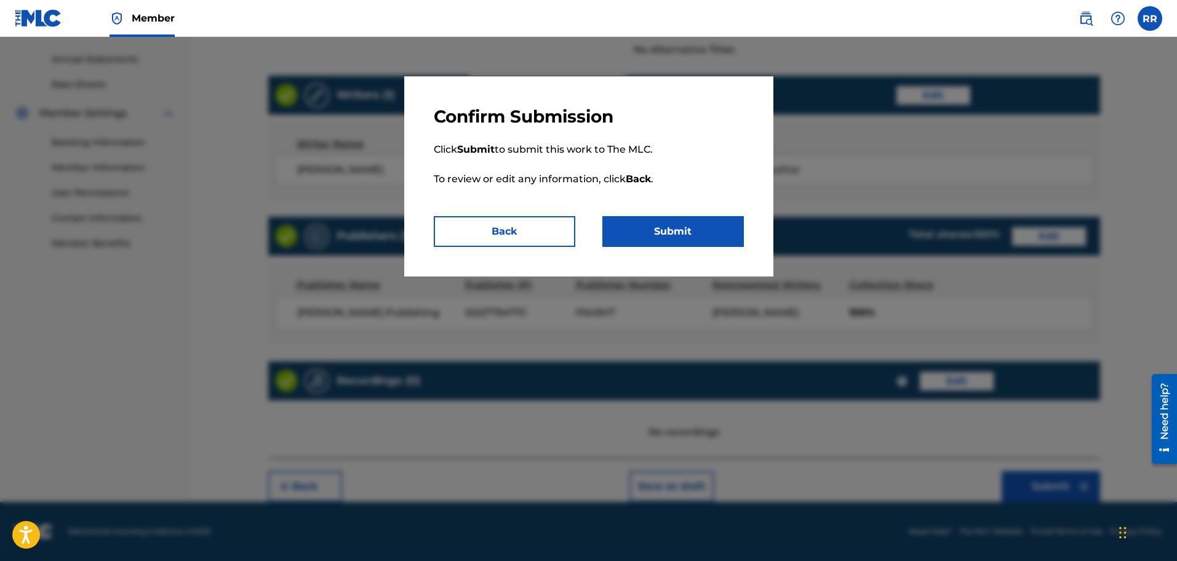
click at [680, 228] on button "Submit" at bounding box center [674, 231] width 142 height 31
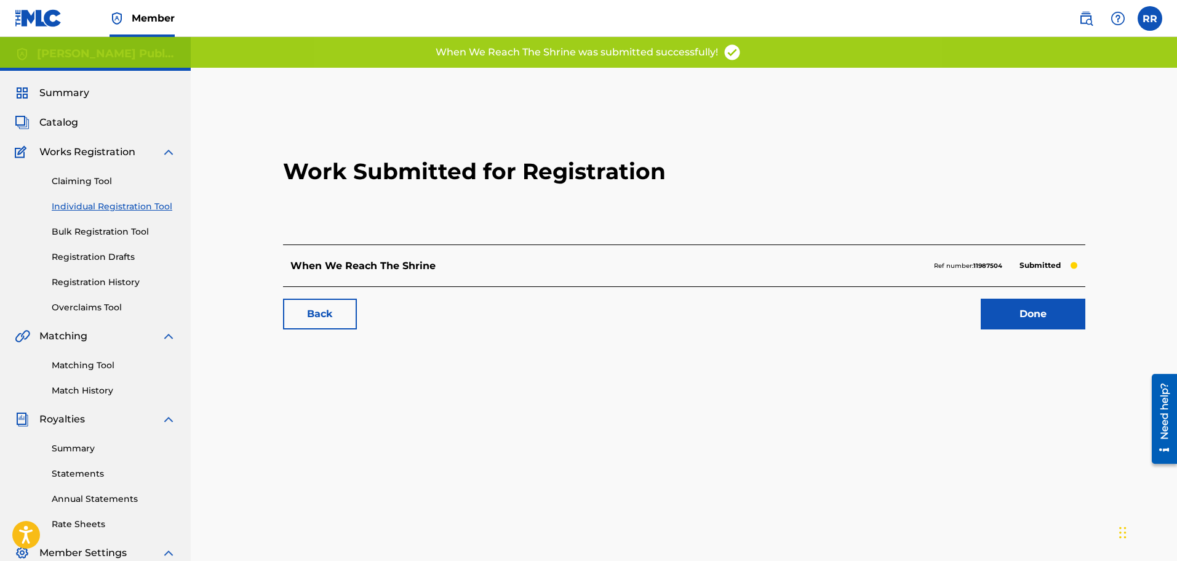
click at [1033, 311] on link "Done" at bounding box center [1033, 314] width 105 height 31
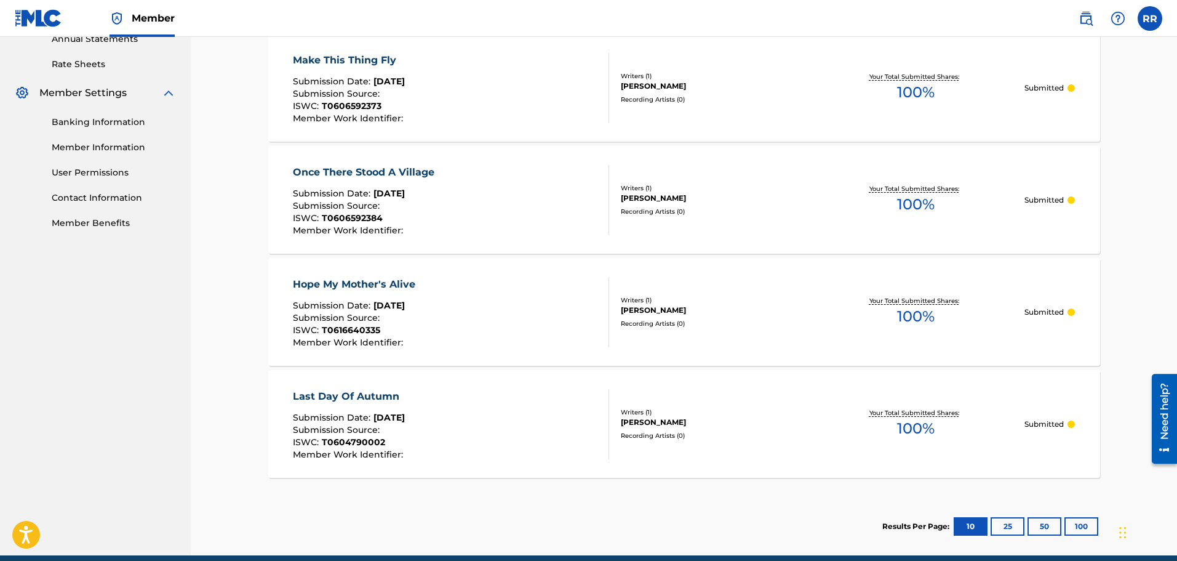
scroll to position [492, 0]
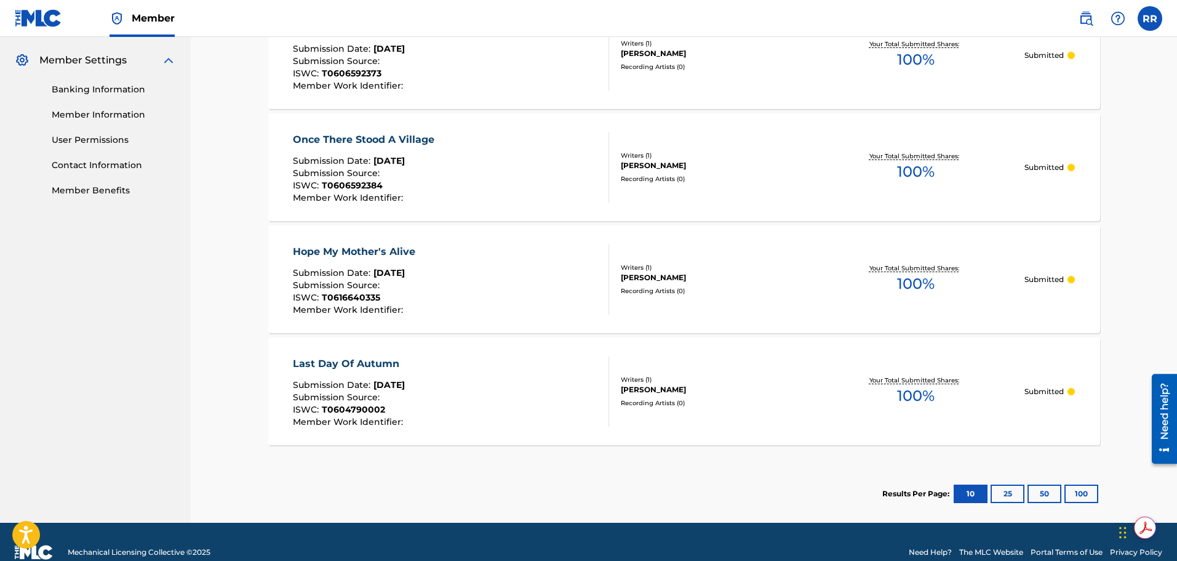
click at [1009, 492] on button "25" at bounding box center [1008, 493] width 34 height 18
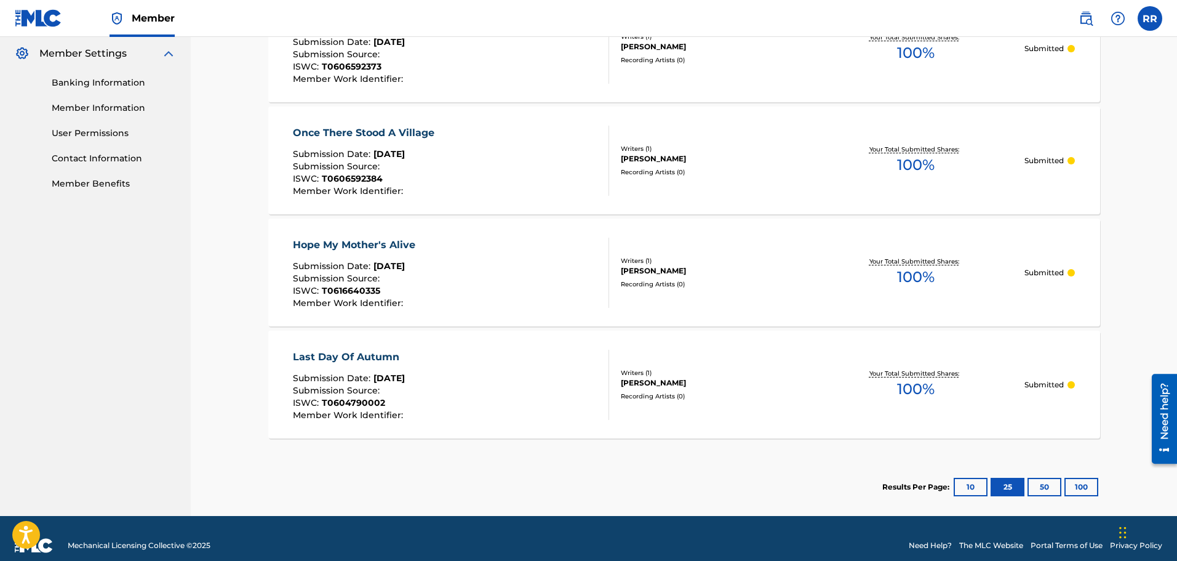
scroll to position [513, 0]
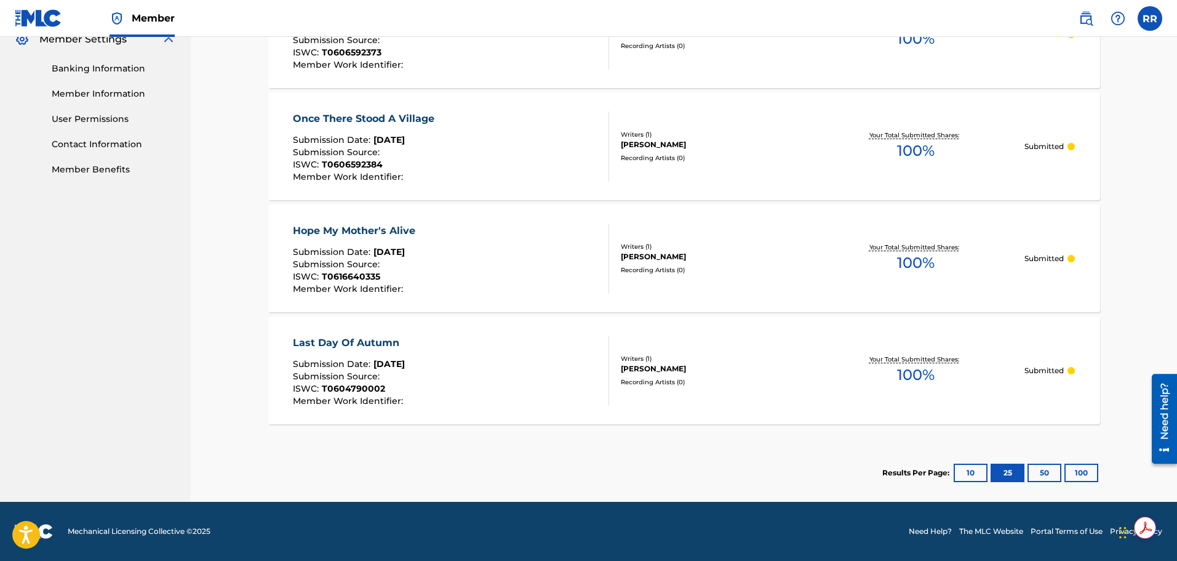
click at [971, 470] on button "10" at bounding box center [971, 472] width 34 height 18
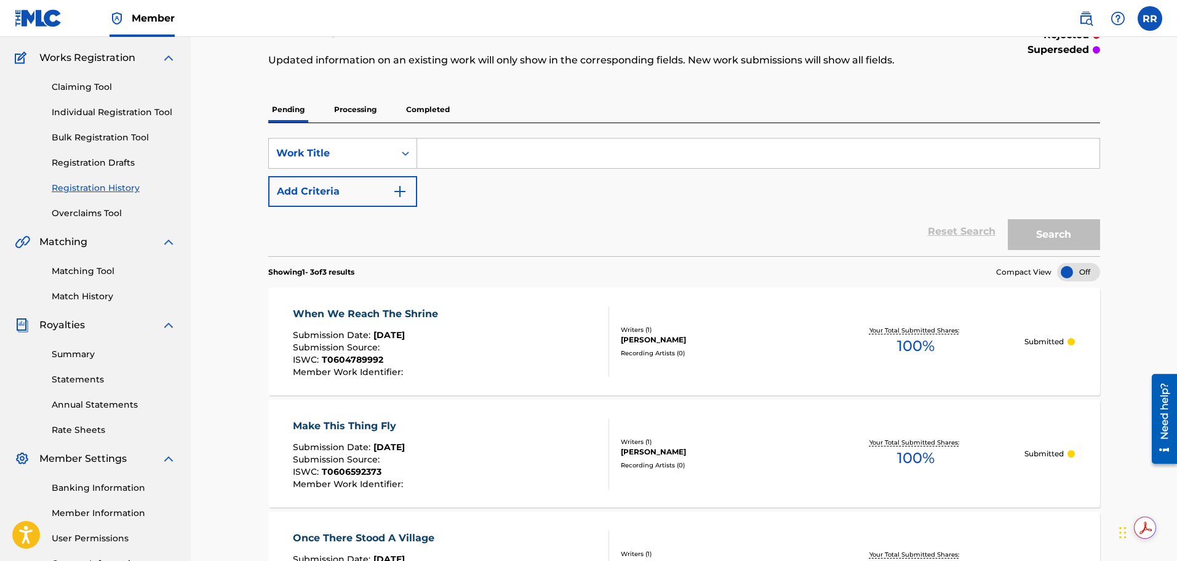
scroll to position [0, 0]
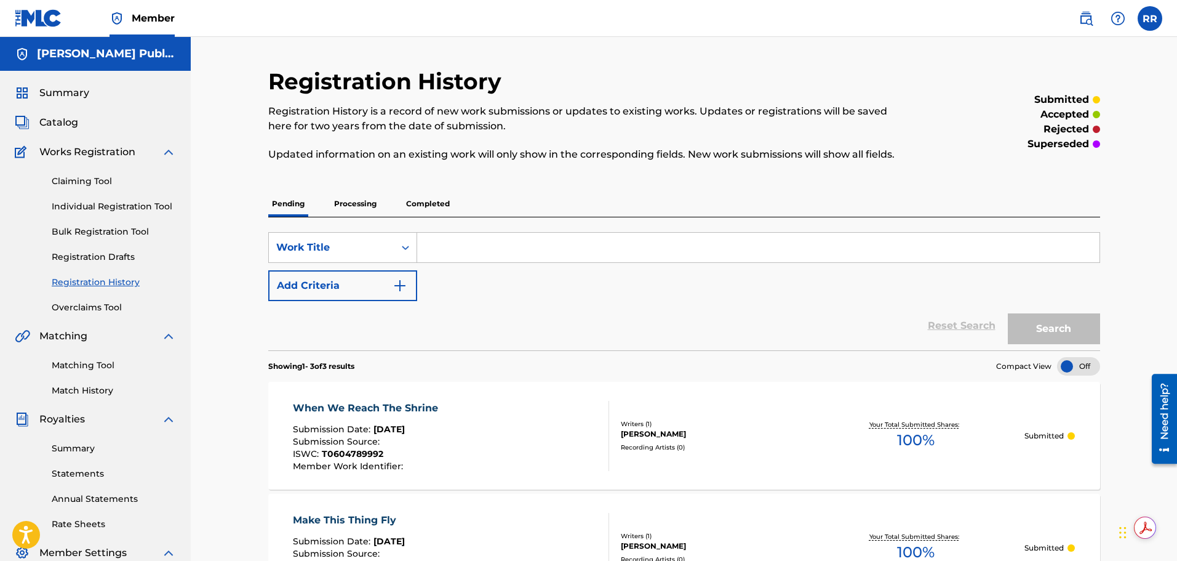
click at [94, 207] on link "Individual Registration Tool" at bounding box center [114, 206] width 124 height 13
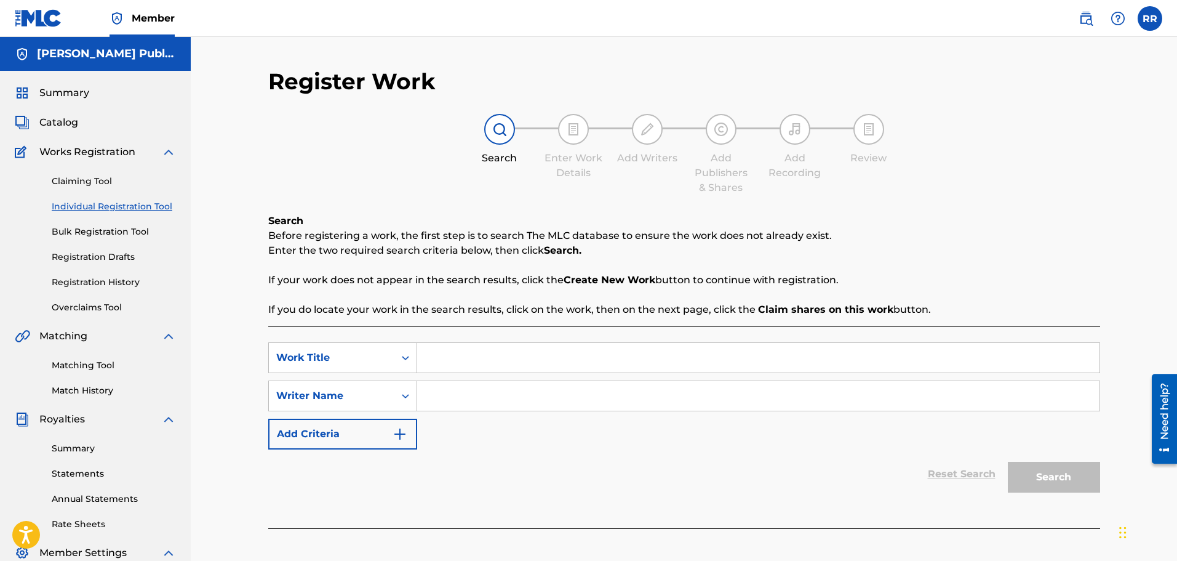
click at [460, 361] on input "Search Form" at bounding box center [758, 358] width 683 height 30
type input "To Do It Again"
click at [455, 390] on input "Search Form" at bounding box center [758, 396] width 683 height 30
type input "[PERSON_NAME]"
click at [1063, 475] on button "Search" at bounding box center [1054, 477] width 92 height 31
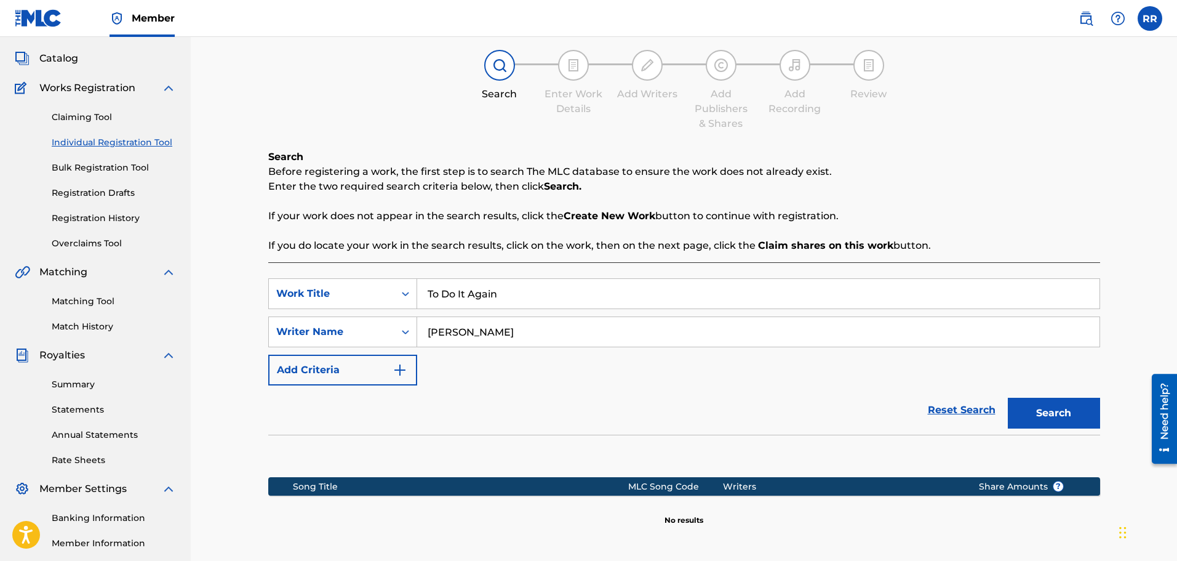
scroll to position [185, 0]
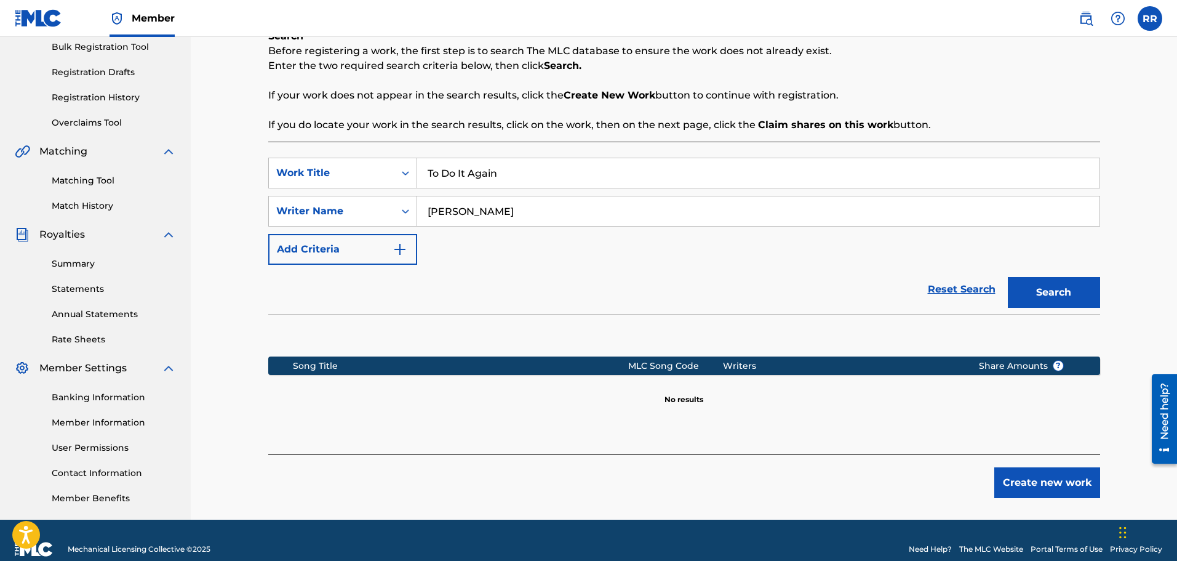
click at [1050, 479] on button "Create new work" at bounding box center [1048, 482] width 106 height 31
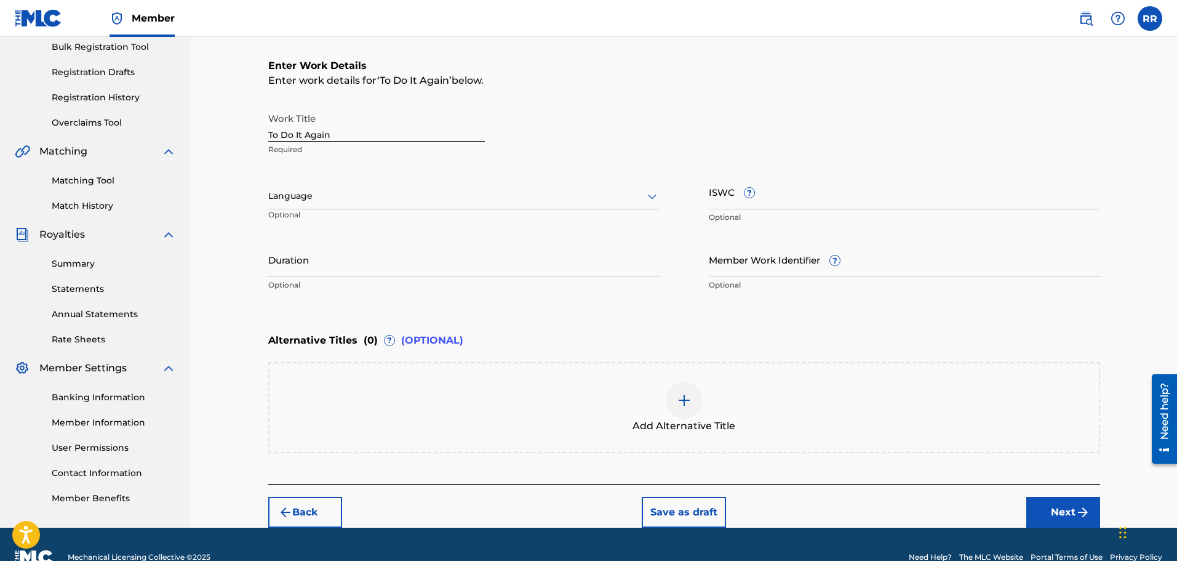
click at [654, 196] on icon at bounding box center [652, 196] width 9 height 5
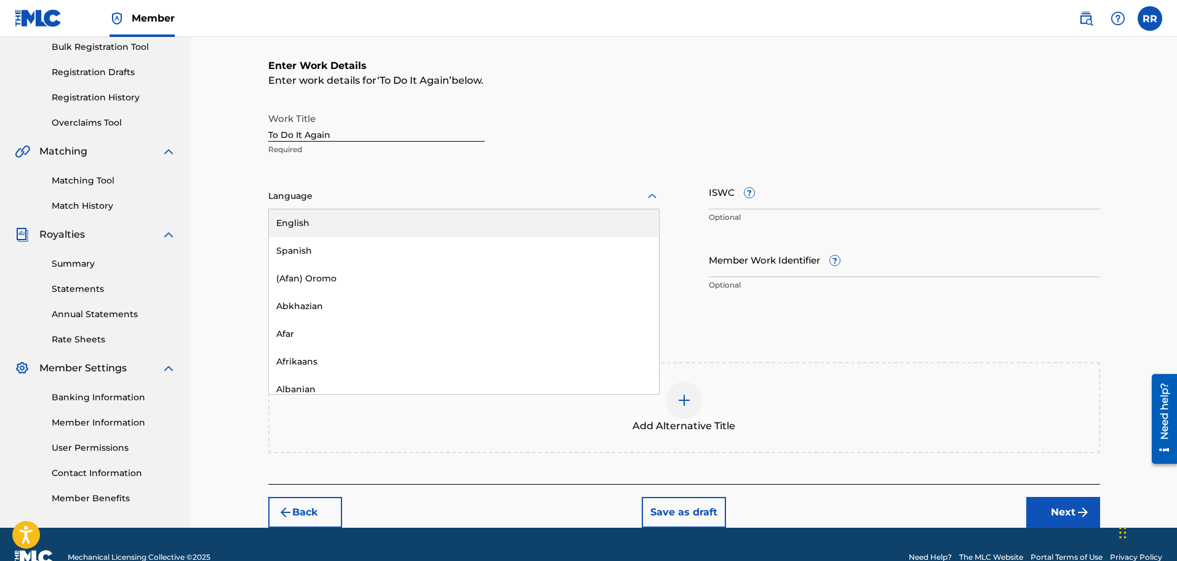
click at [359, 223] on div "English" at bounding box center [464, 223] width 390 height 28
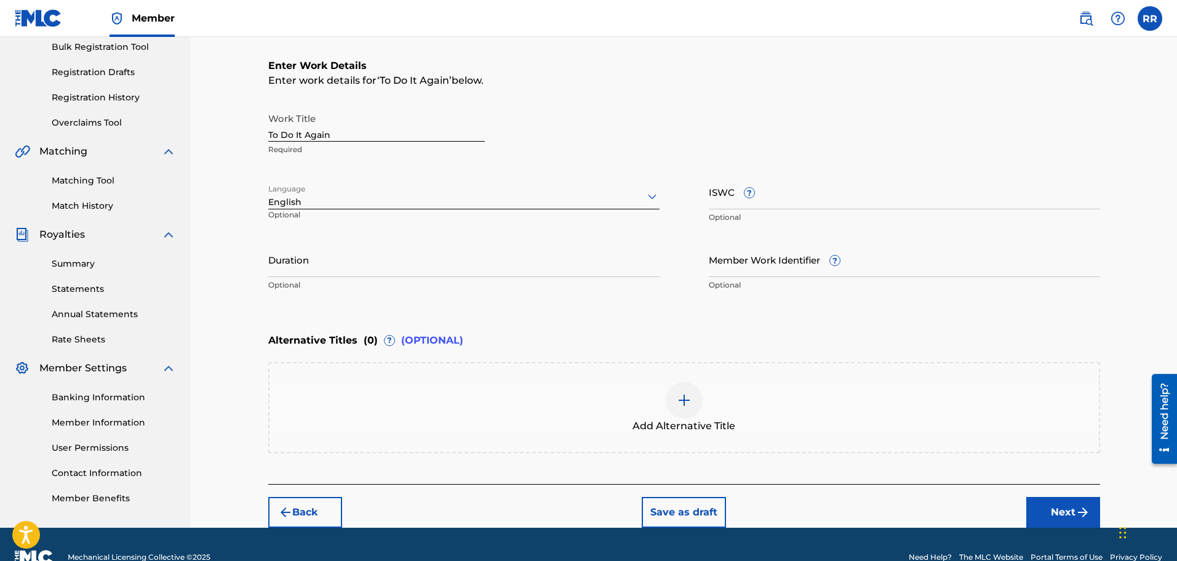
click at [348, 266] on input "Duration" at bounding box center [463, 259] width 391 height 35
type input "02:48"
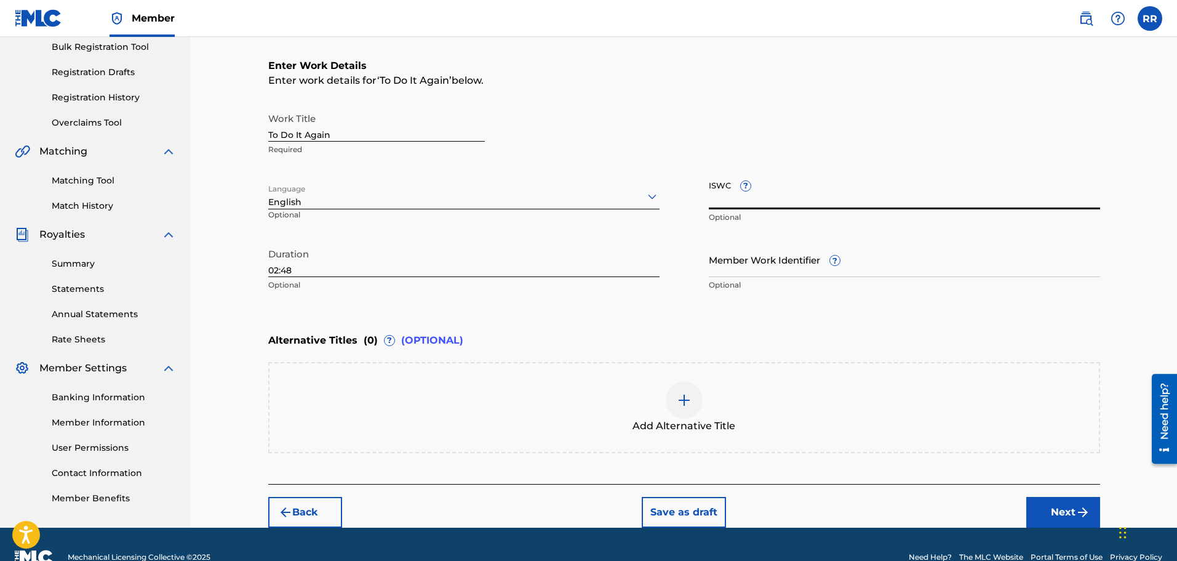
click at [737, 196] on input "ISWC ?" at bounding box center [904, 191] width 391 height 35
paste input "T-061214887-4"
type input "T-061214887-4"
click at [1062, 510] on button "Next" at bounding box center [1064, 512] width 74 height 31
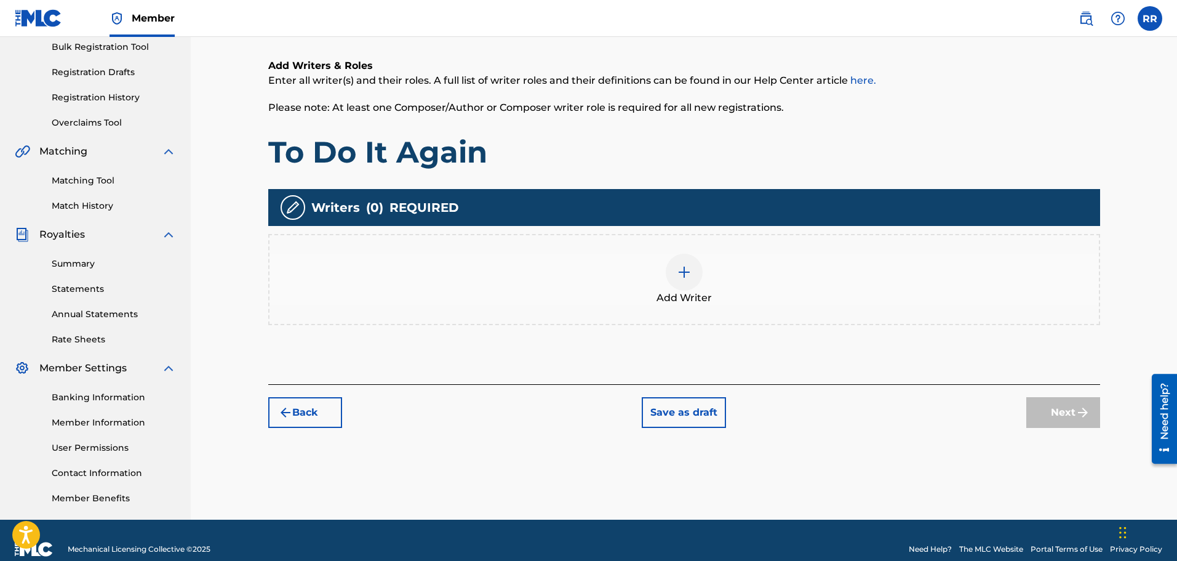
scroll to position [55, 0]
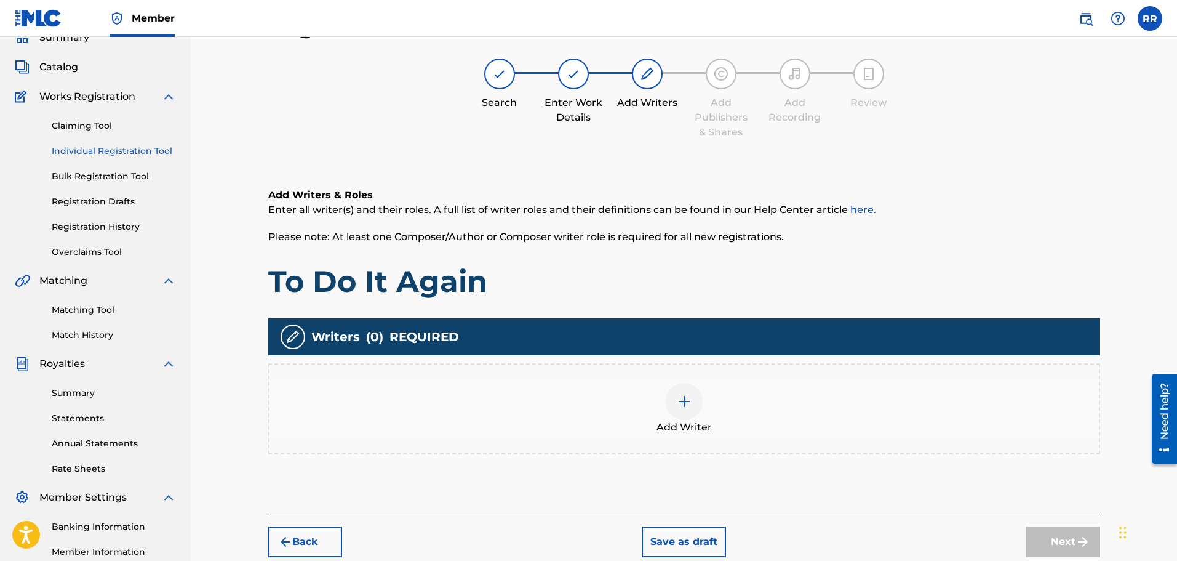
click at [683, 401] on img at bounding box center [684, 401] width 15 height 15
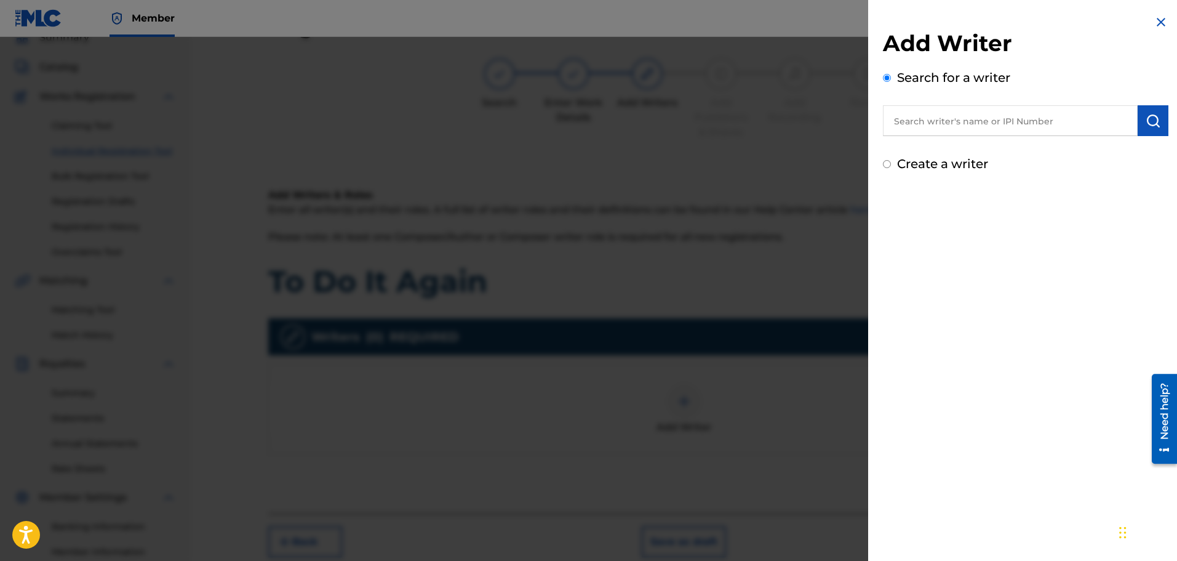
click at [916, 121] on input "text" at bounding box center [1010, 120] width 255 height 31
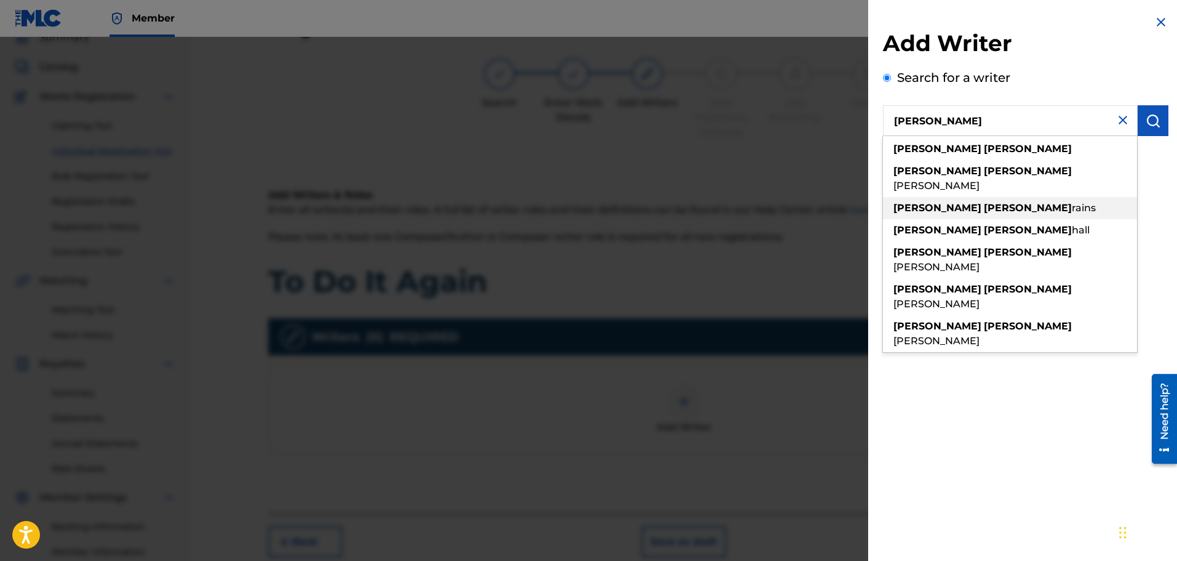
click at [1072, 202] on span "rains" at bounding box center [1084, 208] width 24 height 12
type input "[PERSON_NAME]"
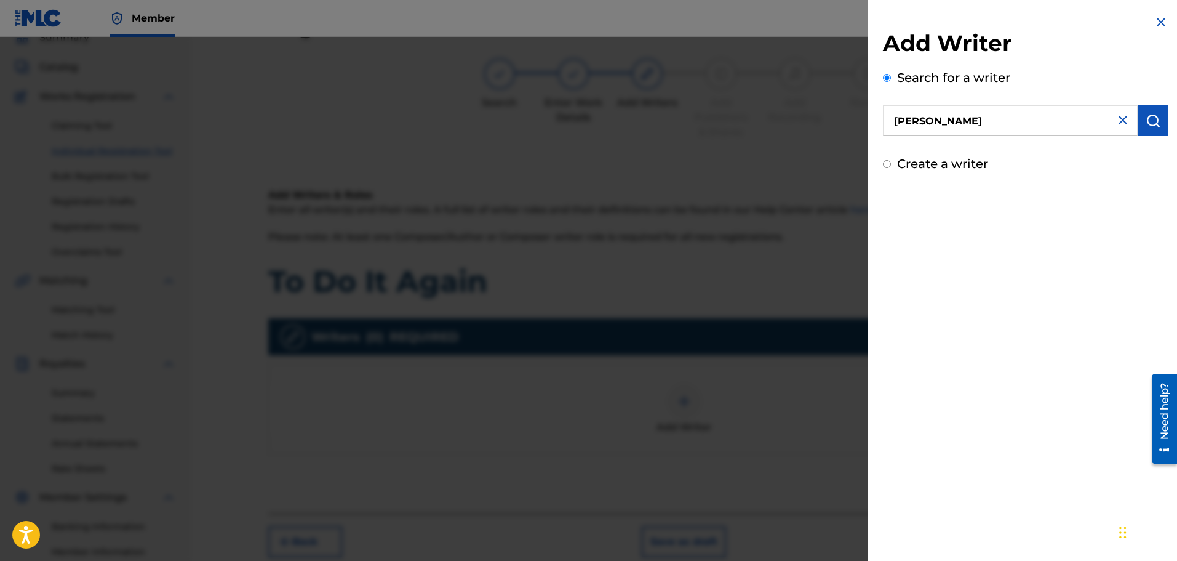
click at [1146, 119] on img "submit" at bounding box center [1153, 120] width 15 height 15
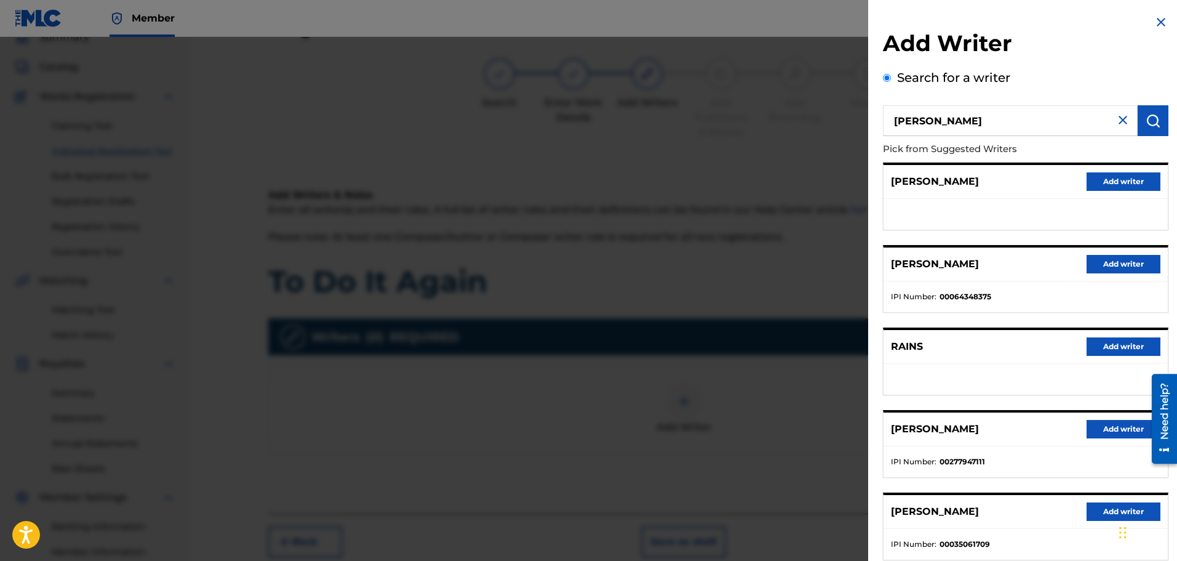
click at [1113, 428] on button "Add writer" at bounding box center [1124, 429] width 74 height 18
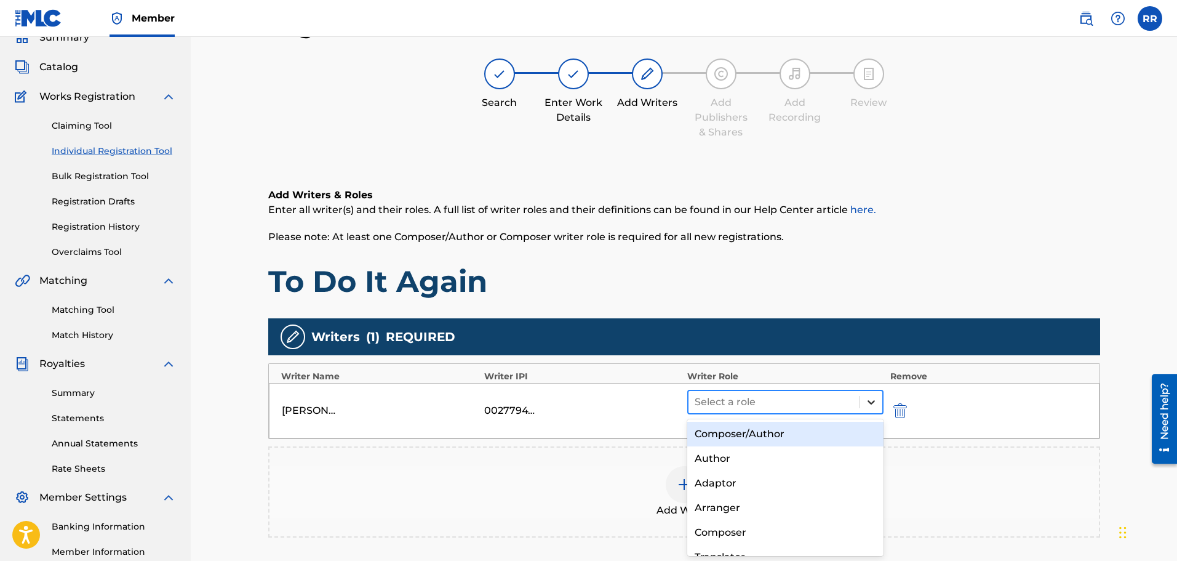
click at [870, 401] on icon at bounding box center [871, 402] width 7 height 4
click at [792, 432] on div "Composer/Author" at bounding box center [786, 434] width 197 height 25
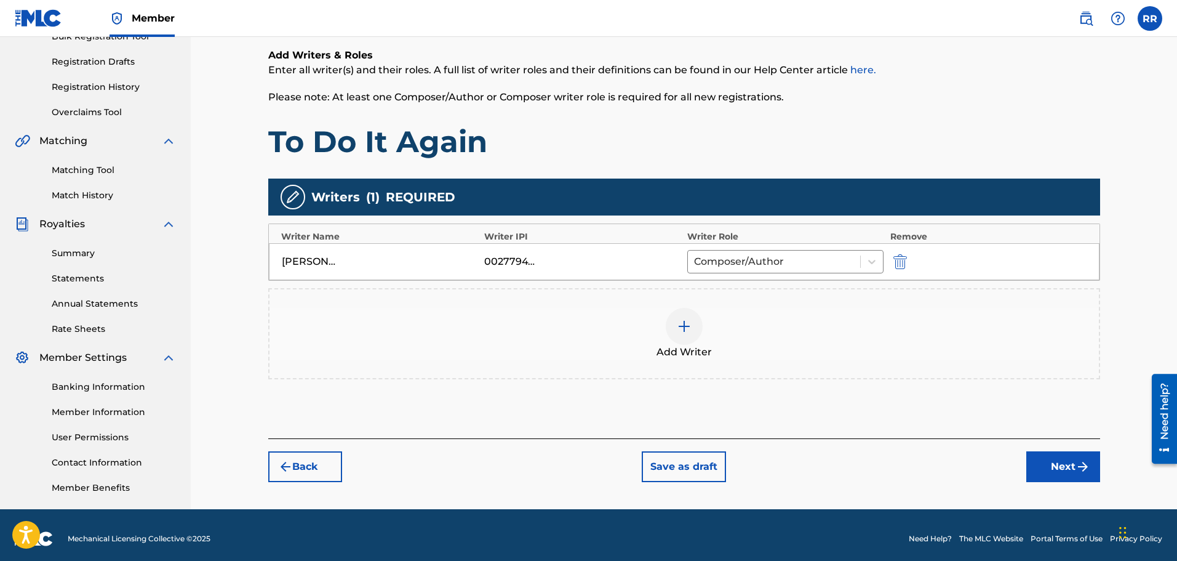
scroll to position [202, 0]
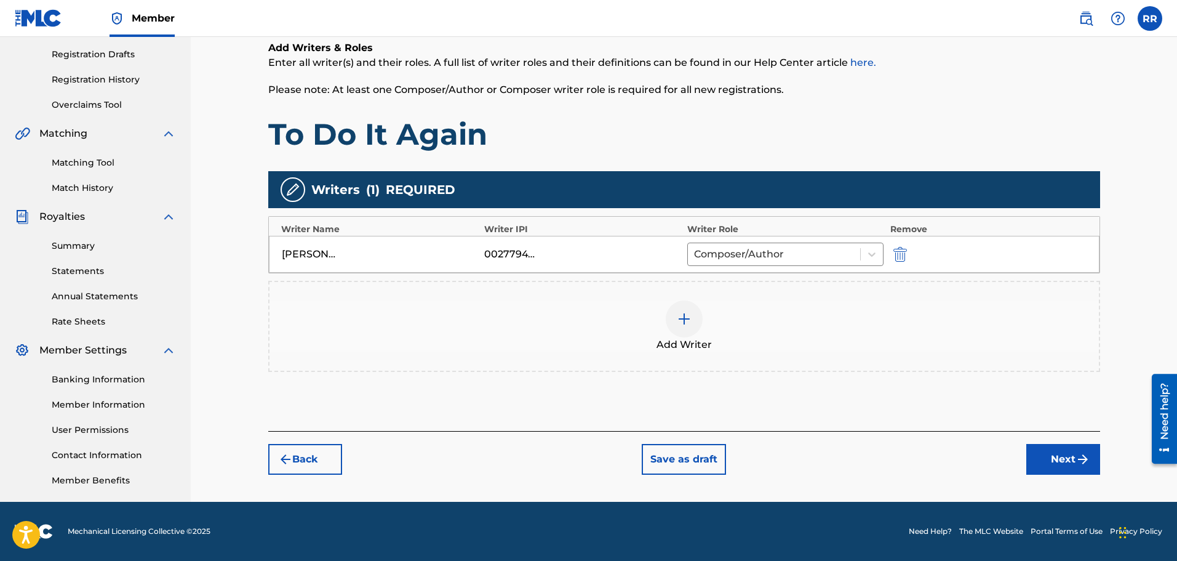
click at [1060, 457] on button "Next" at bounding box center [1064, 459] width 74 height 31
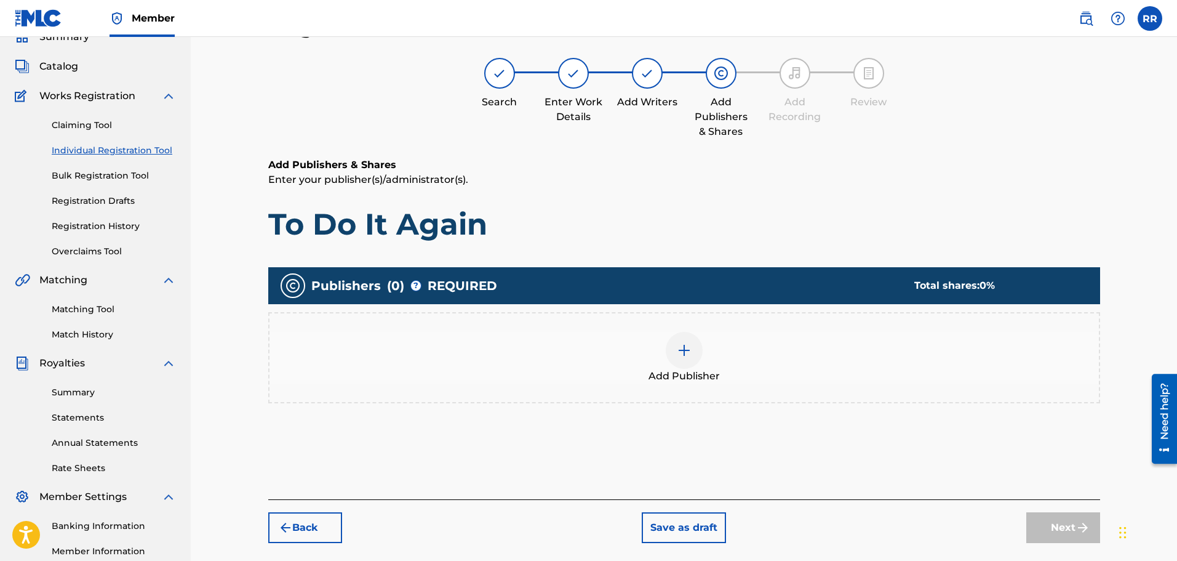
scroll to position [55, 0]
click at [681, 350] on img at bounding box center [684, 350] width 15 height 15
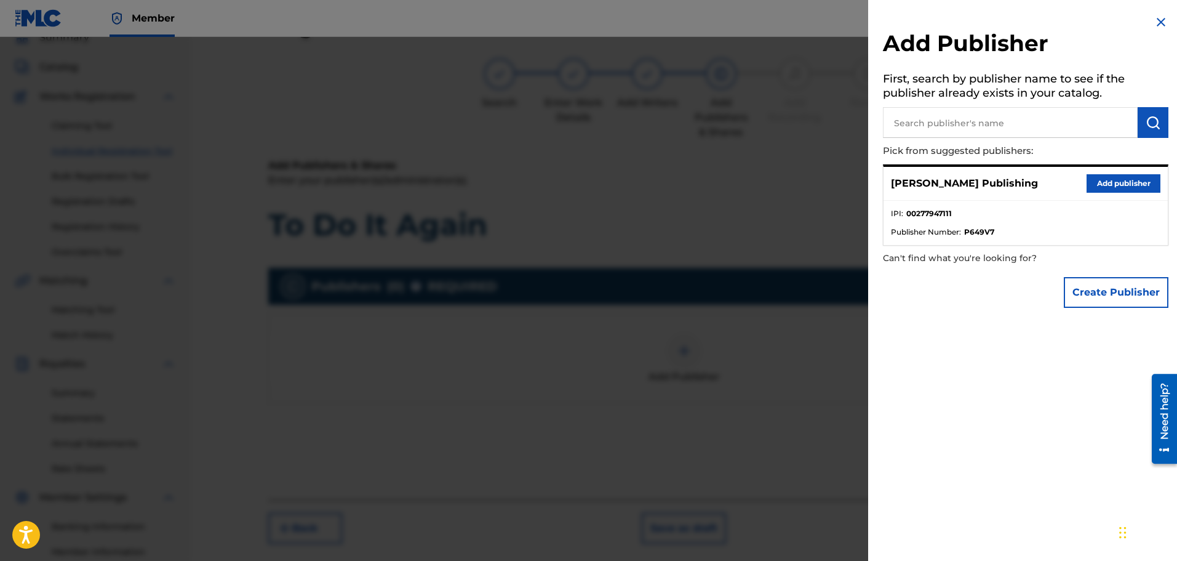
click at [1125, 180] on button "Add publisher" at bounding box center [1124, 183] width 74 height 18
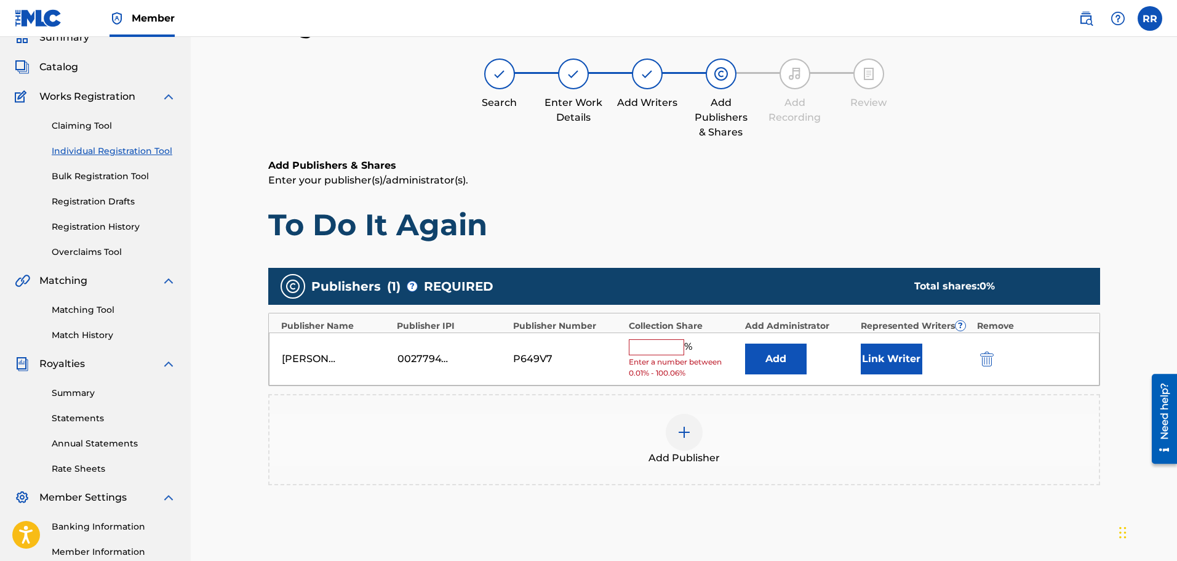
click at [652, 347] on input "text" at bounding box center [656, 347] width 55 height 16
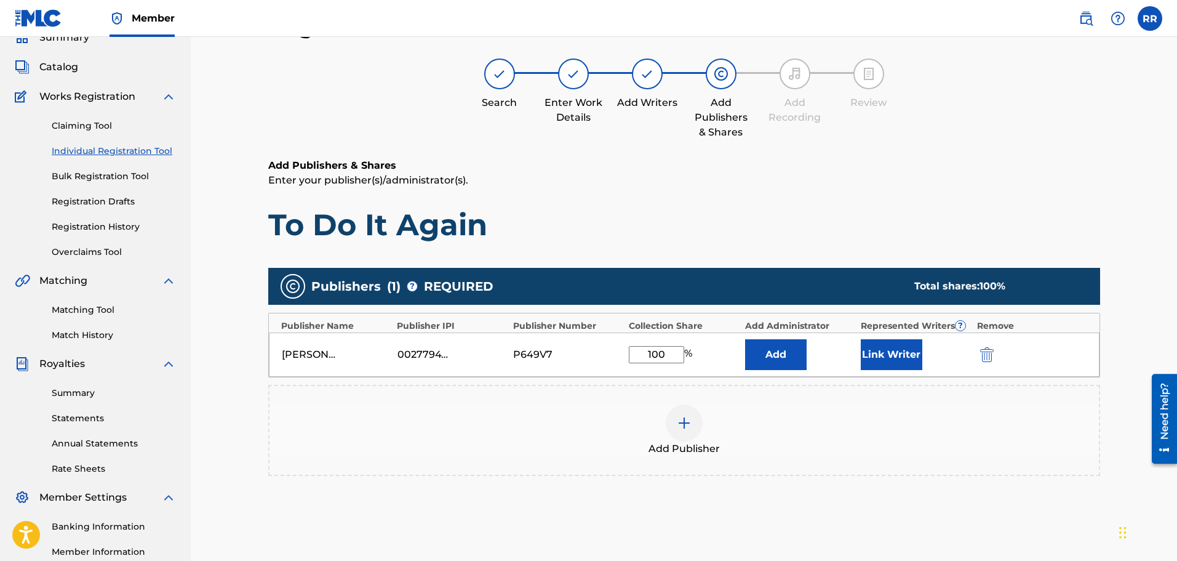
type input "100"
click at [885, 352] on button "Link Writer" at bounding box center [892, 354] width 62 height 31
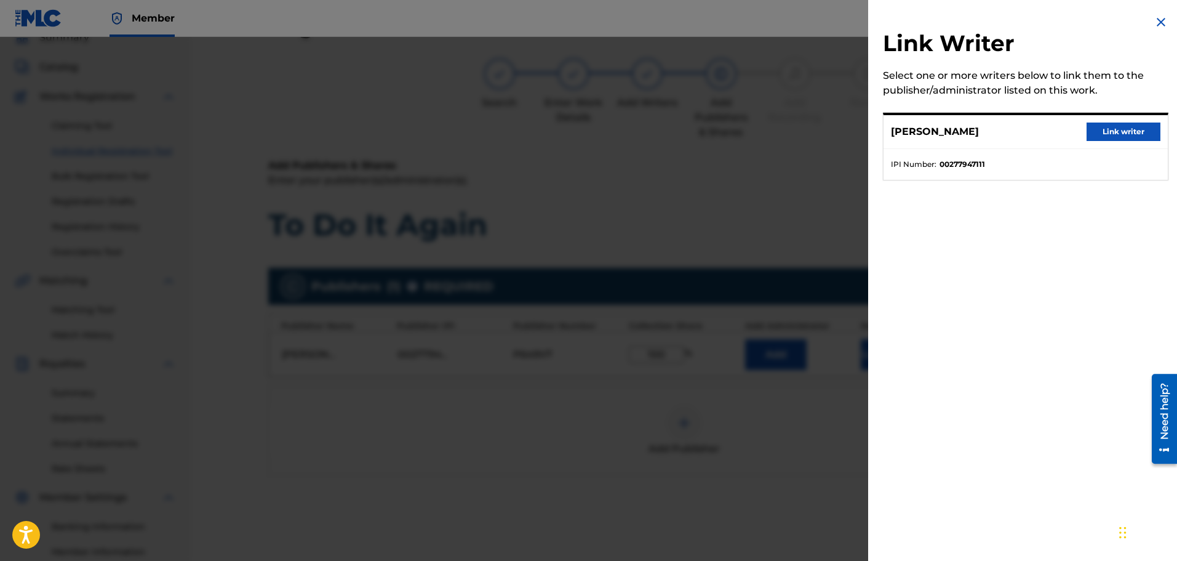
click at [1109, 129] on button "Link writer" at bounding box center [1124, 131] width 74 height 18
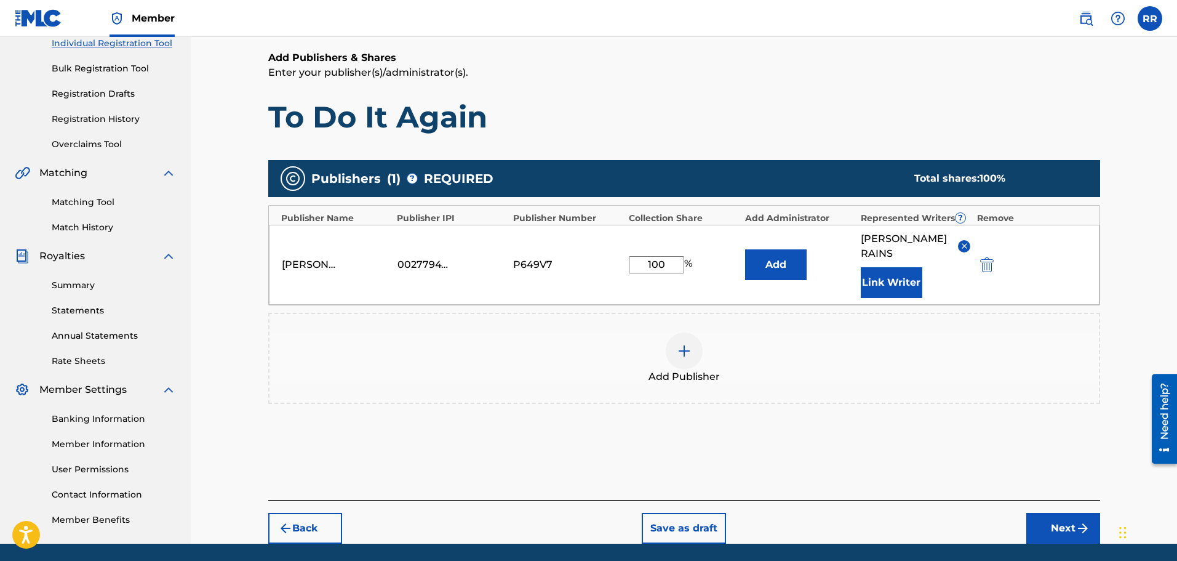
scroll to position [178, 0]
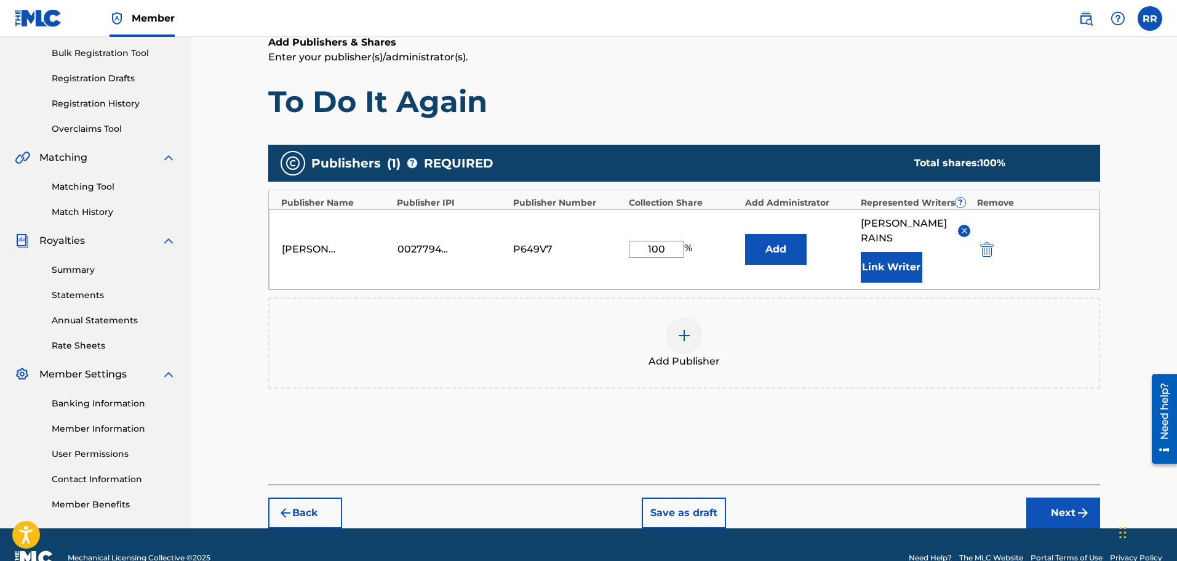
click at [1061, 511] on button "Next" at bounding box center [1064, 512] width 74 height 31
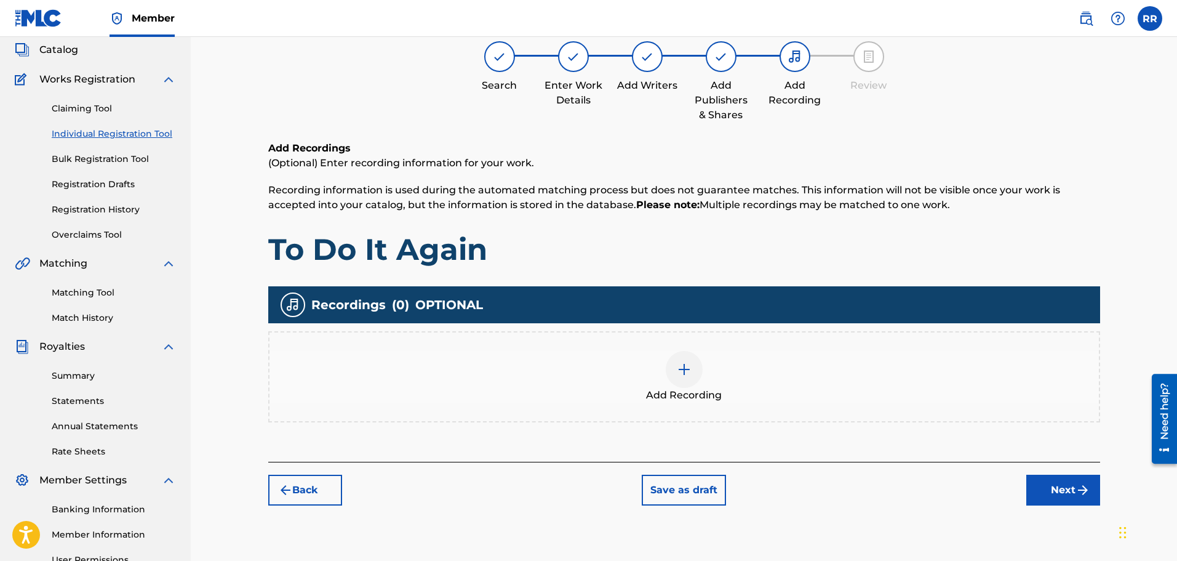
scroll to position [55, 0]
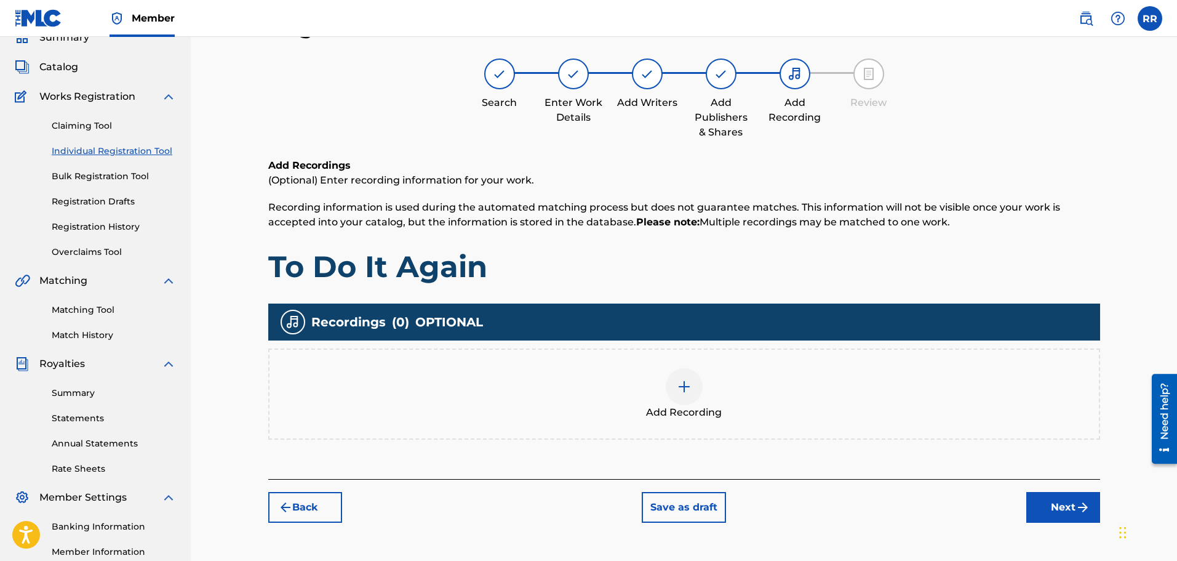
click at [1061, 503] on button "Next" at bounding box center [1064, 507] width 74 height 31
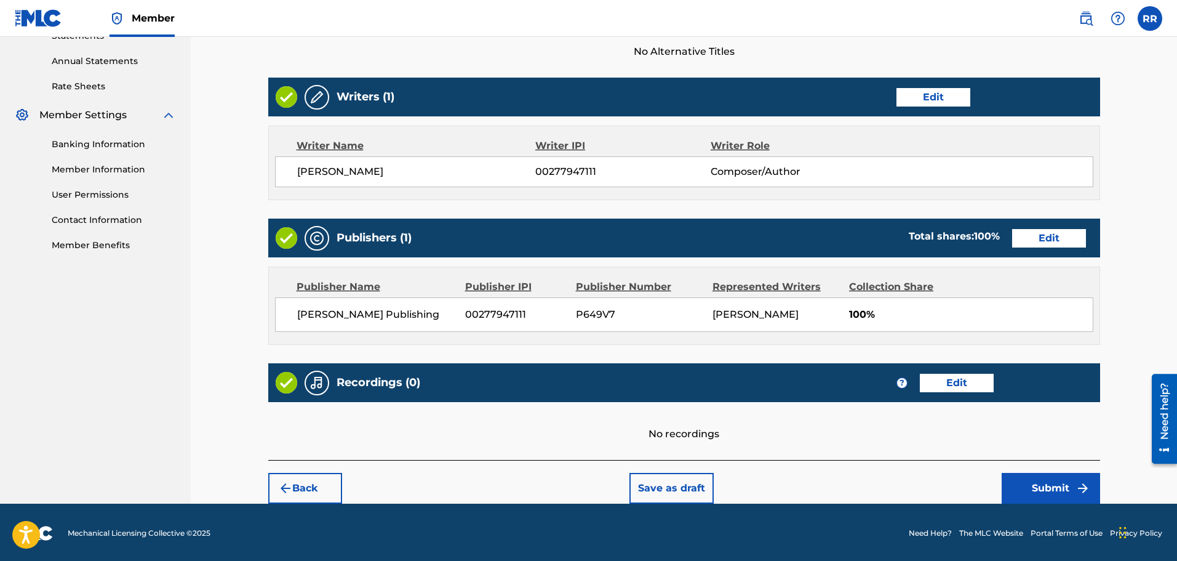
scroll to position [439, 0]
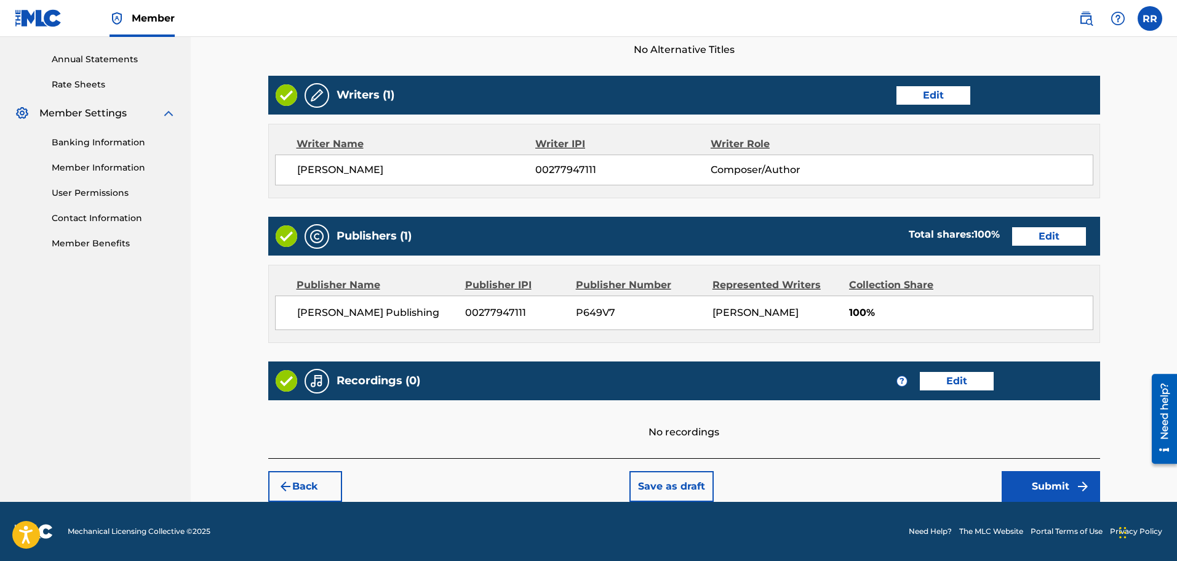
click at [295, 481] on button "Back" at bounding box center [305, 486] width 74 height 31
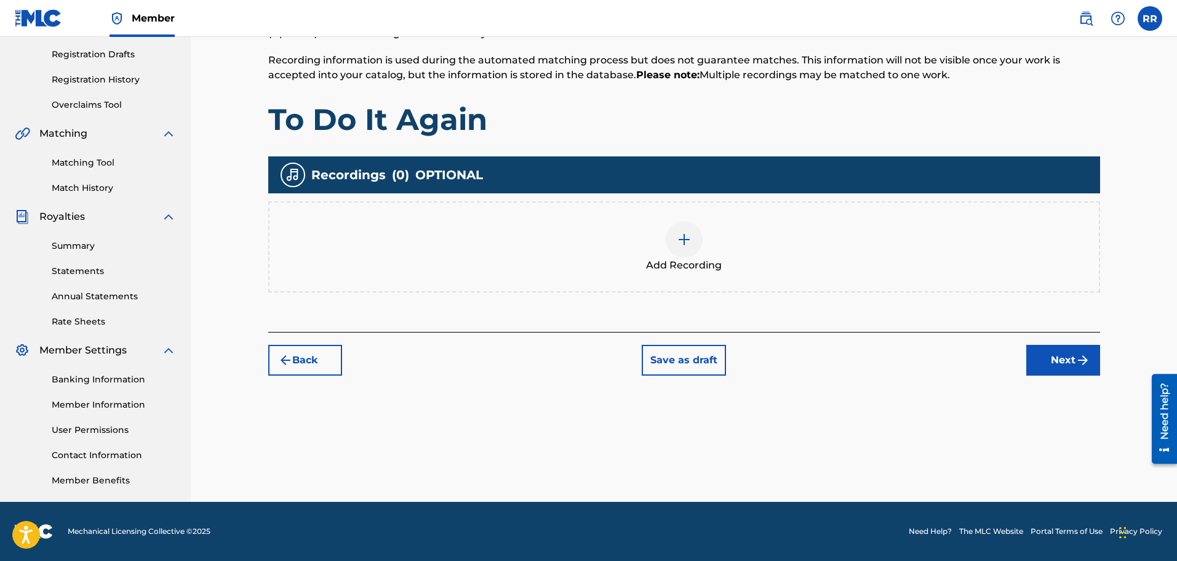
click at [295, 481] on div "Register Work Search Enter Work Details Add Writers Add Publishers & Shares Add…" at bounding box center [685, 183] width 862 height 636
click at [311, 353] on button "Back" at bounding box center [305, 360] width 74 height 31
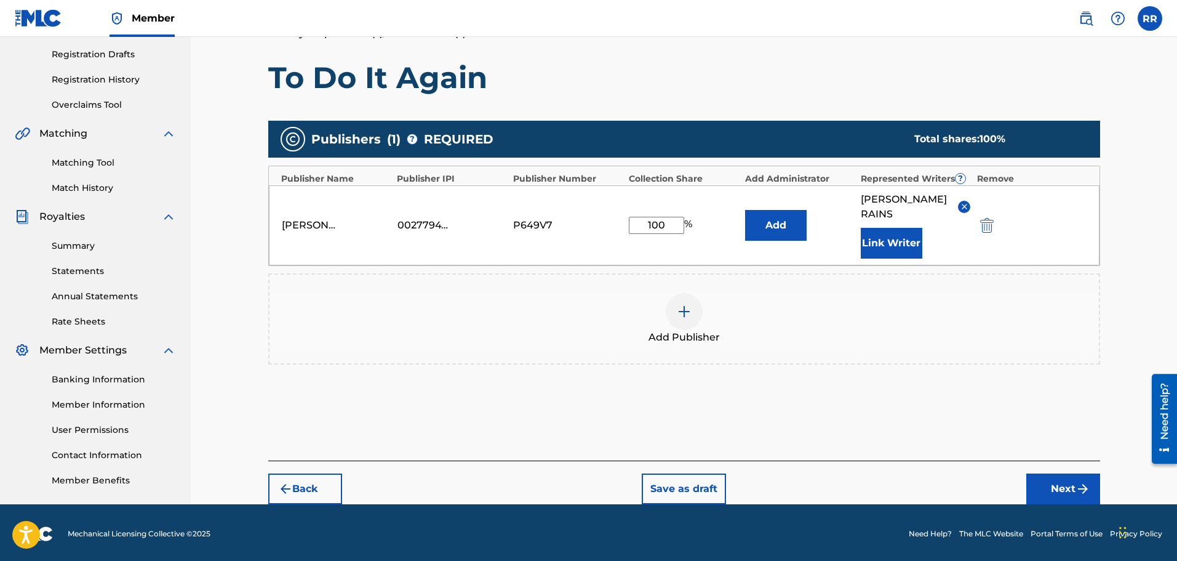
click at [296, 481] on button "Back" at bounding box center [305, 488] width 74 height 31
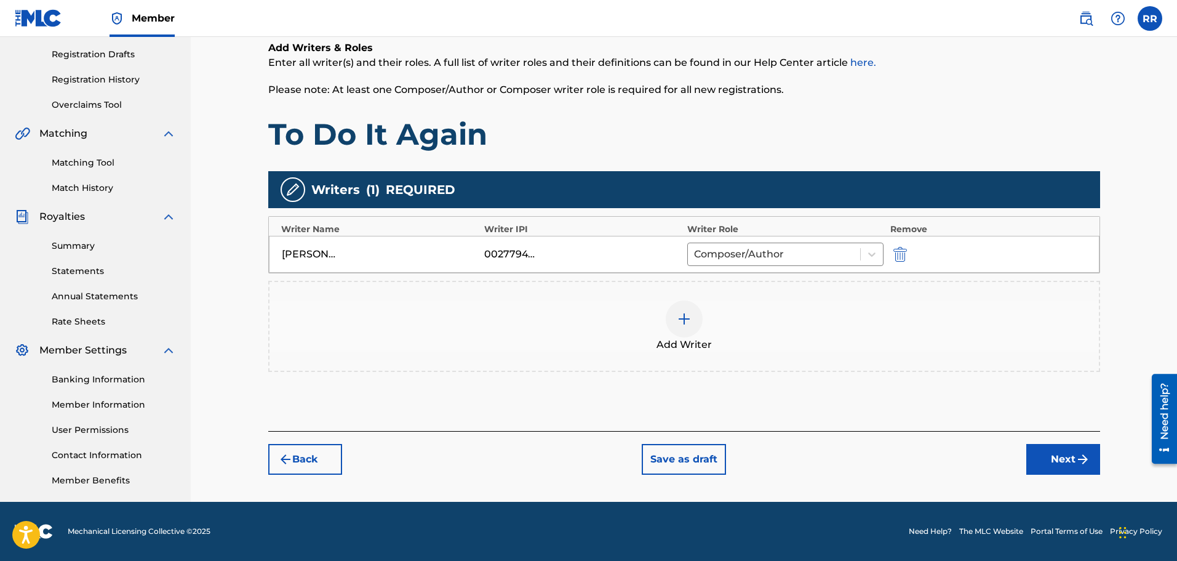
click at [307, 455] on button "Back" at bounding box center [305, 459] width 74 height 31
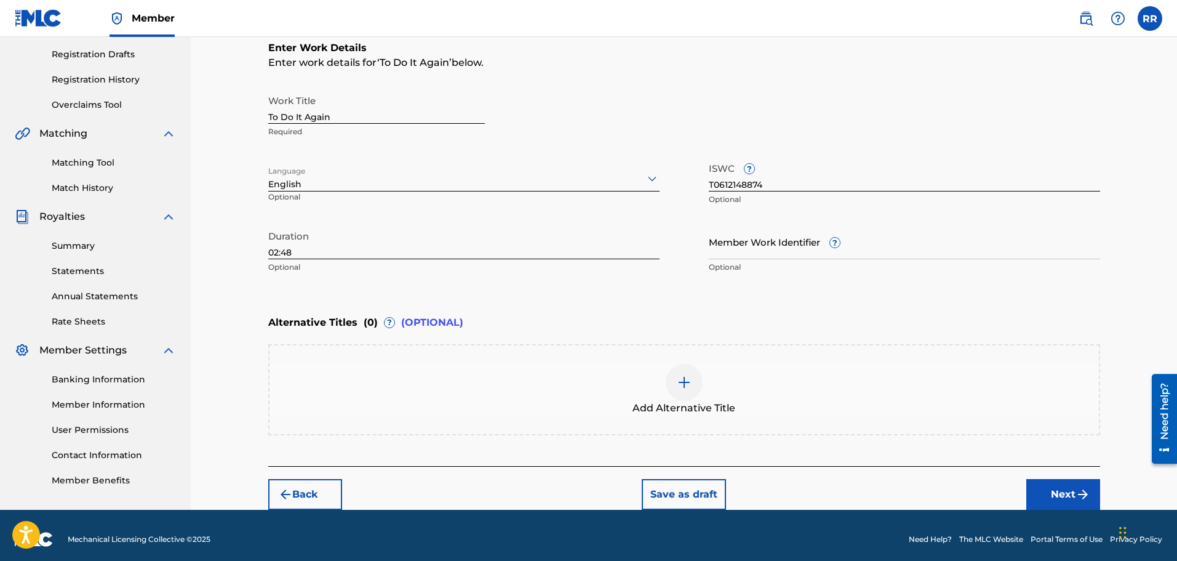
click at [1061, 492] on button "Next" at bounding box center [1064, 494] width 74 height 31
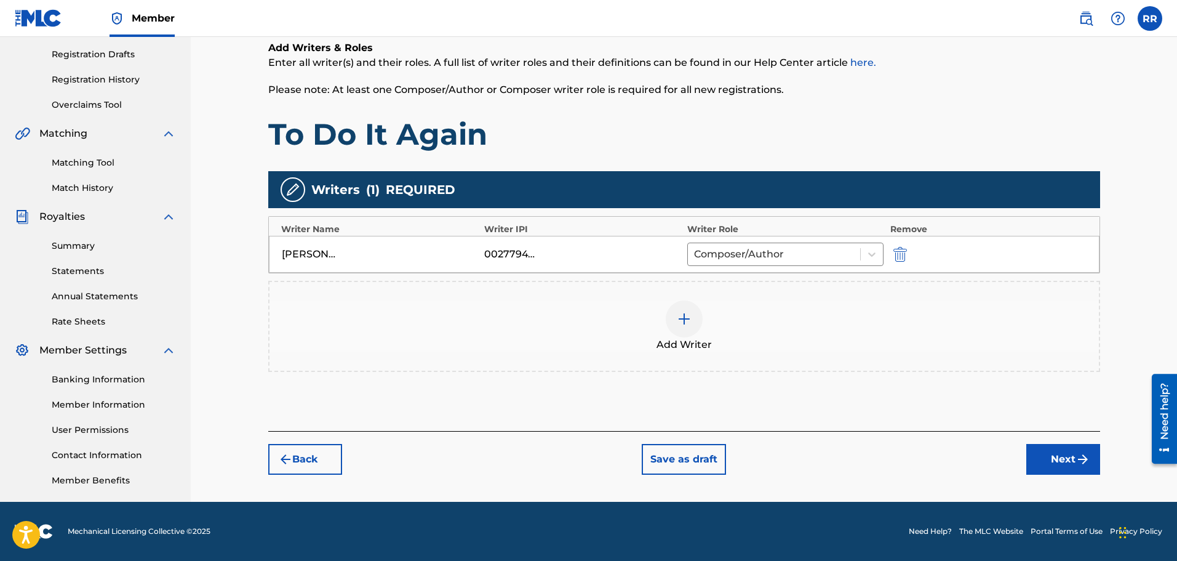
click at [1064, 457] on button "Next" at bounding box center [1064, 459] width 74 height 31
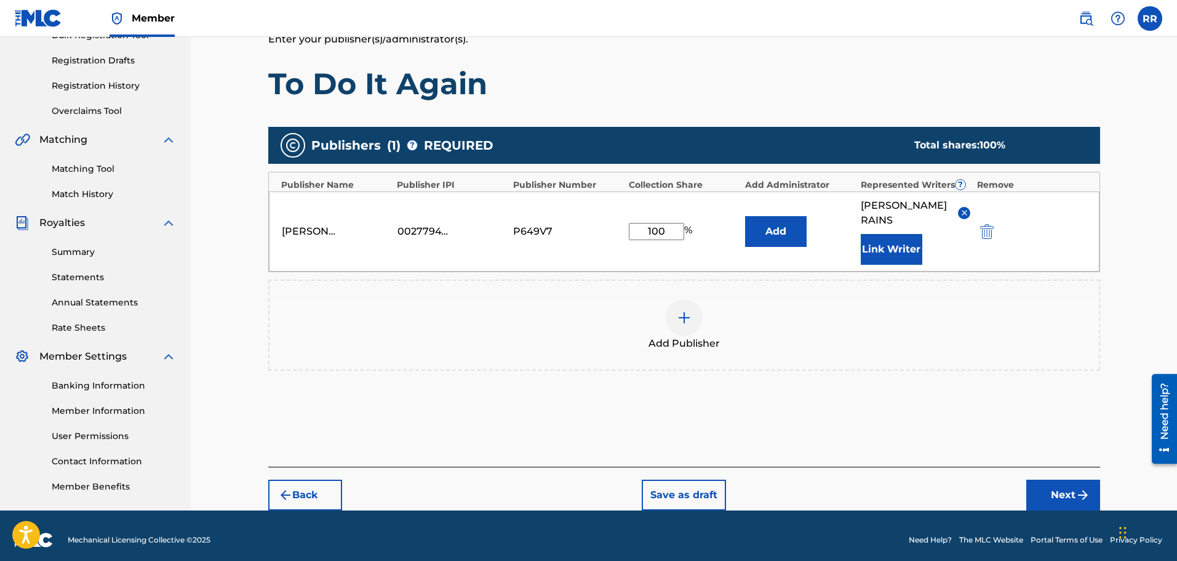
scroll to position [205, 0]
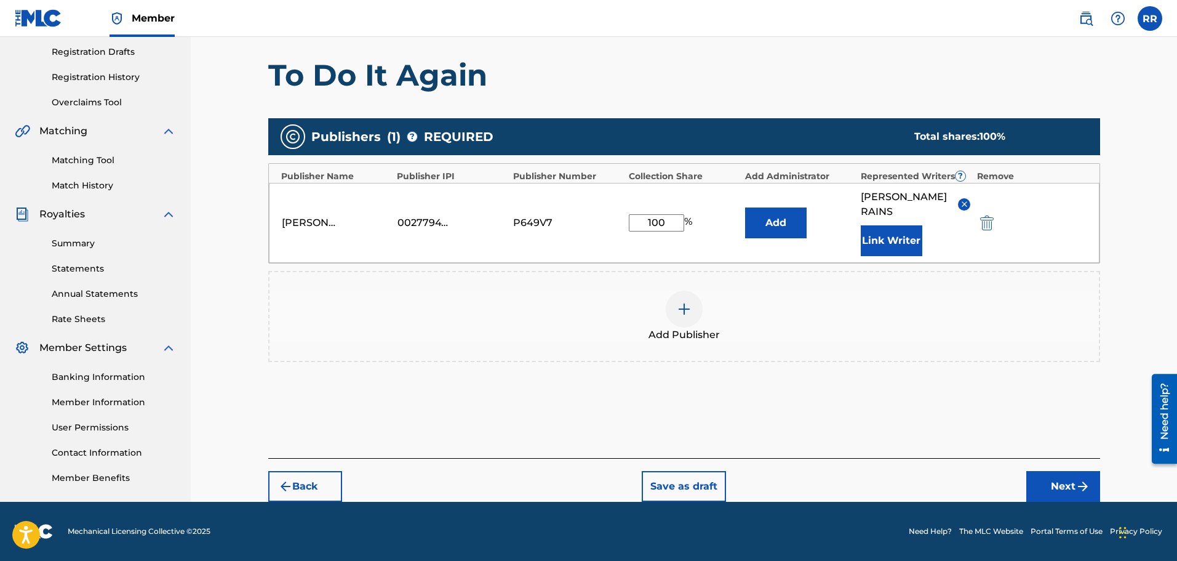
click at [293, 481] on button "Back" at bounding box center [305, 486] width 74 height 31
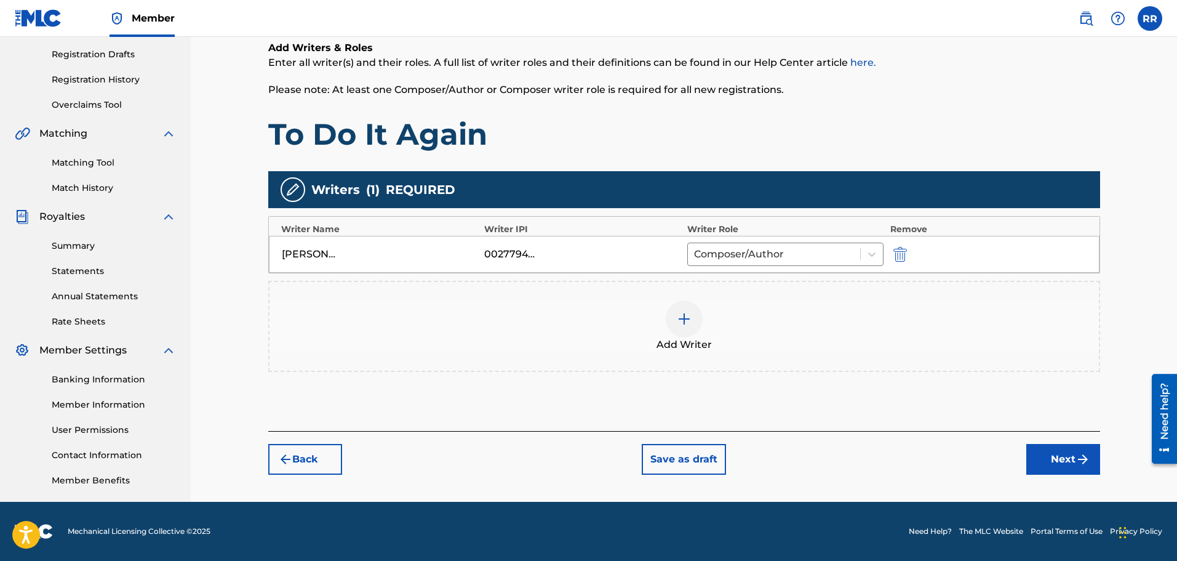
click at [295, 454] on button "Back" at bounding box center [305, 459] width 74 height 31
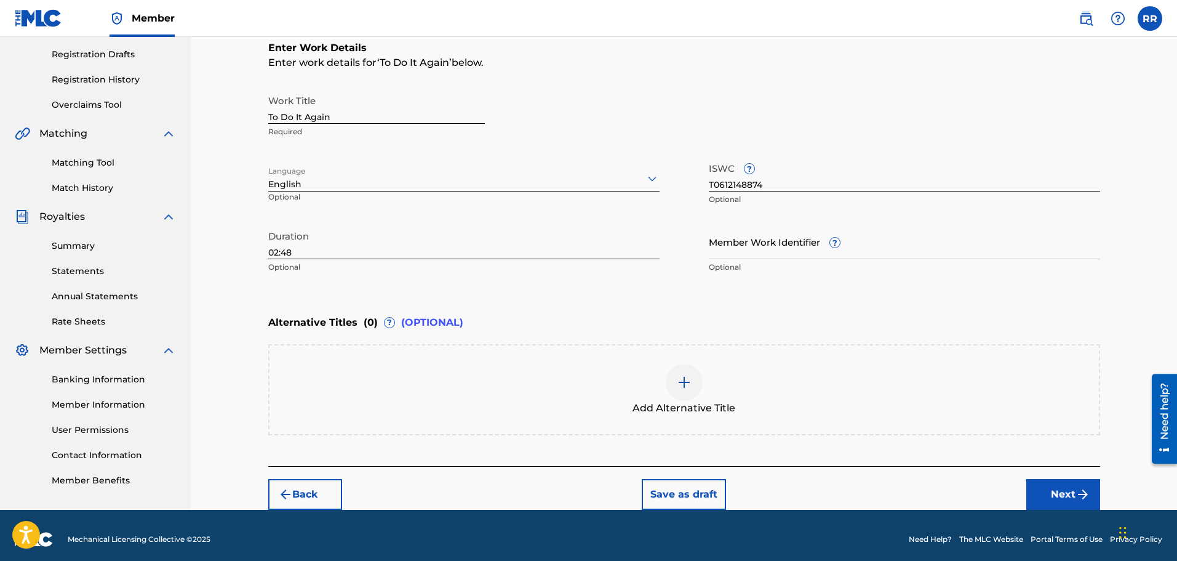
scroll to position [141, 0]
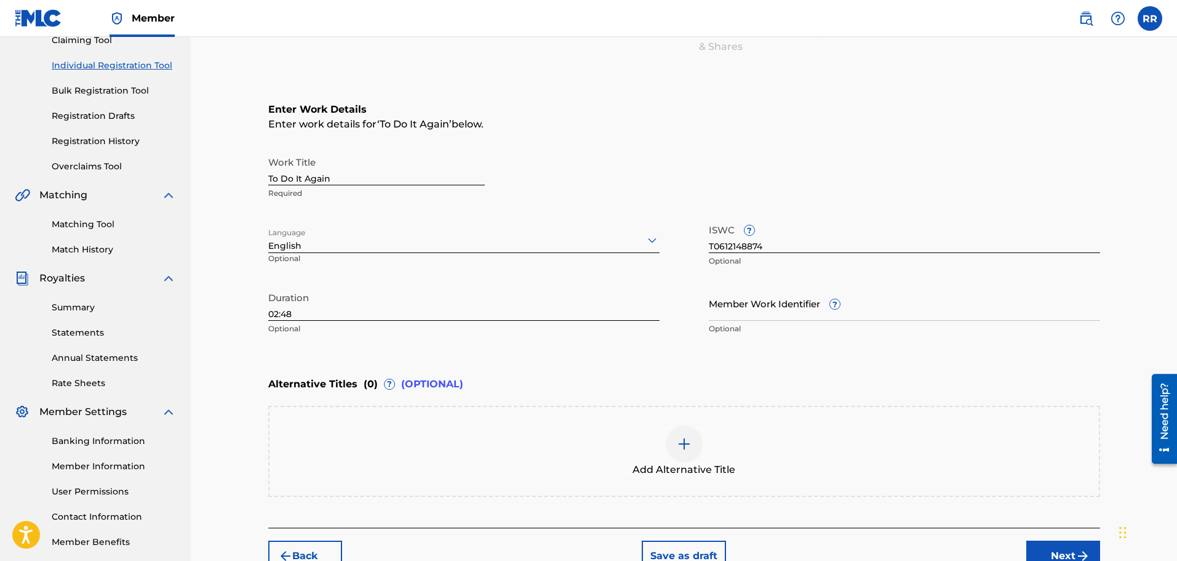
click at [312, 548] on button "Back" at bounding box center [305, 555] width 74 height 31
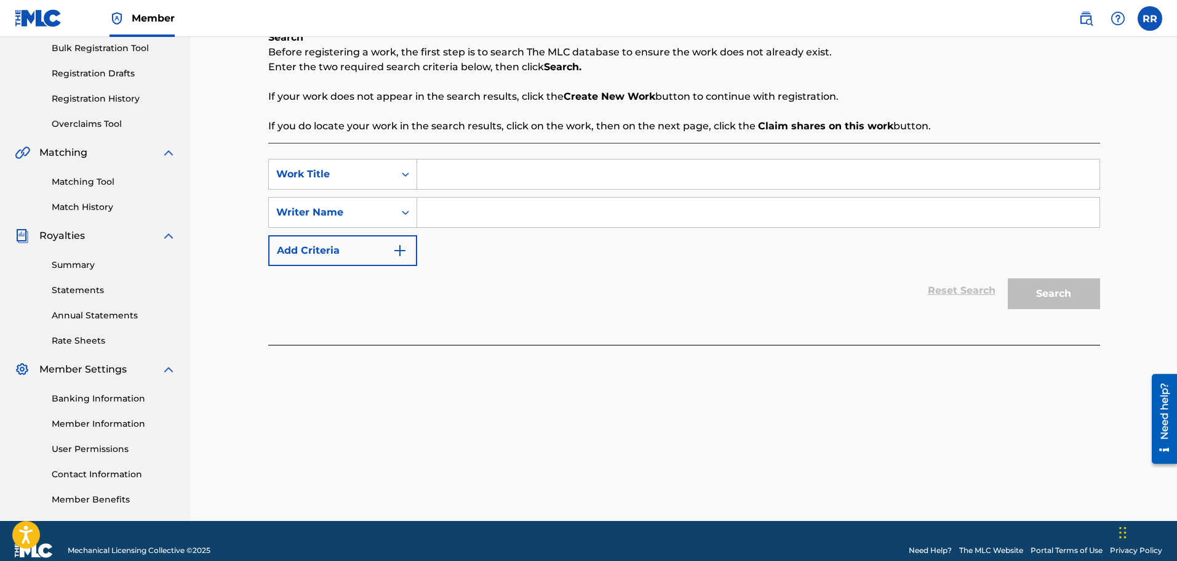
scroll to position [202, 0]
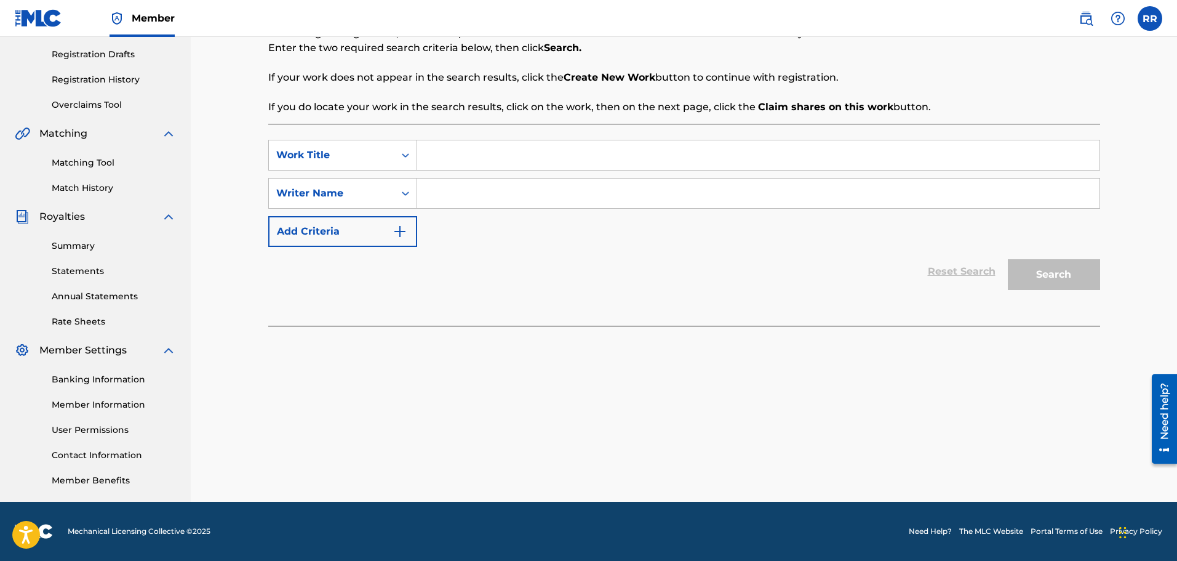
click at [459, 153] on input "Search Form" at bounding box center [758, 155] width 683 height 30
type input "To Do It Again"
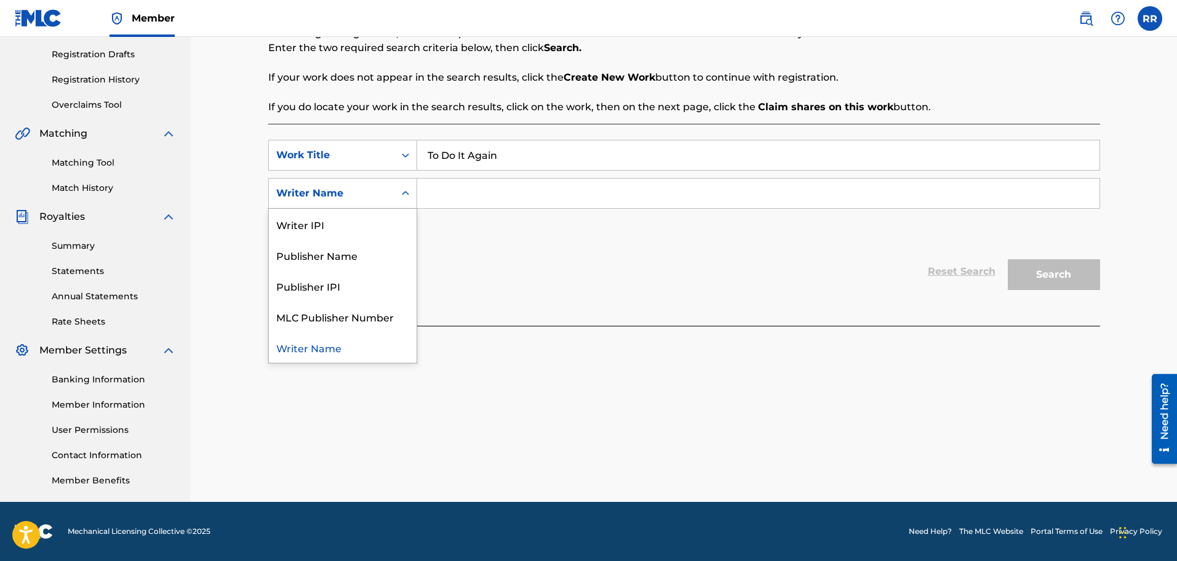
click at [406, 194] on icon "Search Form" at bounding box center [405, 193] width 12 height 12
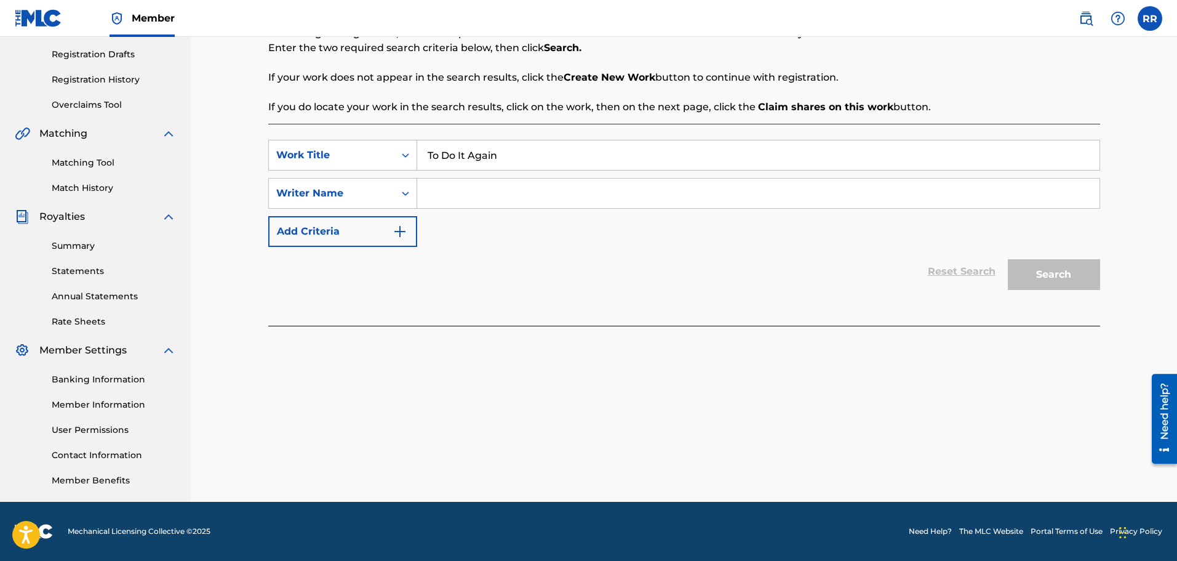
click at [444, 191] on input "Search Form" at bounding box center [758, 193] width 683 height 30
click at [507, 193] on input "[PERSON_NAME]" at bounding box center [758, 193] width 683 height 30
type input "[PERSON_NAME]"
click at [1045, 276] on button "Search" at bounding box center [1054, 274] width 92 height 31
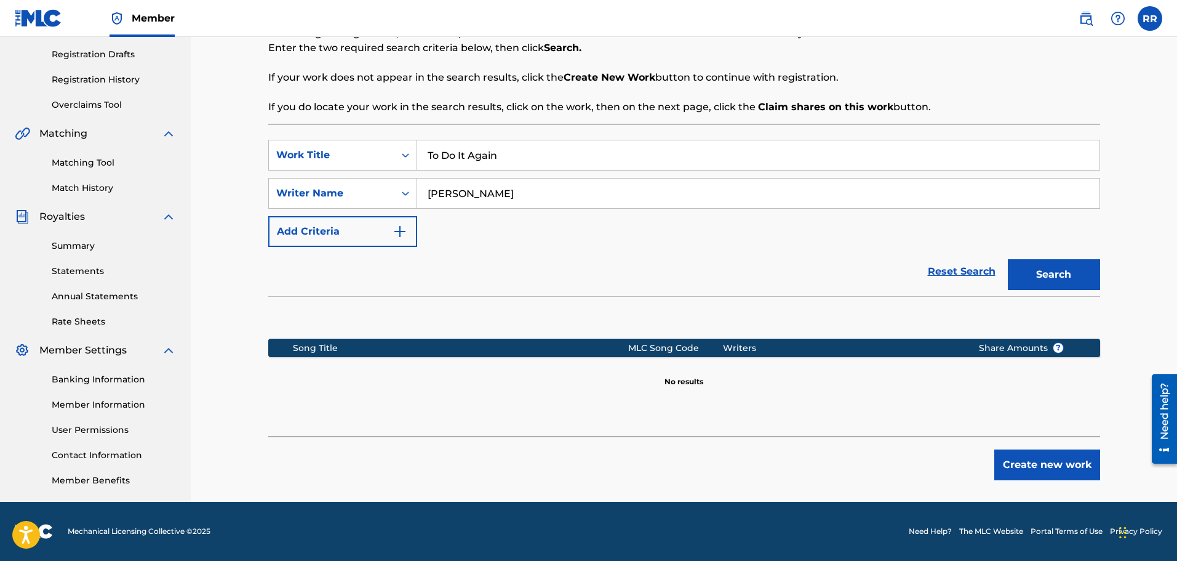
click at [1030, 462] on button "Create new work" at bounding box center [1048, 464] width 106 height 31
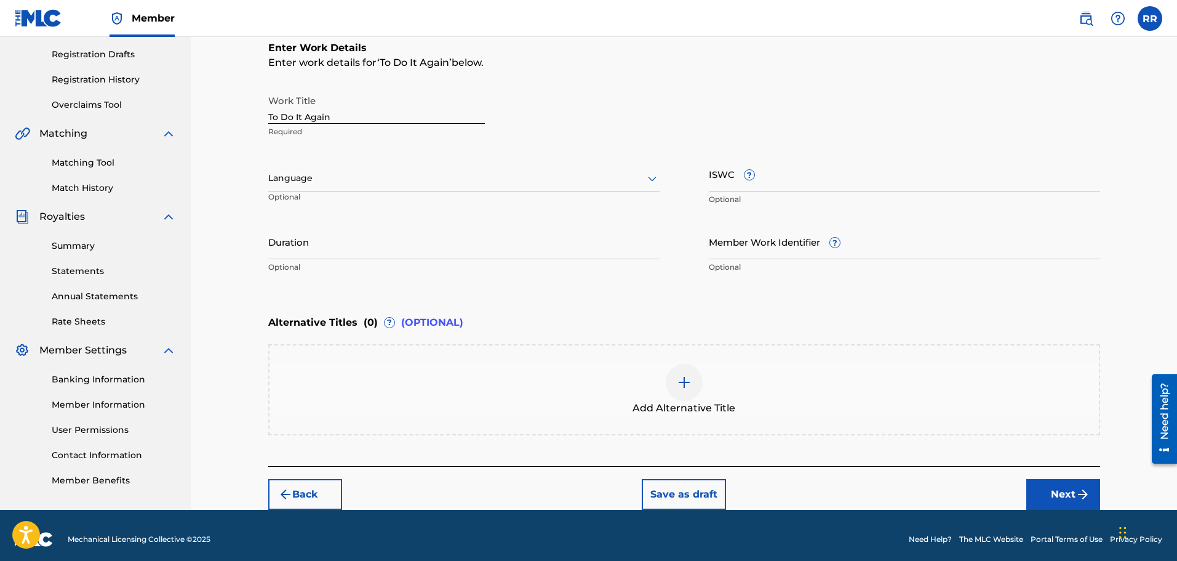
click at [654, 178] on icon at bounding box center [652, 179] width 9 height 5
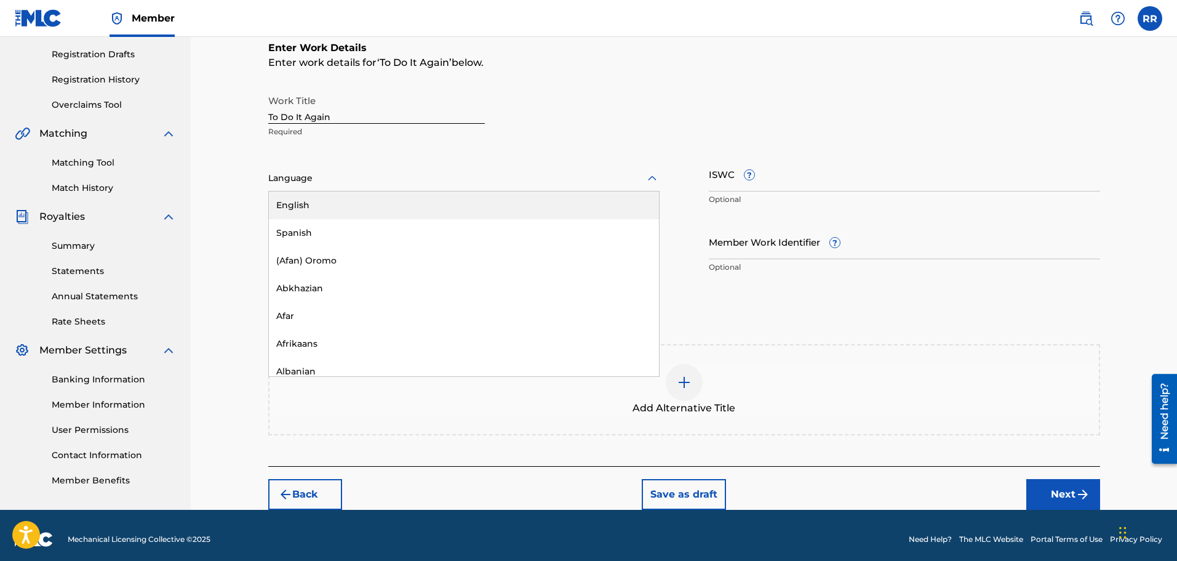
click at [358, 206] on div "English" at bounding box center [464, 205] width 390 height 28
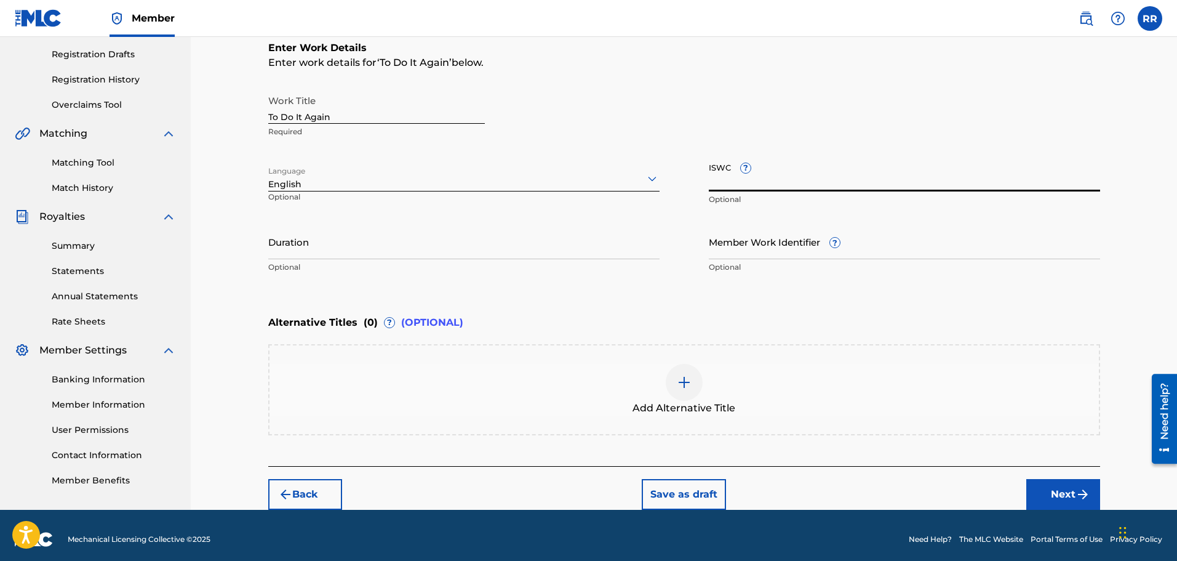
click at [731, 179] on input "ISWC ?" at bounding box center [904, 173] width 391 height 35
paste input "T-061214887-4"
type input "T-061214887-4"
click at [314, 247] on input "Duration" at bounding box center [463, 241] width 391 height 35
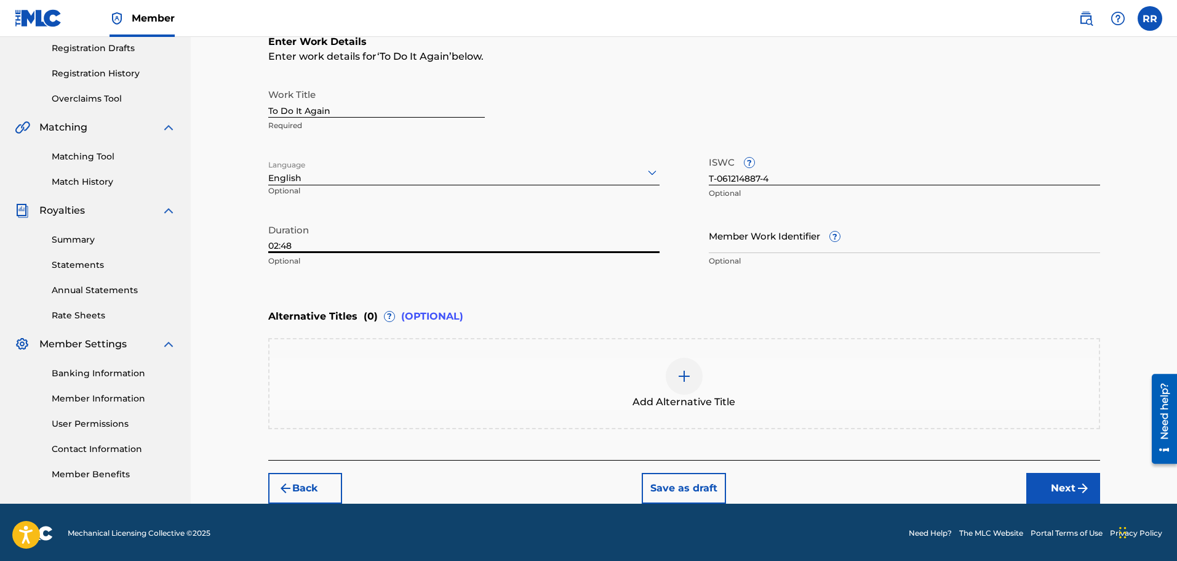
scroll to position [211, 0]
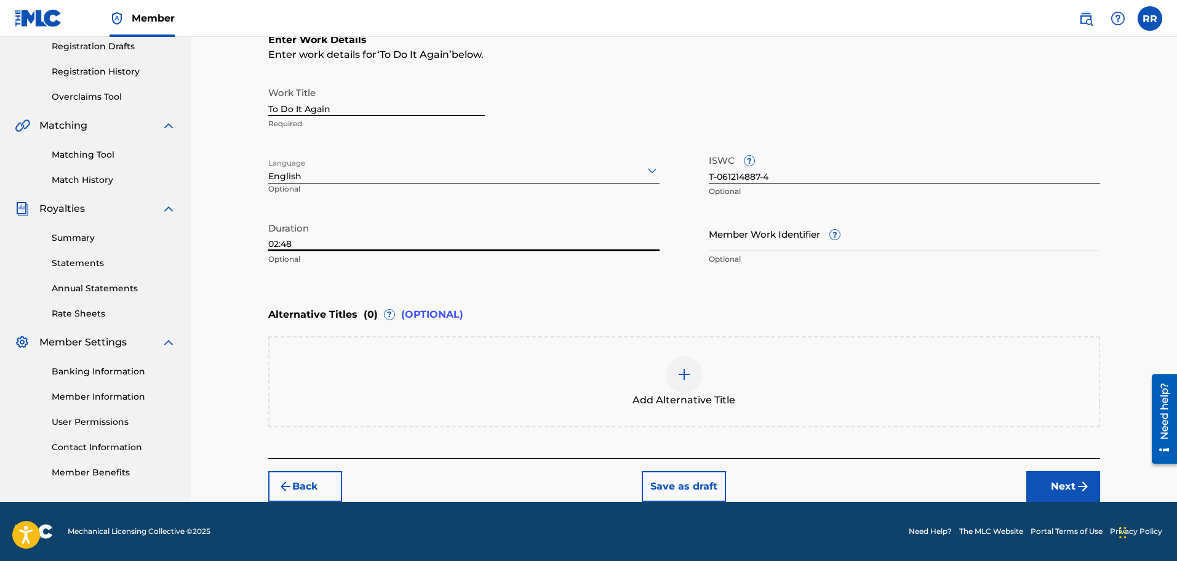
type input "02:48"
click at [1057, 484] on button "Next" at bounding box center [1064, 486] width 74 height 31
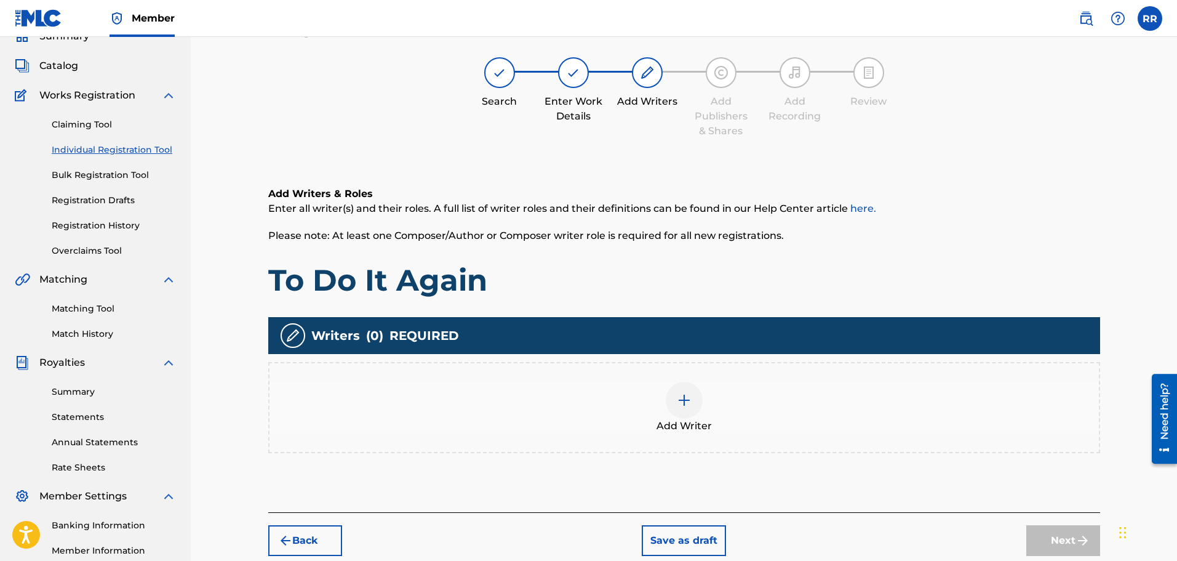
scroll to position [55, 0]
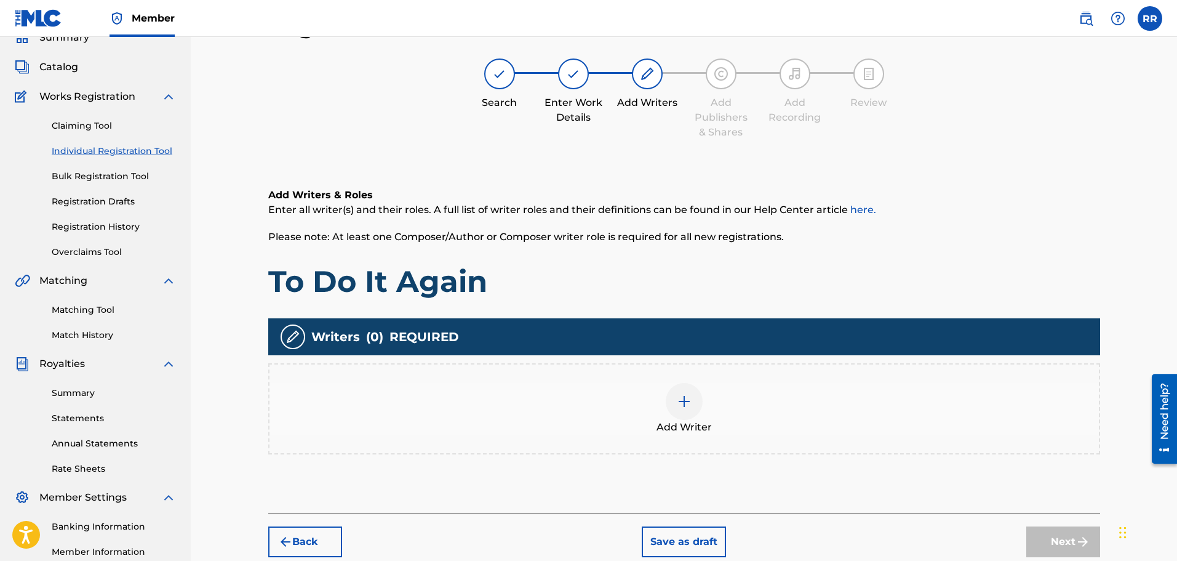
click at [683, 399] on img at bounding box center [684, 401] width 15 height 15
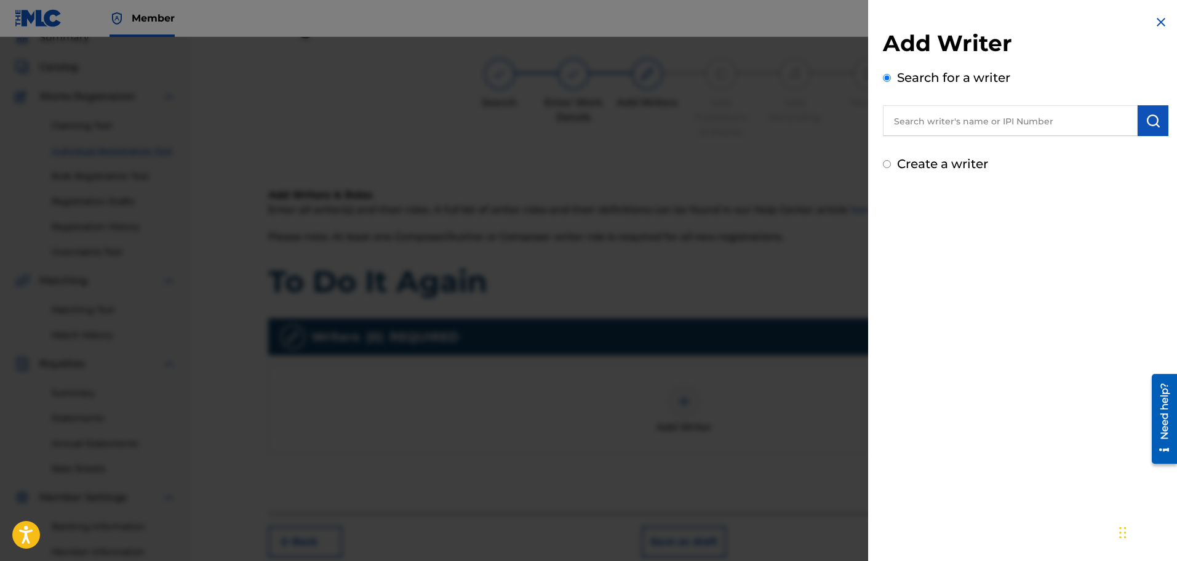
click at [912, 123] on input "text" at bounding box center [1010, 120] width 255 height 31
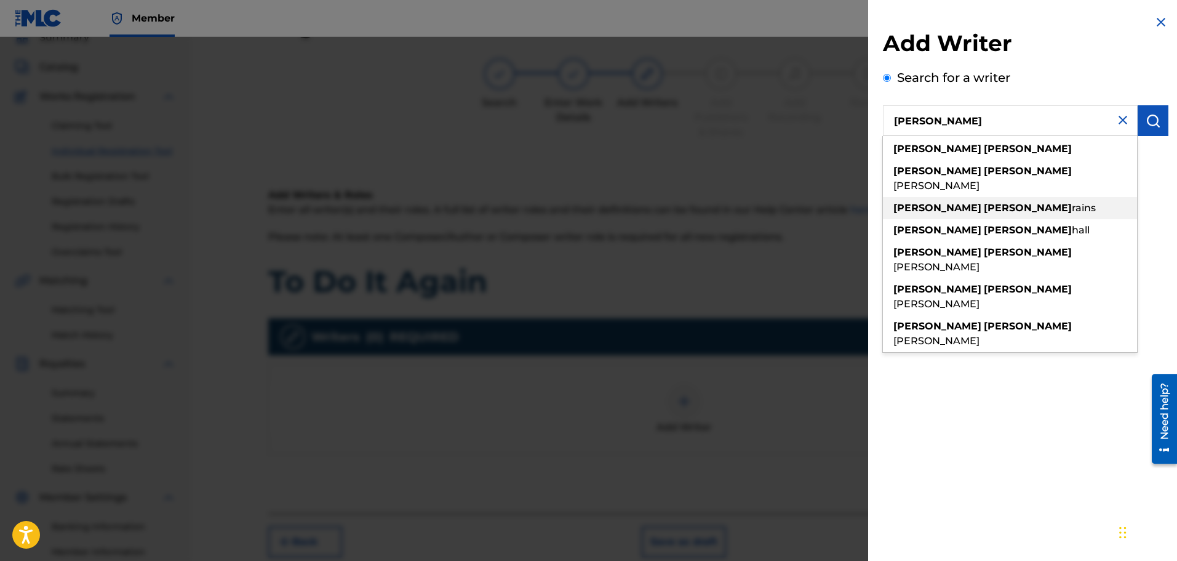
click at [1072, 202] on span "rains" at bounding box center [1084, 208] width 24 height 12
type input "[PERSON_NAME]"
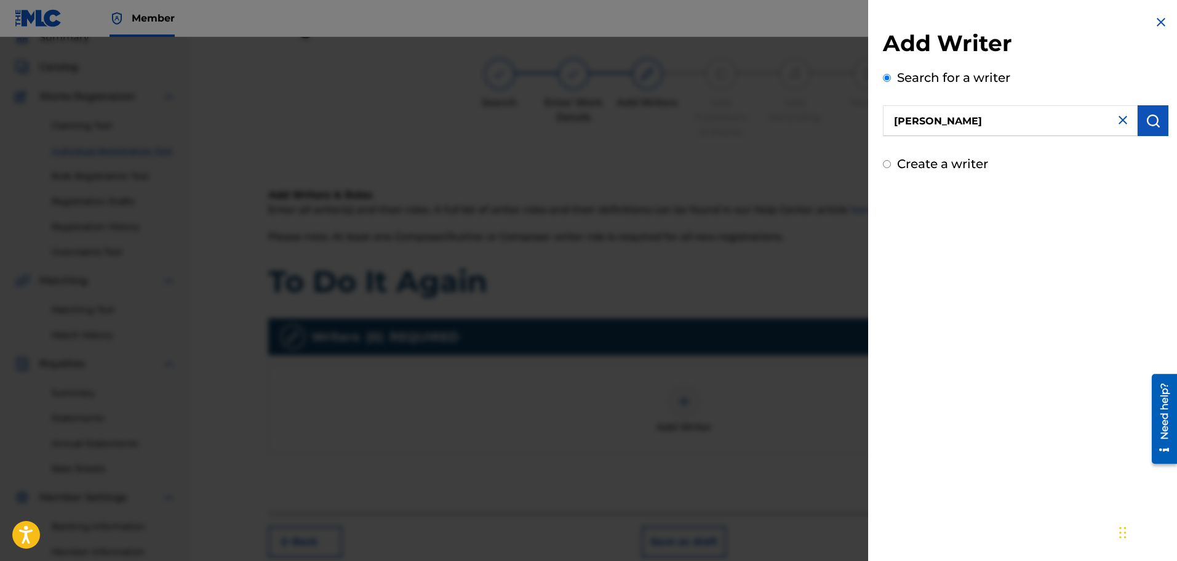
click at [1146, 119] on img "submit" at bounding box center [1153, 120] width 15 height 15
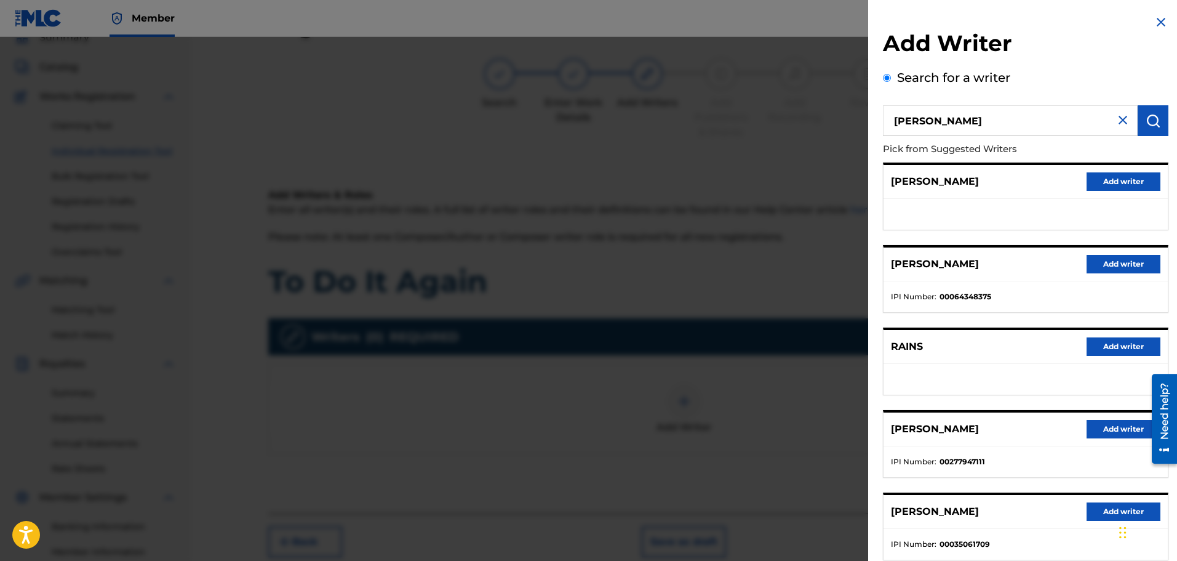
click at [1117, 428] on button "Add writer" at bounding box center [1124, 429] width 74 height 18
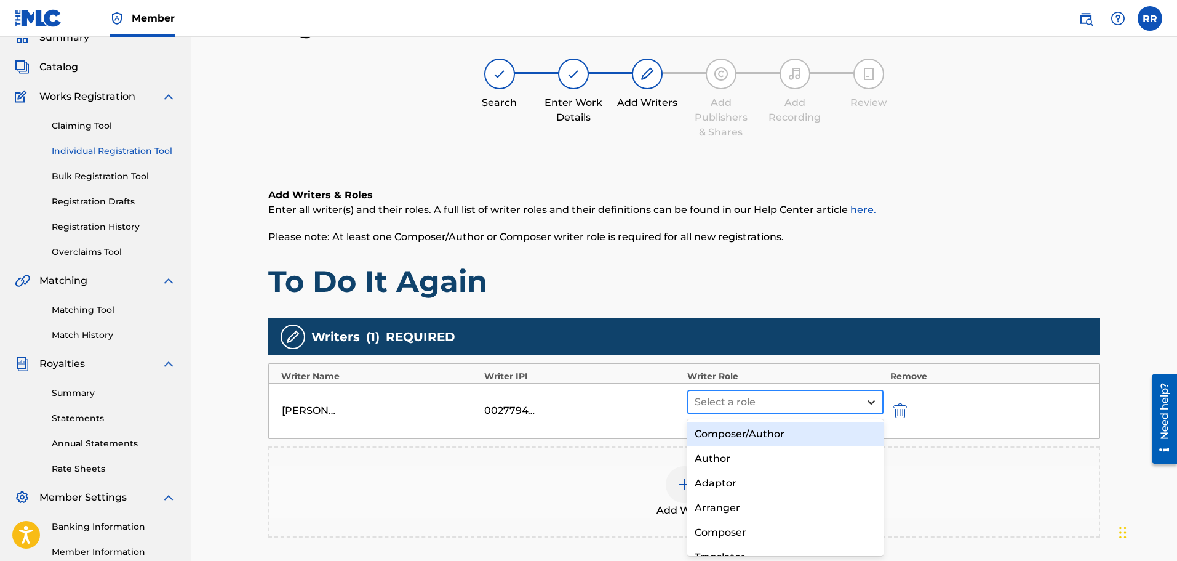
click at [872, 400] on icon at bounding box center [871, 402] width 12 height 12
click at [737, 434] on div "Composer/Author" at bounding box center [786, 434] width 197 height 25
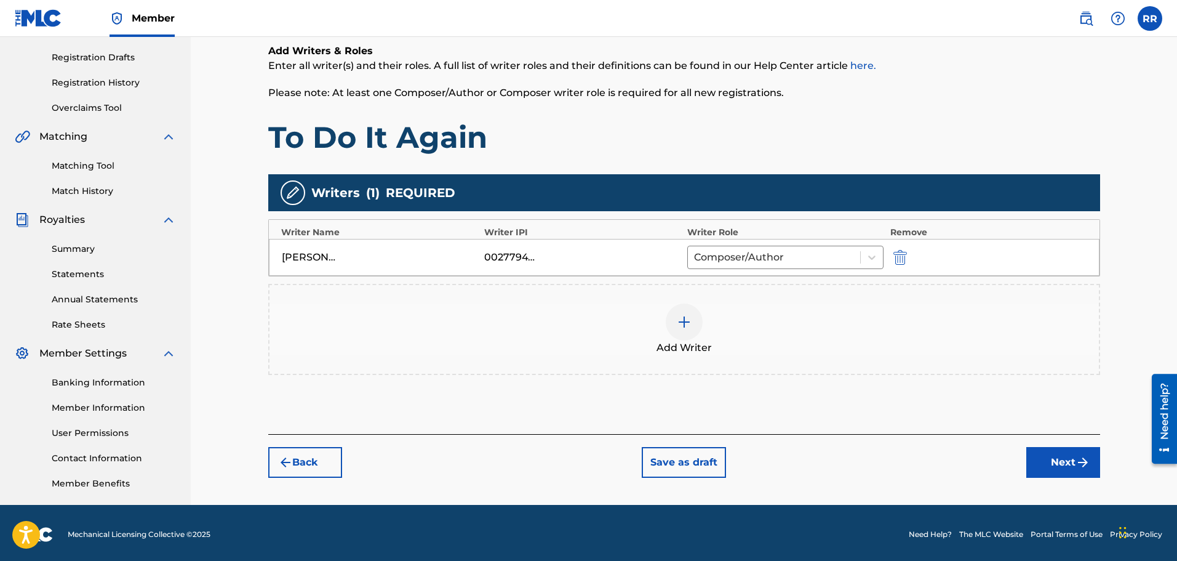
scroll to position [202, 0]
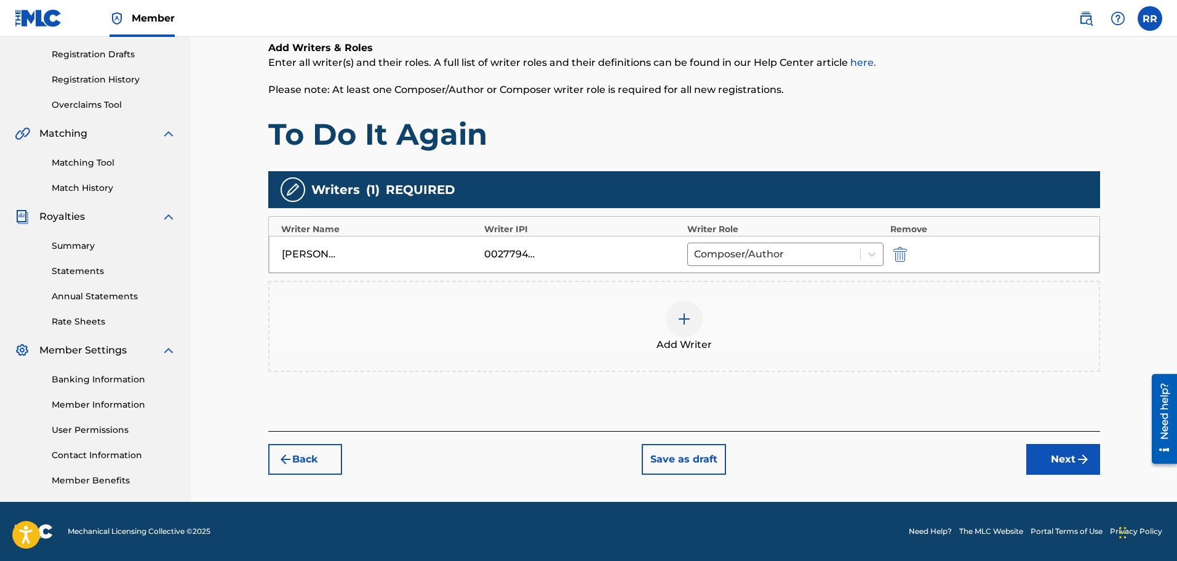
click at [1050, 457] on button "Next" at bounding box center [1064, 459] width 74 height 31
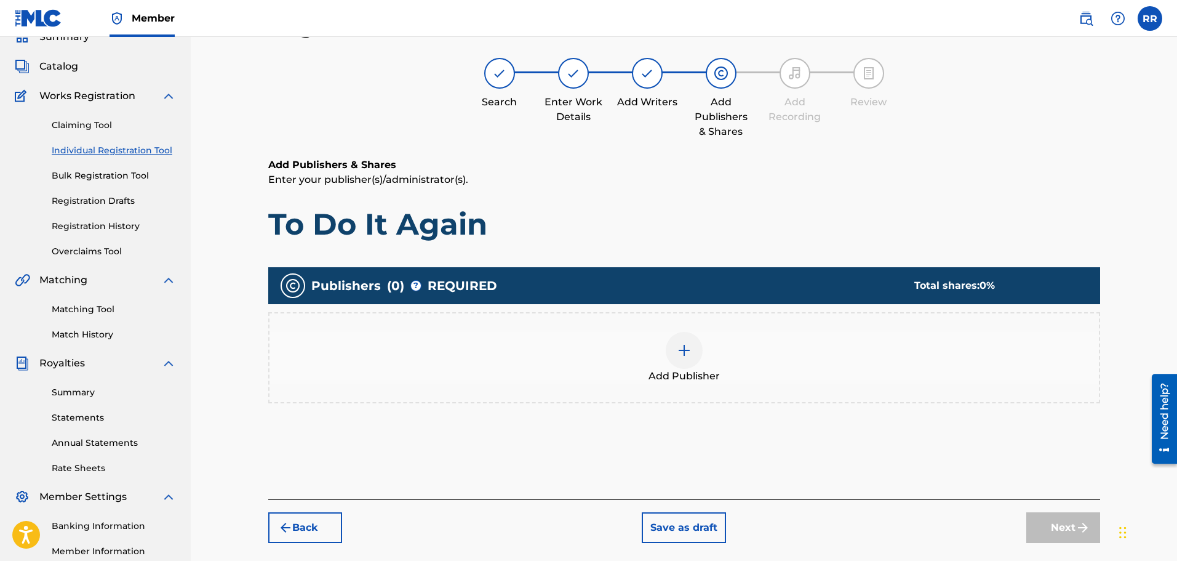
scroll to position [55, 0]
click at [684, 348] on img at bounding box center [684, 350] width 15 height 15
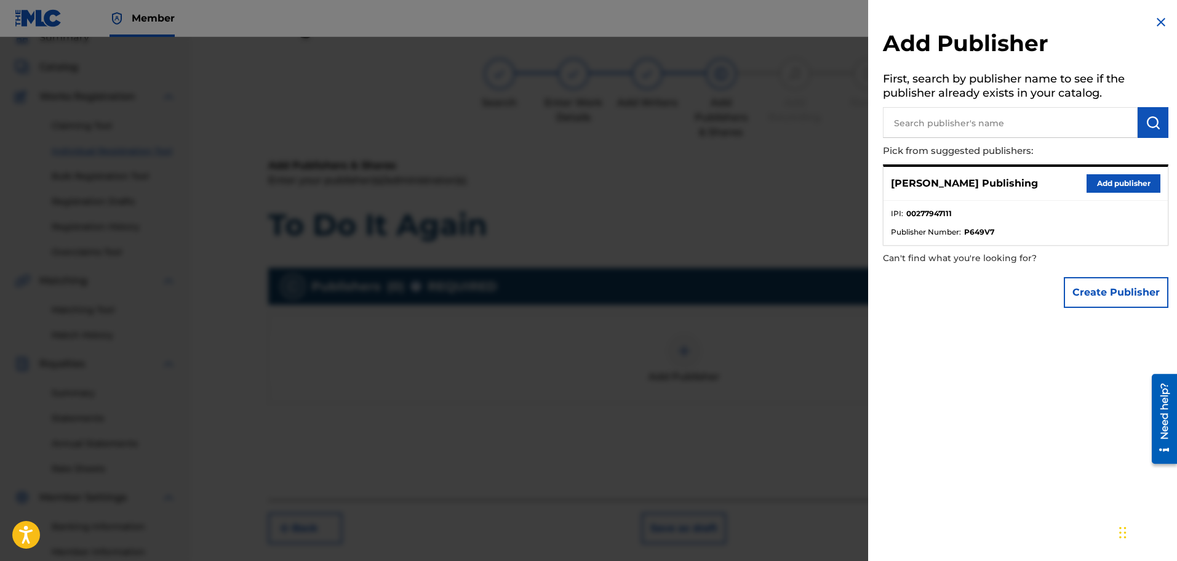
click at [1120, 182] on button "Add publisher" at bounding box center [1124, 183] width 74 height 18
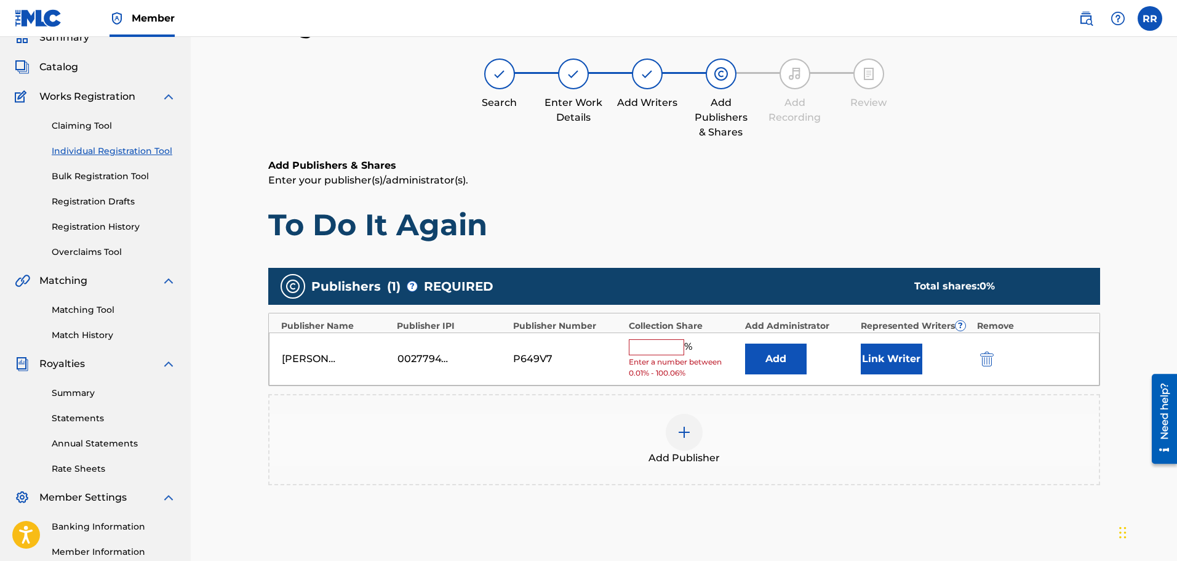
click at [659, 344] on input "text" at bounding box center [656, 347] width 55 height 16
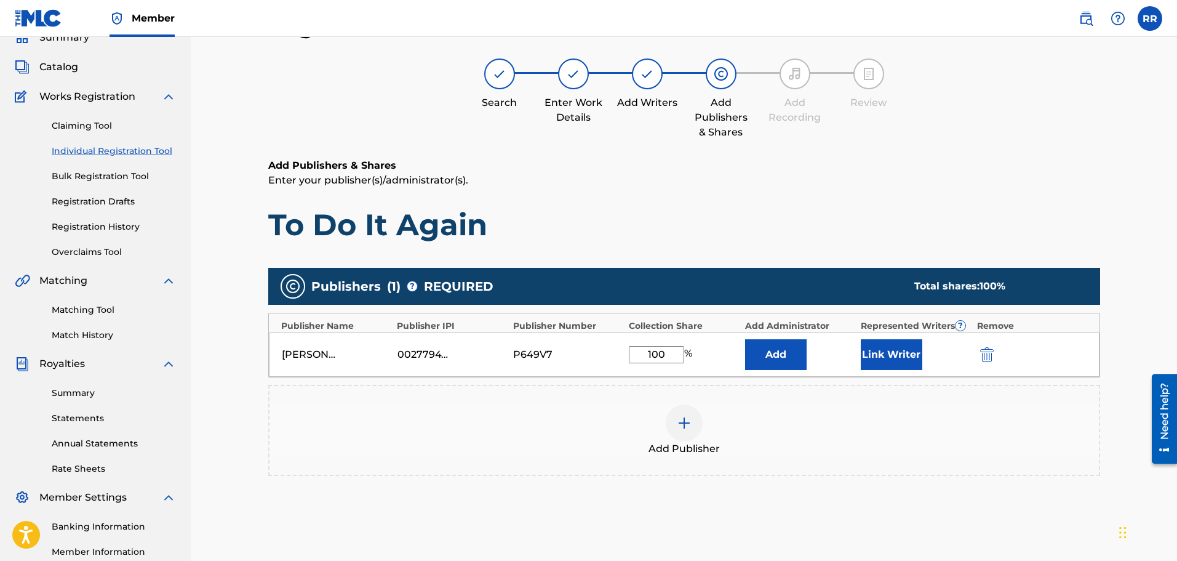
type input "100"
click at [882, 354] on button "Link Writer" at bounding box center [892, 354] width 62 height 31
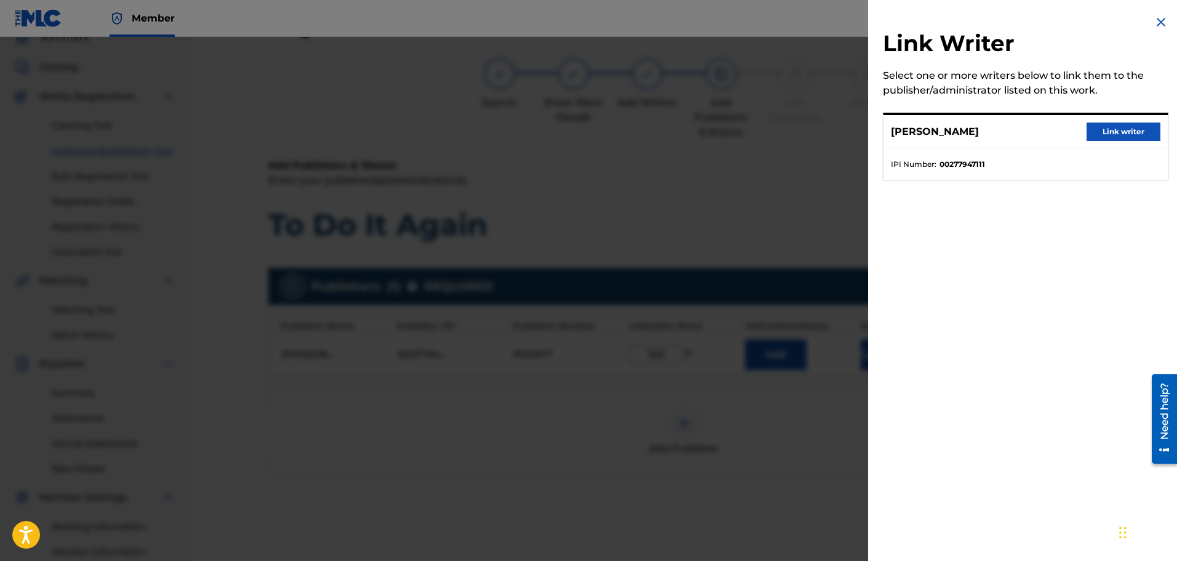
click at [1121, 128] on button "Link writer" at bounding box center [1124, 131] width 74 height 18
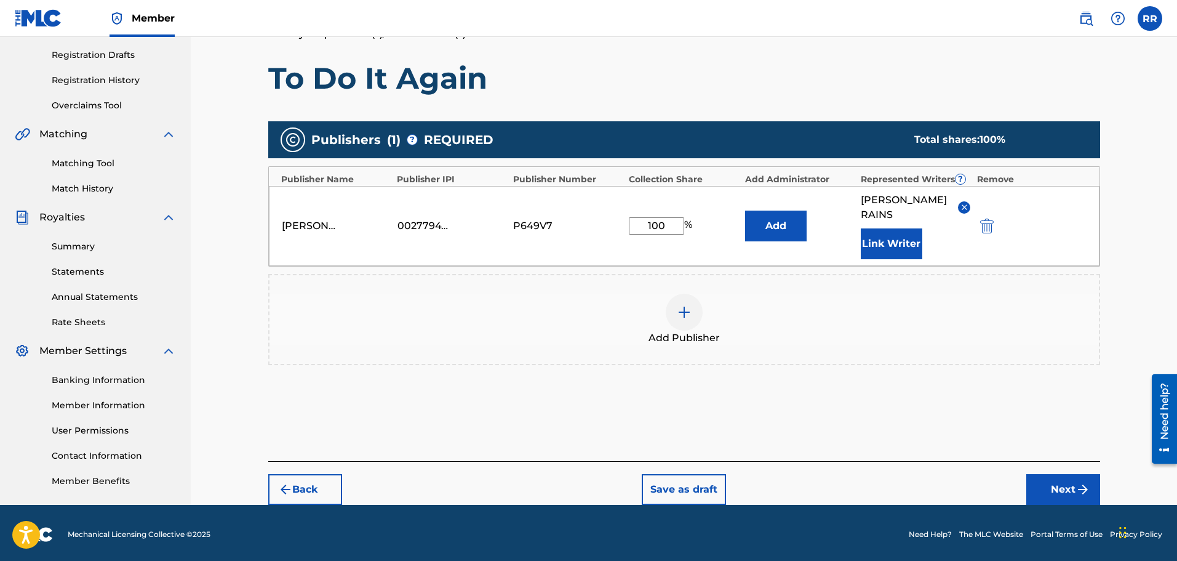
scroll to position [205, 0]
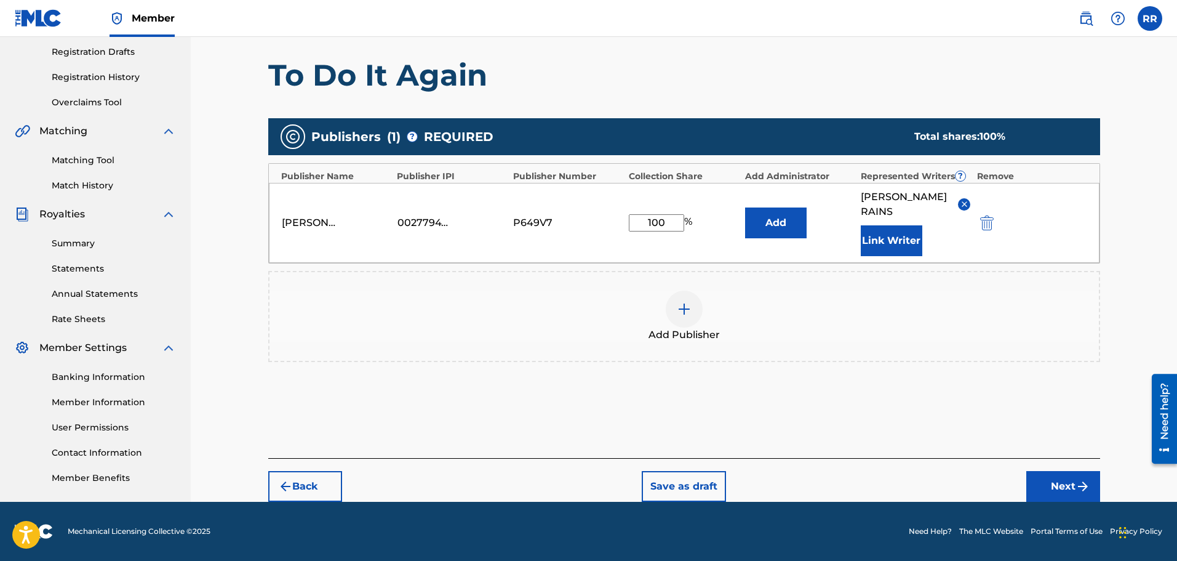
click at [1070, 486] on button "Next" at bounding box center [1064, 486] width 74 height 31
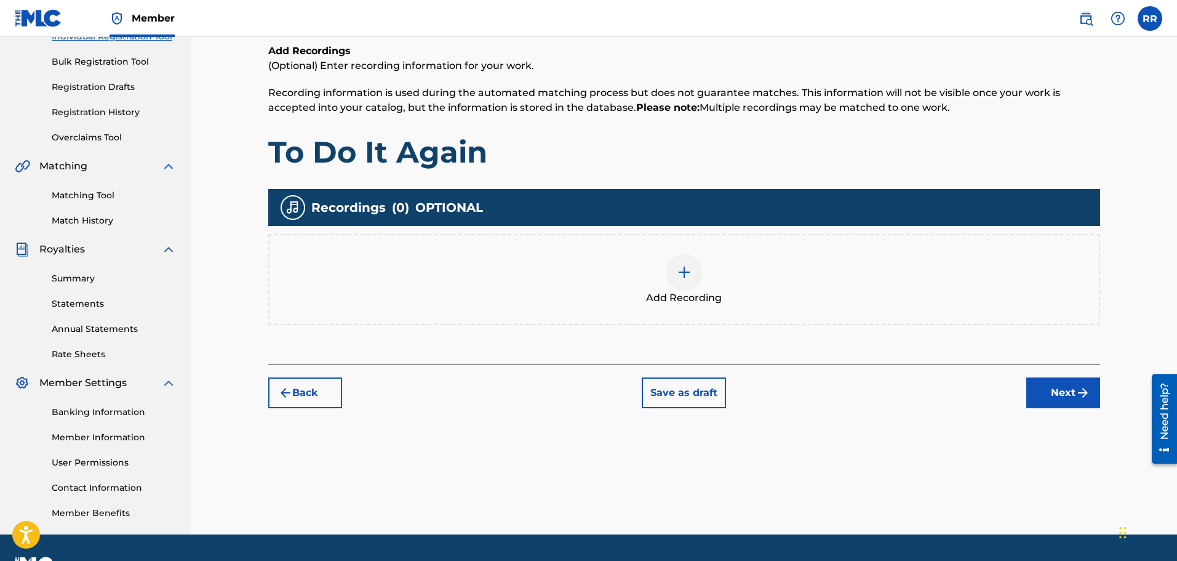
scroll to position [202, 0]
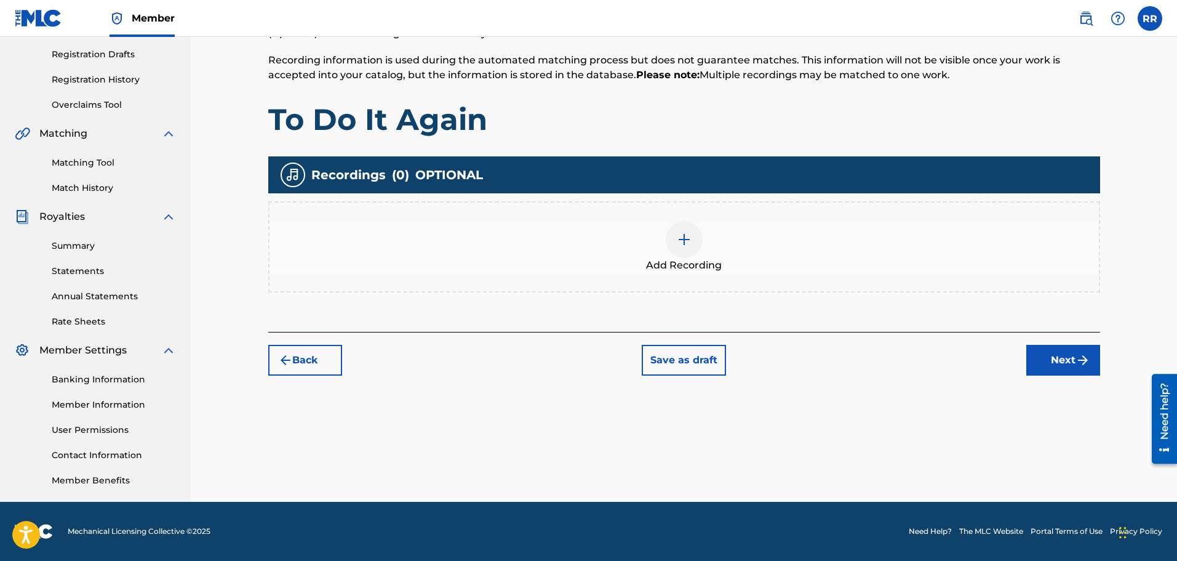
click at [1065, 358] on button "Next" at bounding box center [1064, 360] width 74 height 31
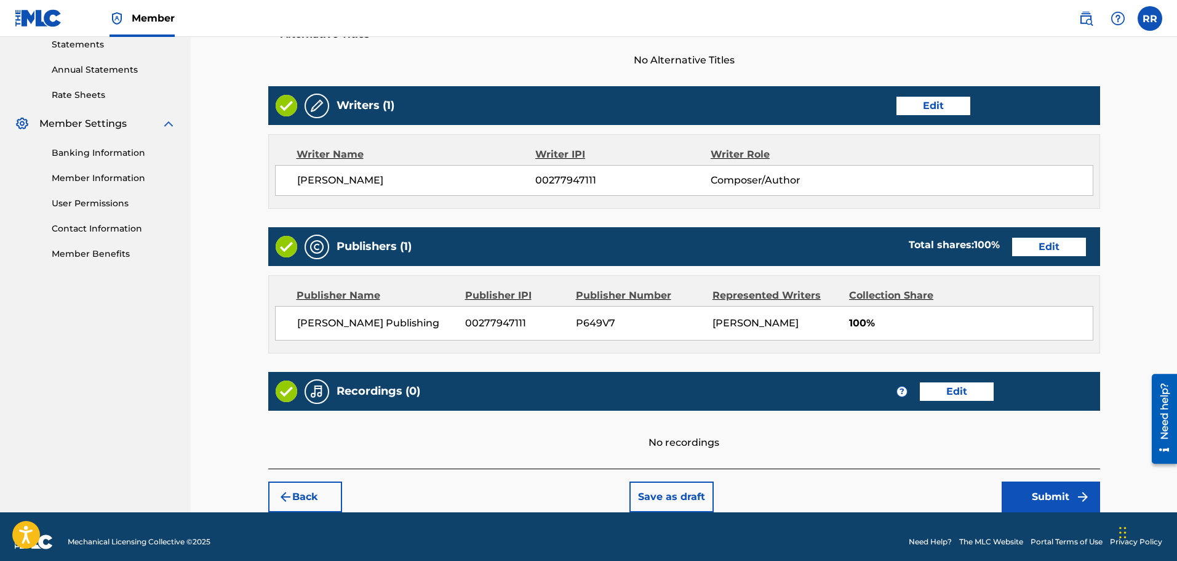
scroll to position [439, 0]
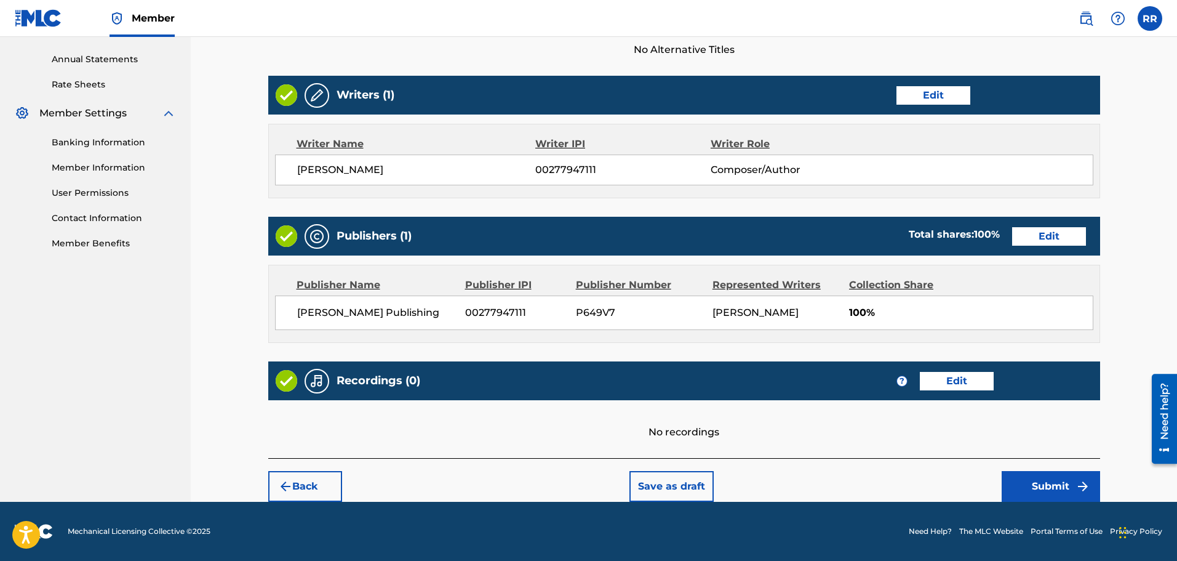
click at [1046, 483] on button "Submit" at bounding box center [1051, 486] width 98 height 31
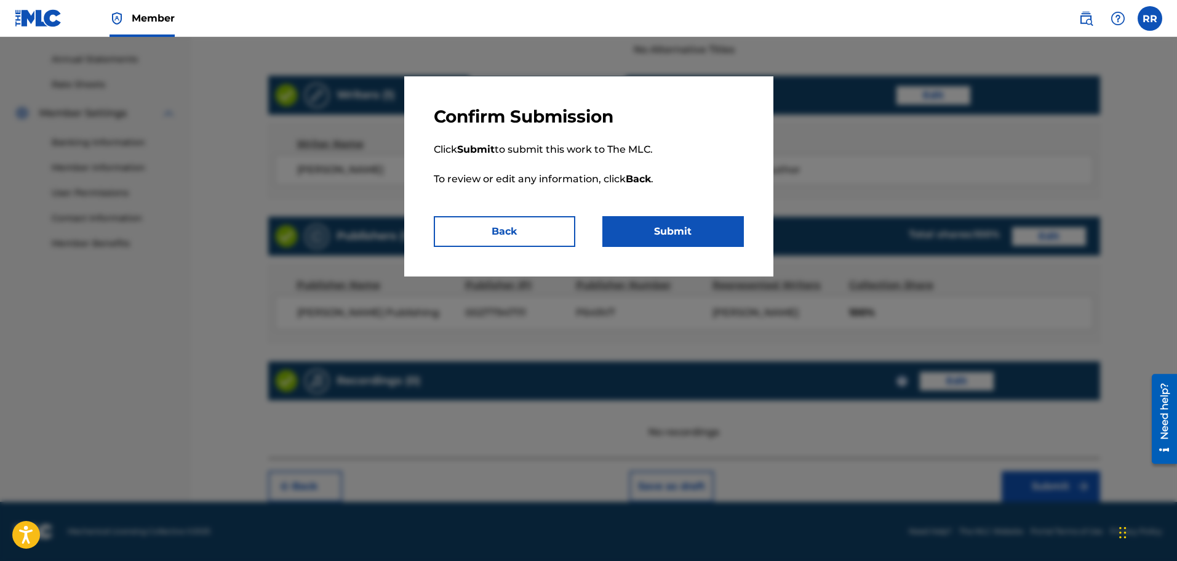
click at [670, 228] on button "Submit" at bounding box center [674, 231] width 142 height 31
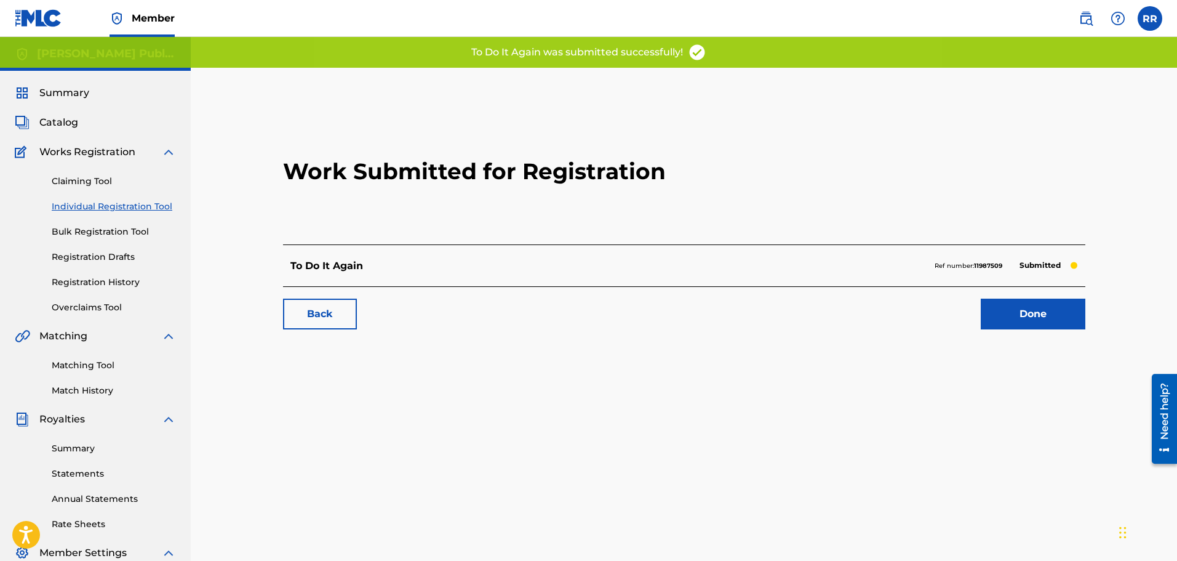
click at [1033, 314] on link "Done" at bounding box center [1033, 314] width 105 height 31
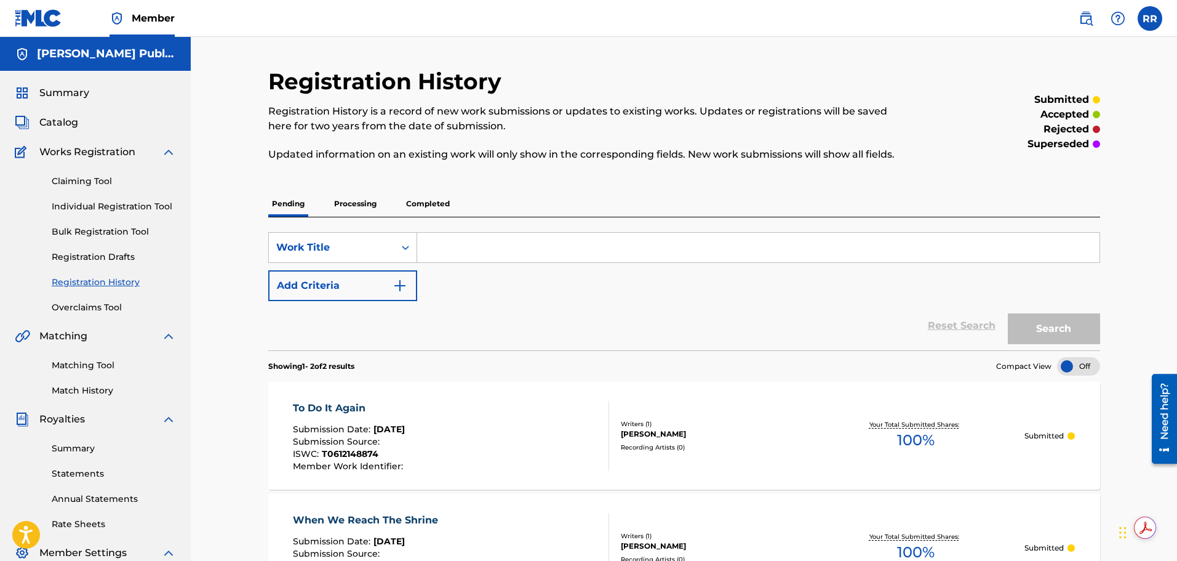
click at [114, 202] on link "Individual Registration Tool" at bounding box center [114, 206] width 124 height 13
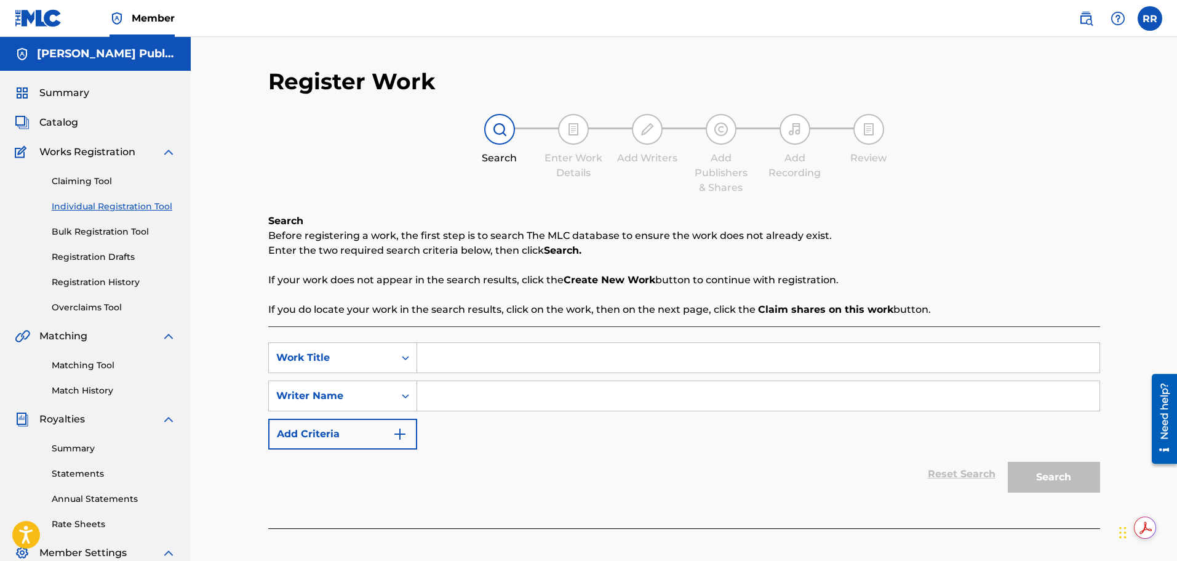
click at [462, 355] on input "Search Form" at bounding box center [758, 358] width 683 height 30
type input "Chrysalis"
click at [459, 396] on input "Search Form" at bounding box center [758, 396] width 683 height 30
type input "[PERSON_NAME]"
click at [1055, 476] on button "Search" at bounding box center [1054, 477] width 92 height 31
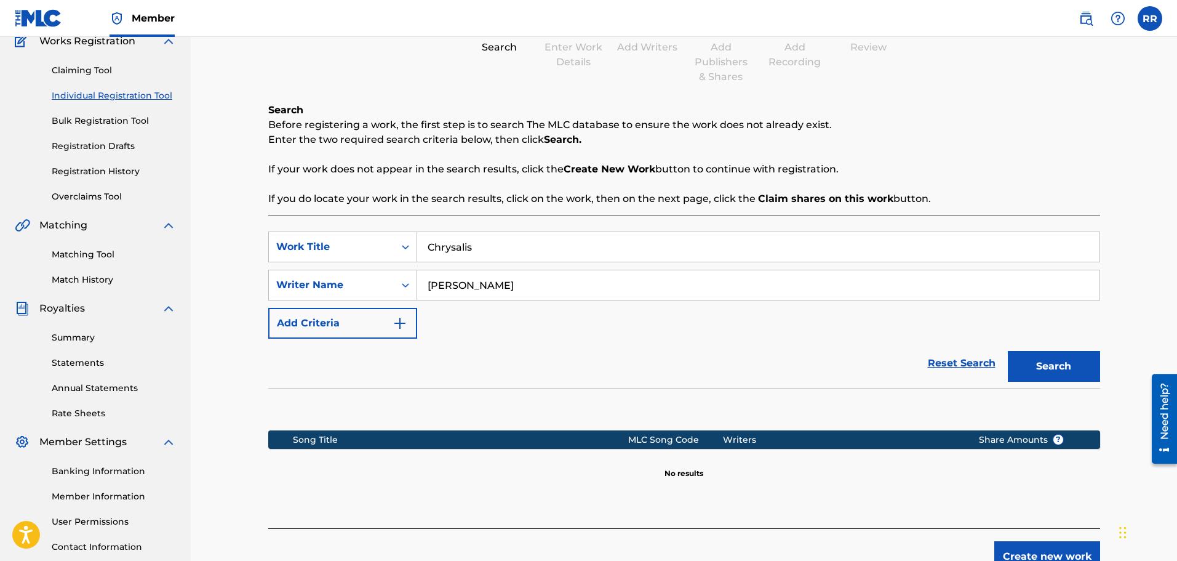
scroll to position [123, 0]
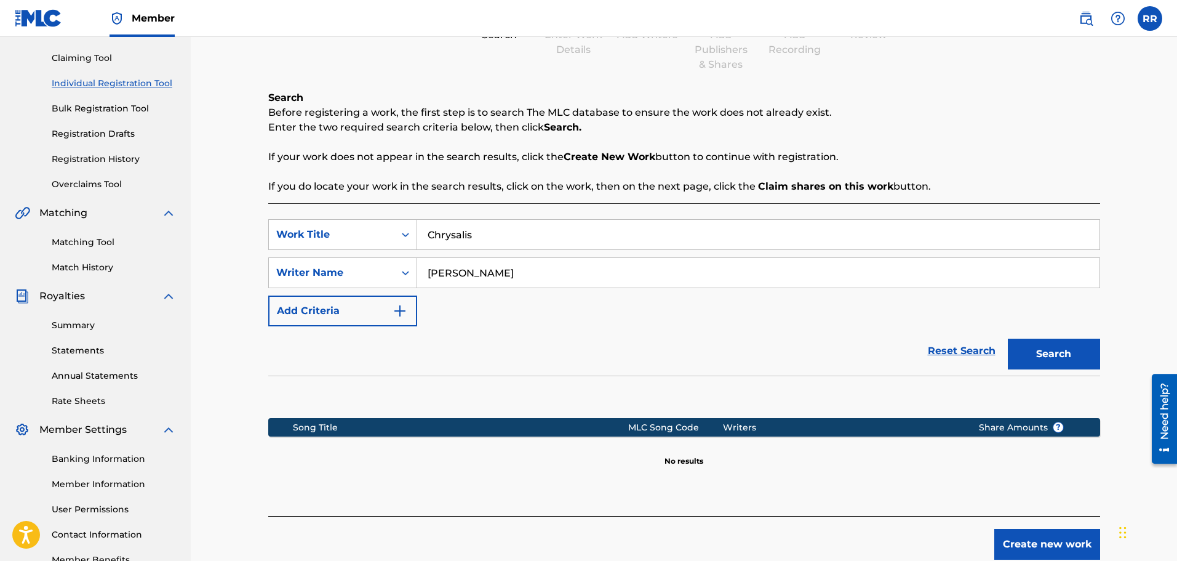
click at [1061, 543] on button "Create new work" at bounding box center [1048, 544] width 106 height 31
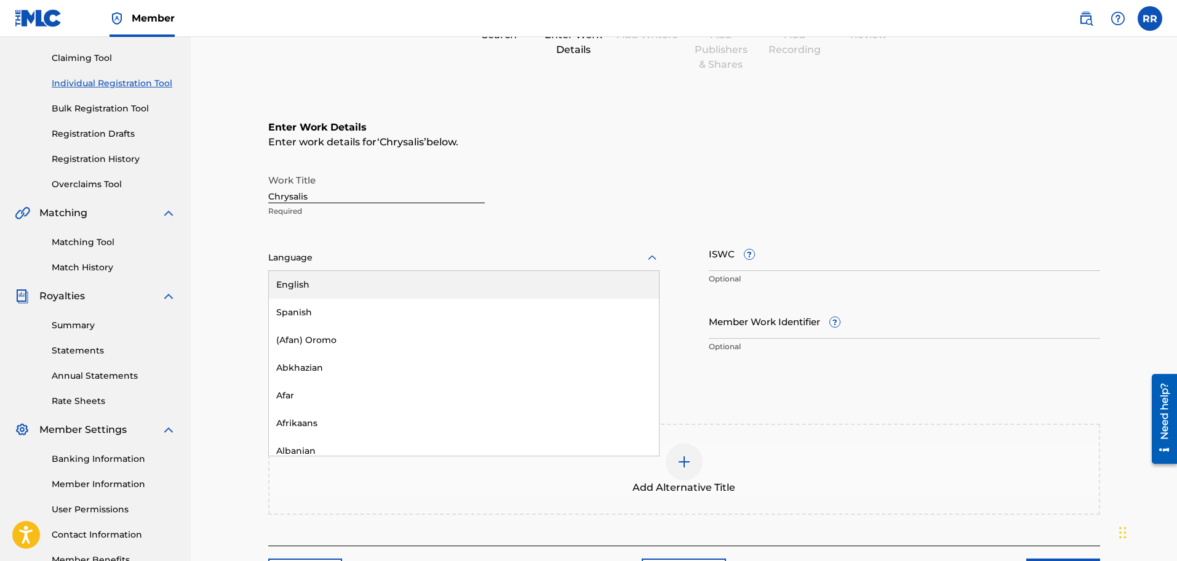
click at [654, 257] on icon at bounding box center [652, 258] width 15 height 15
click at [311, 283] on div "English" at bounding box center [464, 285] width 390 height 28
click at [301, 324] on input "Duration" at bounding box center [463, 320] width 391 height 35
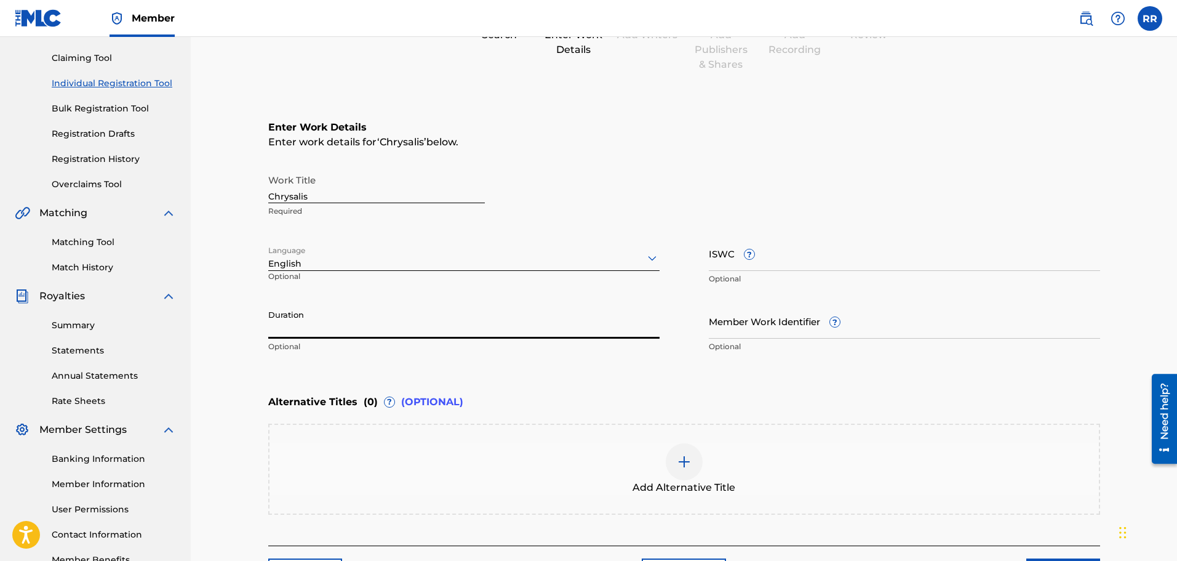
scroll to position [211, 0]
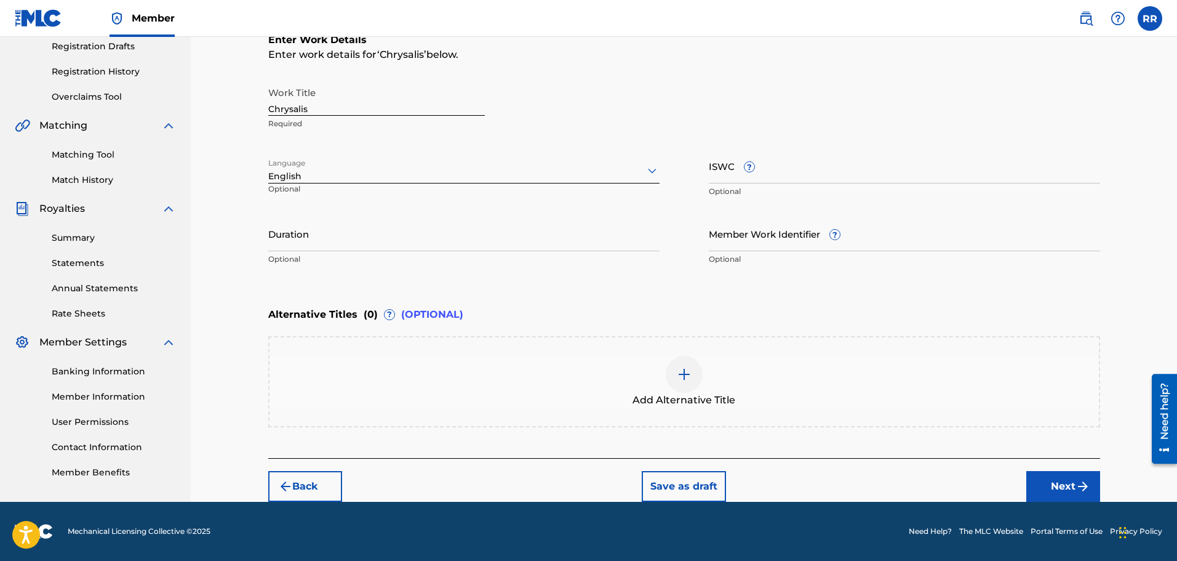
click at [691, 487] on button "Save as draft" at bounding box center [684, 486] width 84 height 31
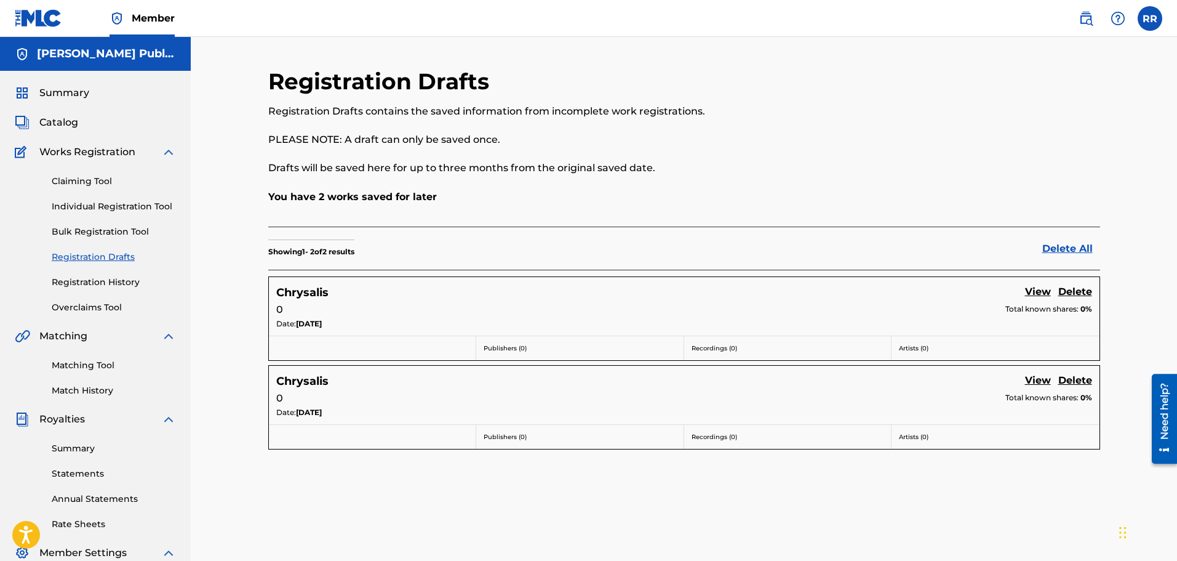
click at [1075, 291] on link "Delete" at bounding box center [1076, 292] width 34 height 17
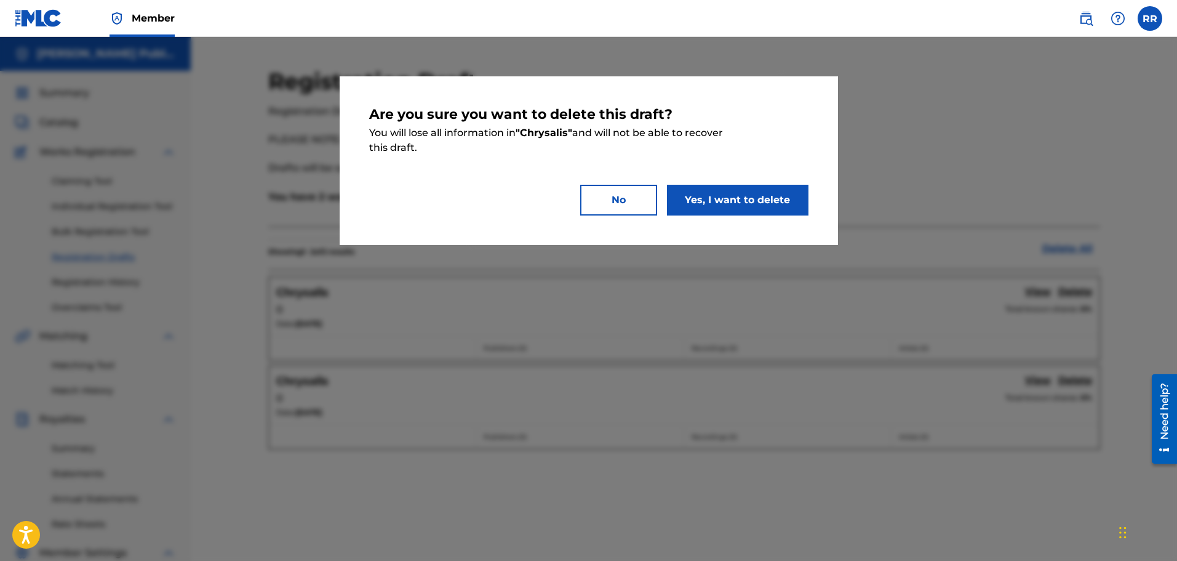
click at [705, 199] on button "Yes, I want to delete" at bounding box center [738, 200] width 142 height 31
